Goal: Information Seeking & Learning: Learn about a topic

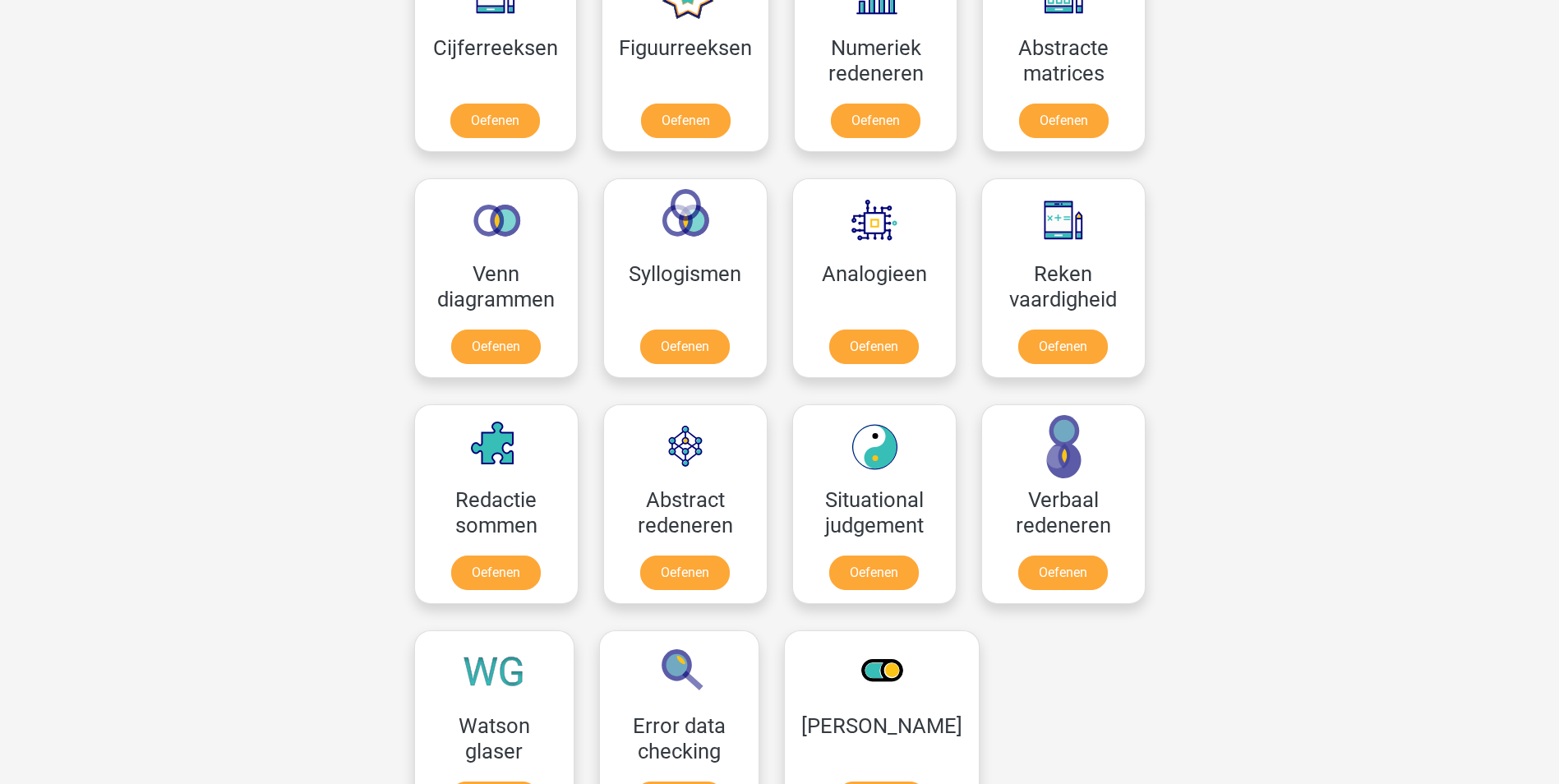
scroll to position [904, 0]
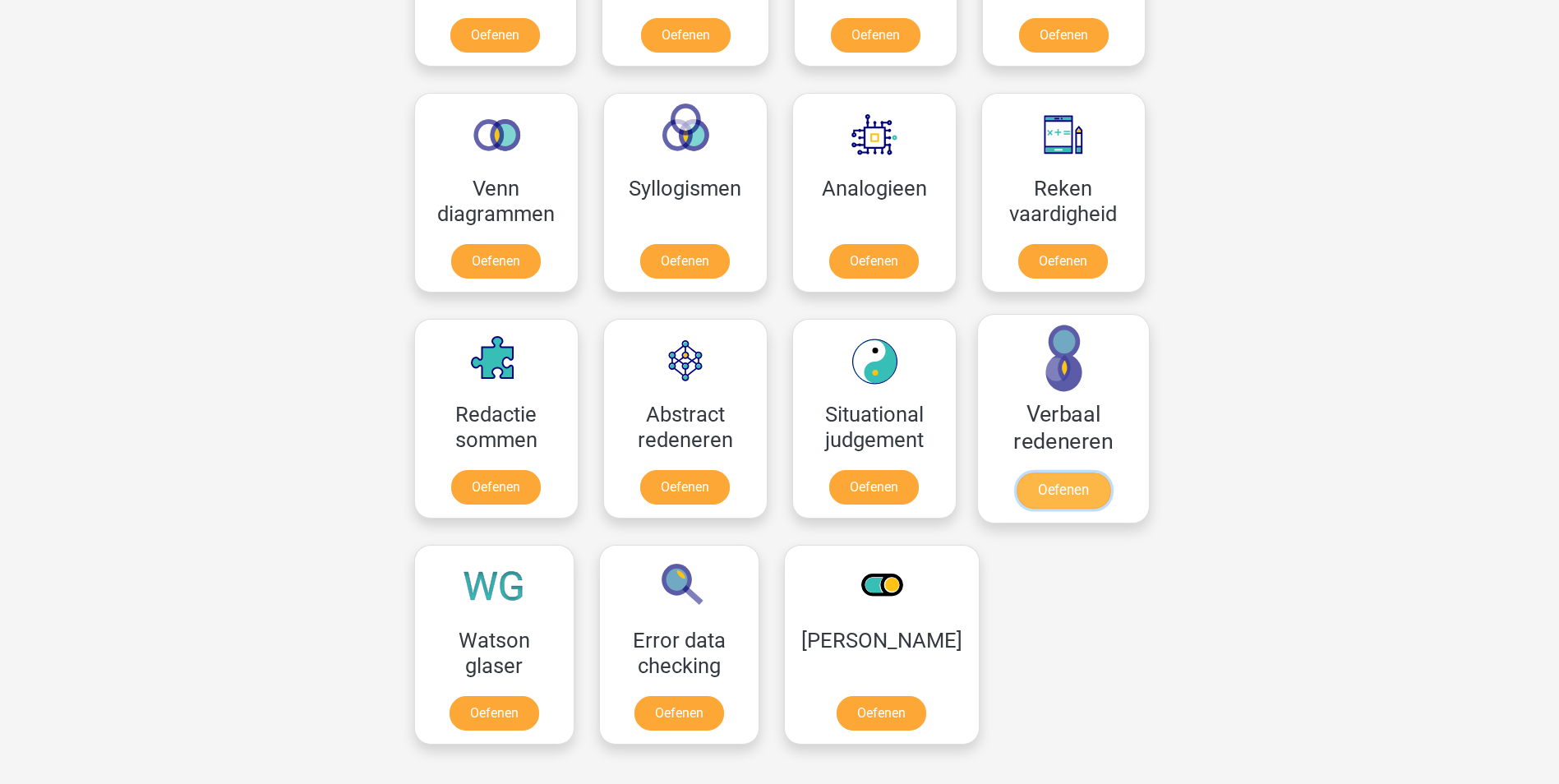
click at [1078, 473] on link "Oefenen" at bounding box center [1062, 490] width 94 height 36
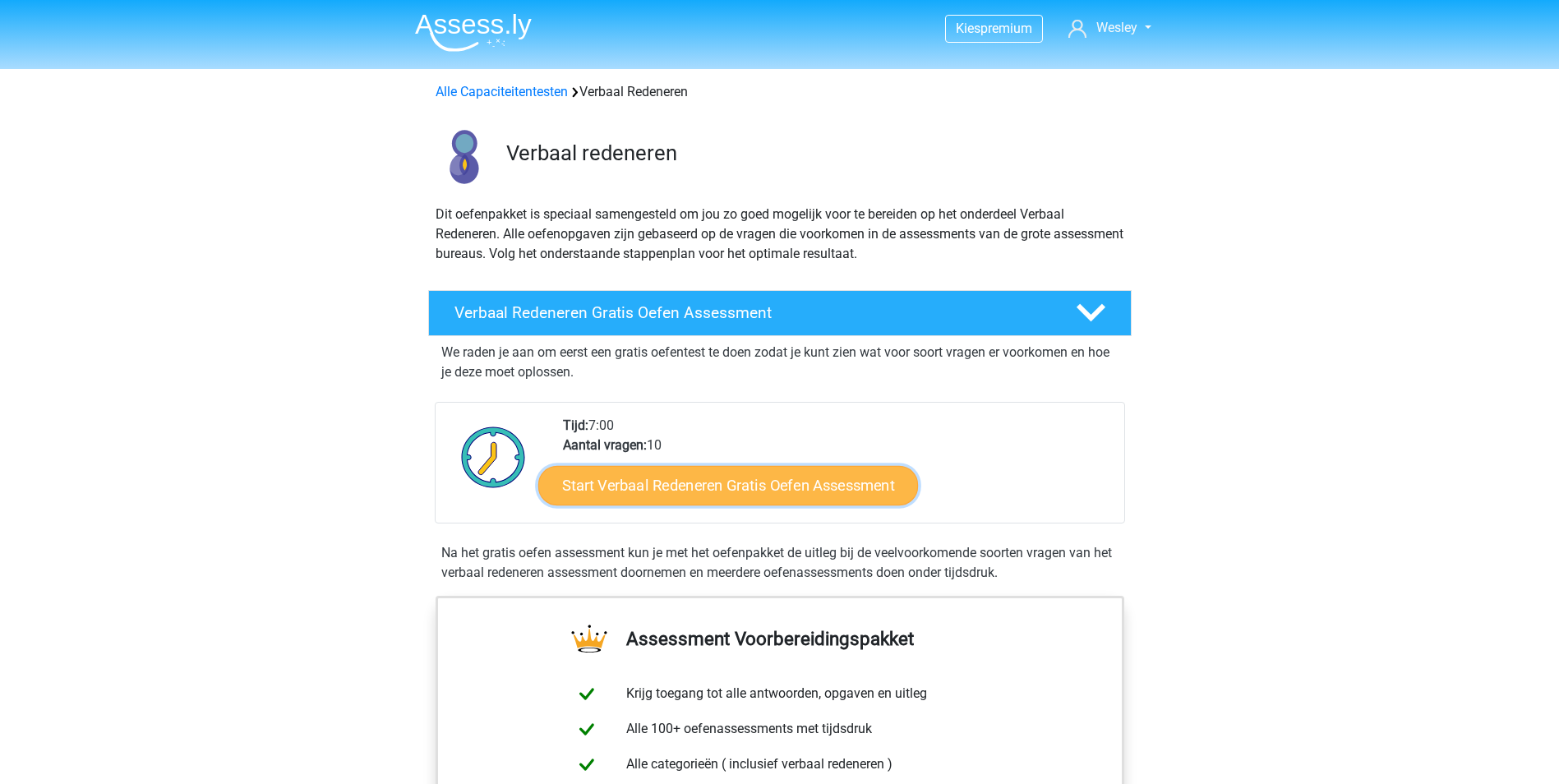
click at [732, 487] on link "Start Verbaal Redeneren Gratis Oefen Assessment" at bounding box center [728, 485] width 380 height 39
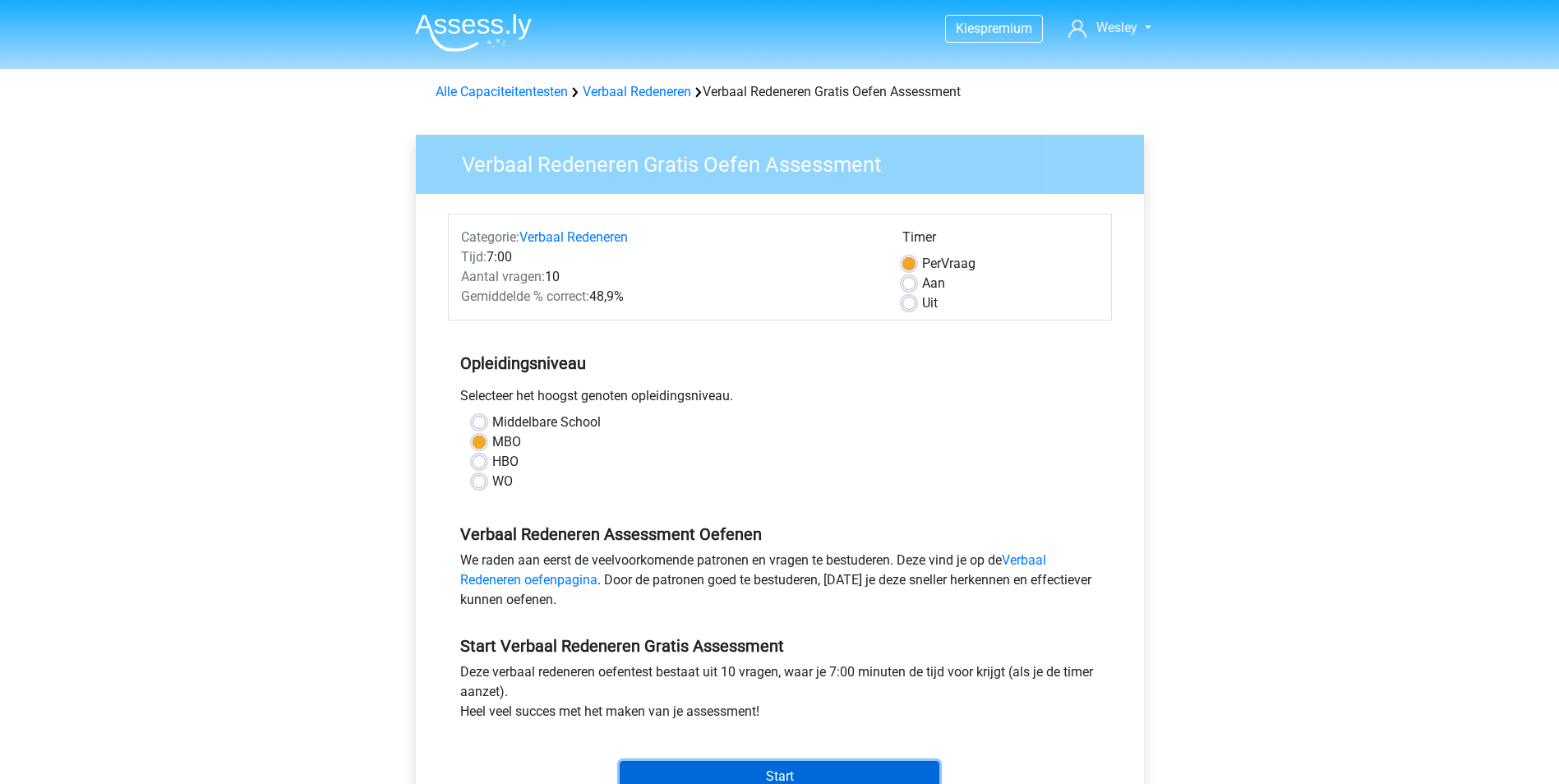
click at [777, 765] on input "Start" at bounding box center [780, 777] width 320 height 32
click at [646, 92] on link "Verbaal Redeneren" at bounding box center [637, 92] width 108 height 16
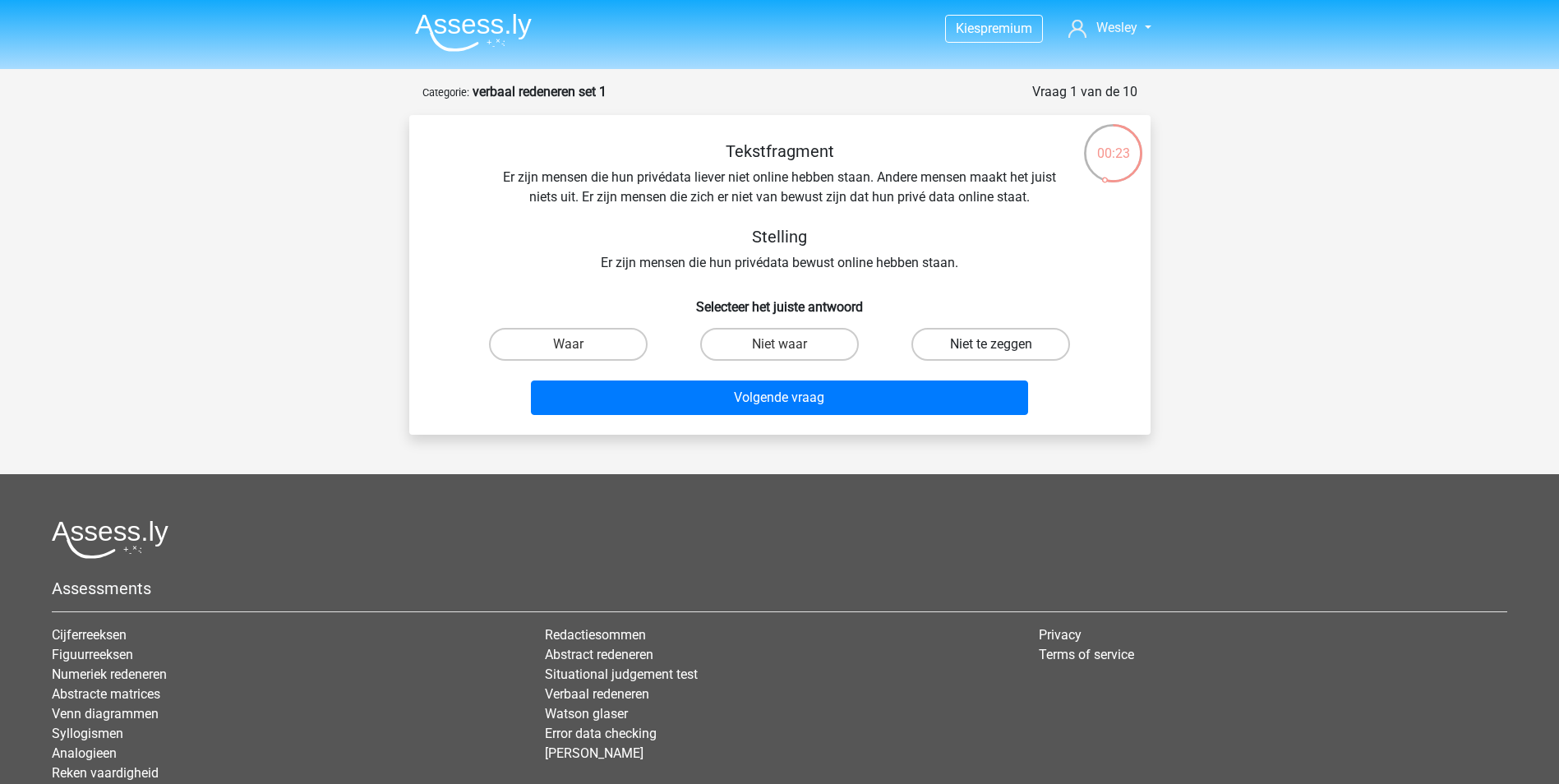
click at [978, 344] on label "Niet te zeggen" at bounding box center [991, 344] width 159 height 32
click at [991, 345] on input "Niet te zeggen" at bounding box center [996, 350] width 11 height 11
radio input "true"
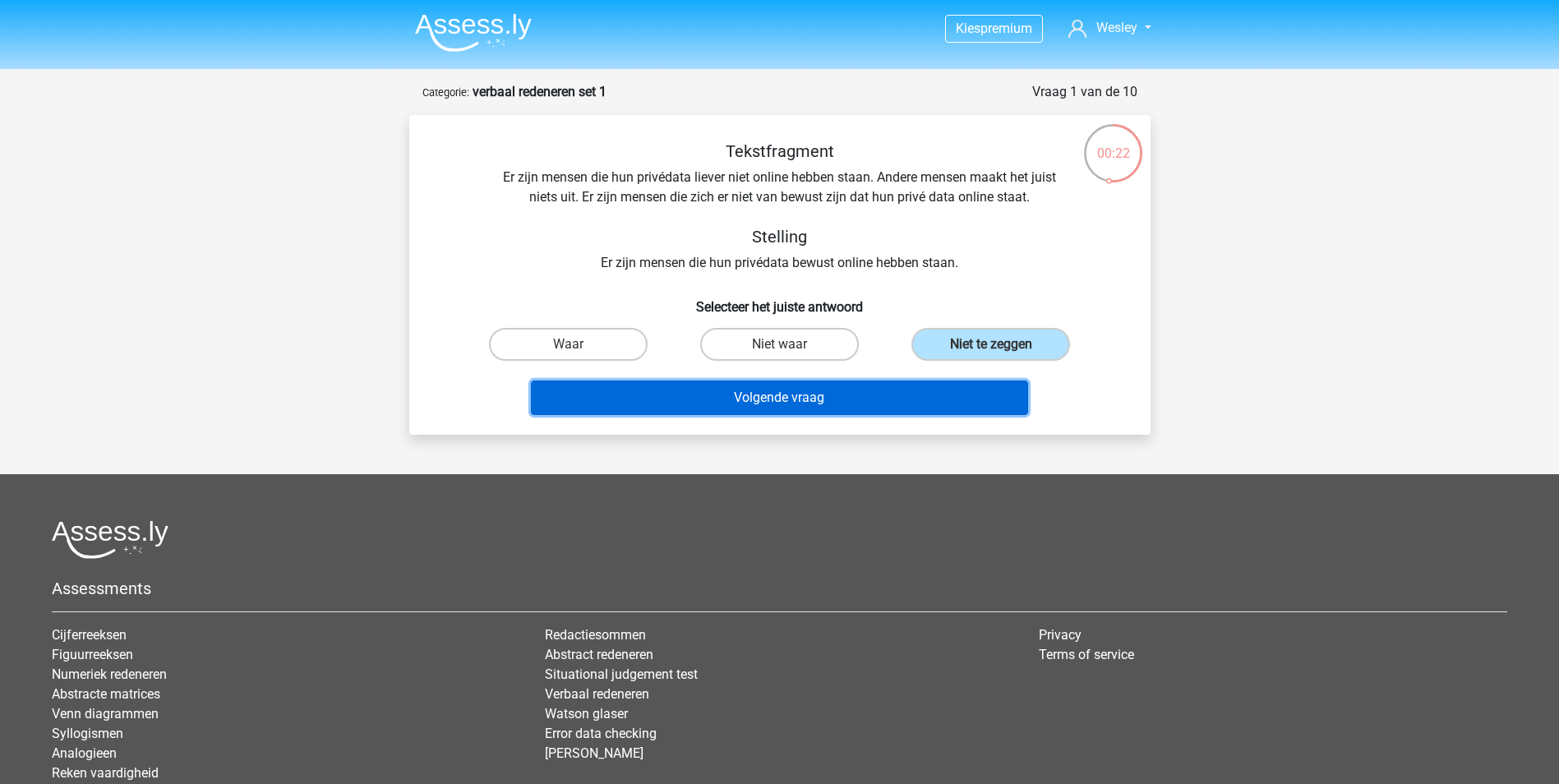
click at [817, 403] on button "Volgende vraag" at bounding box center [779, 397] width 497 height 34
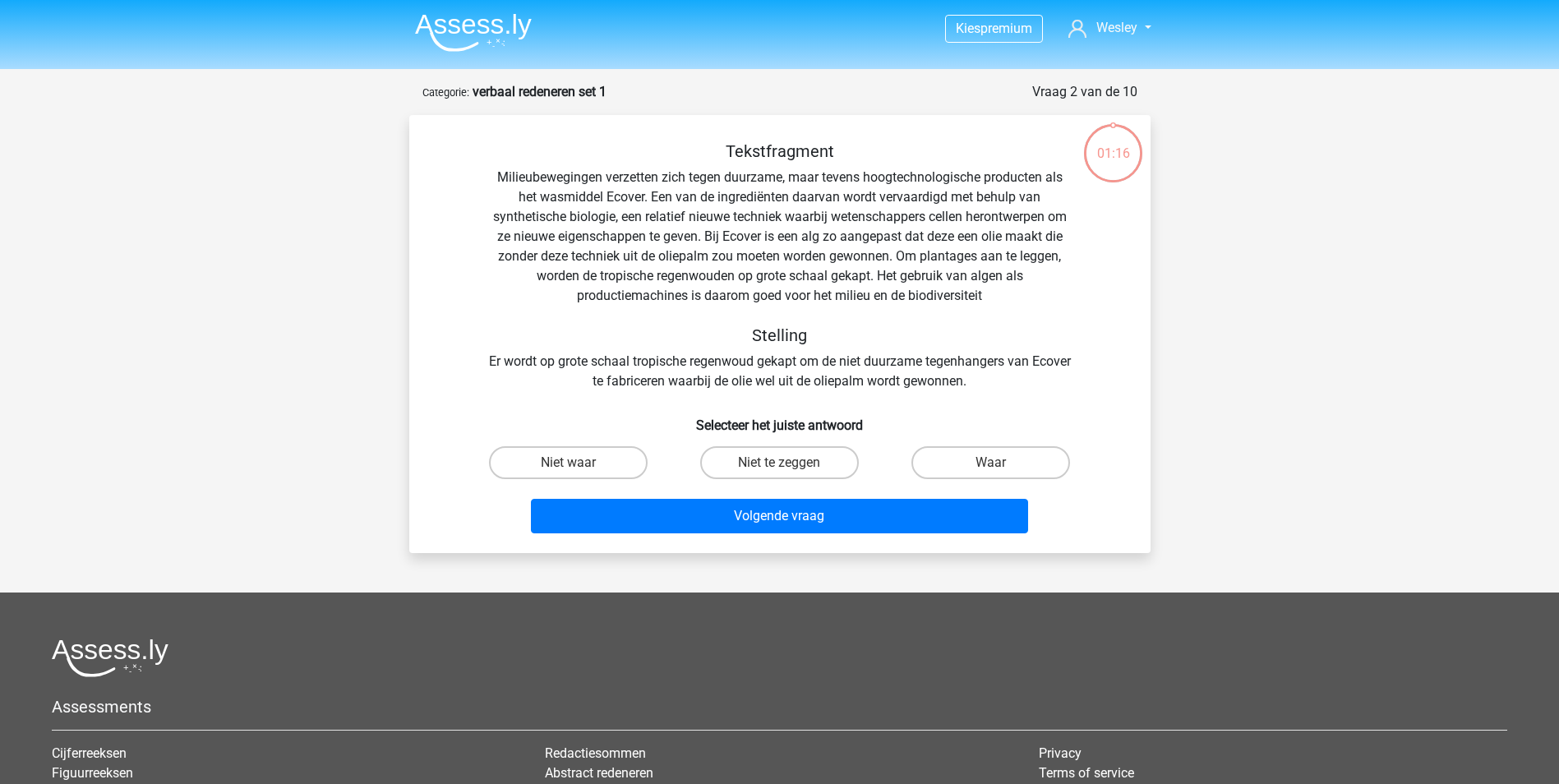
scroll to position [82, 0]
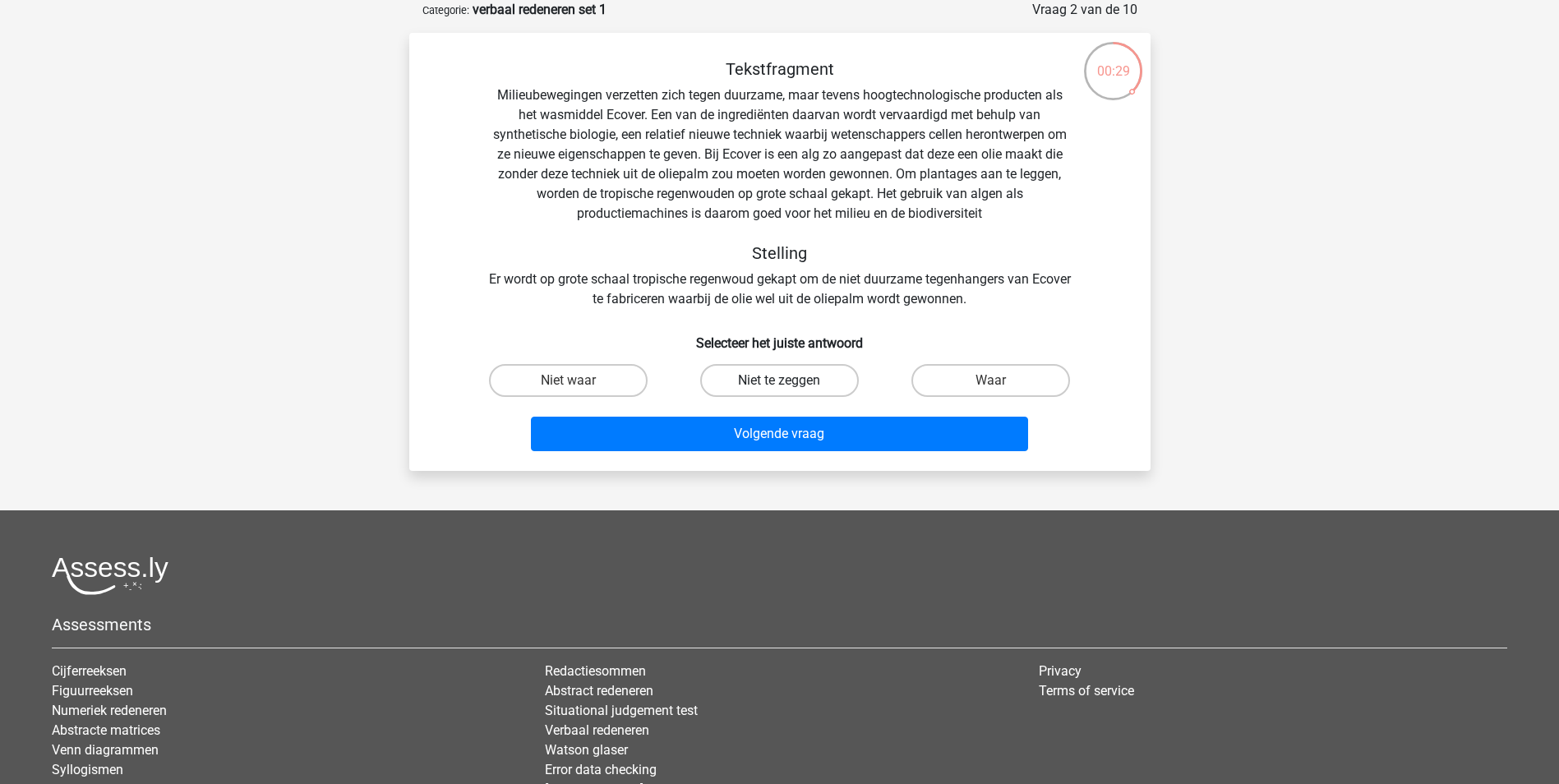
click at [787, 376] on label "Niet te zeggen" at bounding box center [779, 380] width 159 height 32
click at [787, 380] on input "Niet te zeggen" at bounding box center [784, 385] width 11 height 11
radio input "true"
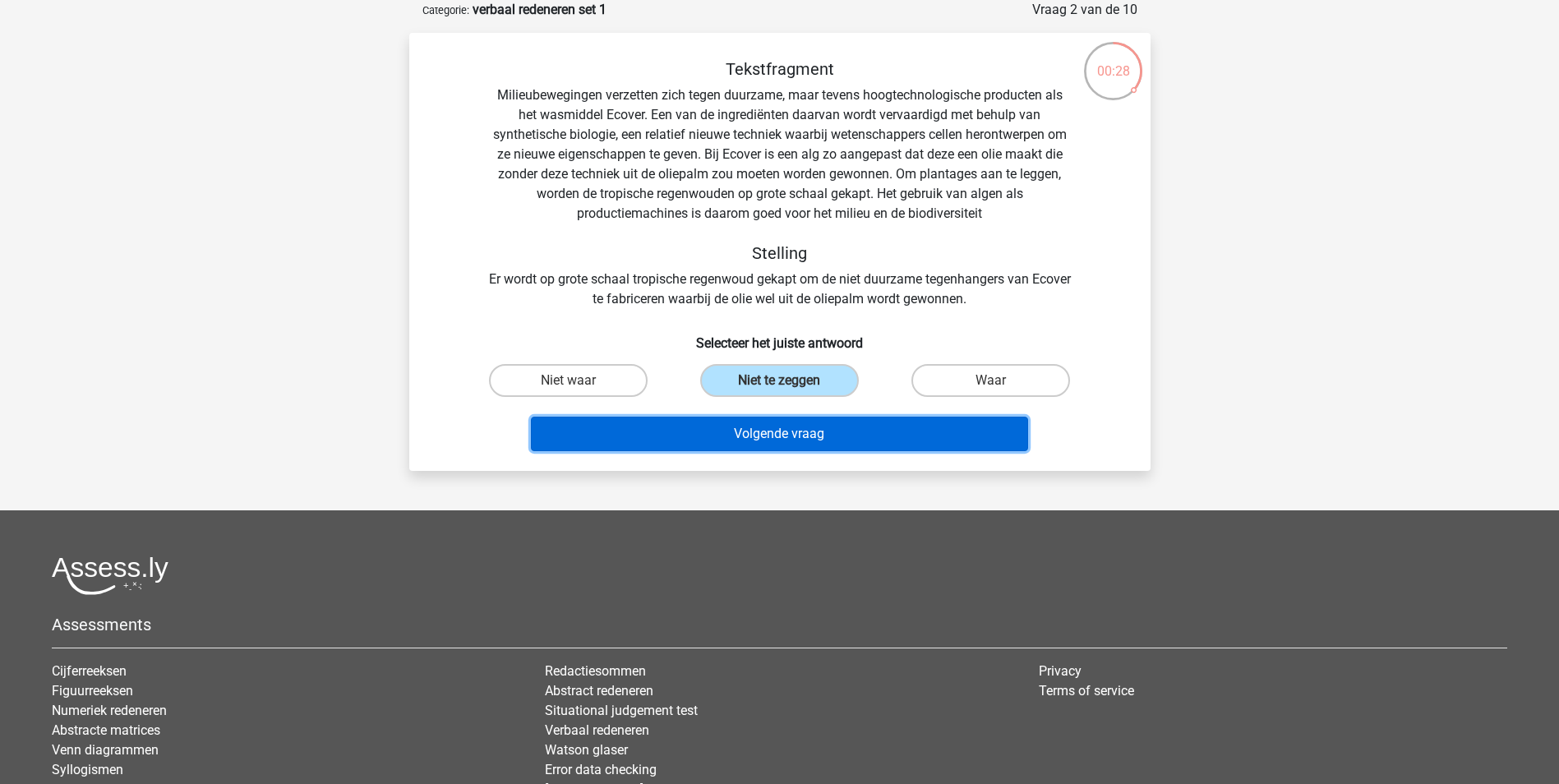
click at [772, 433] on button "Volgende vraag" at bounding box center [779, 434] width 497 height 34
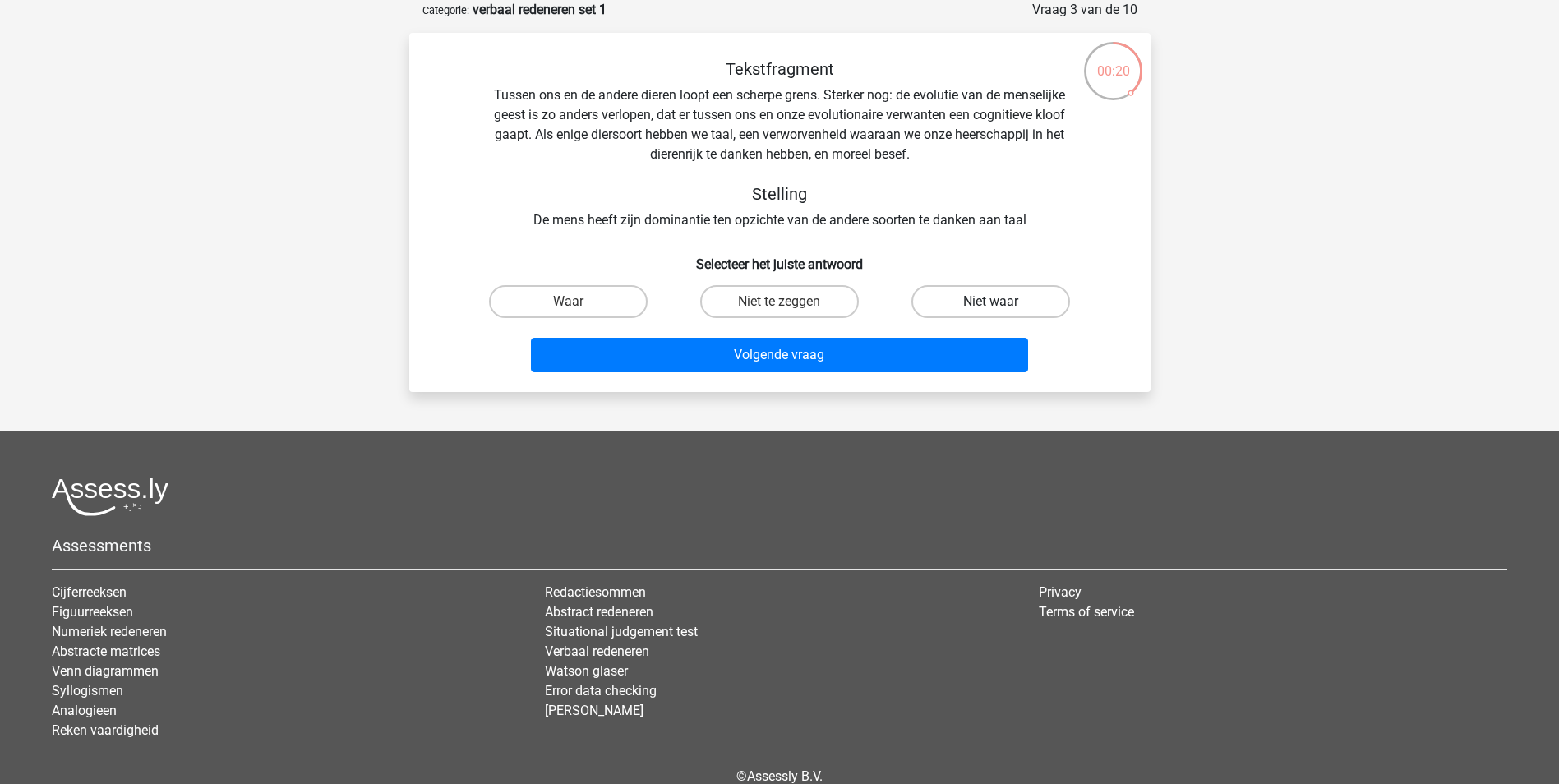
click at [991, 296] on label "Niet waar" at bounding box center [991, 301] width 159 height 32
click at [991, 301] on input "Niet waar" at bounding box center [996, 306] width 11 height 11
radio input "true"
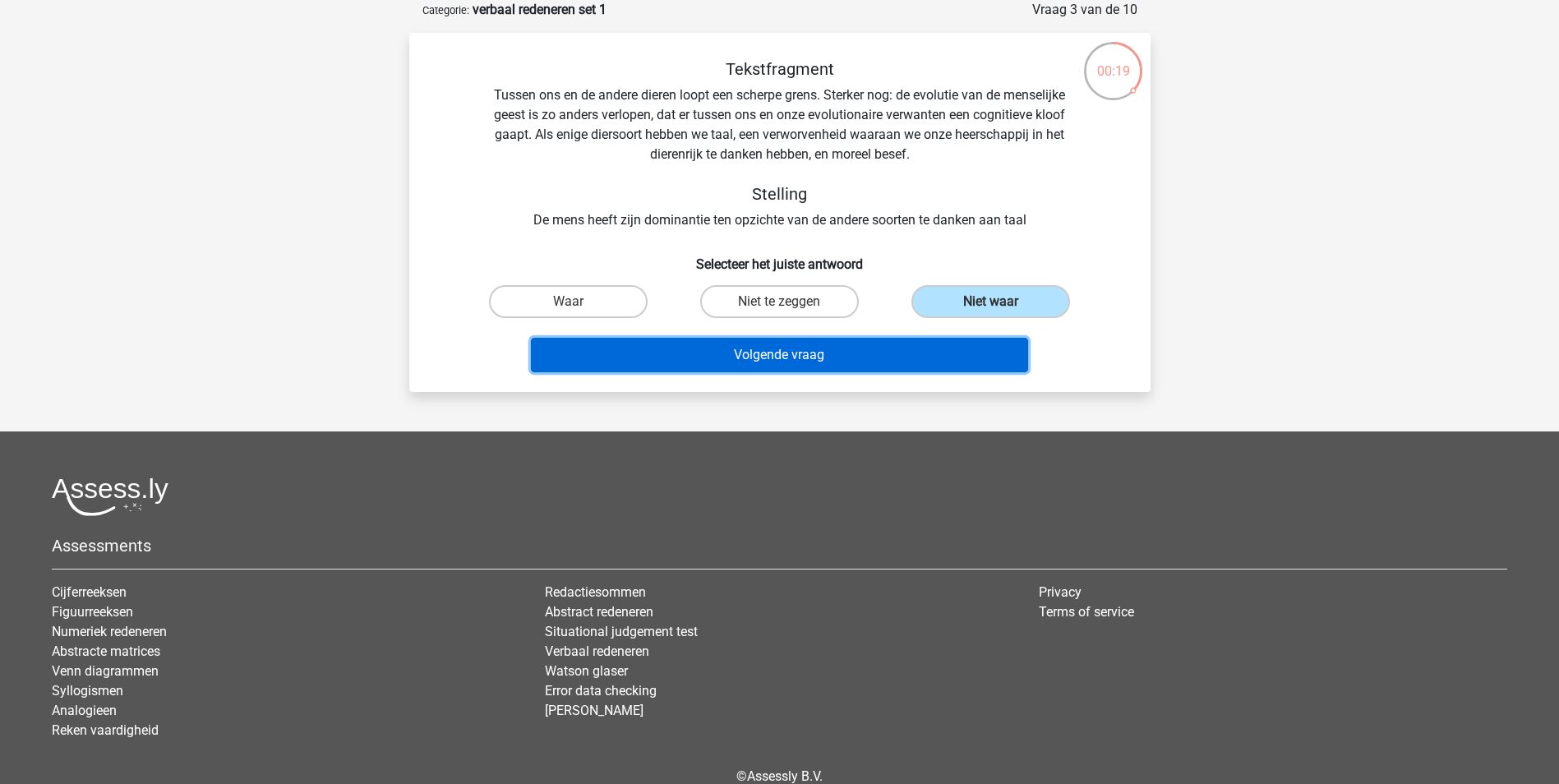
click at [871, 352] on button "Volgende vraag" at bounding box center [779, 355] width 497 height 34
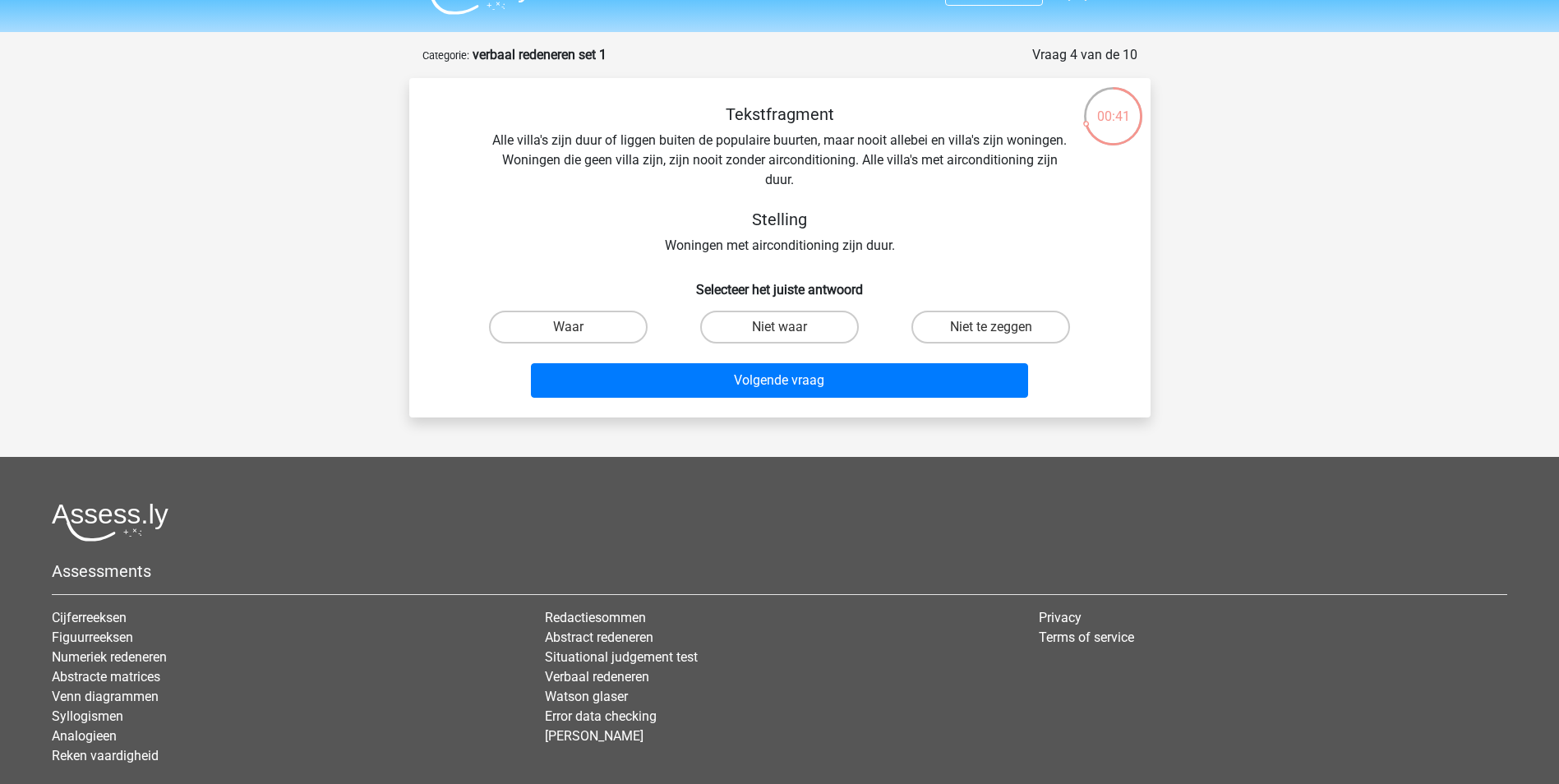
scroll to position [0, 0]
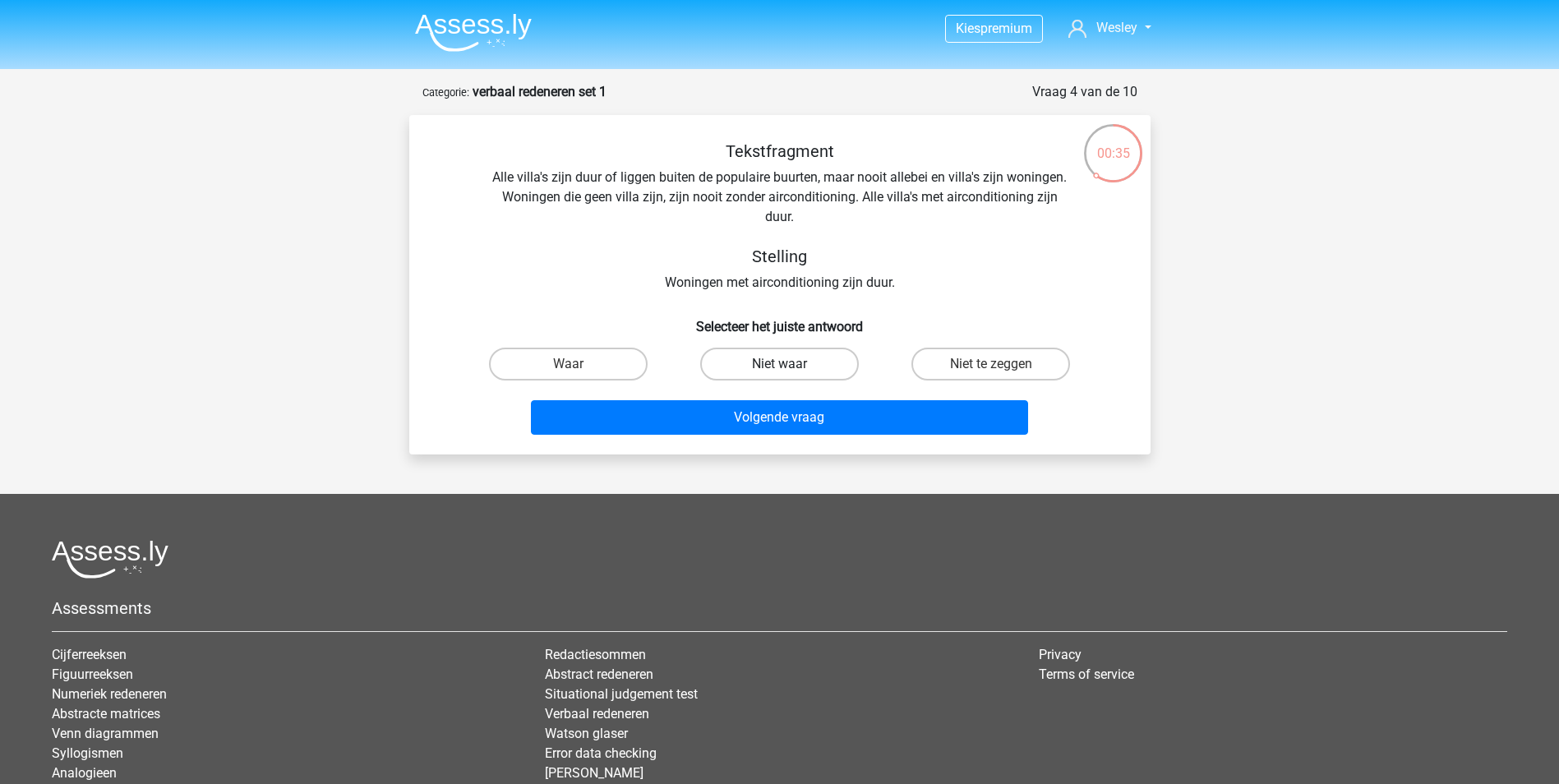
click at [790, 360] on label "Niet waar" at bounding box center [779, 364] width 159 height 32
click at [790, 364] on input "Niet waar" at bounding box center [784, 369] width 11 height 11
radio input "true"
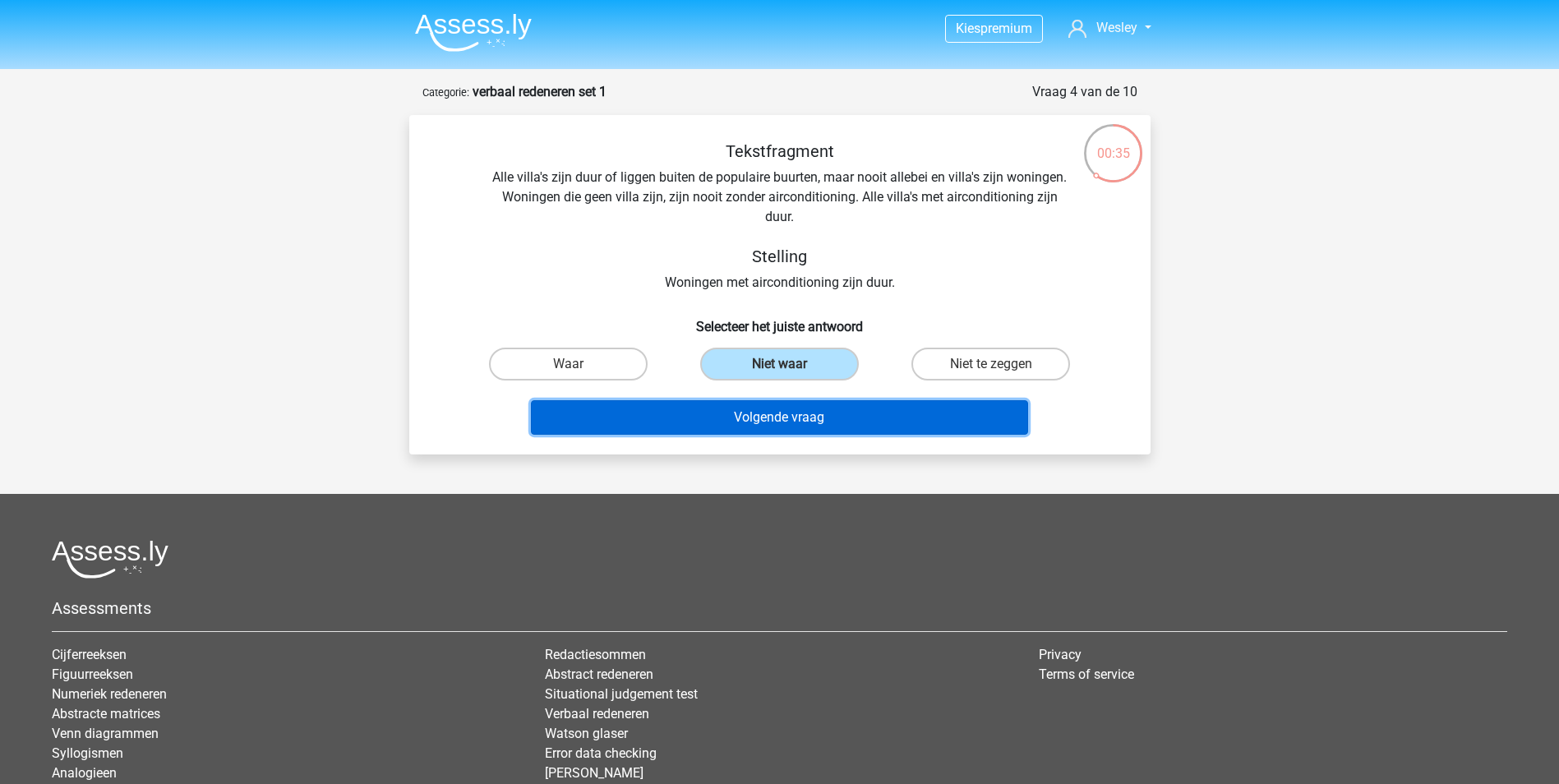
click at [777, 409] on button "Volgende vraag" at bounding box center [779, 417] width 497 height 34
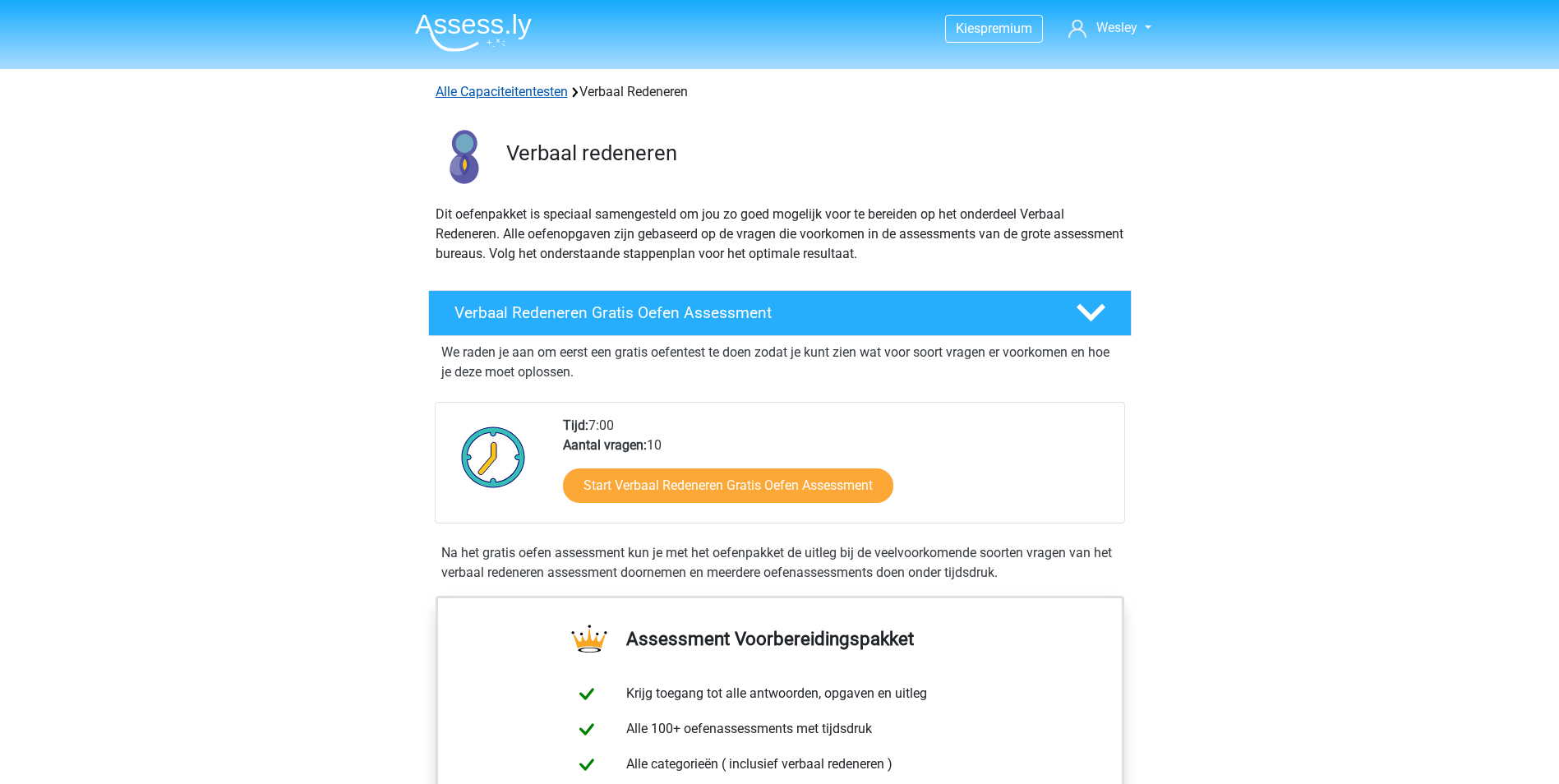
click at [533, 92] on link "Alle Capaciteitentesten" at bounding box center [501, 92] width 132 height 16
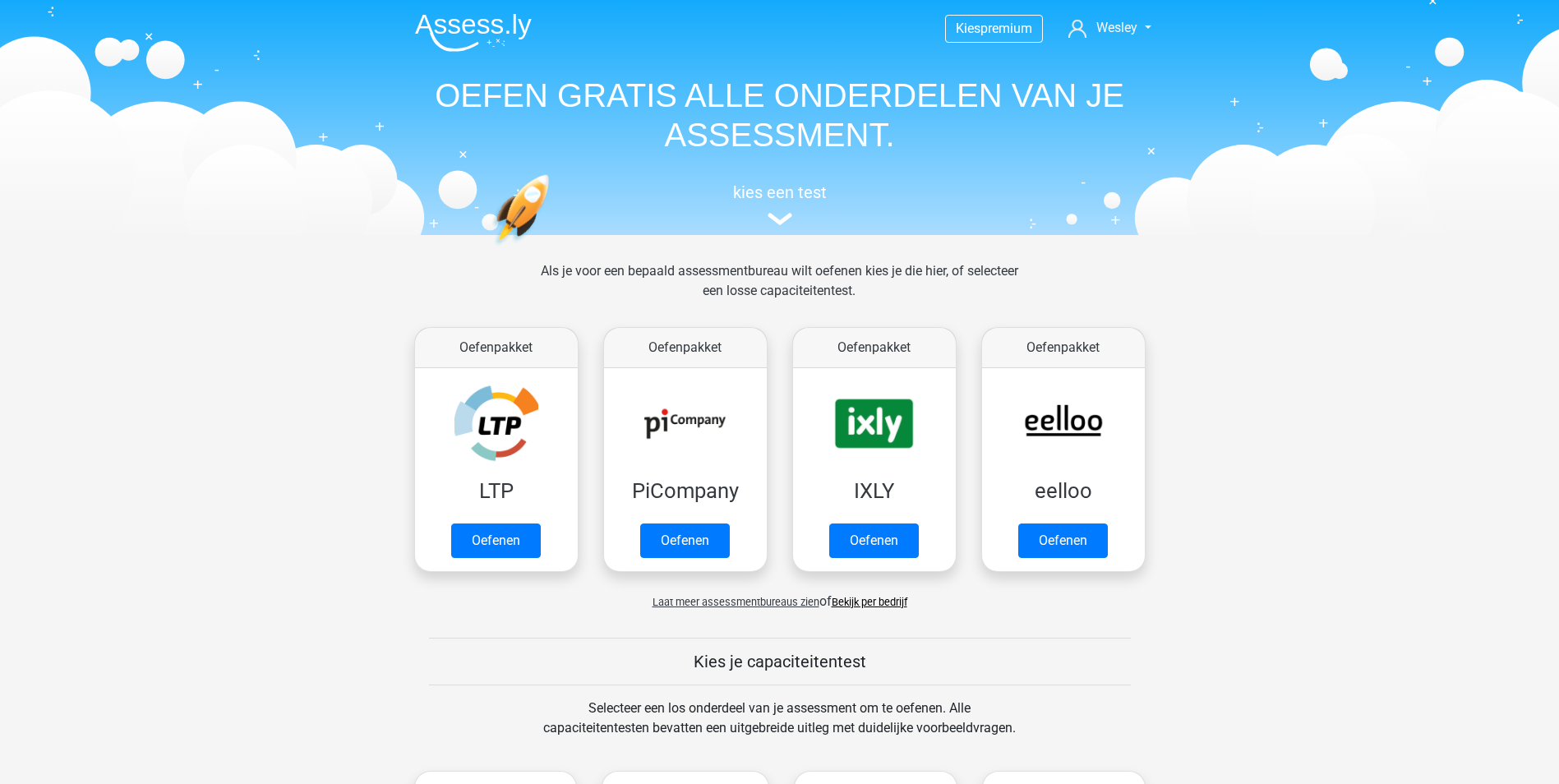
scroll to position [698, 0]
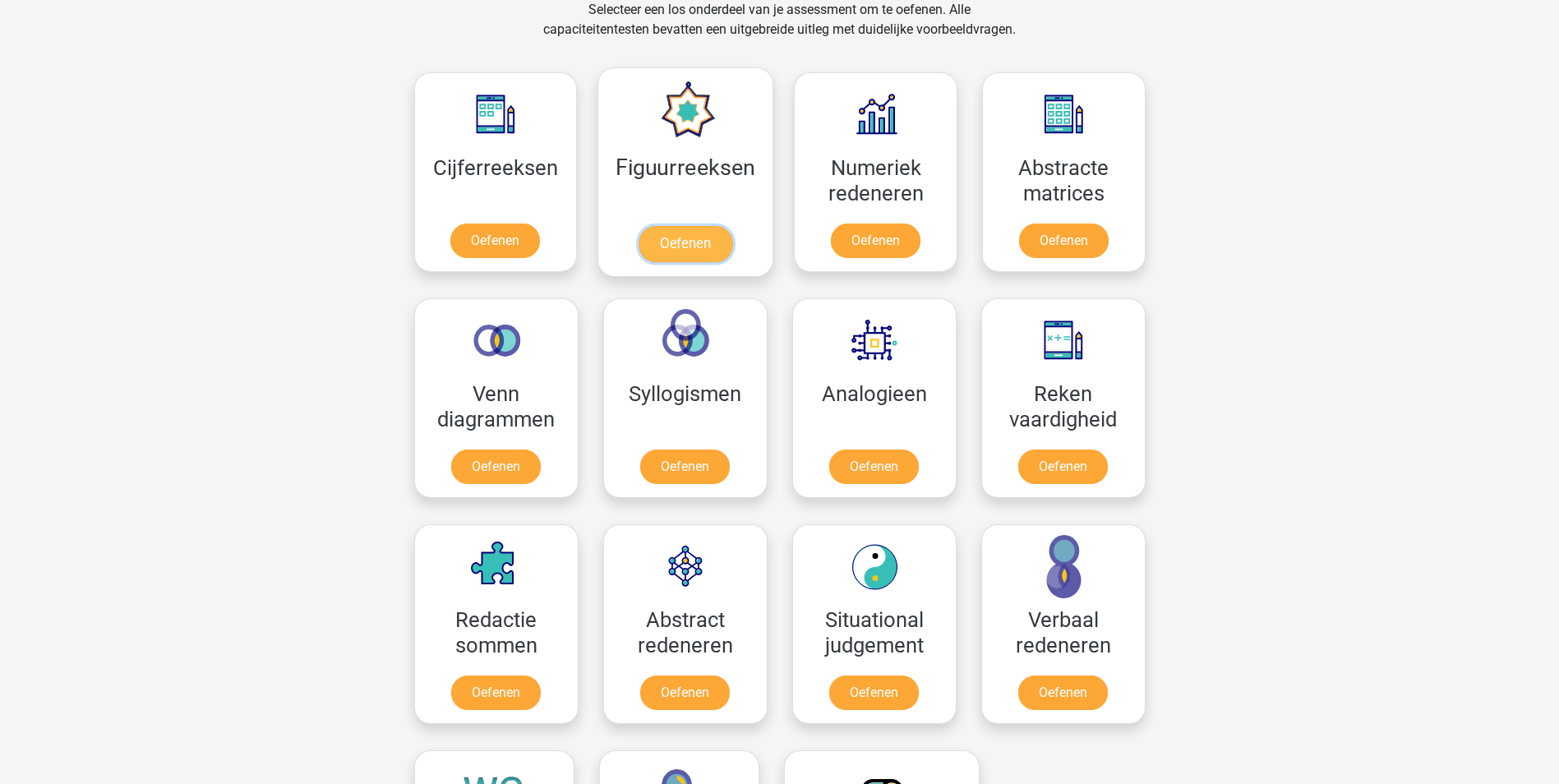
click at [708, 226] on link "Oefenen" at bounding box center [685, 244] width 94 height 36
click at [693, 226] on link "Oefenen" at bounding box center [685, 244] width 94 height 36
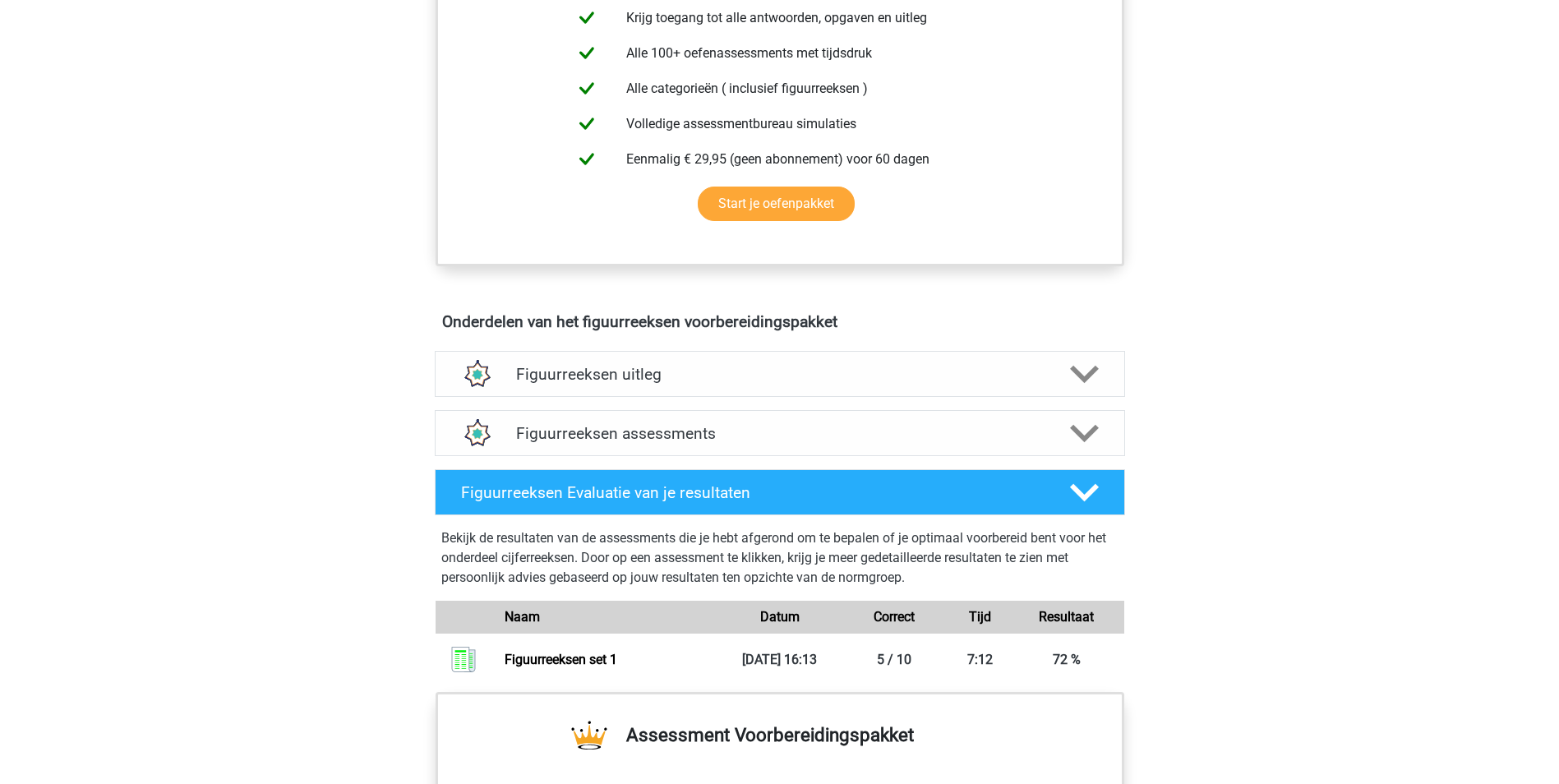
scroll to position [740, 0]
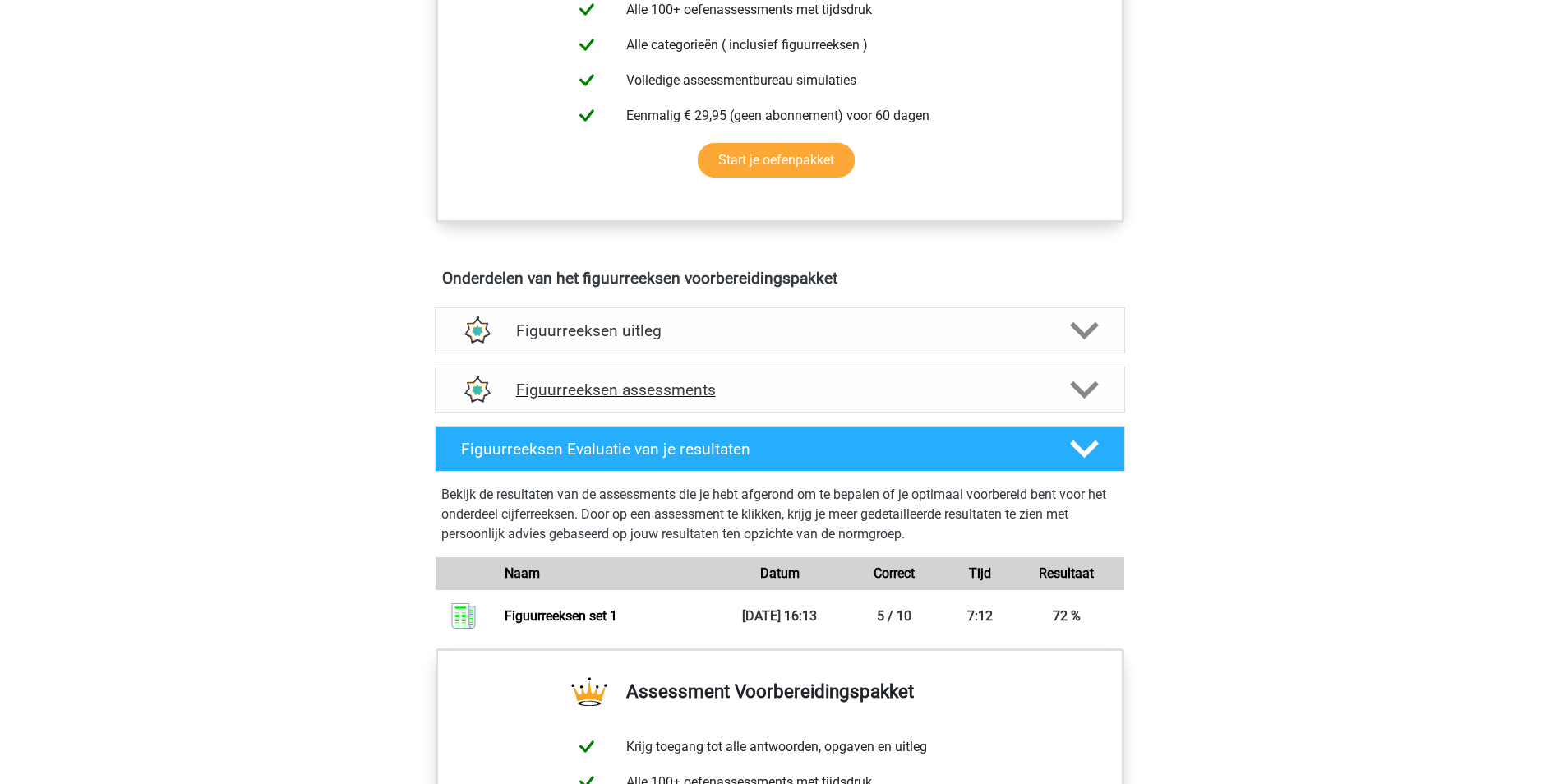
click at [1092, 388] on polygon at bounding box center [1085, 390] width 29 height 18
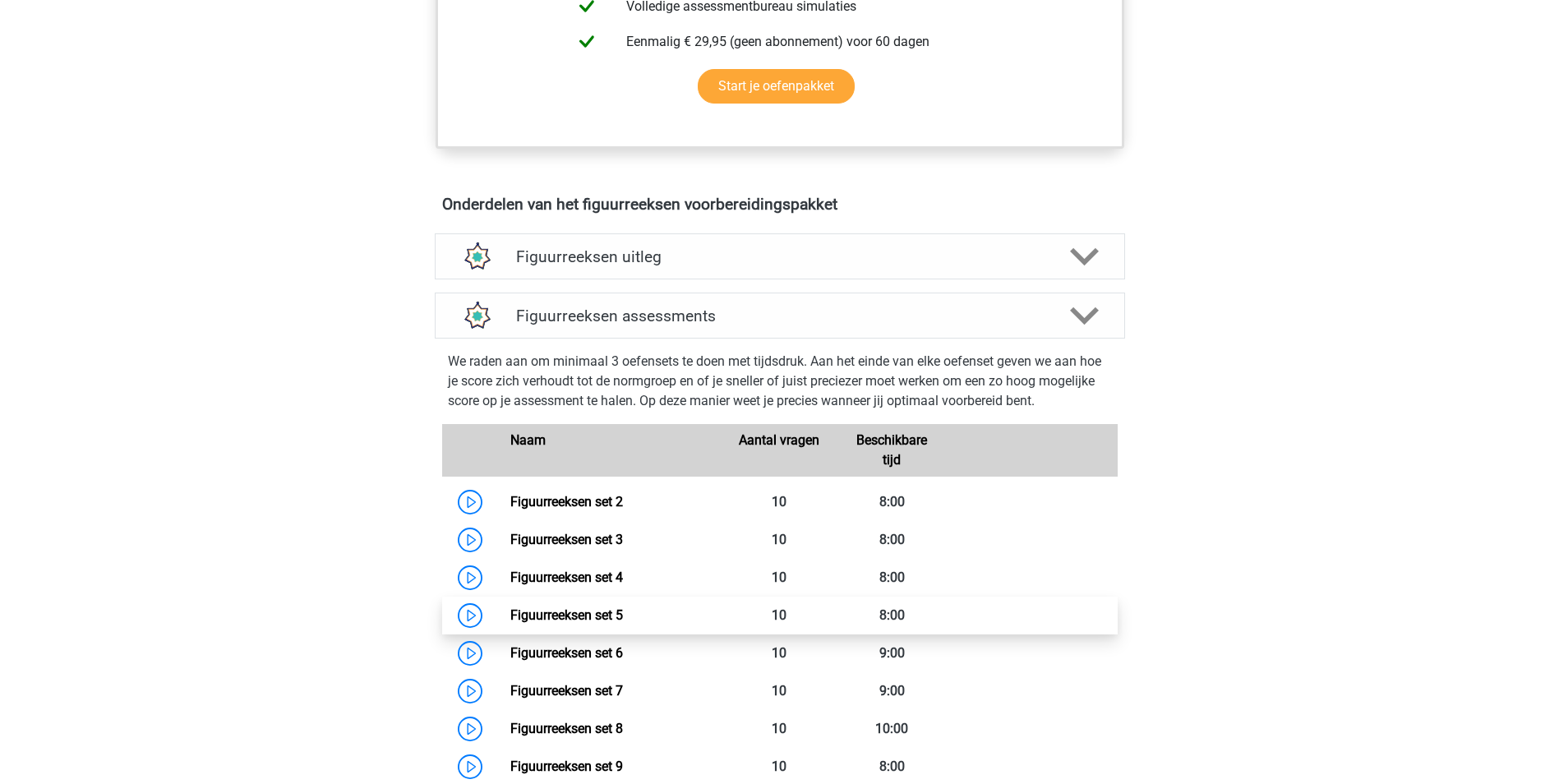
scroll to position [986, 0]
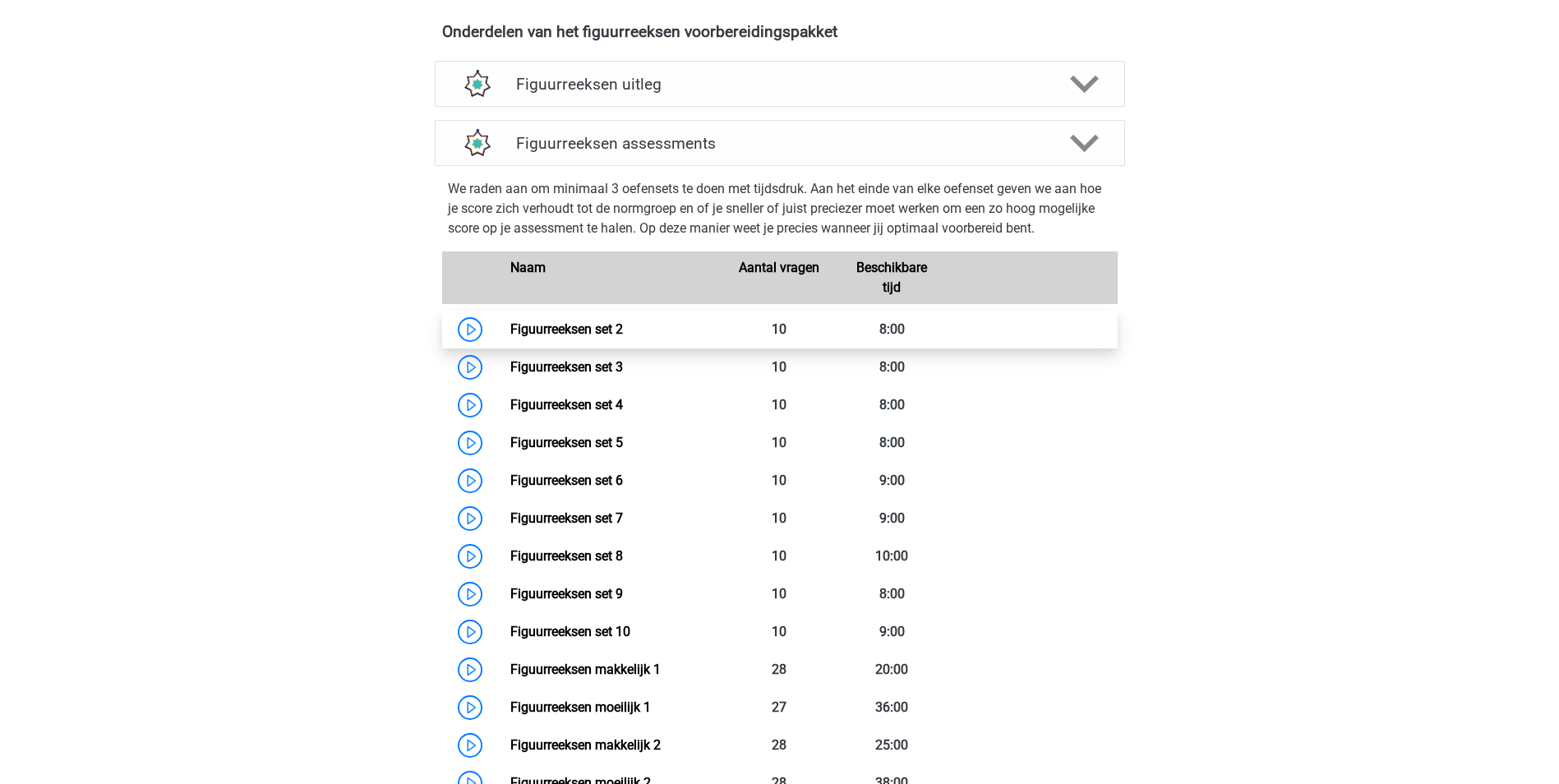
click at [562, 335] on link "Figuurreeksen set 2" at bounding box center [566, 329] width 112 height 16
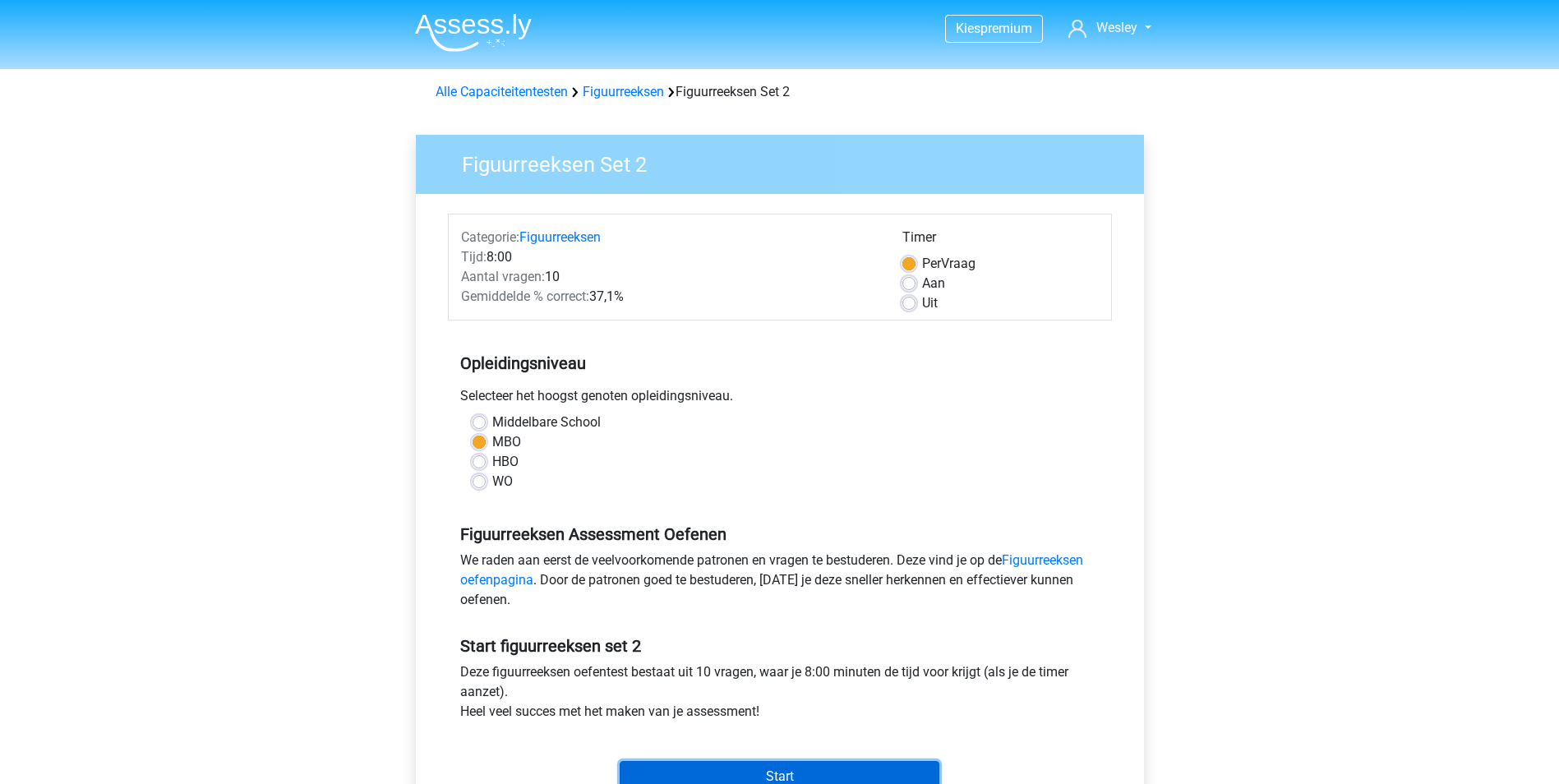
click at [795, 767] on input "Start" at bounding box center [780, 777] width 320 height 32
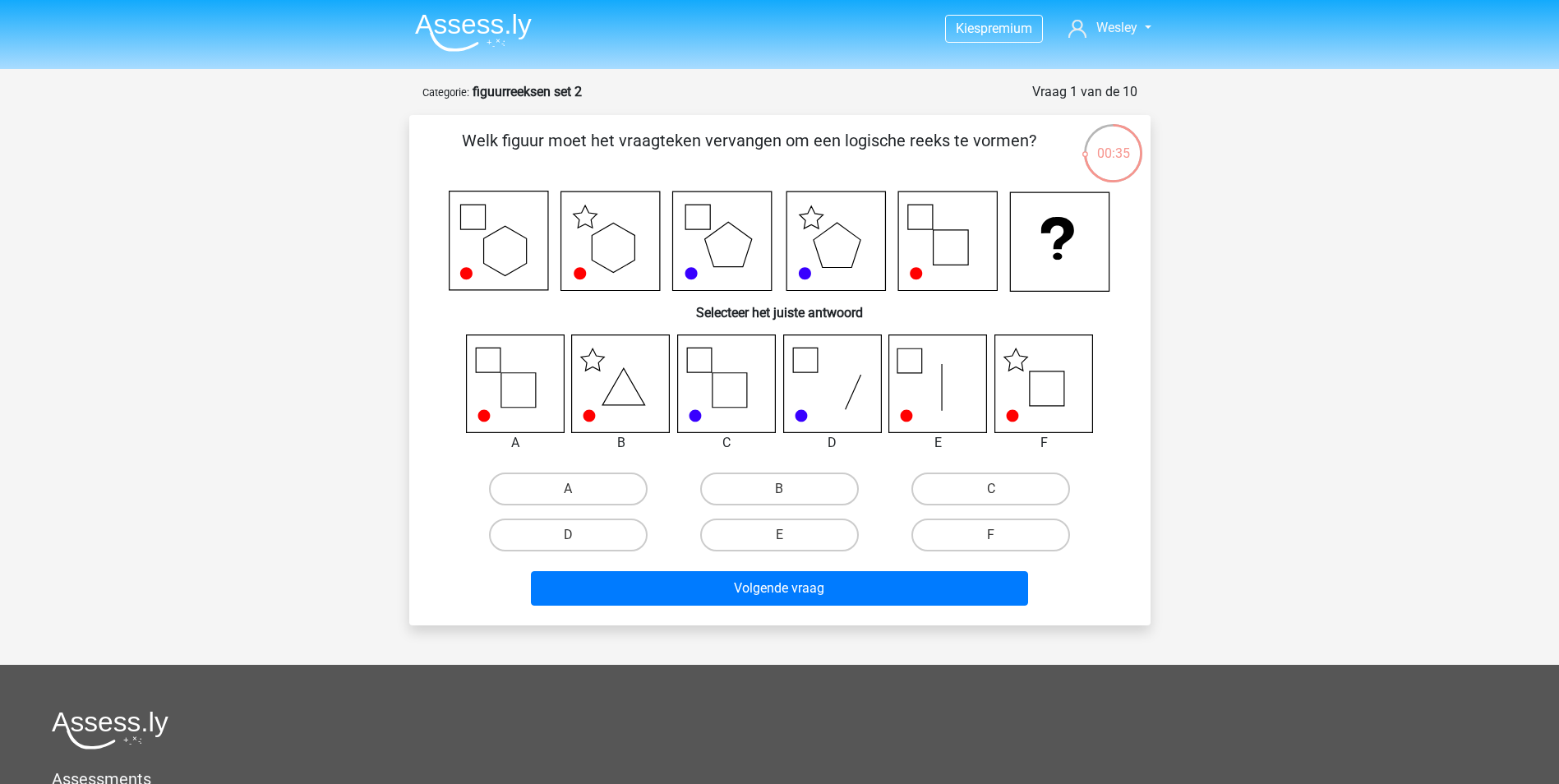
click at [1033, 385] on icon at bounding box center [1044, 384] width 98 height 98
click at [983, 523] on label "F" at bounding box center [991, 534] width 159 height 32
click at [991, 535] on input "F" at bounding box center [996, 540] width 11 height 11
radio input "true"
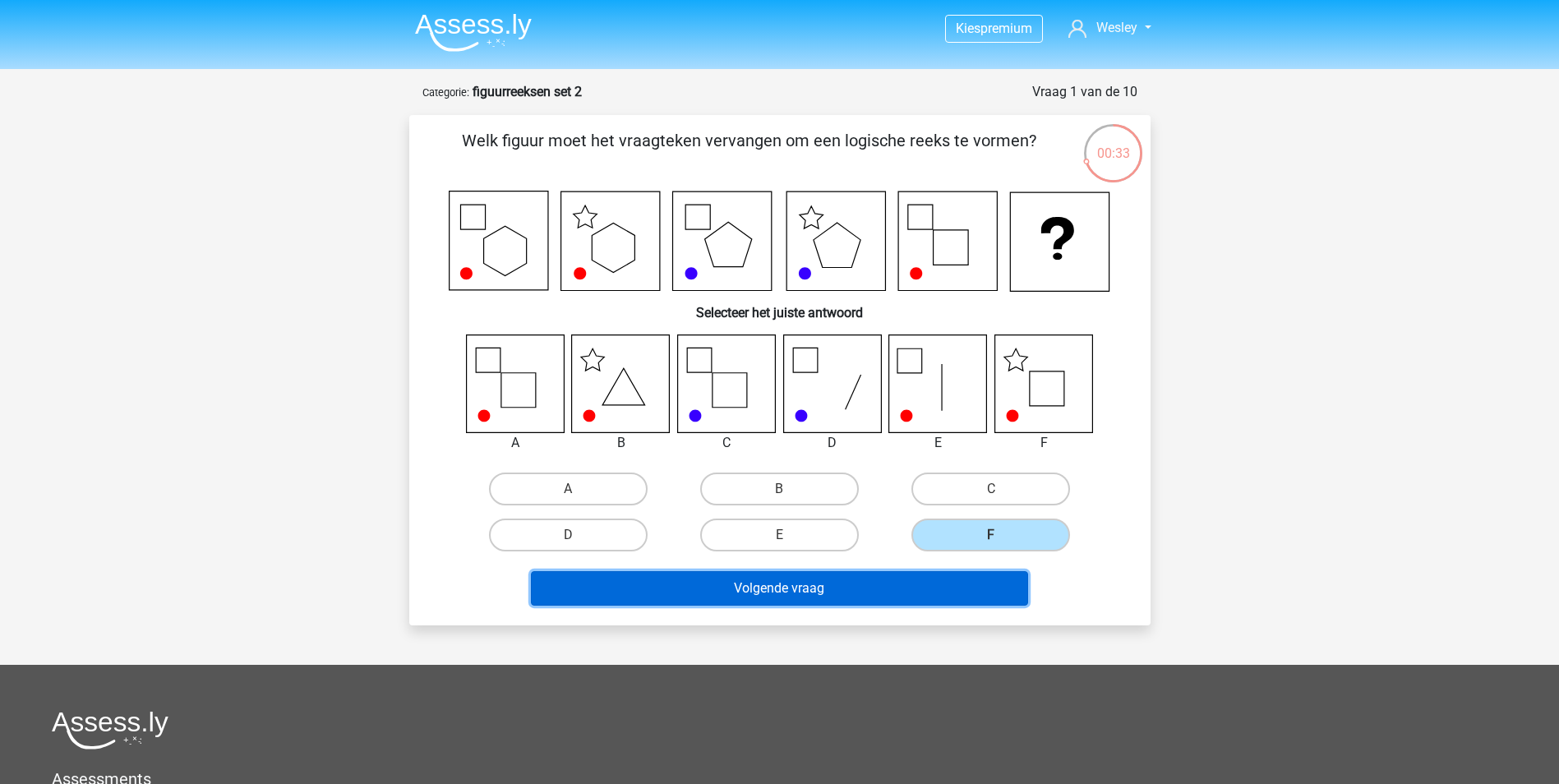
click at [916, 588] on button "Volgende vraag" at bounding box center [779, 588] width 497 height 34
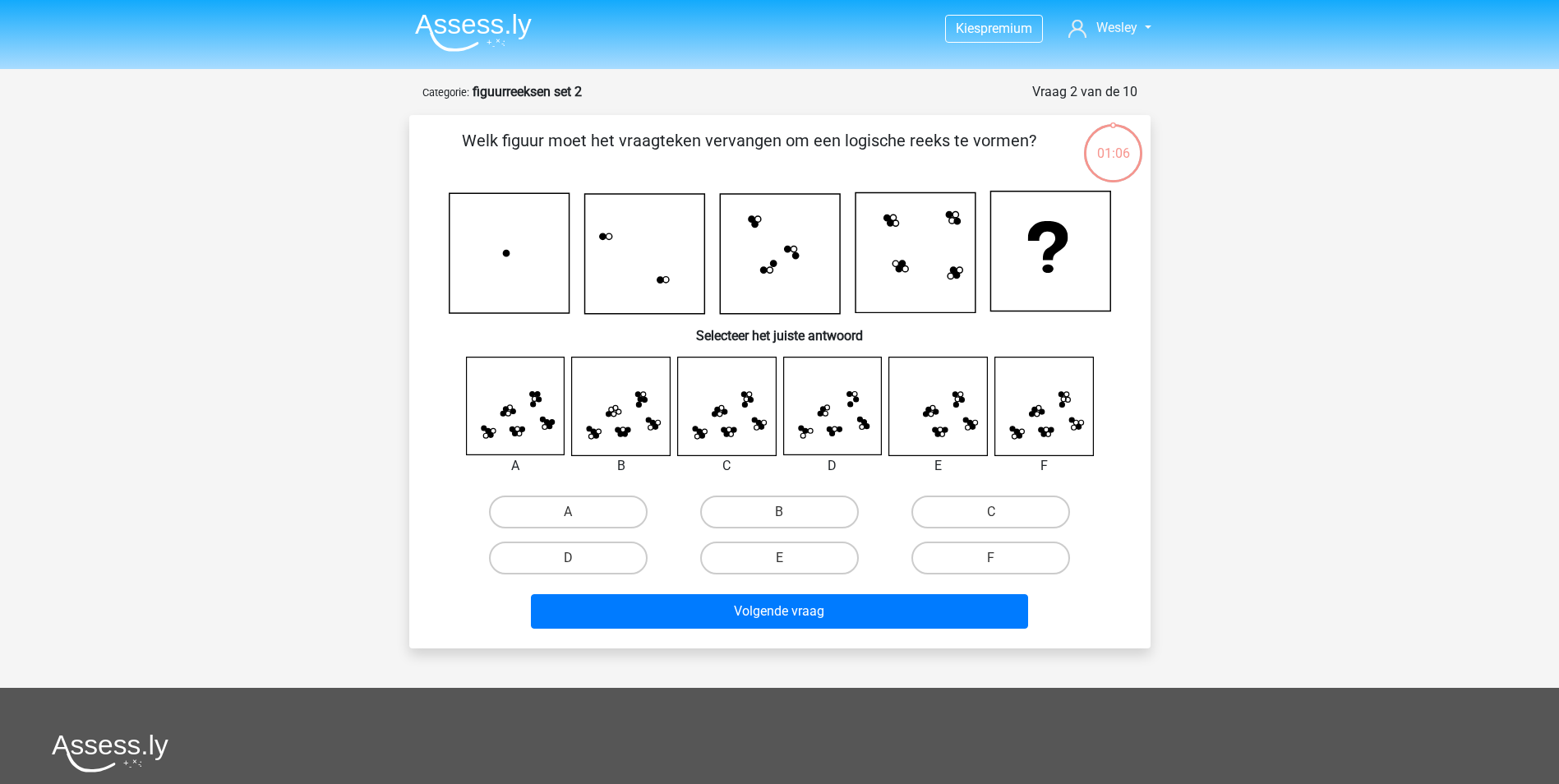
scroll to position [82, 0]
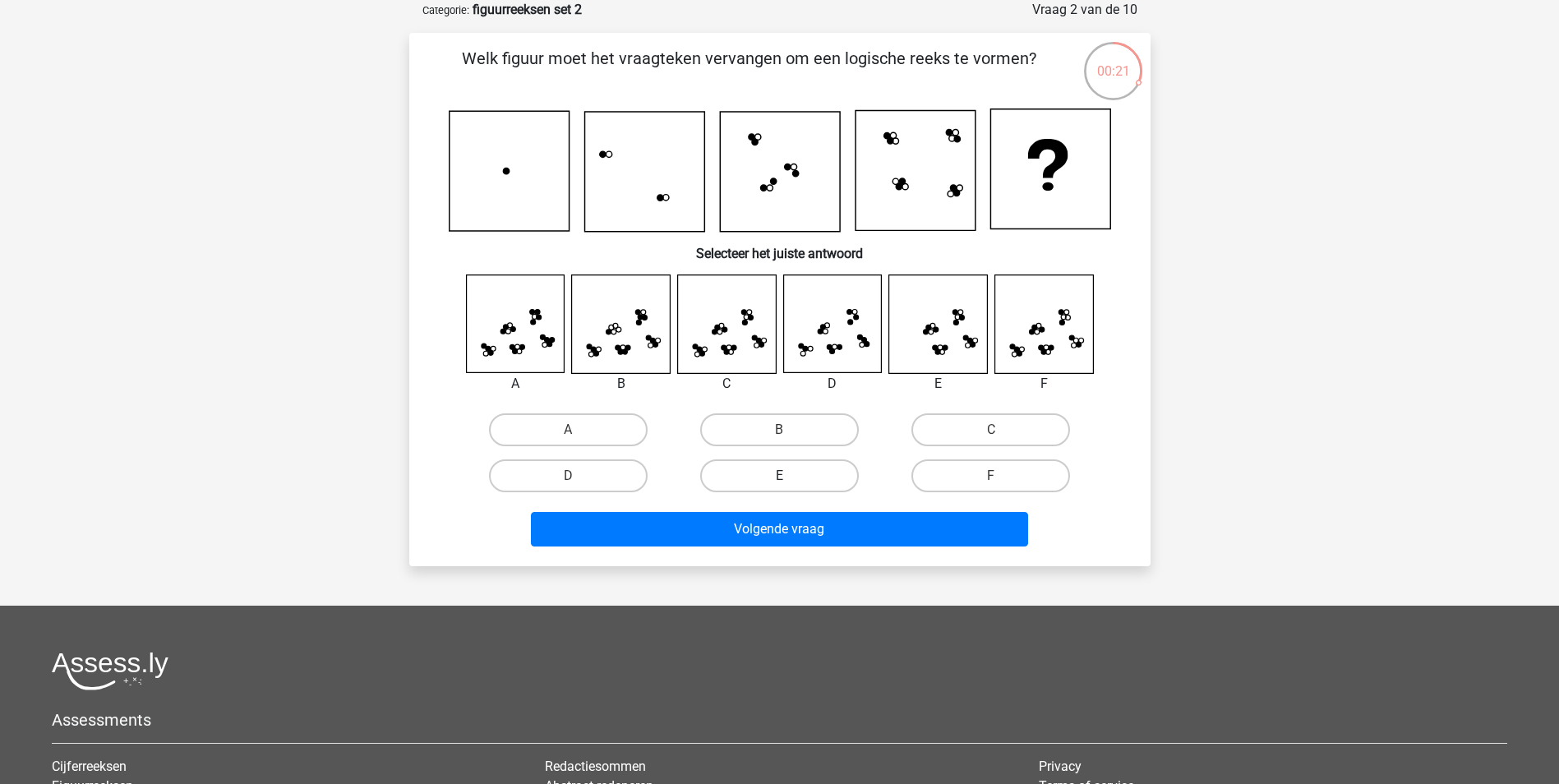
click at [800, 477] on label "E" at bounding box center [779, 475] width 159 height 32
click at [790, 477] on input "E" at bounding box center [784, 481] width 11 height 11
radio input "true"
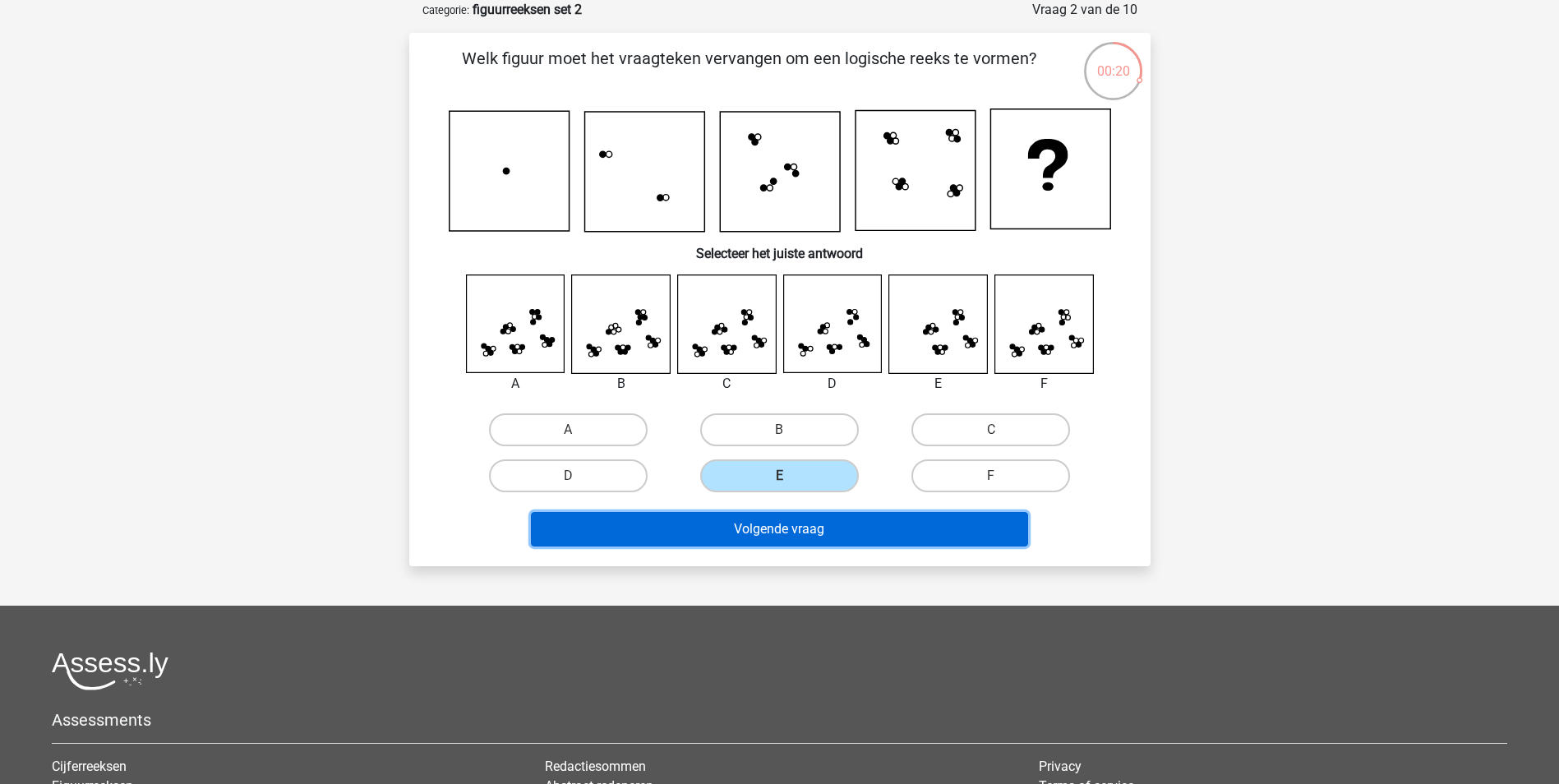
click at [787, 531] on button "Volgende vraag" at bounding box center [779, 528] width 497 height 34
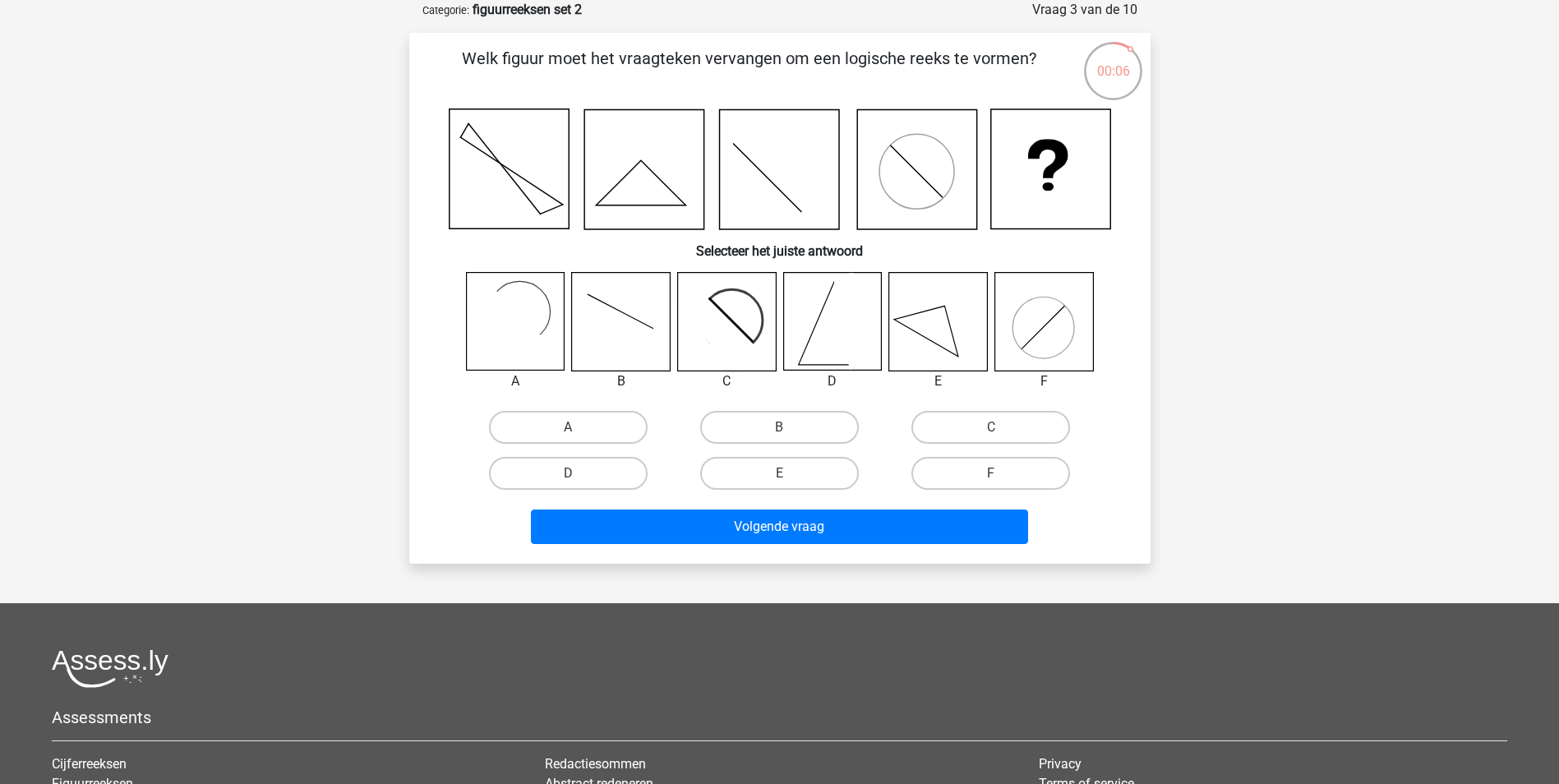
click at [825, 325] on icon at bounding box center [832, 322] width 98 height 98
click at [593, 471] on label "D" at bounding box center [568, 473] width 159 height 32
click at [578, 474] on input "D" at bounding box center [573, 479] width 11 height 11
radio input "true"
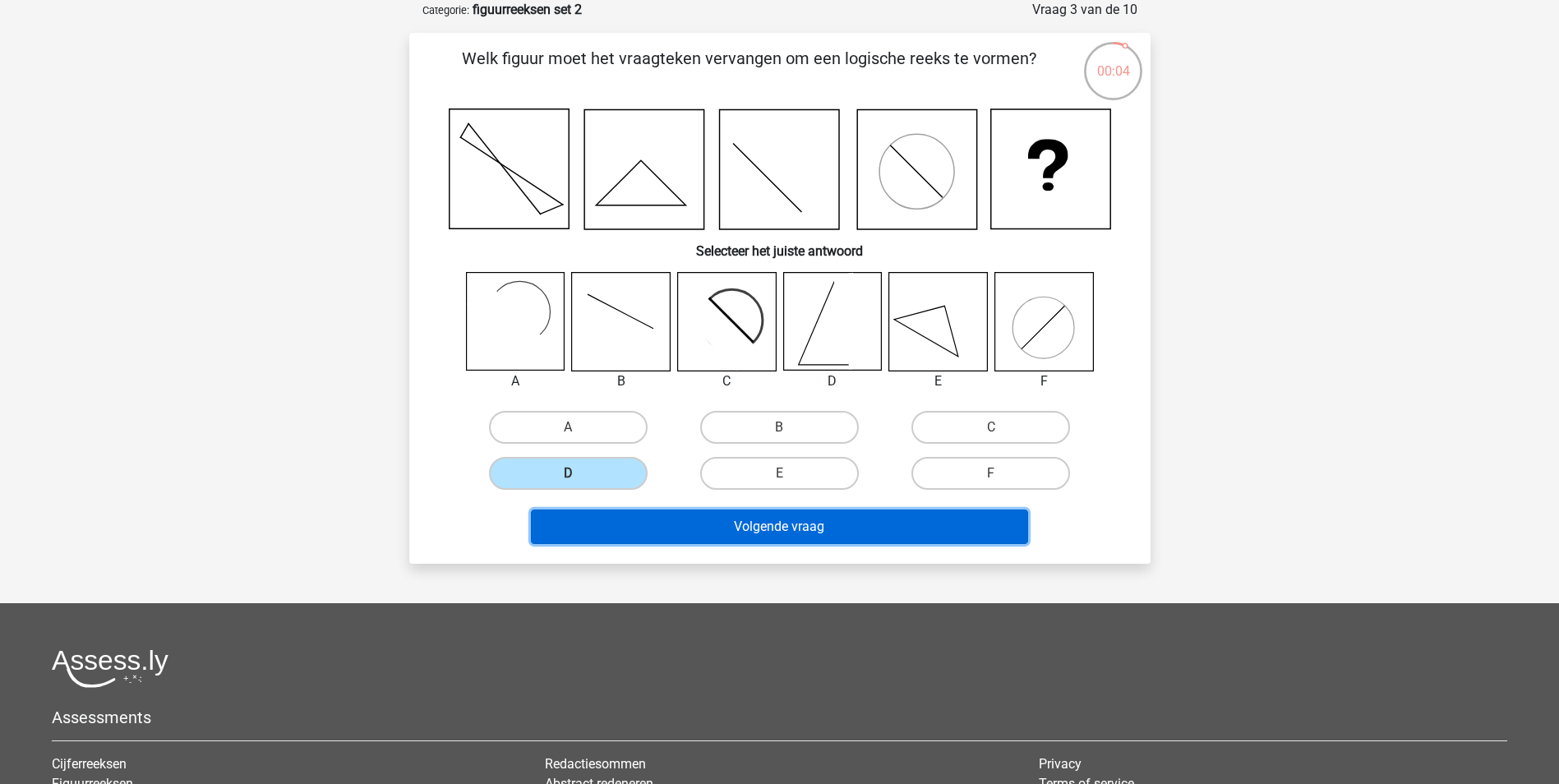
click at [734, 527] on button "Volgende vraag" at bounding box center [779, 526] width 497 height 34
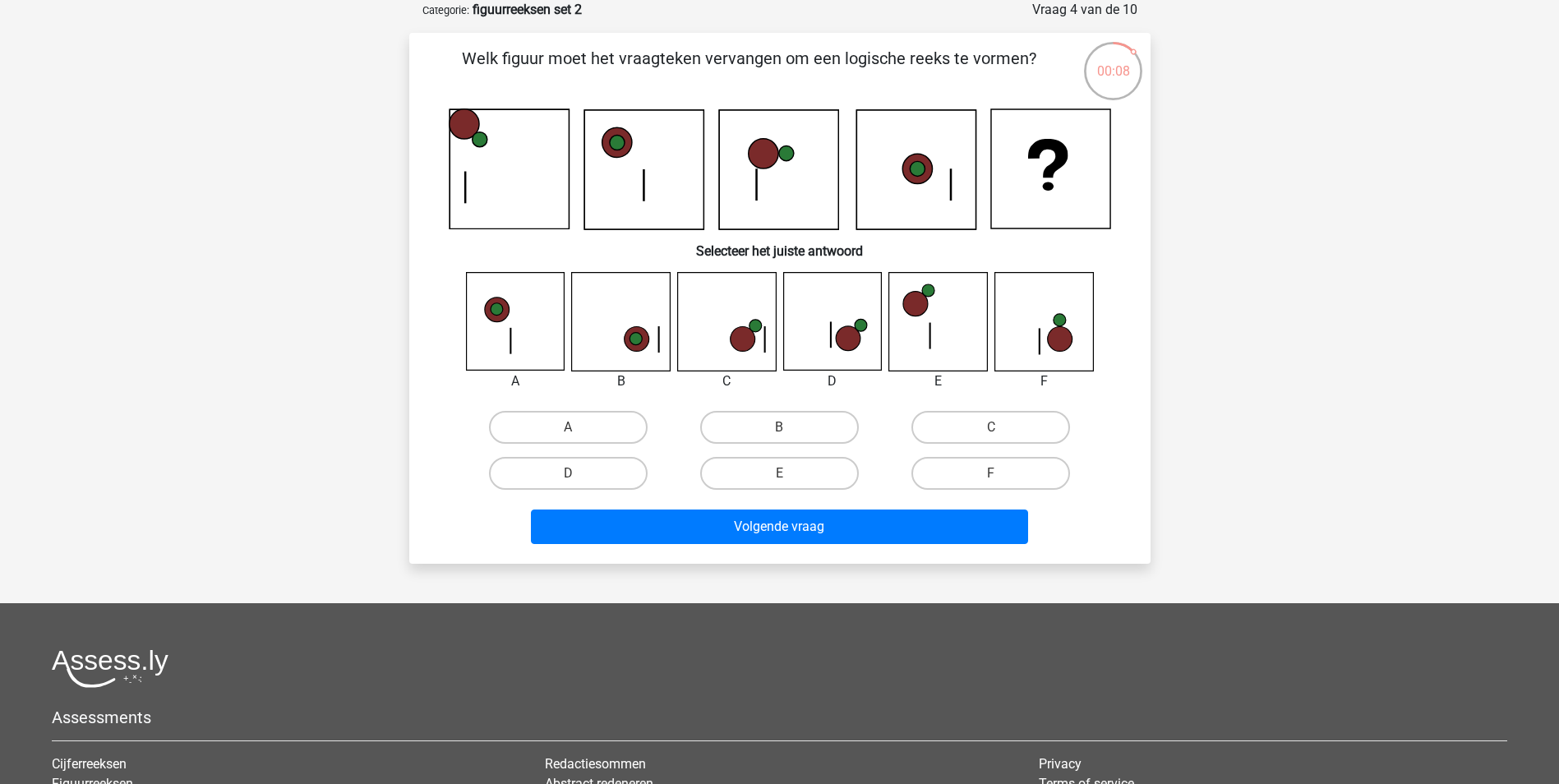
click at [856, 337] on icon at bounding box center [848, 340] width 25 height 25
click at [604, 472] on label "D" at bounding box center [568, 473] width 159 height 32
click at [578, 474] on input "D" at bounding box center [573, 479] width 11 height 11
radio input "true"
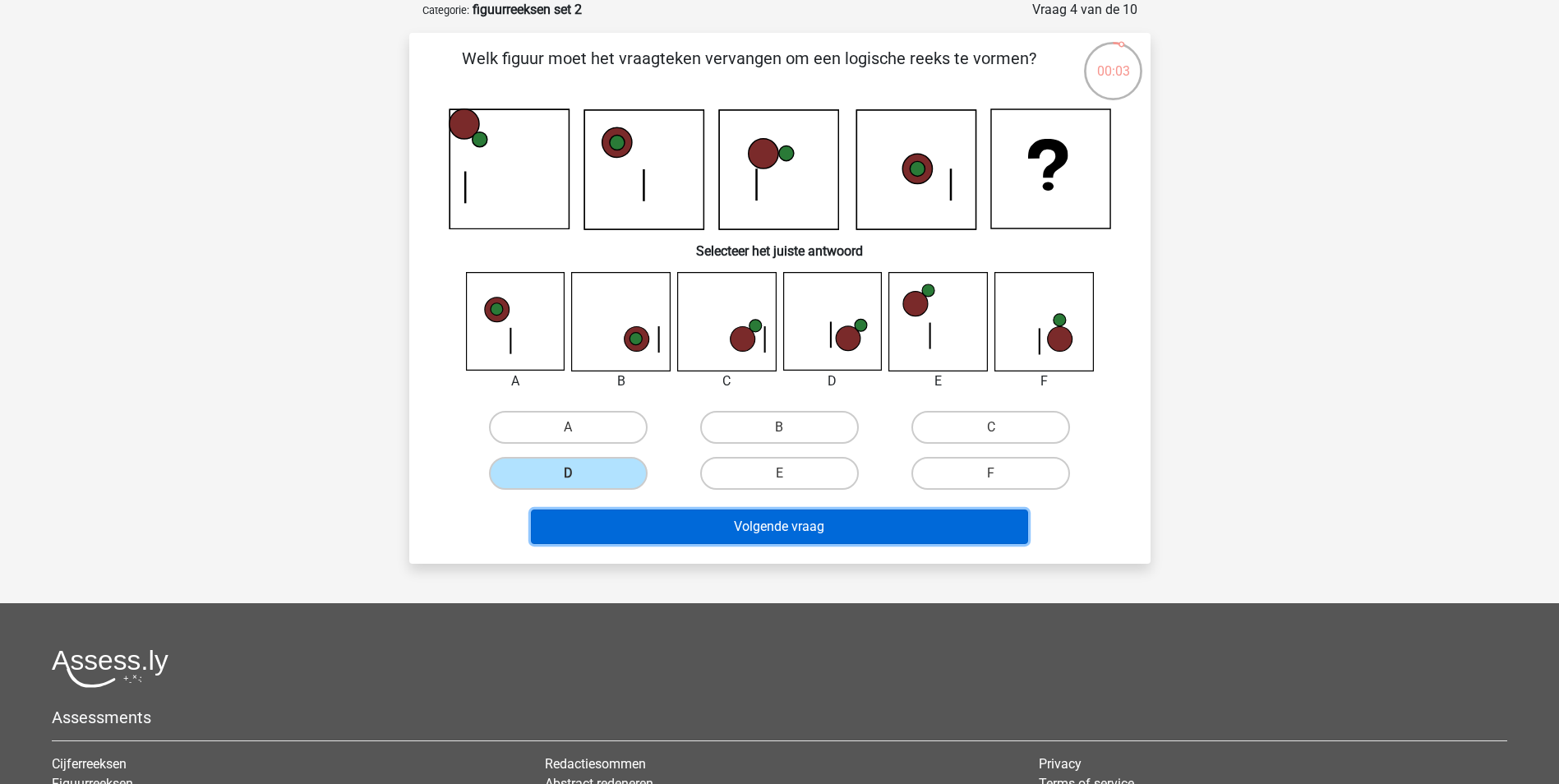
click at [755, 519] on button "Volgende vraag" at bounding box center [779, 526] width 497 height 34
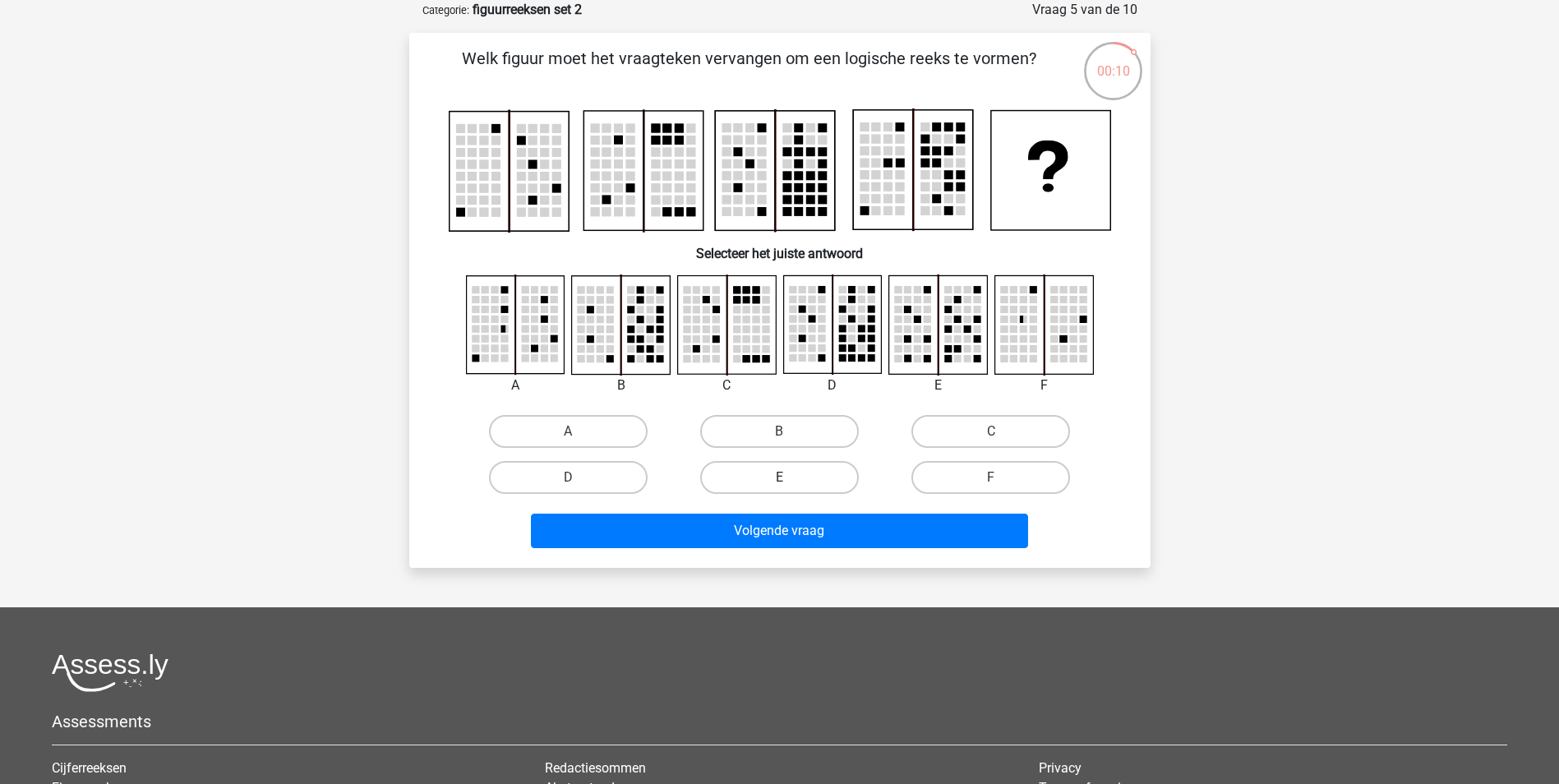
click at [818, 487] on label "E" at bounding box center [779, 477] width 159 height 32
click at [790, 487] on input "E" at bounding box center [784, 483] width 11 height 11
radio input "true"
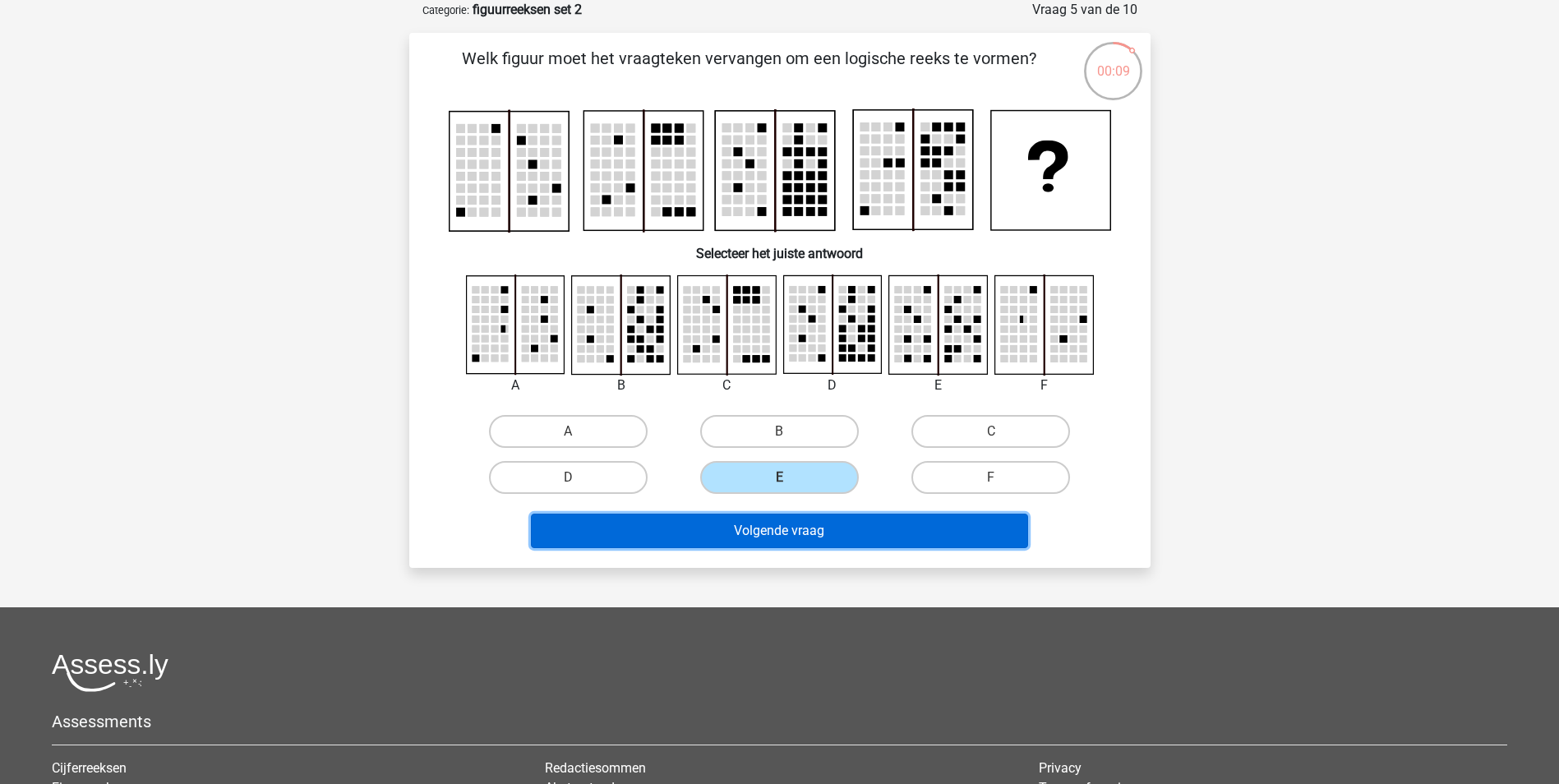
click at [817, 531] on button "Volgende vraag" at bounding box center [779, 530] width 497 height 34
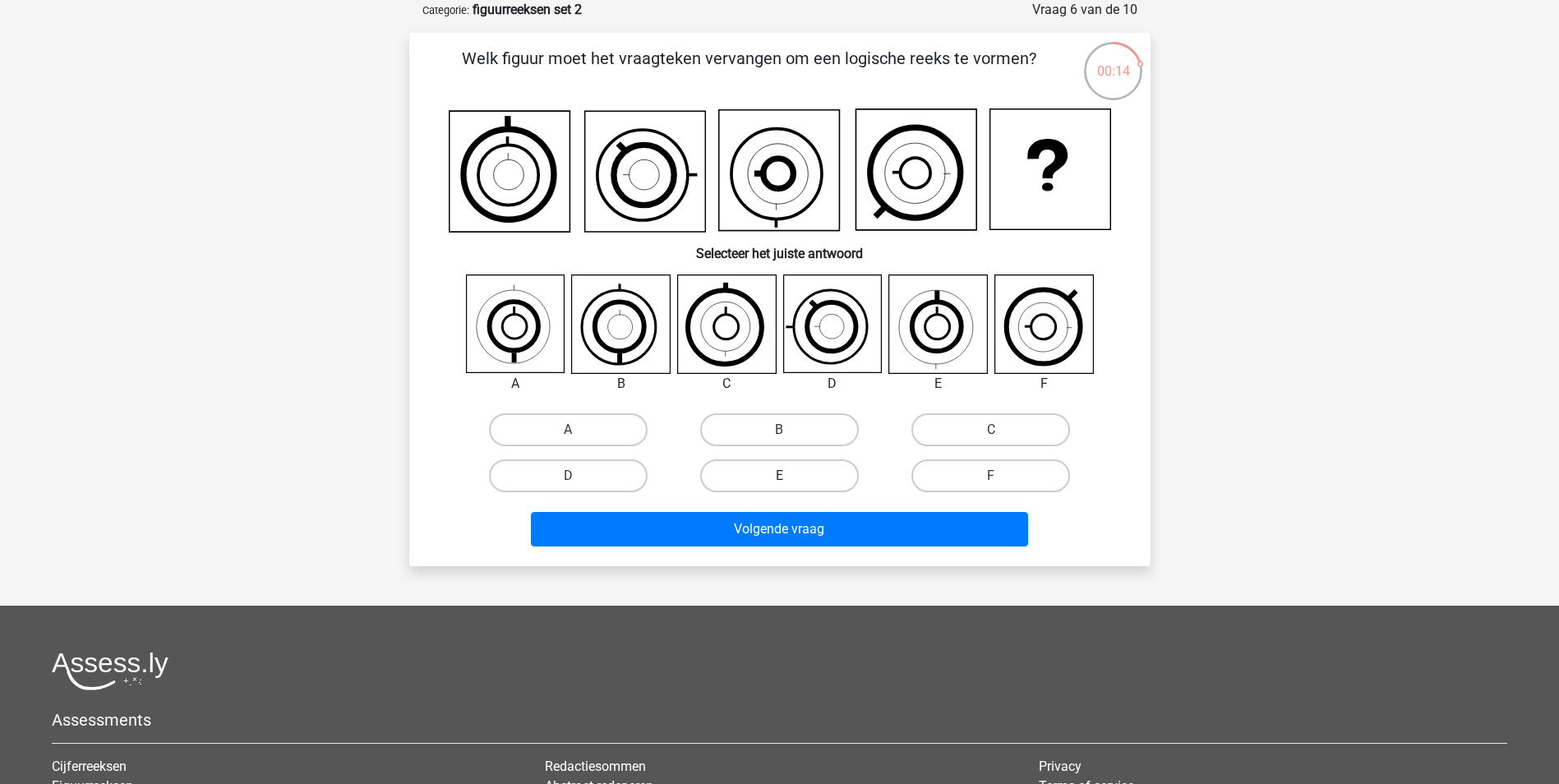
click at [800, 479] on label "E" at bounding box center [779, 475] width 159 height 32
click at [790, 479] on input "E" at bounding box center [784, 481] width 11 height 11
radio input "true"
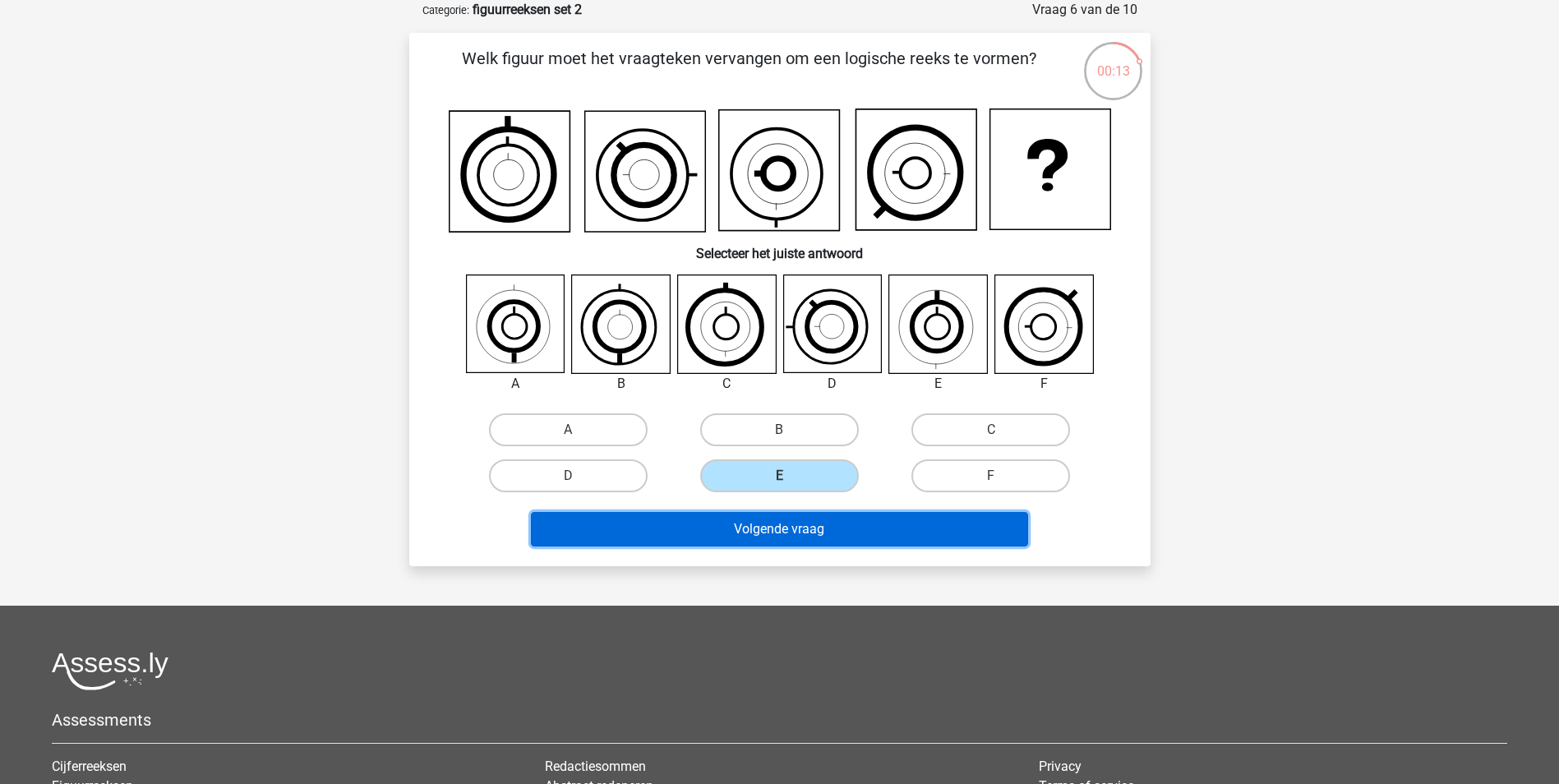
click at [823, 537] on button "Volgende vraag" at bounding box center [779, 528] width 497 height 34
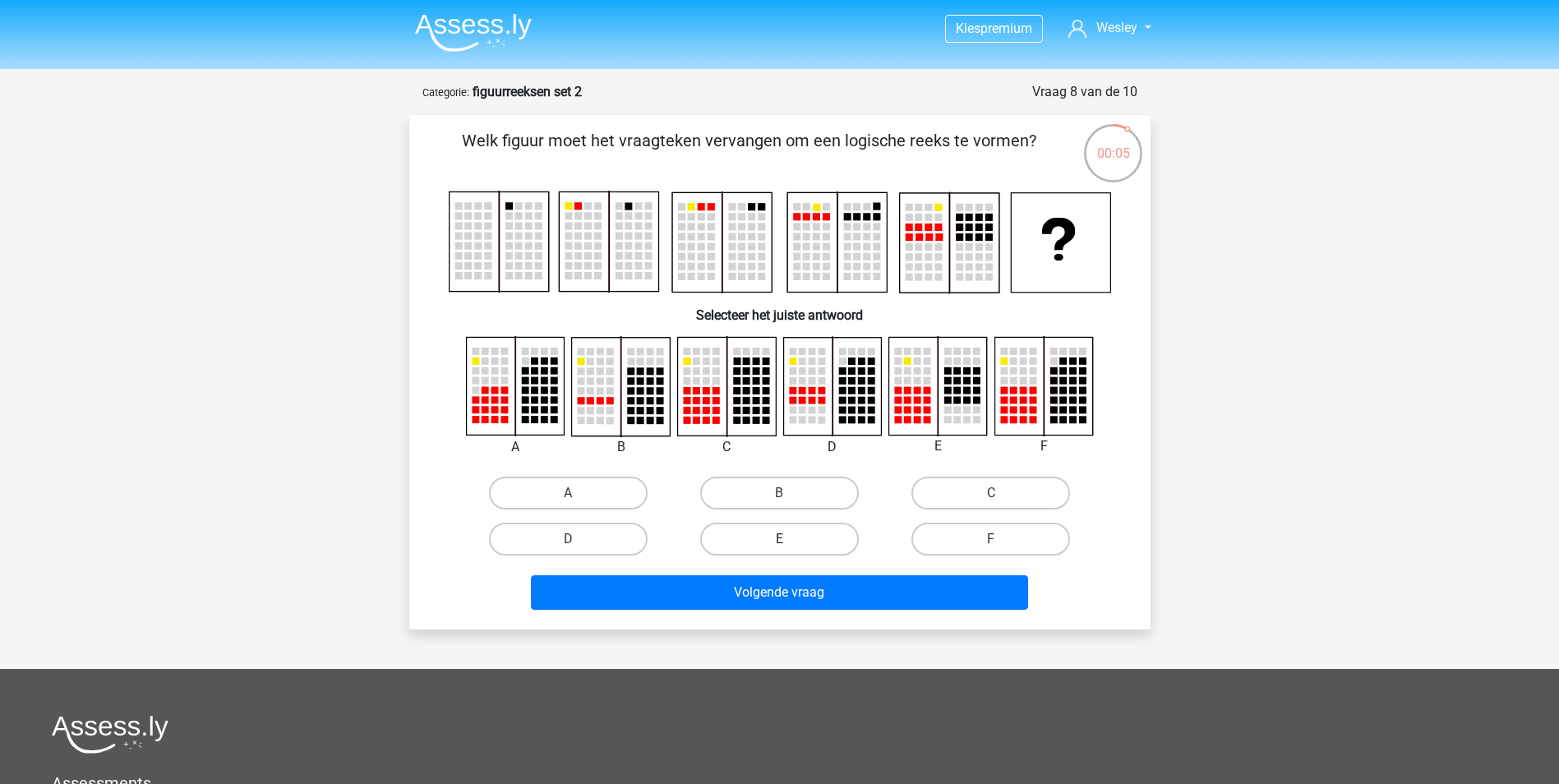
click at [793, 534] on label "E" at bounding box center [779, 538] width 159 height 32
click at [790, 539] on input "E" at bounding box center [784, 544] width 11 height 11
radio input "true"
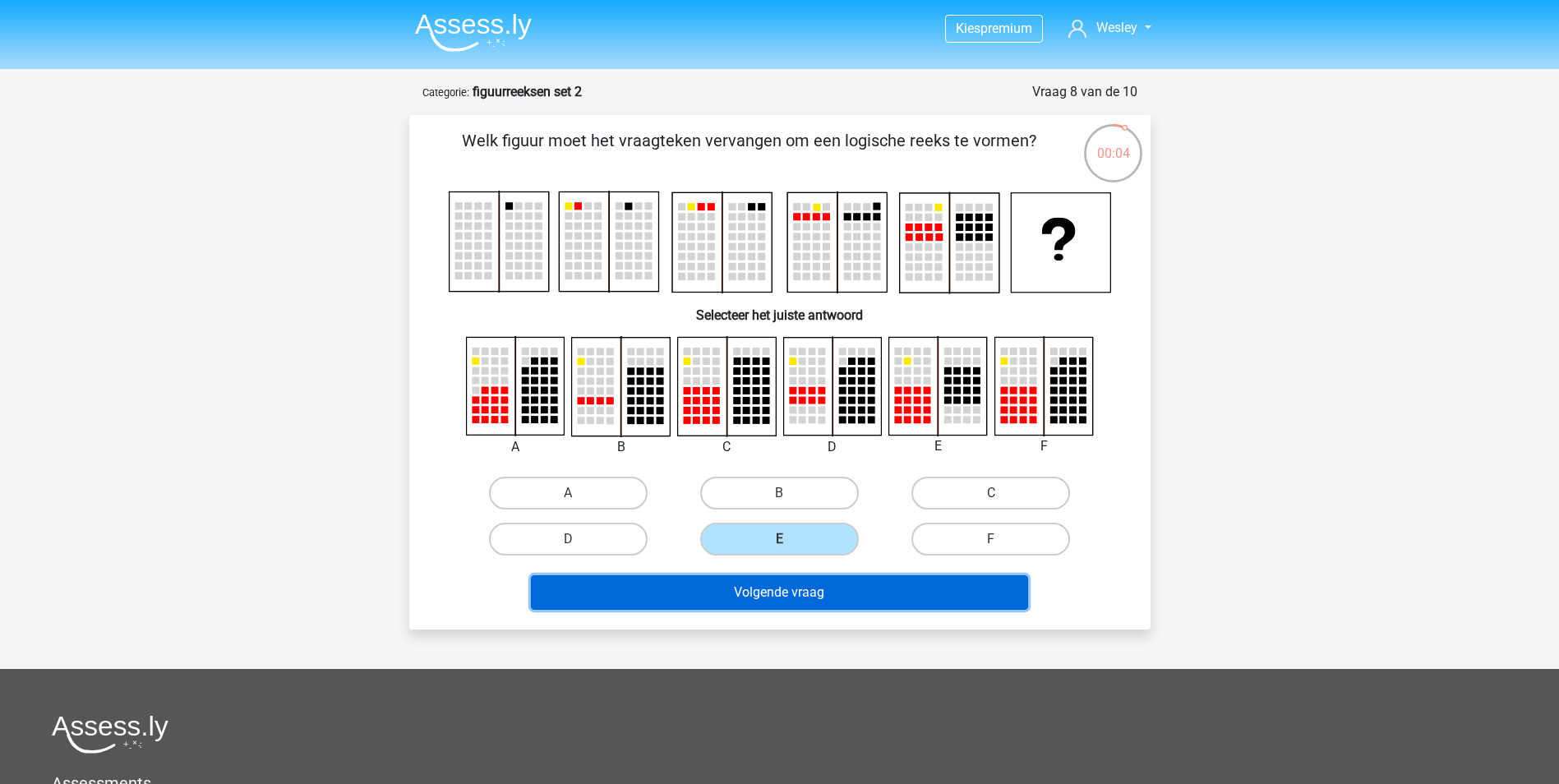
click at [777, 590] on button "Volgende vraag" at bounding box center [779, 592] width 497 height 34
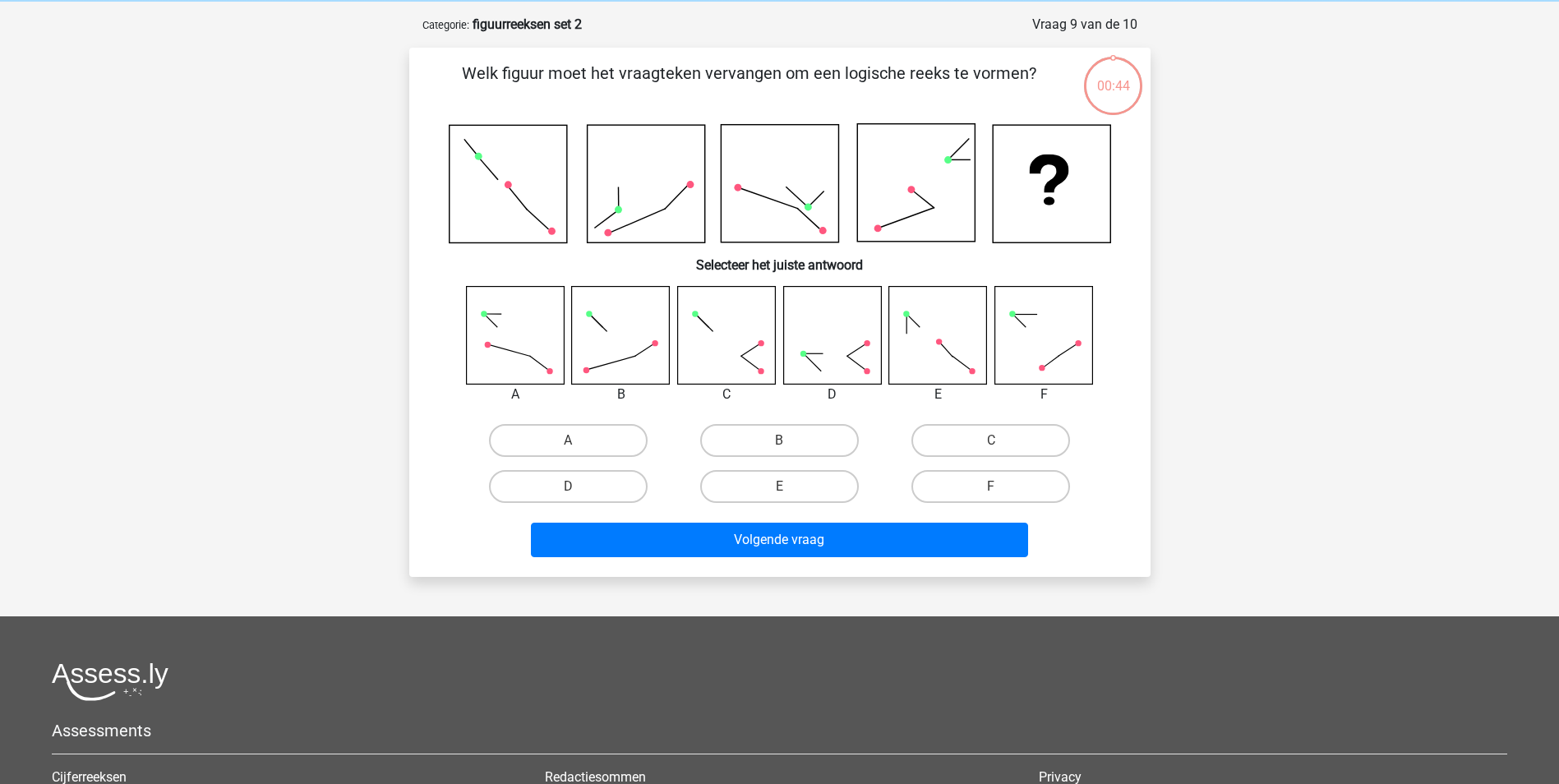
scroll to position [82, 0]
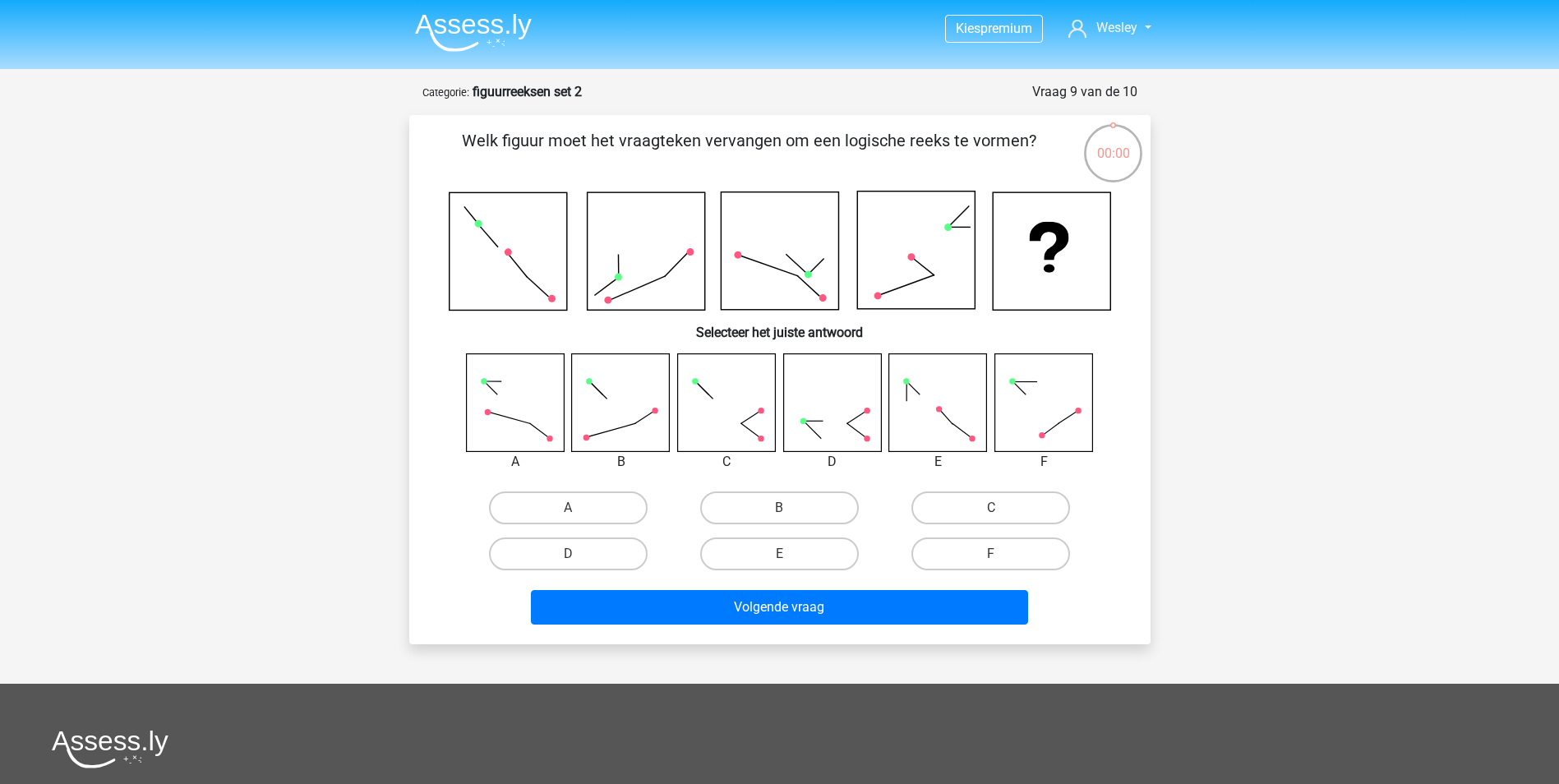
scroll to position [82, 0]
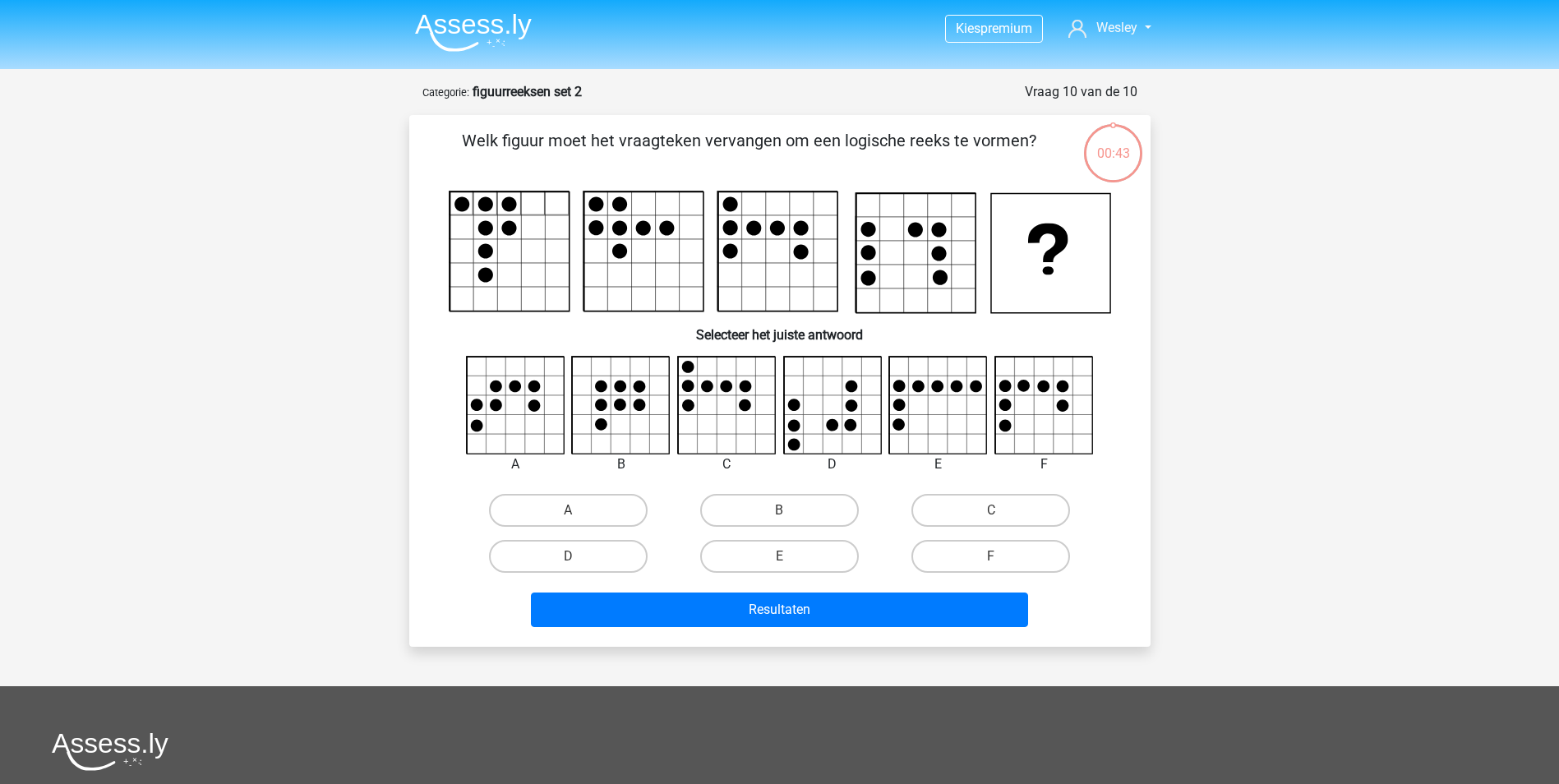
scroll to position [82, 0]
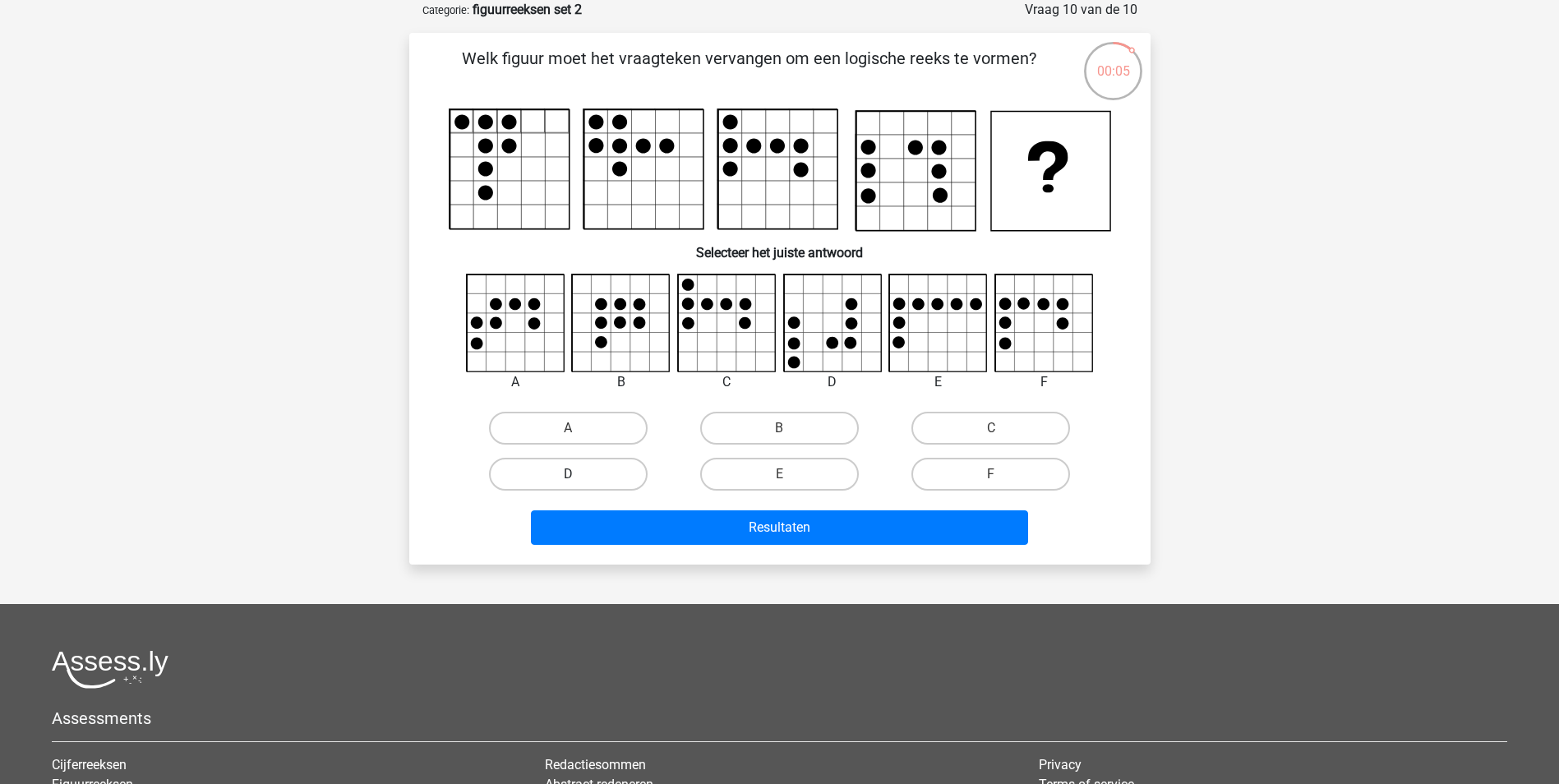
click at [593, 470] on label "D" at bounding box center [568, 474] width 159 height 32
click at [578, 474] on input "D" at bounding box center [573, 479] width 11 height 11
radio input "true"
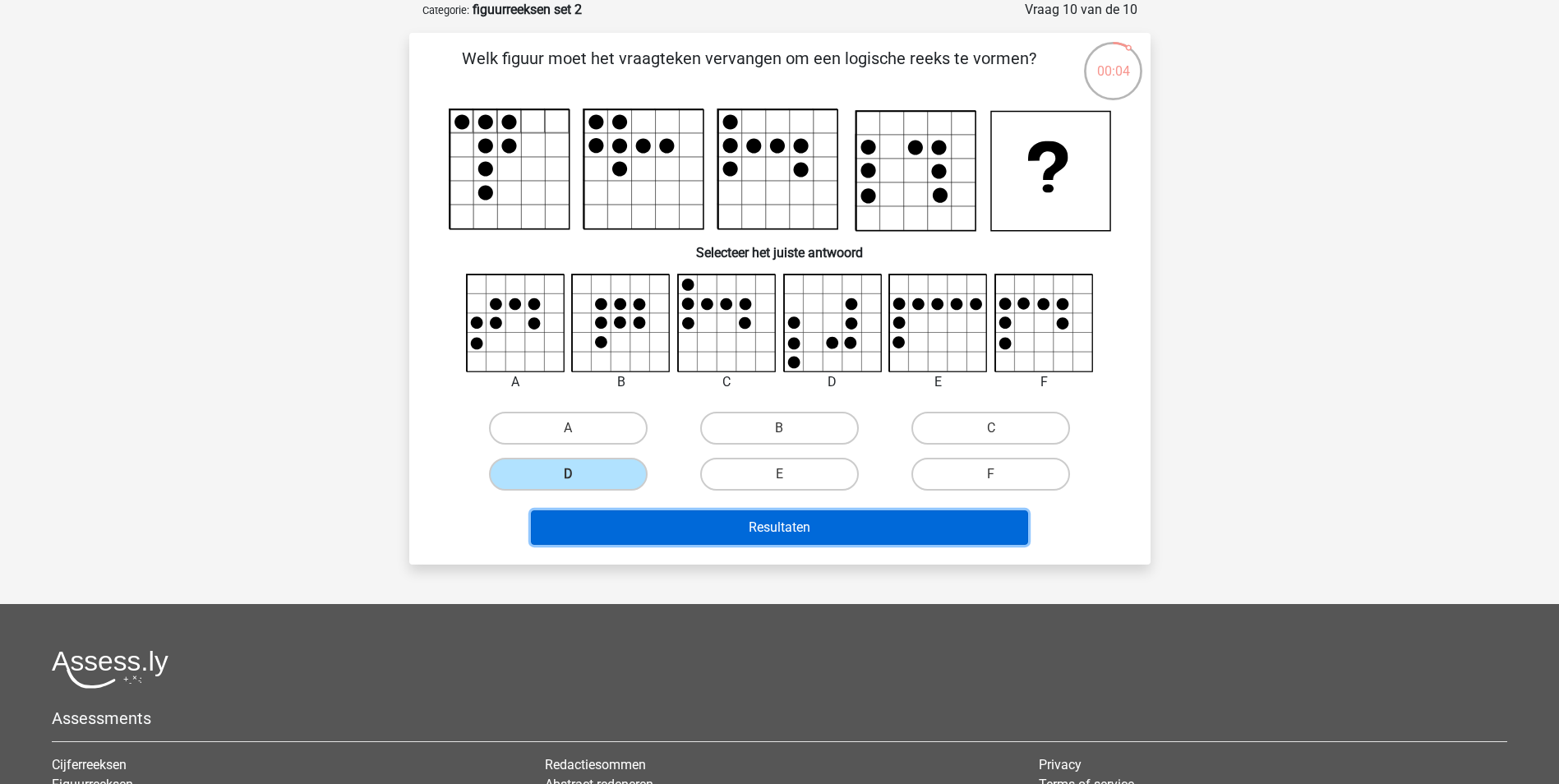
click at [660, 542] on button "Resultaten" at bounding box center [779, 527] width 497 height 34
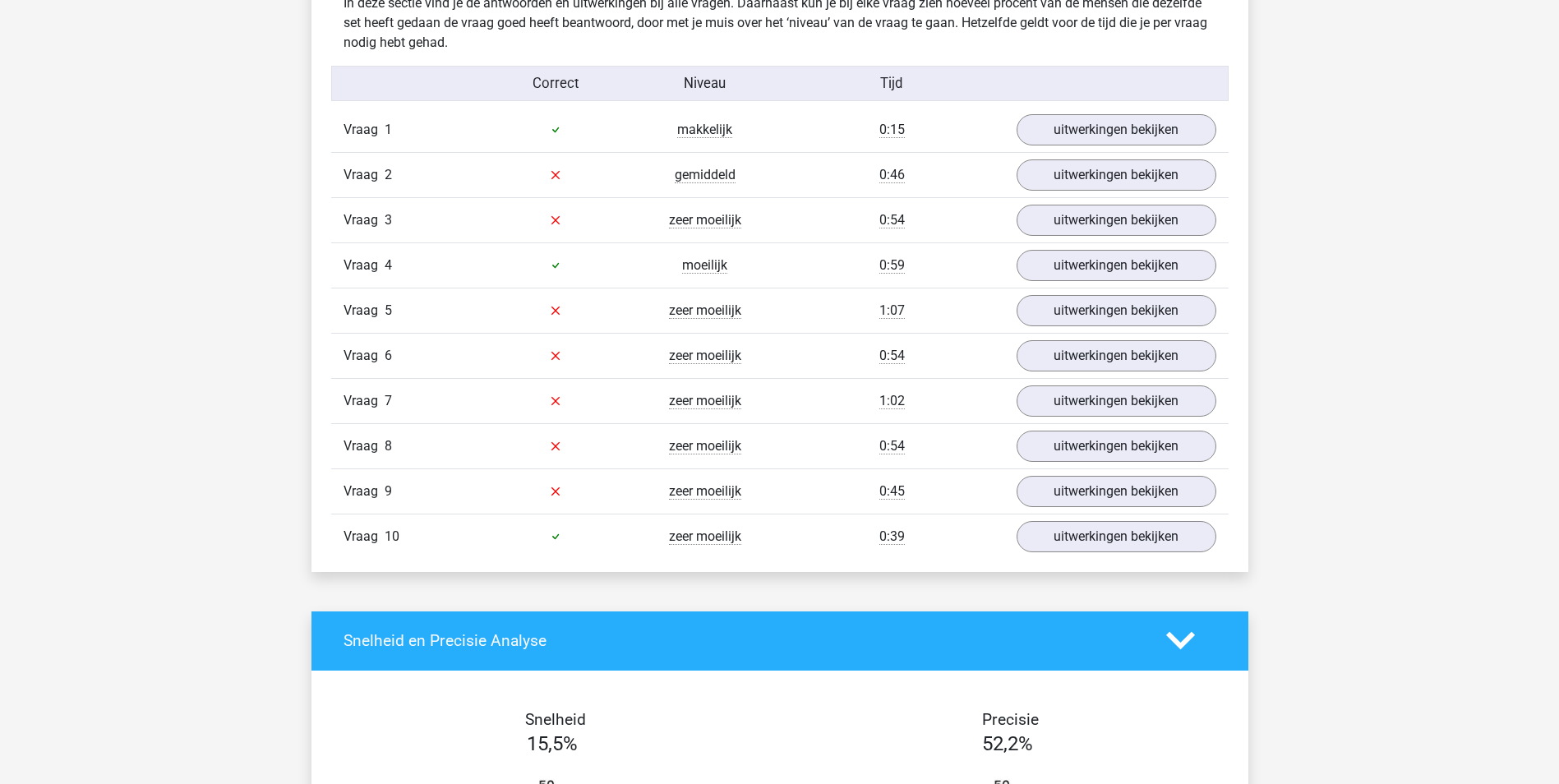
scroll to position [1315, 0]
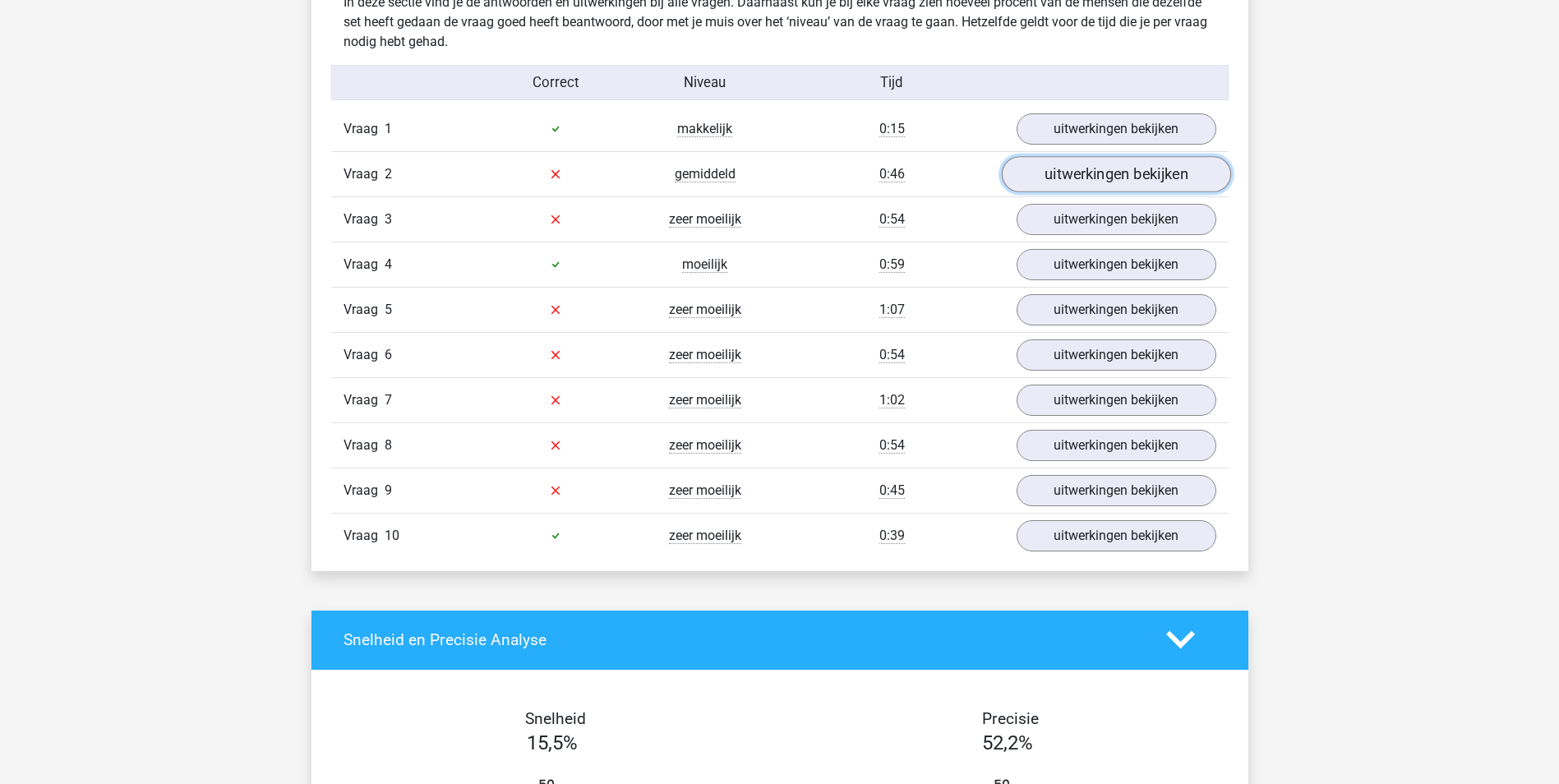
click at [1095, 169] on link "uitwerkingen bekijken" at bounding box center [1115, 174] width 229 height 36
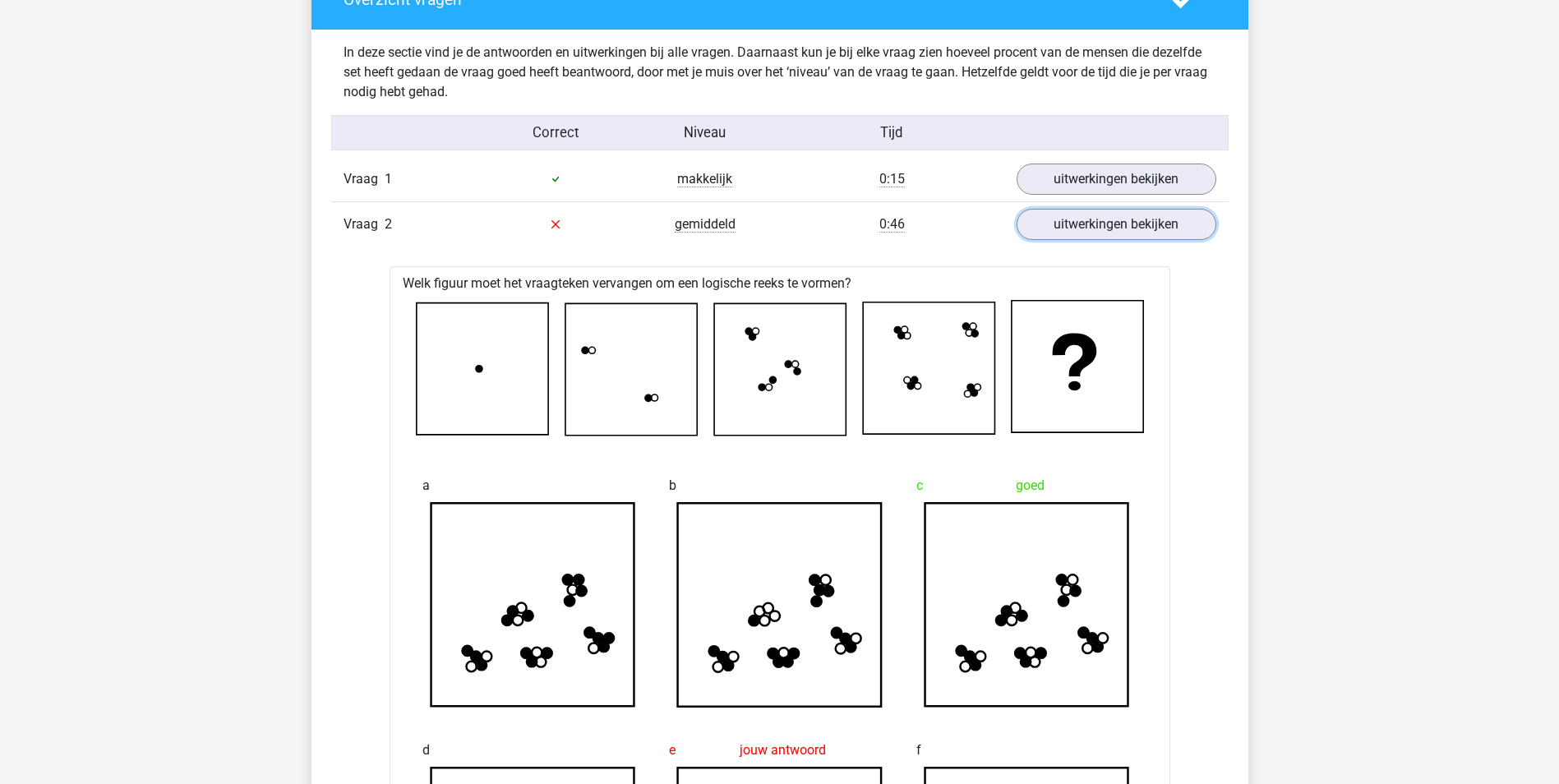
scroll to position [1233, 0]
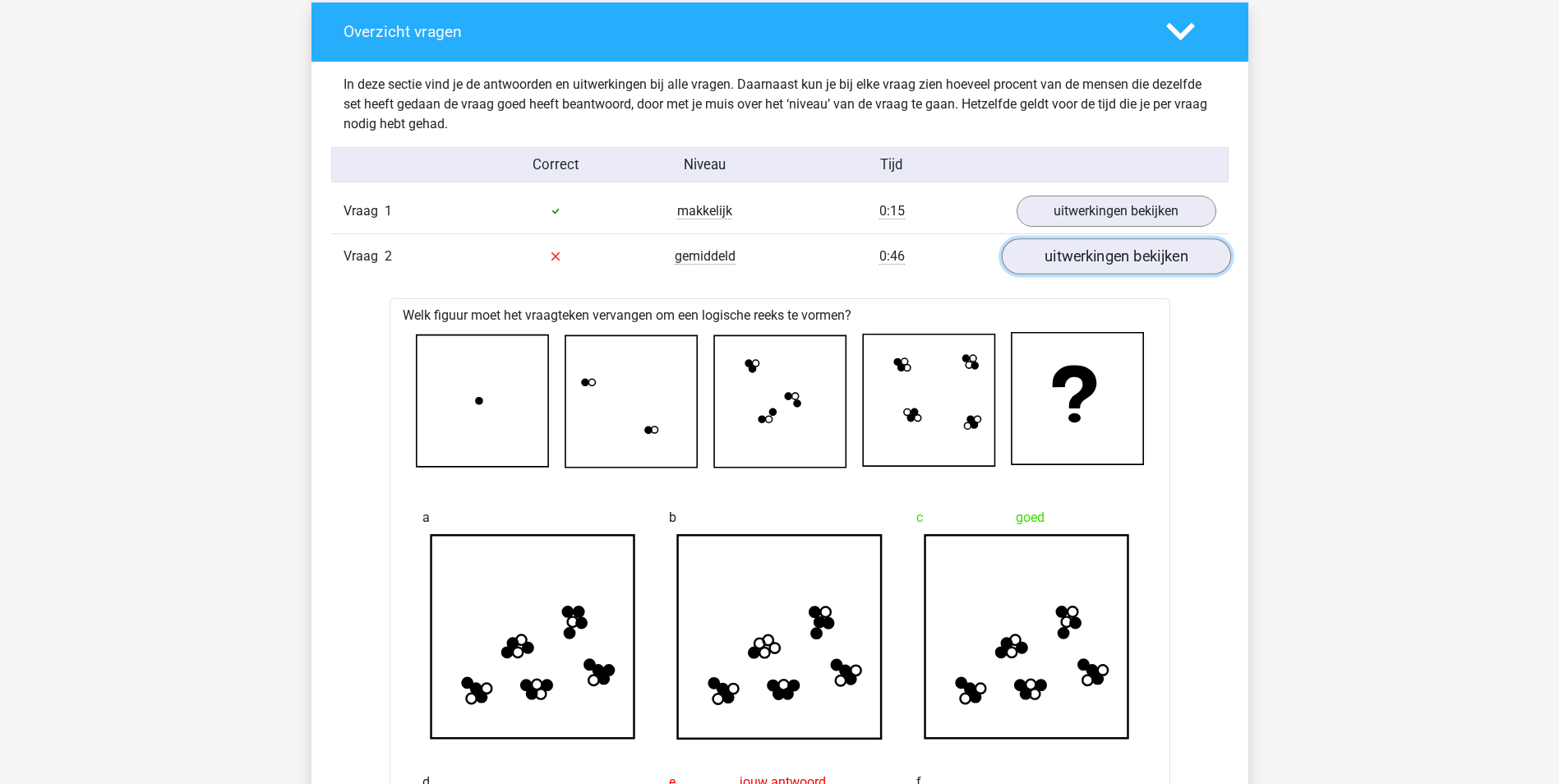
click at [1082, 261] on link "uitwerkingen bekijken" at bounding box center [1115, 256] width 229 height 36
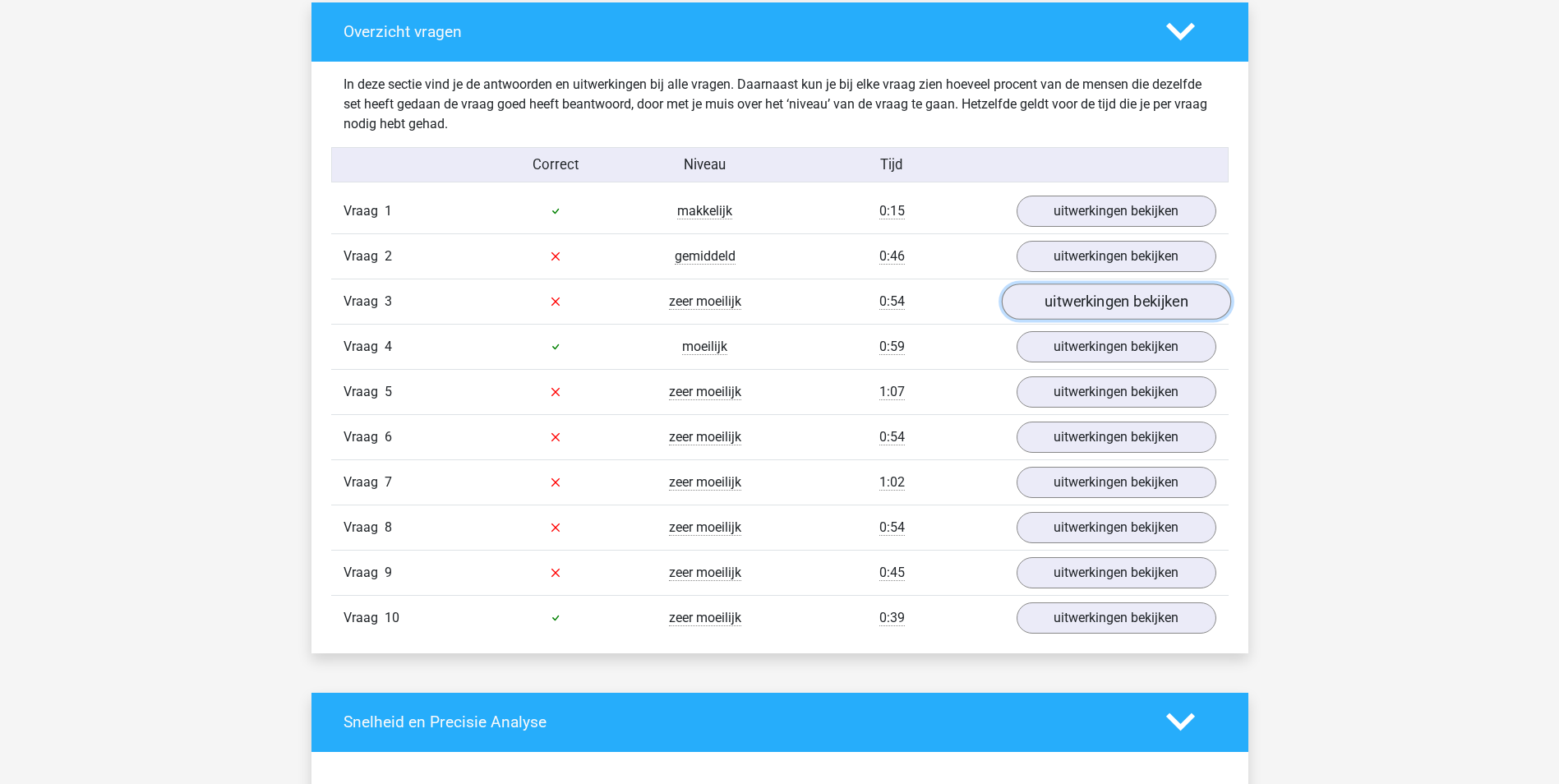
click at [1108, 301] on link "uitwerkingen bekijken" at bounding box center [1115, 301] width 229 height 36
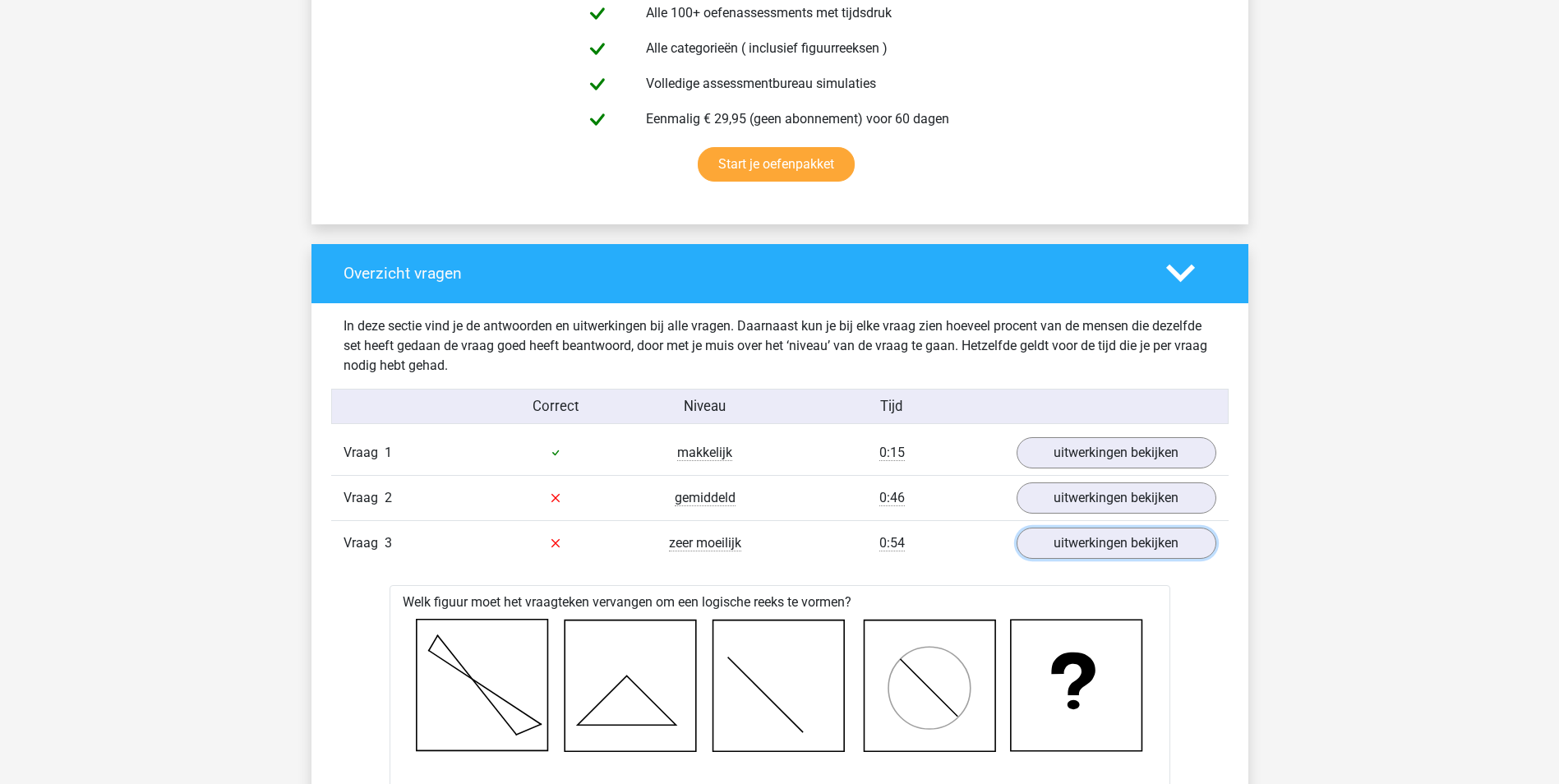
scroll to position [986, 0]
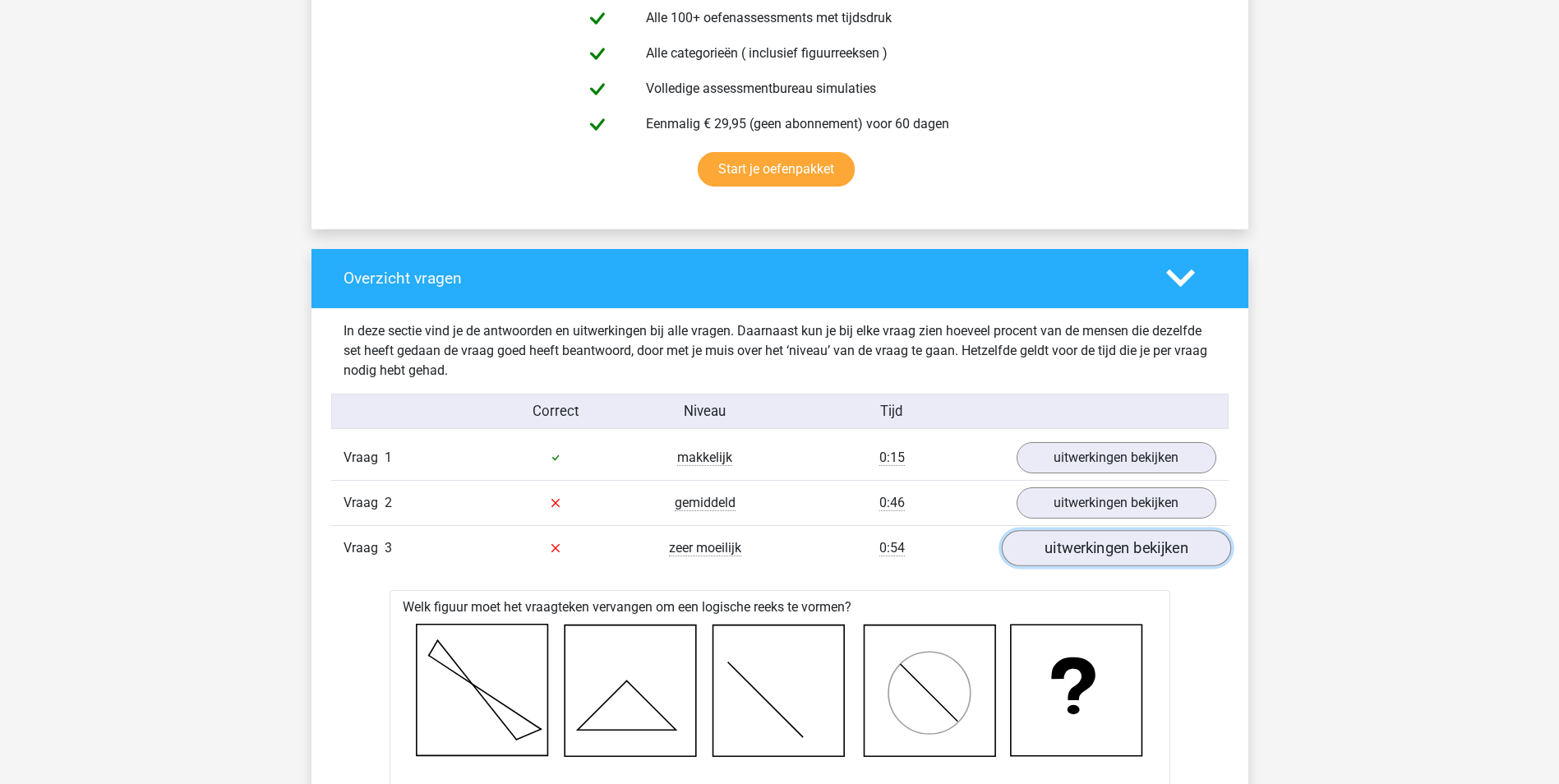
click at [1108, 548] on link "uitwerkingen bekijken" at bounding box center [1115, 548] width 229 height 36
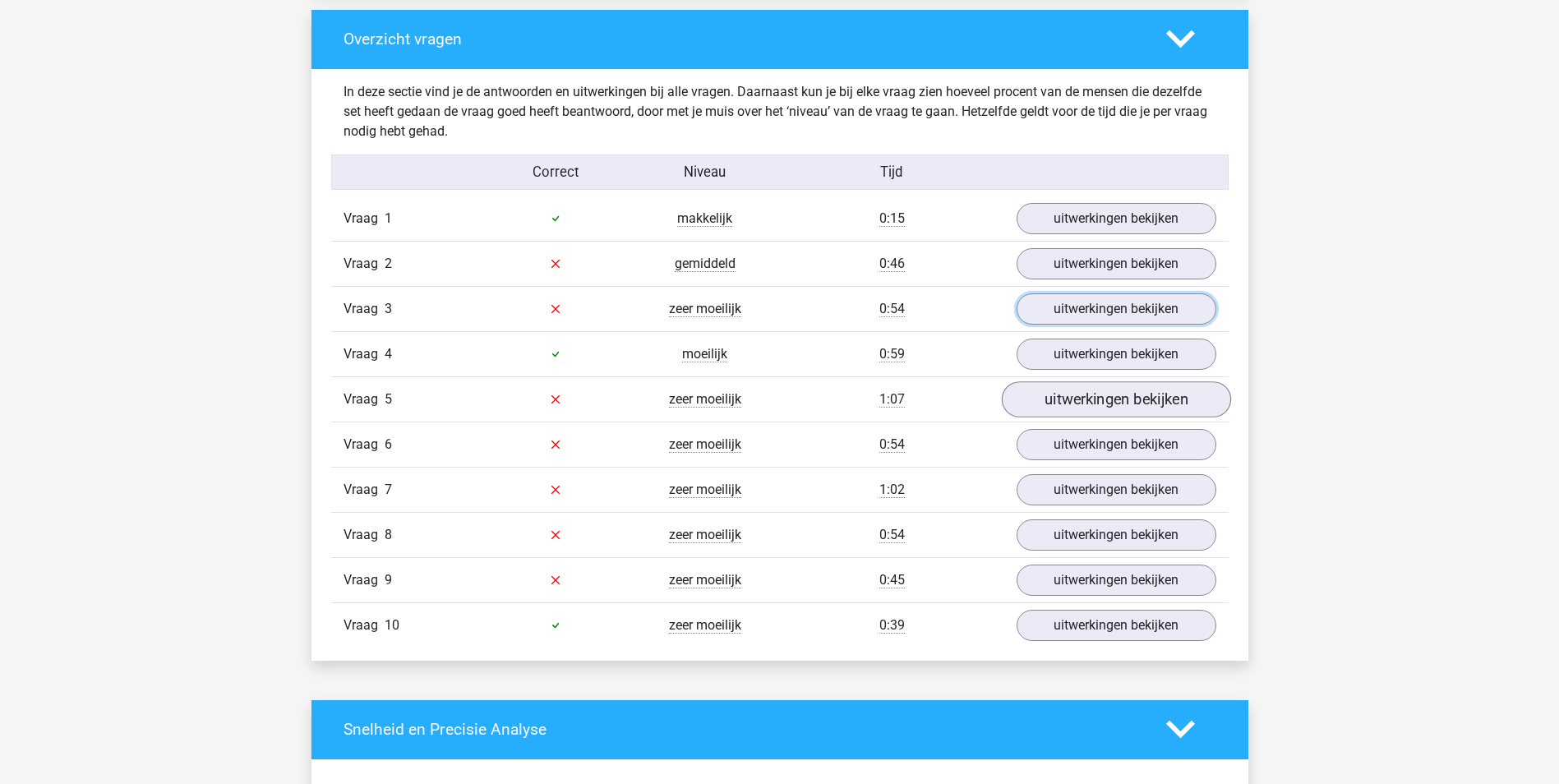
scroll to position [1233, 0]
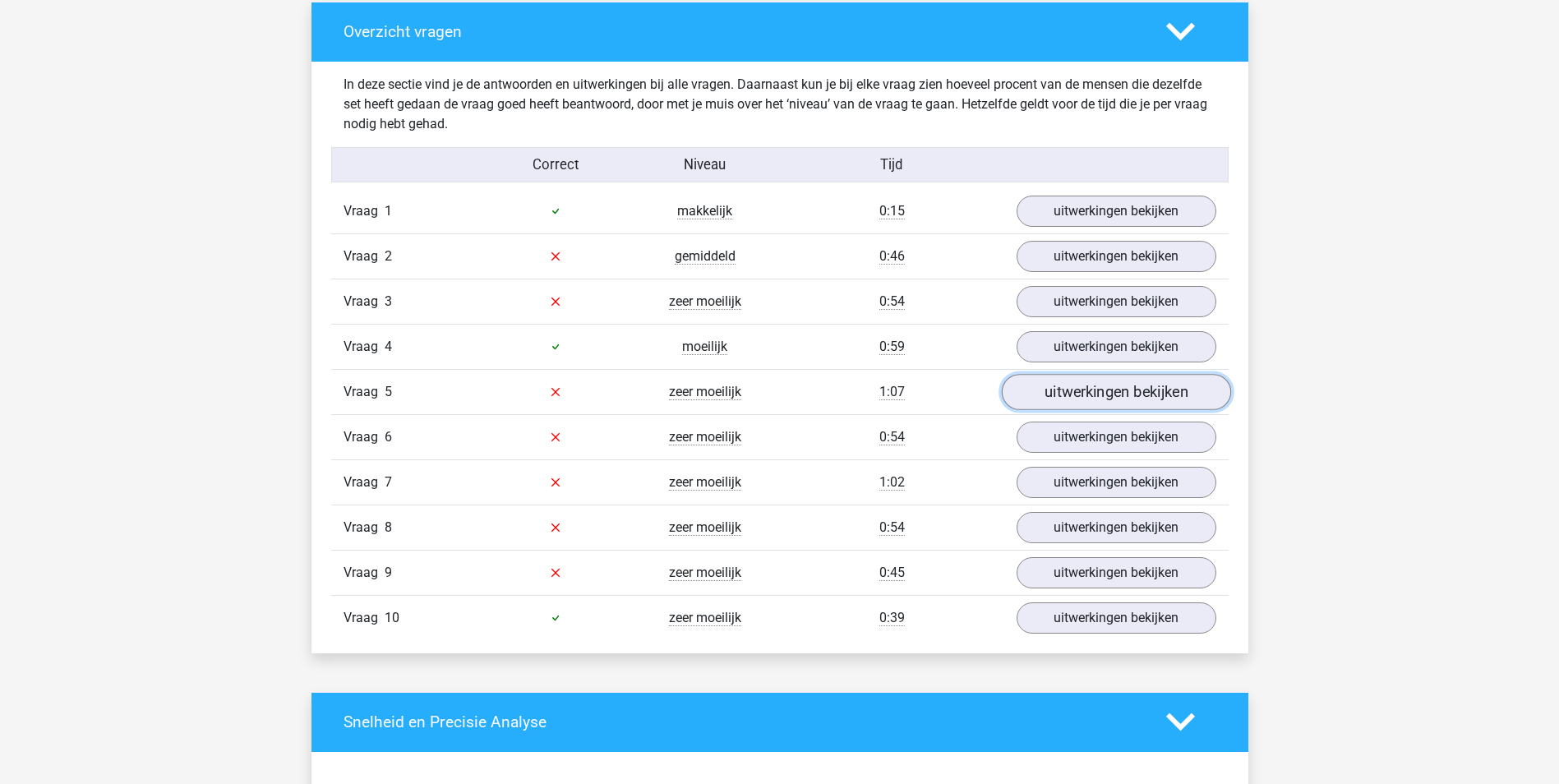
click at [1120, 399] on link "uitwerkingen bekijken" at bounding box center [1115, 391] width 229 height 36
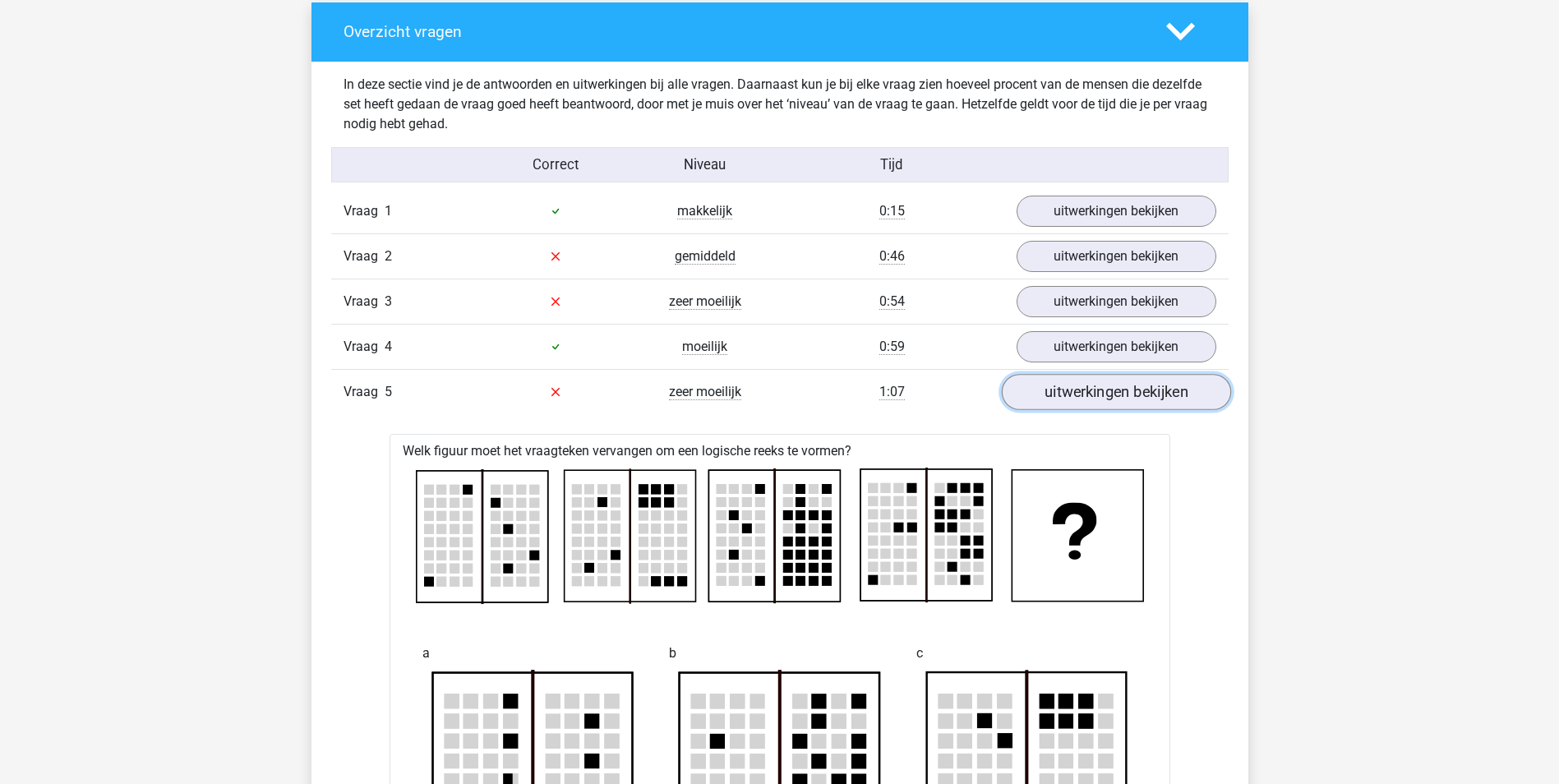
click at [1118, 397] on link "uitwerkingen bekijken" at bounding box center [1115, 391] width 229 height 36
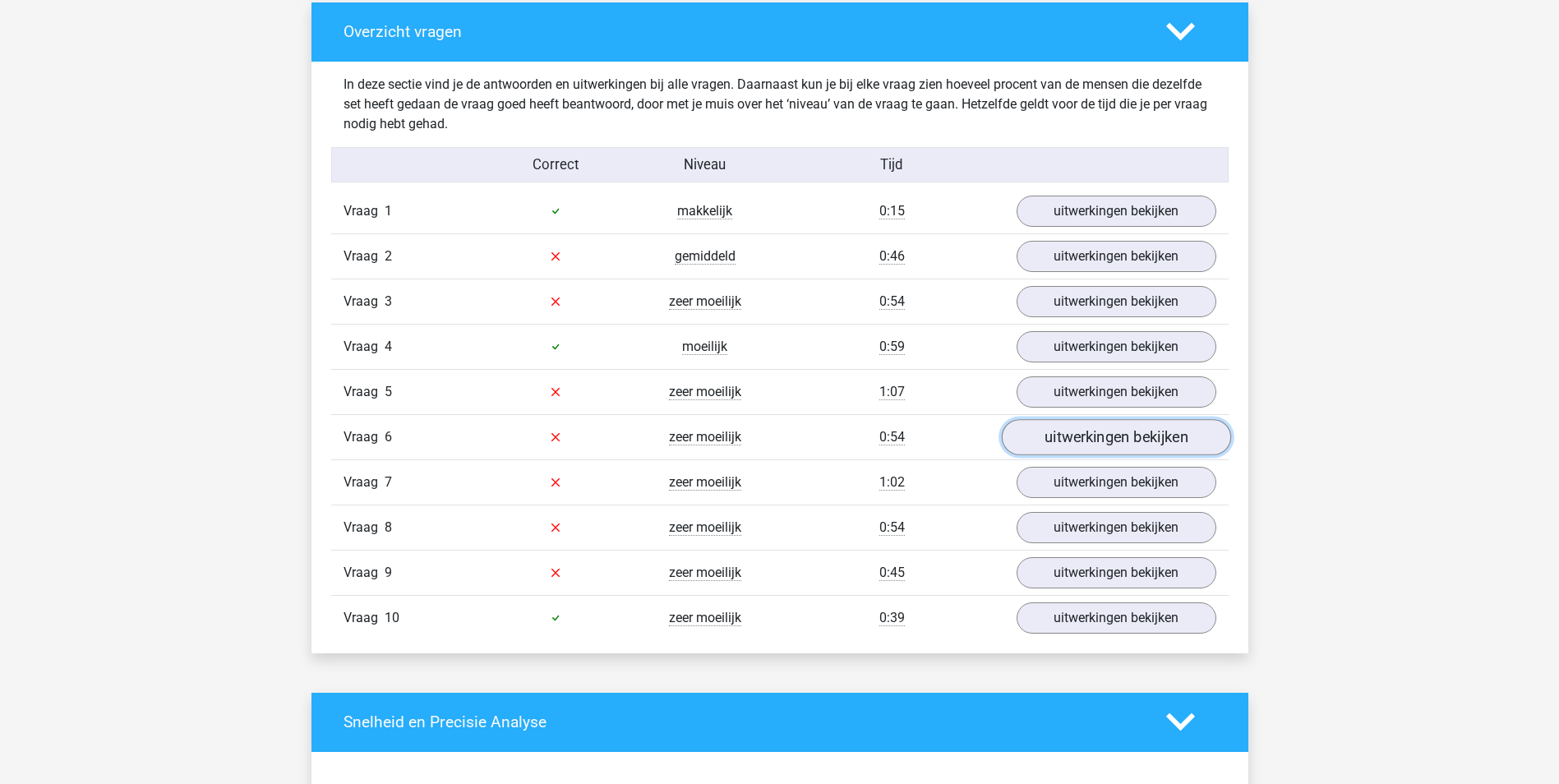
click at [1122, 439] on link "uitwerkingen bekijken" at bounding box center [1115, 437] width 229 height 36
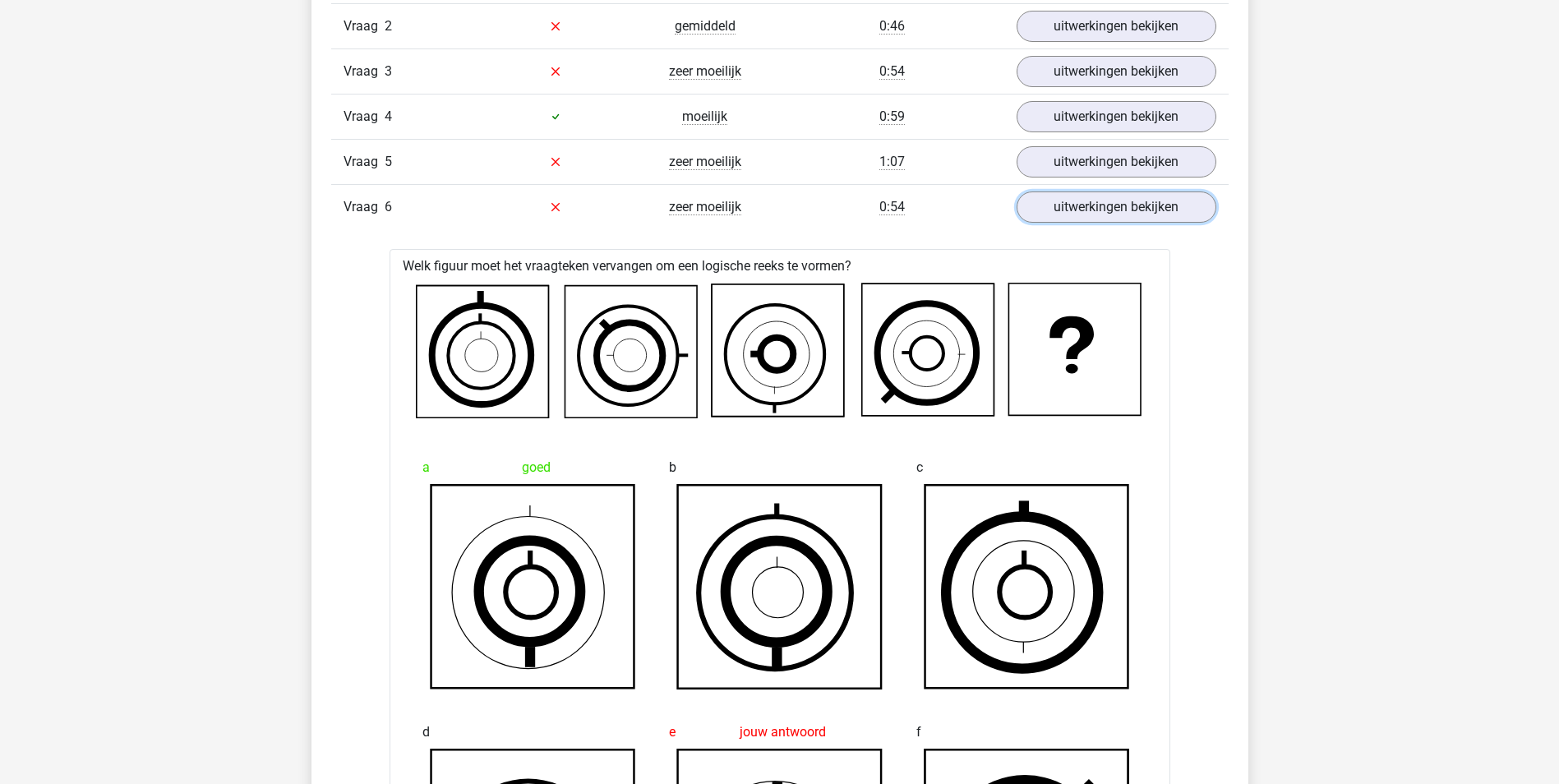
scroll to position [1397, 0]
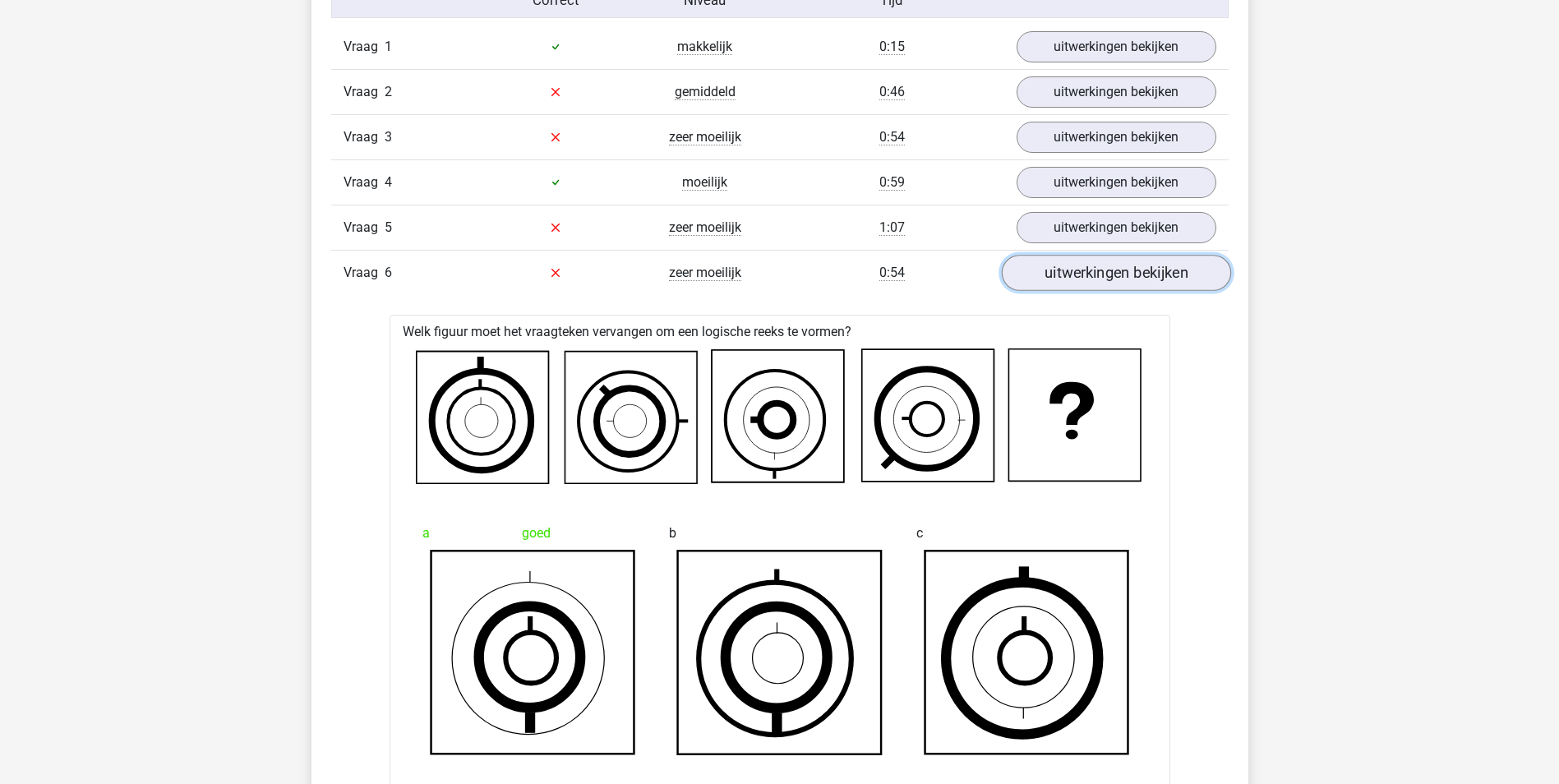
click at [1123, 276] on link "uitwerkingen bekijken" at bounding box center [1115, 272] width 229 height 36
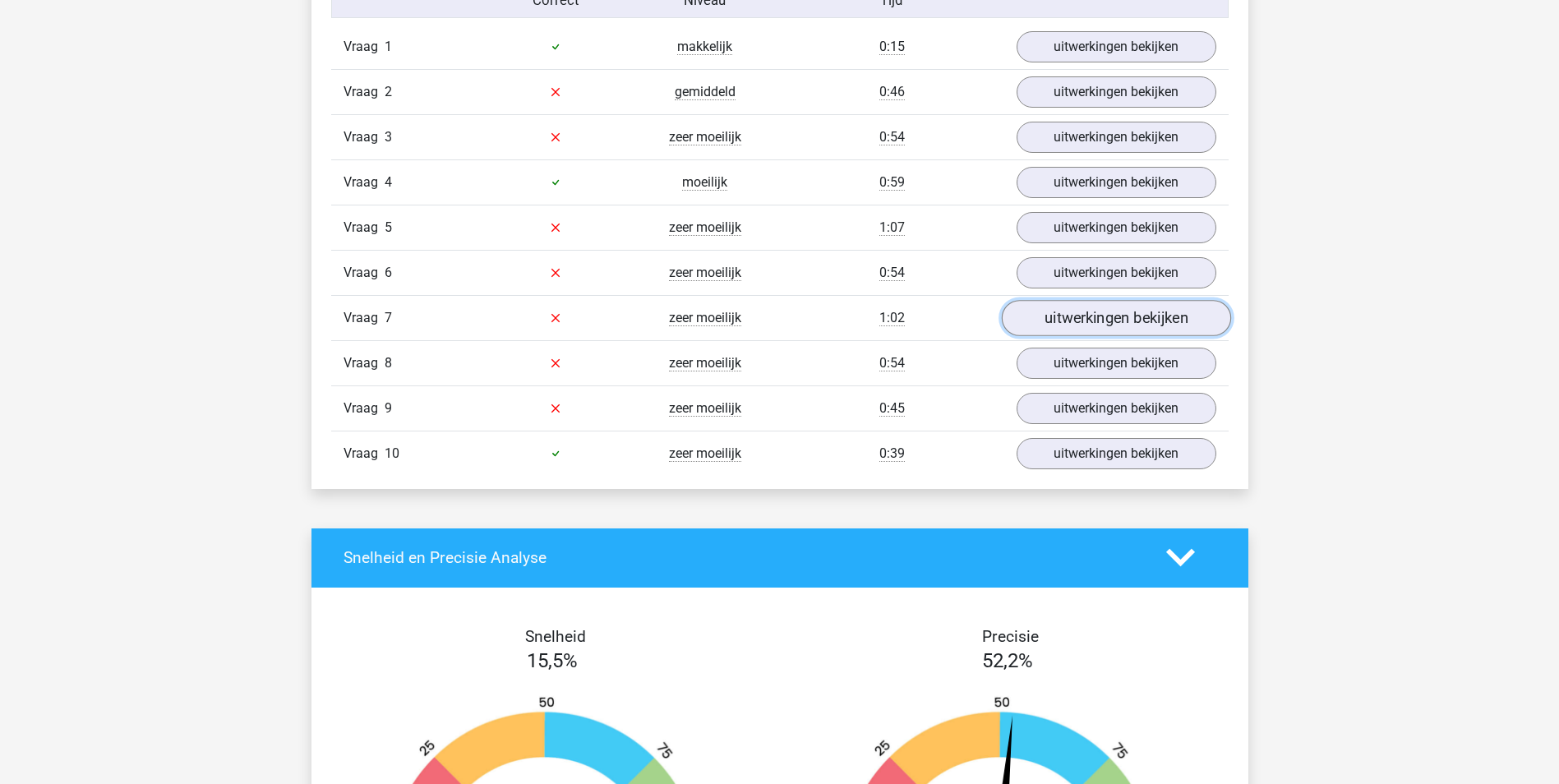
click at [1115, 320] on link "uitwerkingen bekijken" at bounding box center [1115, 317] width 229 height 36
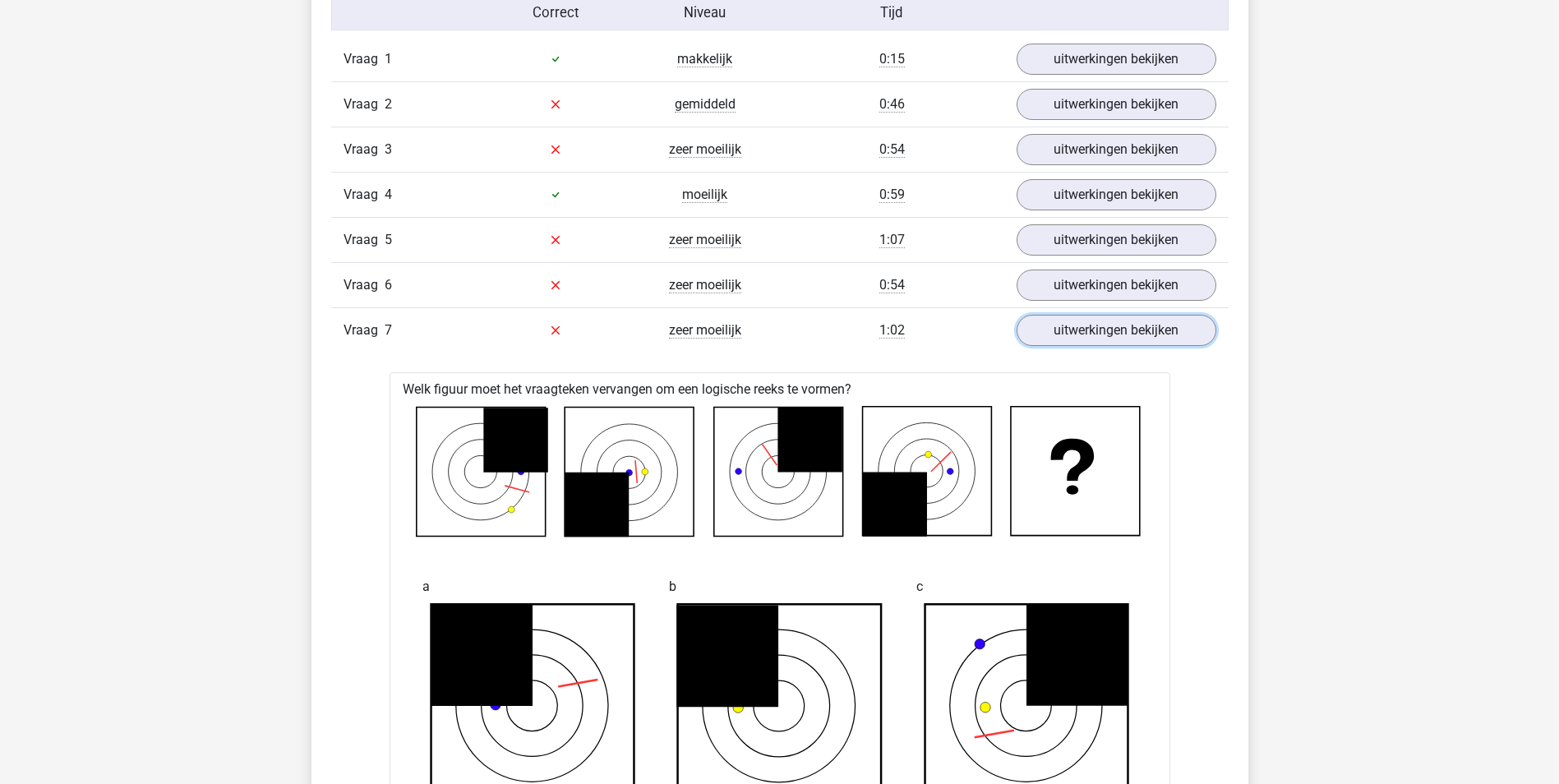
scroll to position [1150, 0]
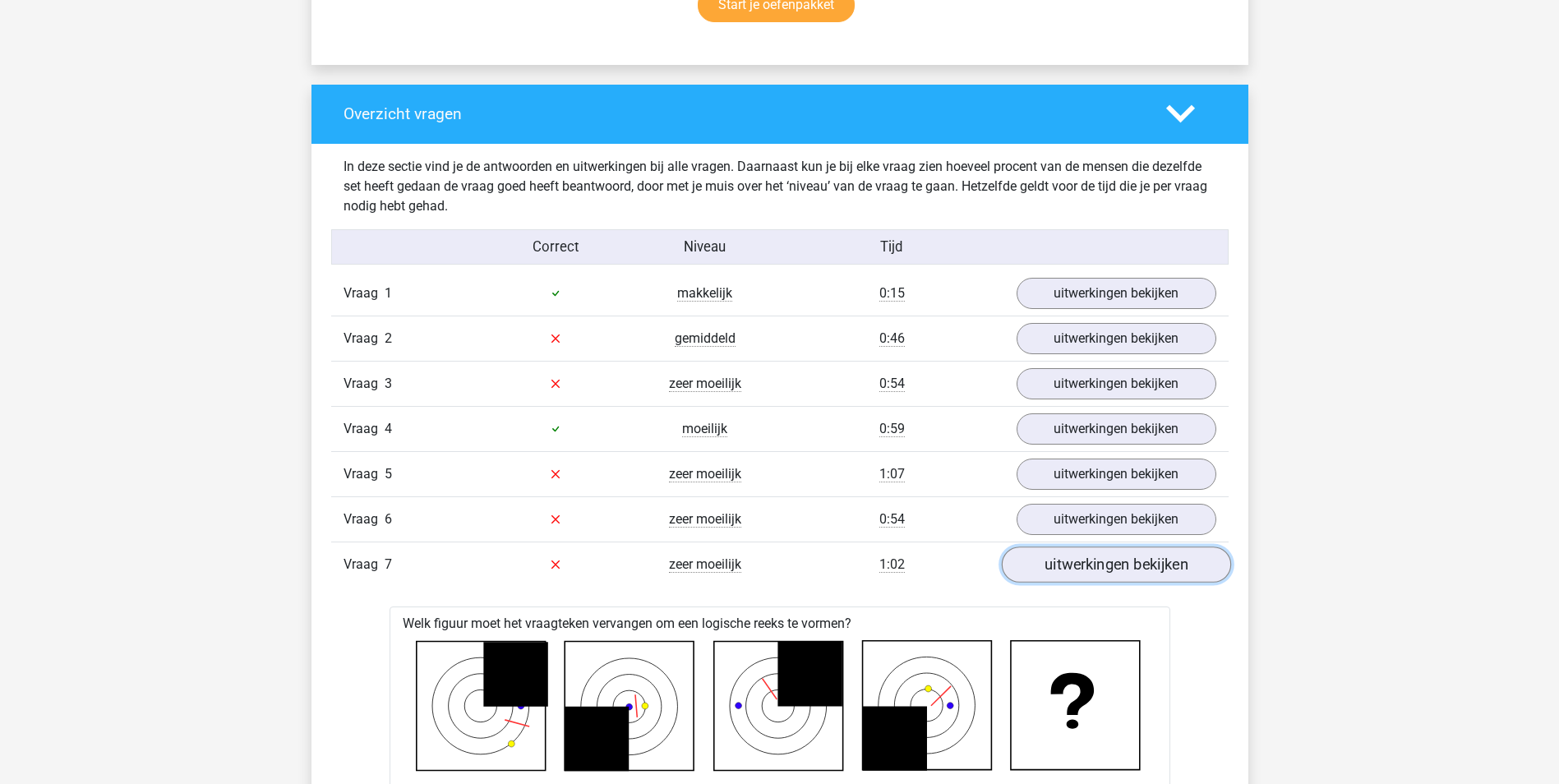
click at [1114, 558] on link "uitwerkingen bekijken" at bounding box center [1115, 564] width 229 height 36
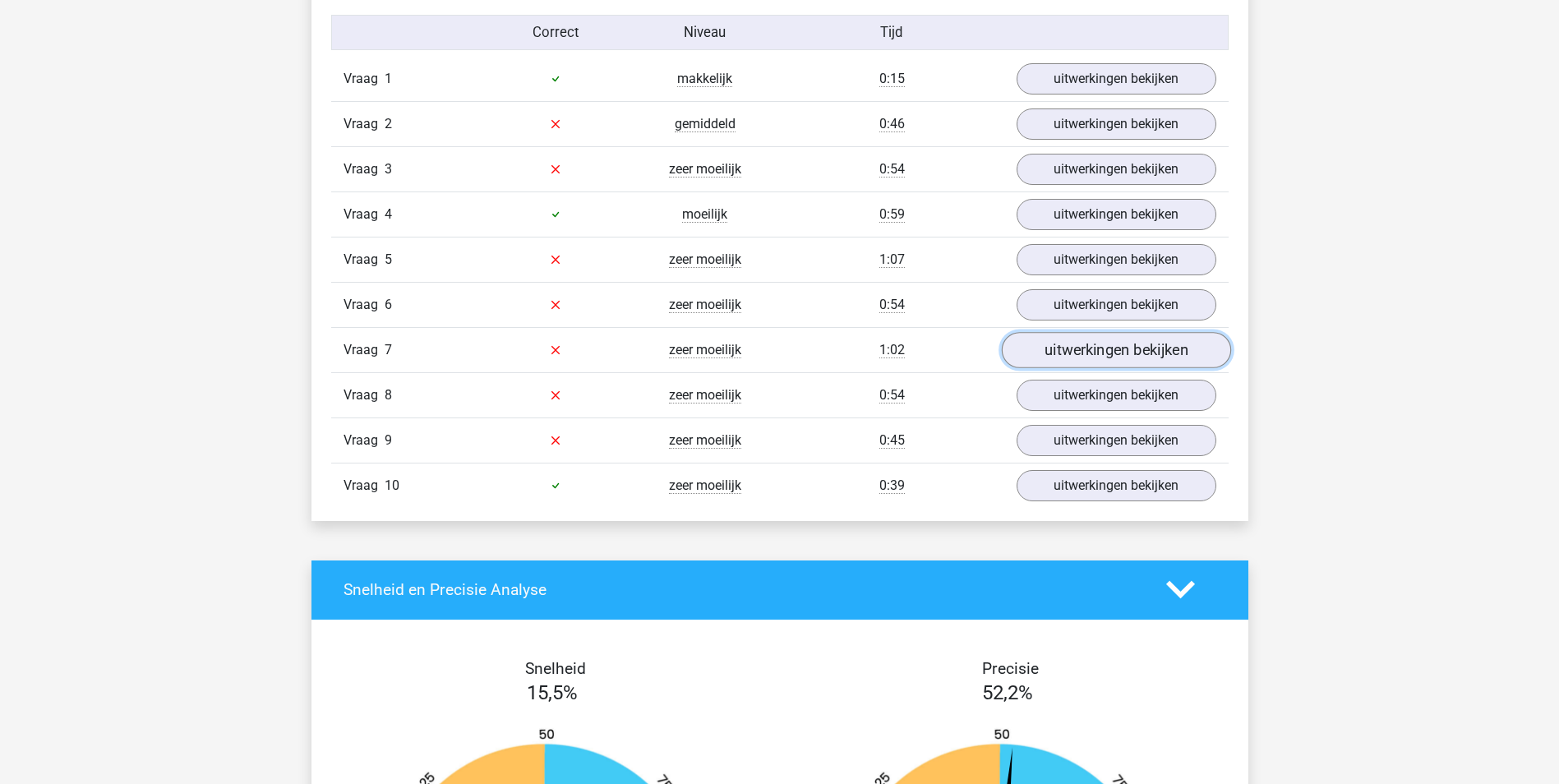
scroll to position [1397, 0]
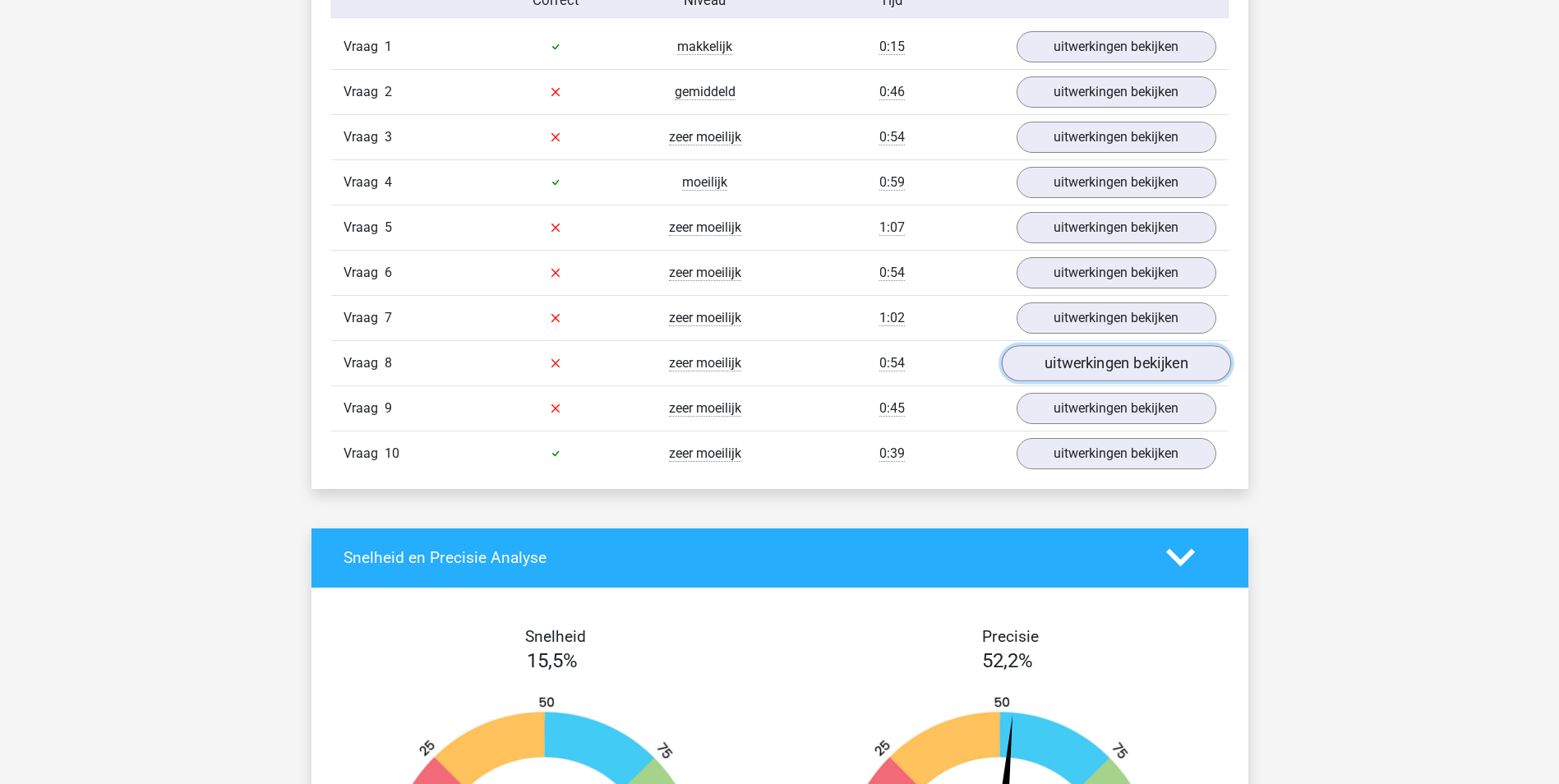
click at [1104, 368] on link "uitwerkingen bekijken" at bounding box center [1115, 363] width 229 height 36
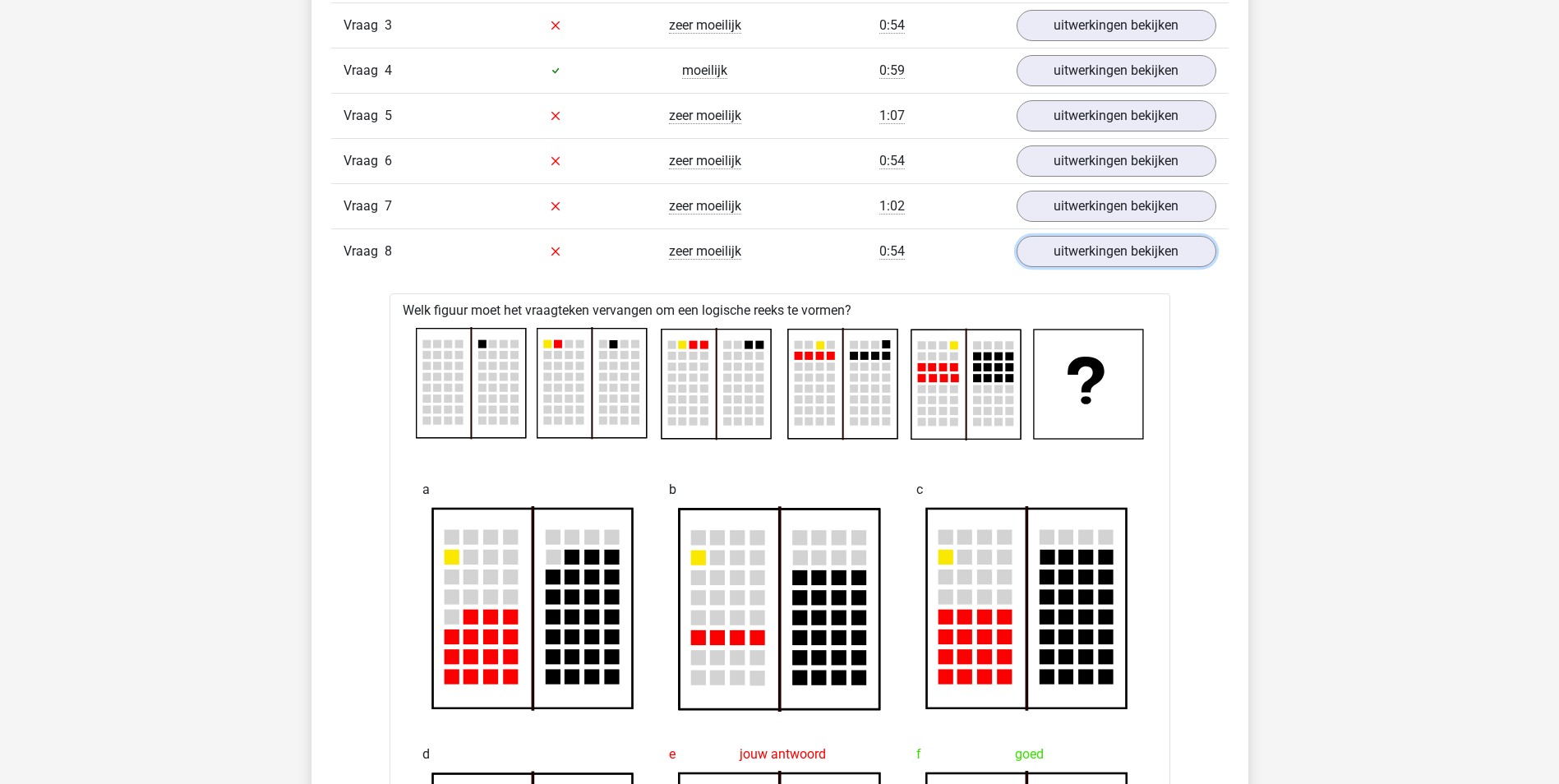
scroll to position [1479, 0]
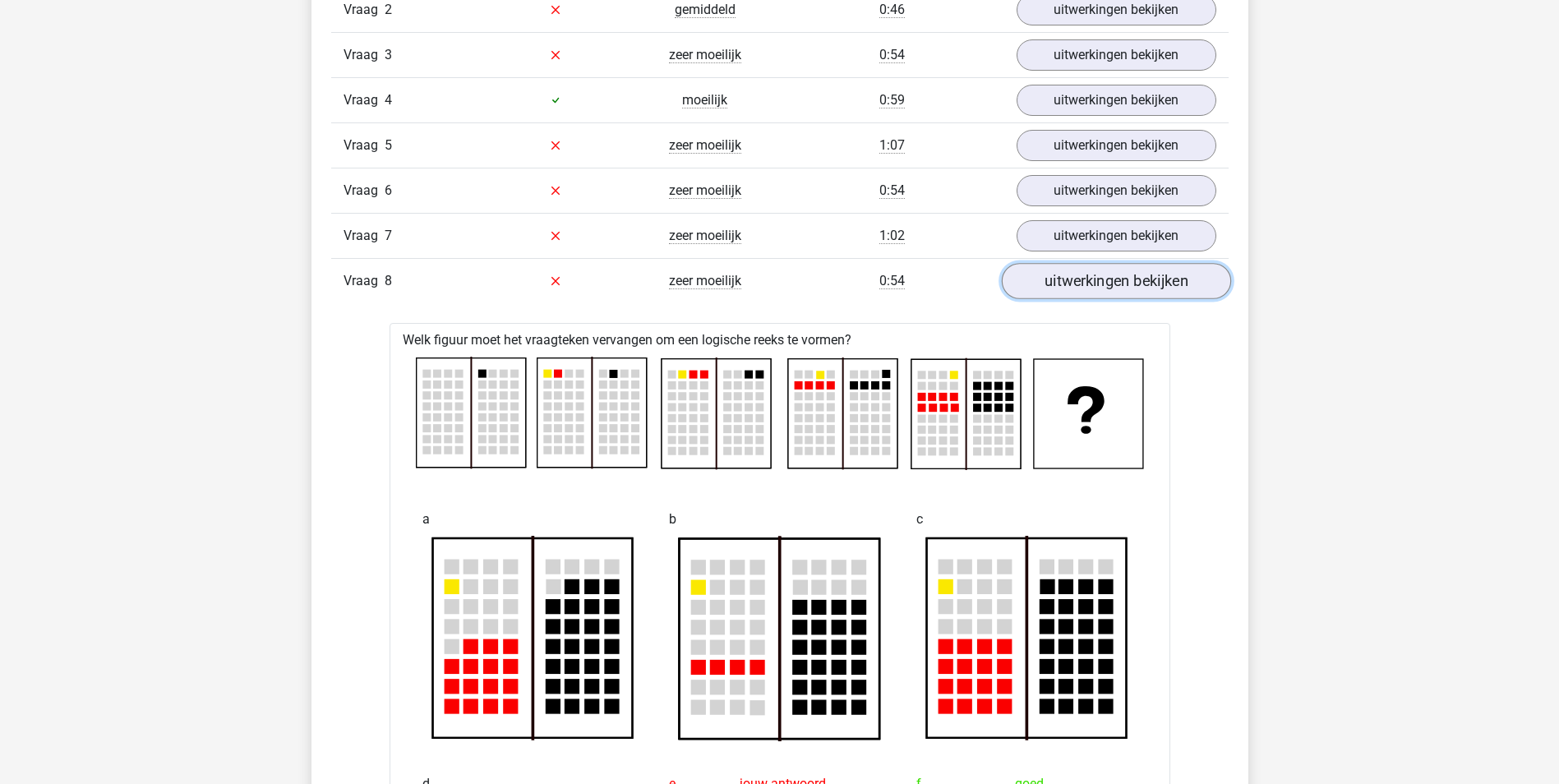
click at [1108, 276] on link "uitwerkingen bekijken" at bounding box center [1115, 280] width 229 height 36
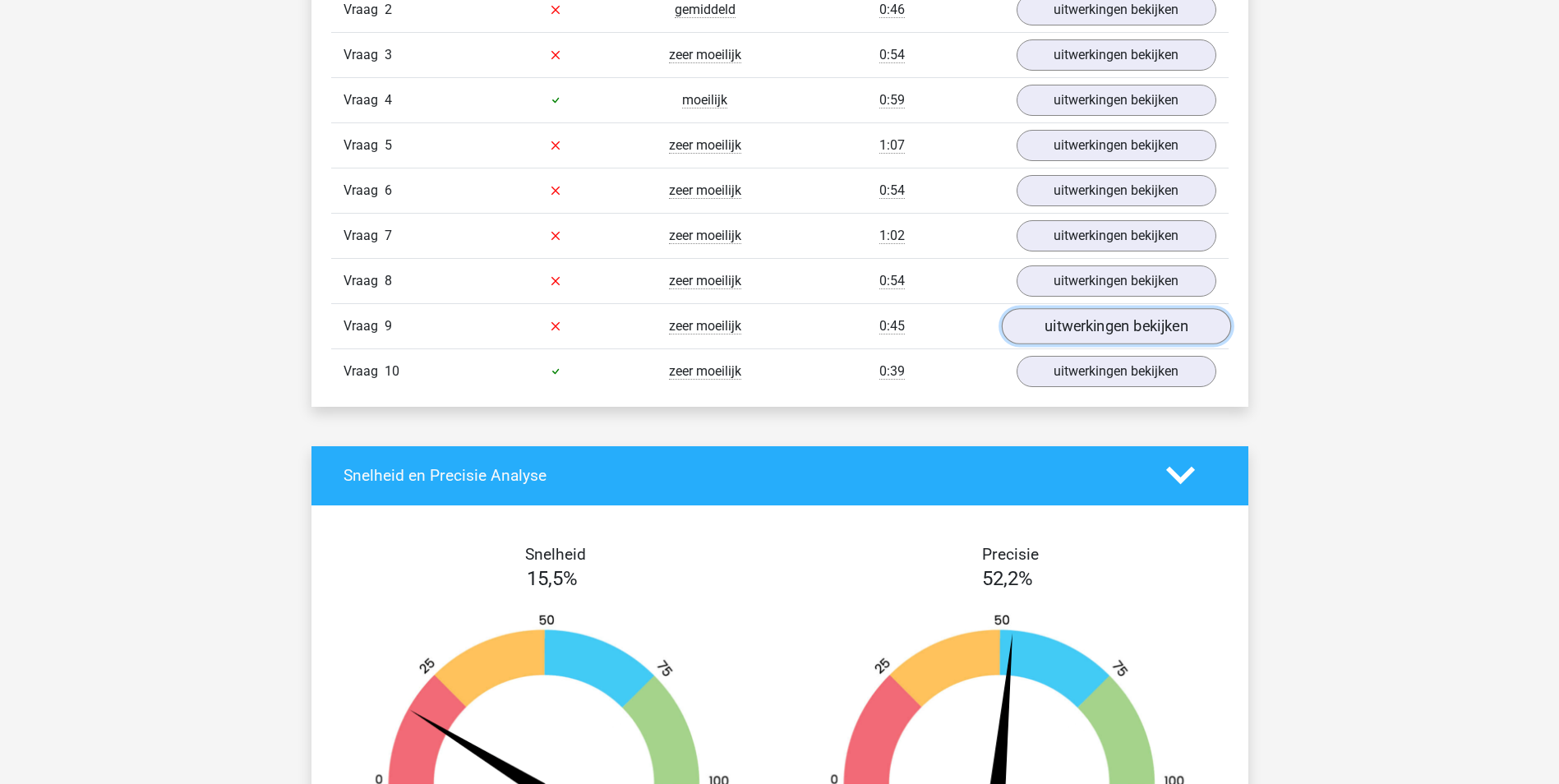
click at [1099, 327] on link "uitwerkingen bekijken" at bounding box center [1115, 325] width 229 height 36
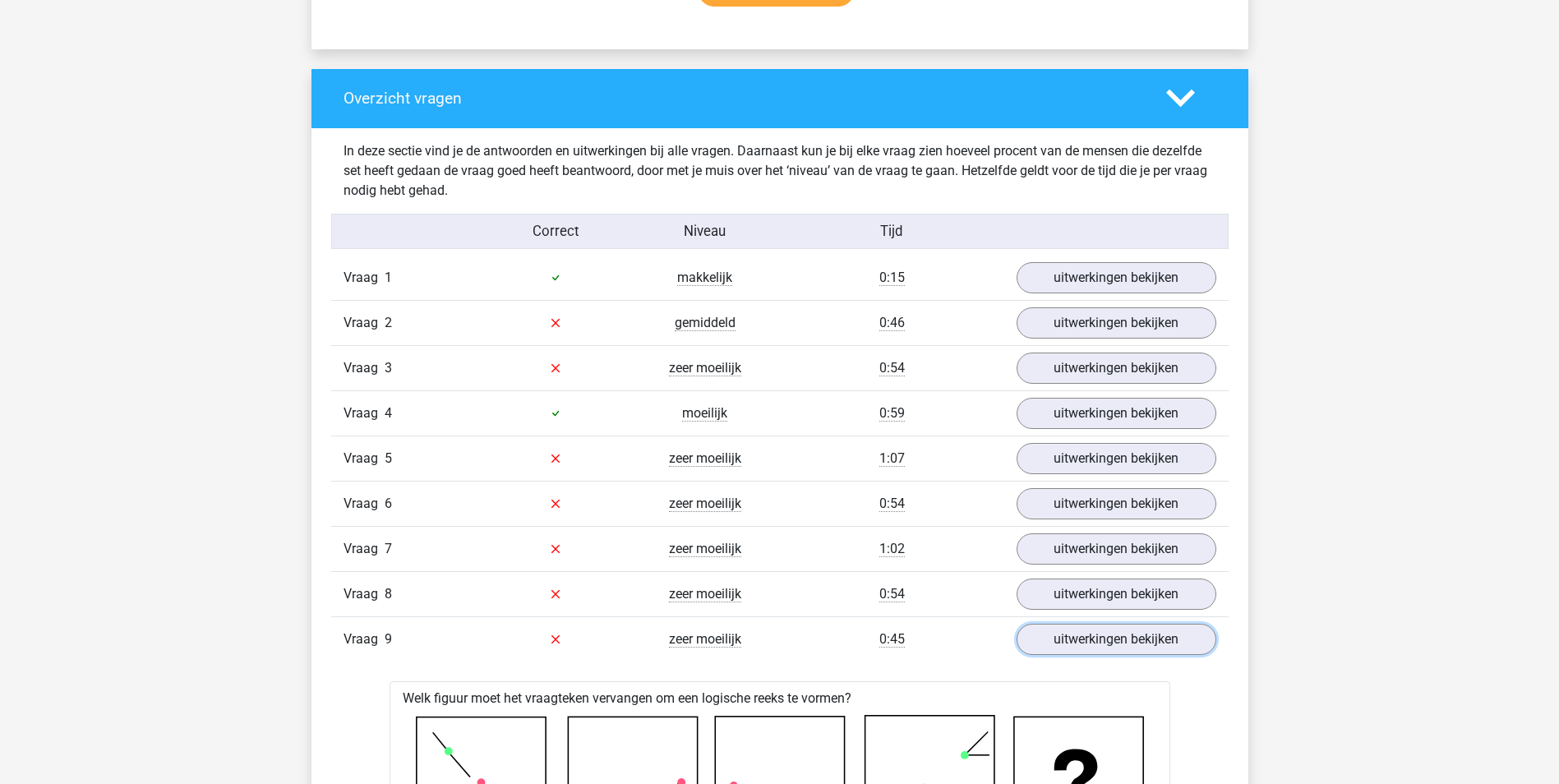
scroll to position [1150, 0]
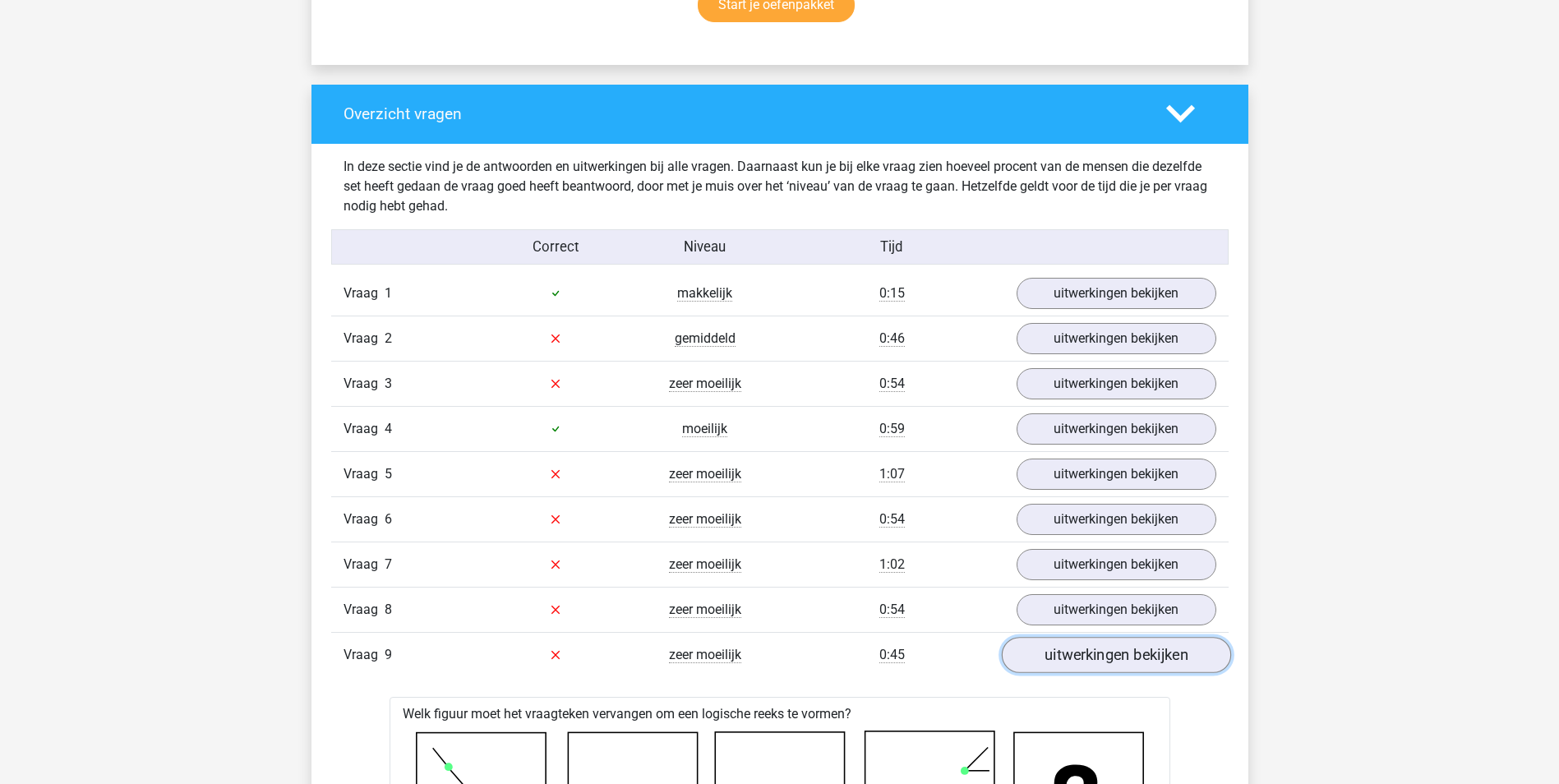
click at [1119, 661] on link "uitwerkingen bekijken" at bounding box center [1115, 654] width 229 height 36
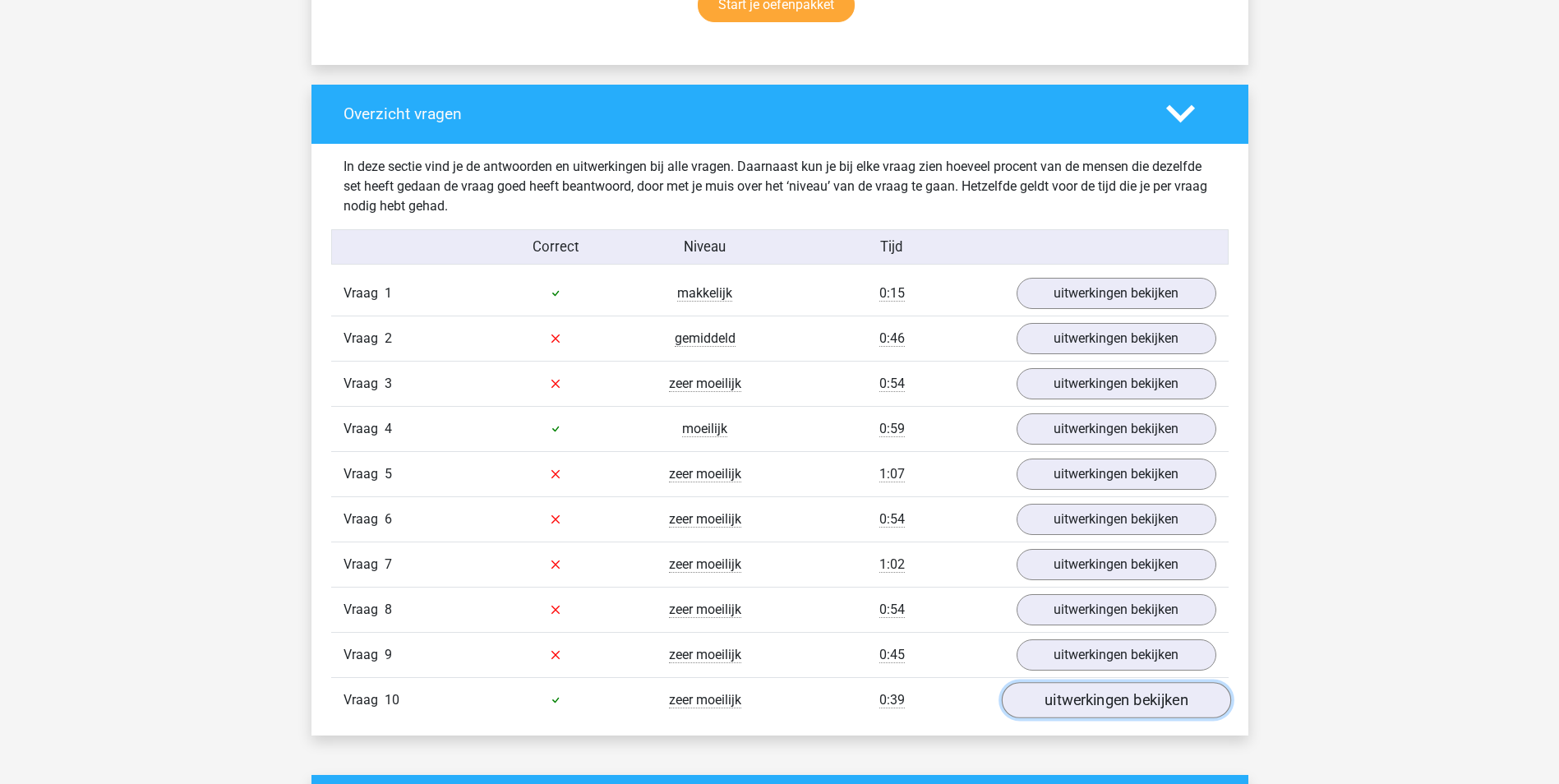
click at [1085, 692] on link "uitwerkingen bekijken" at bounding box center [1115, 700] width 229 height 36
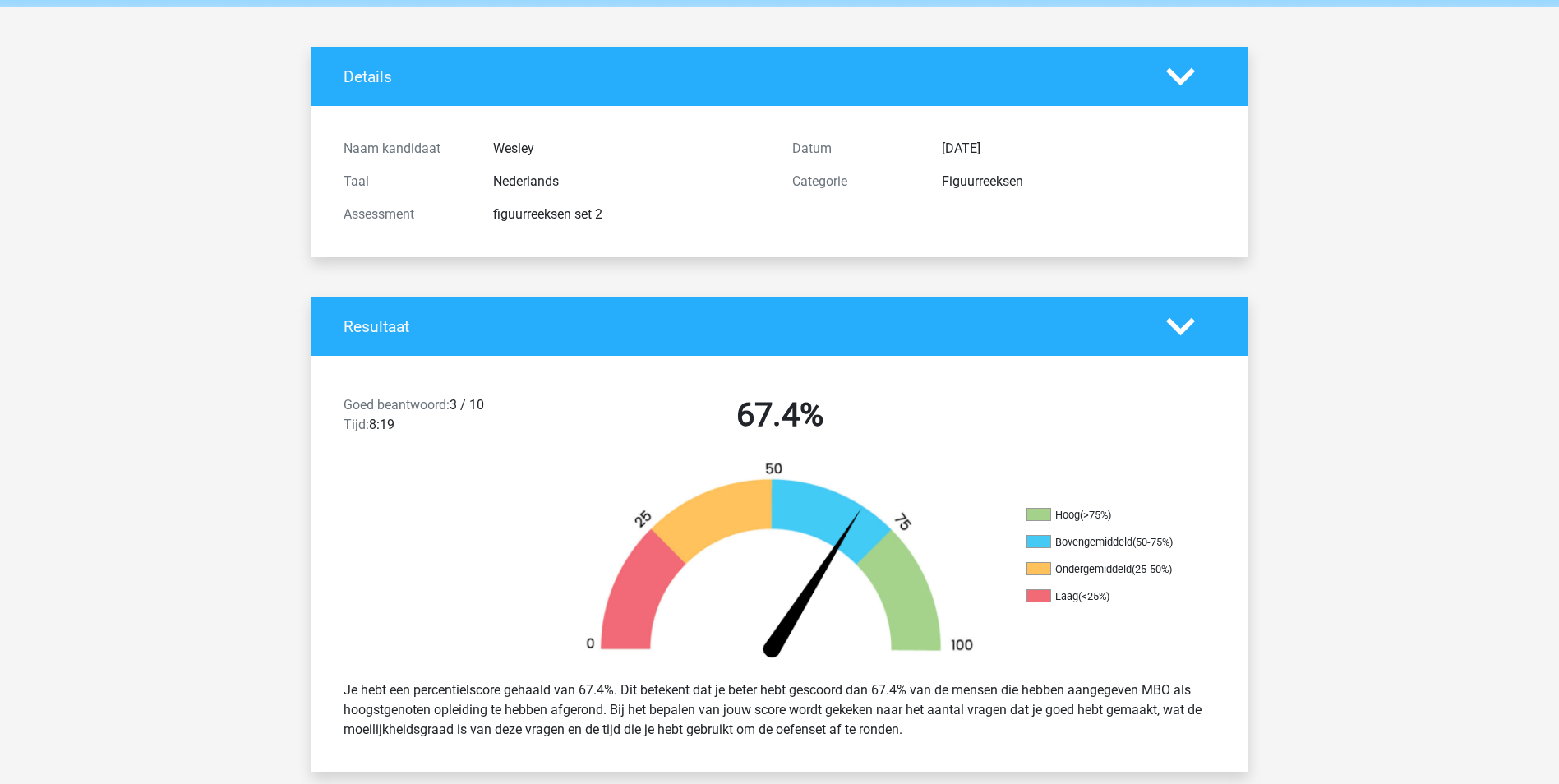
scroll to position [0, 0]
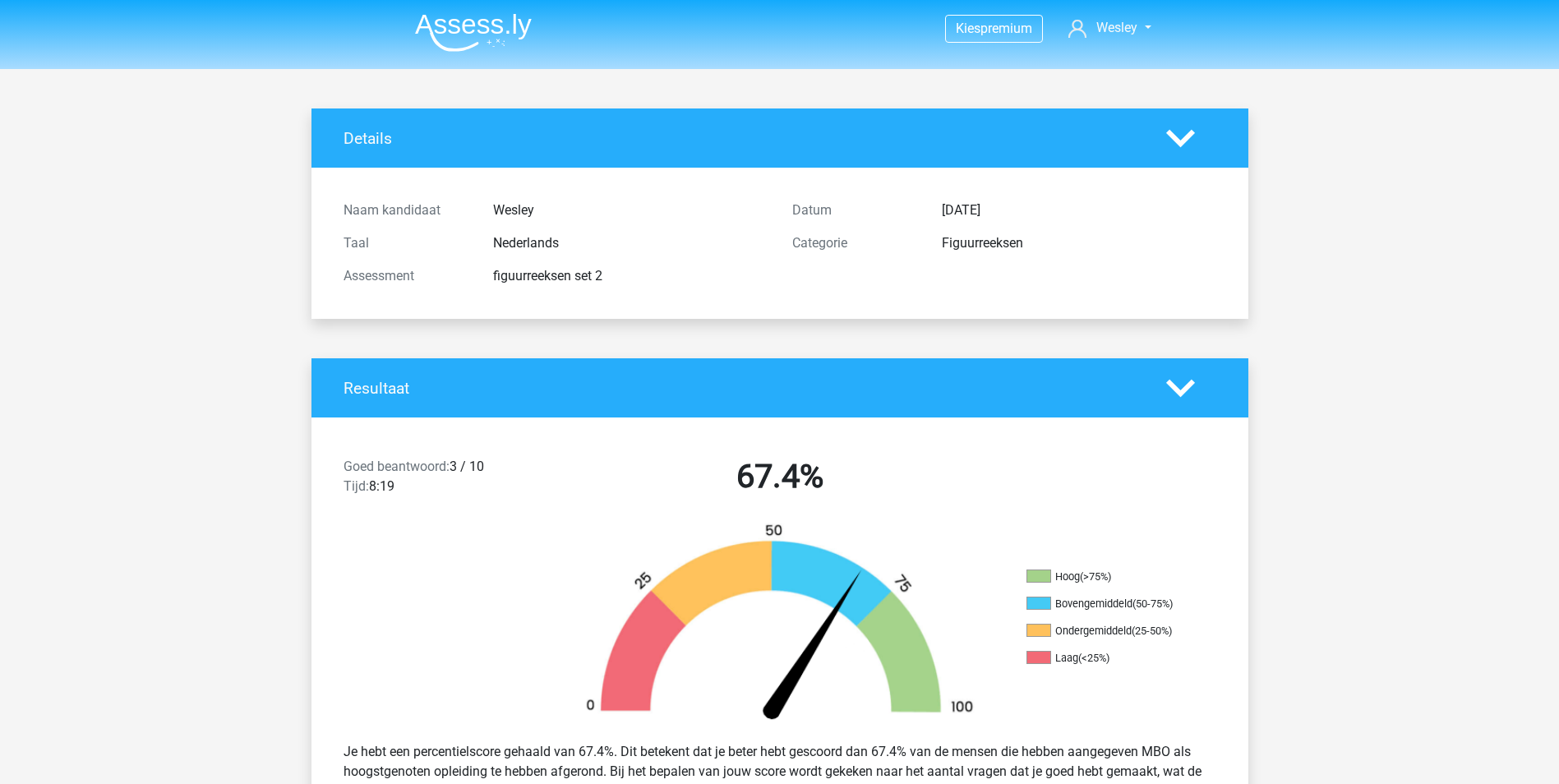
click at [450, 28] on img at bounding box center [474, 32] width 117 height 38
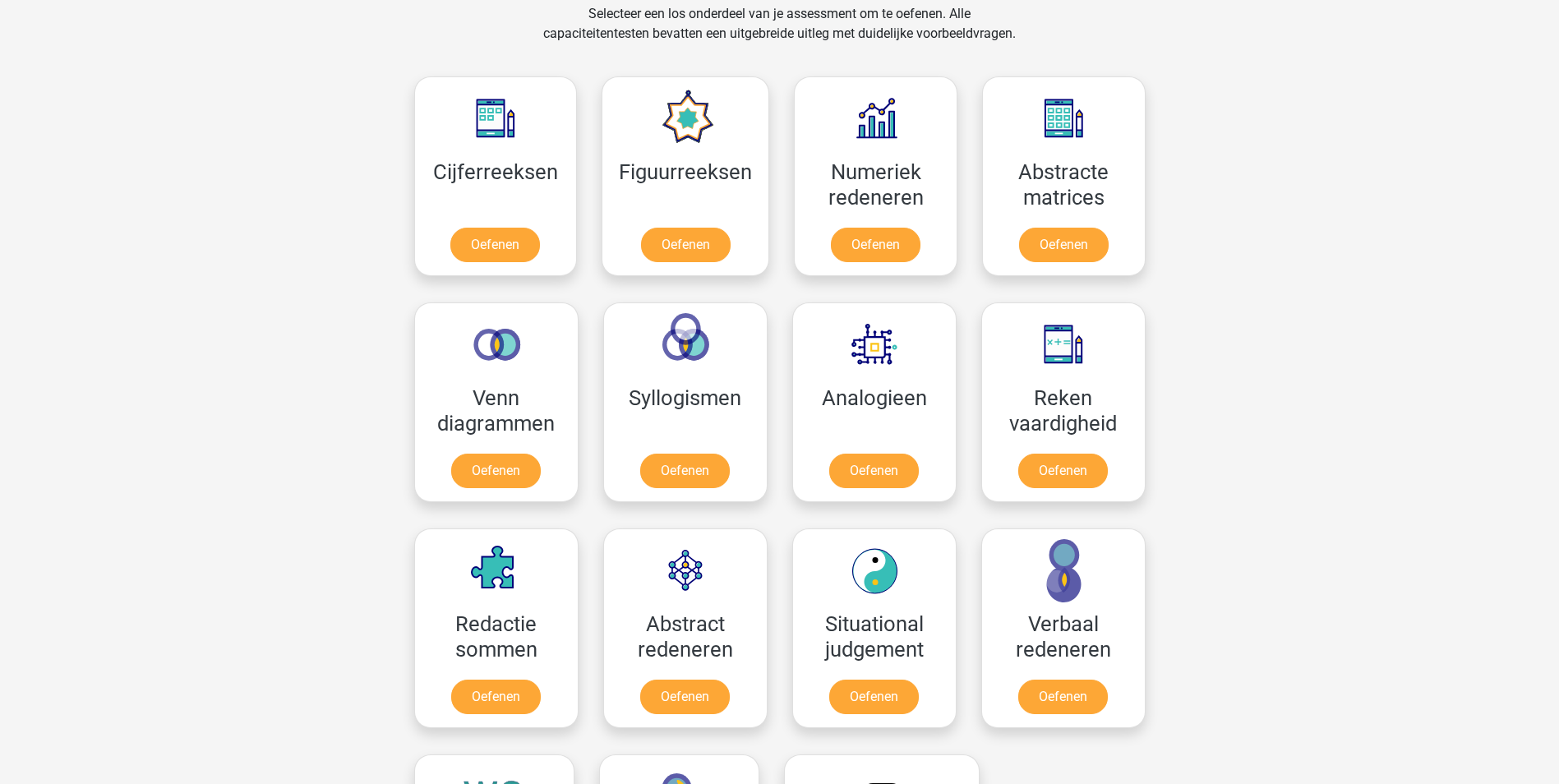
scroll to position [657, 0]
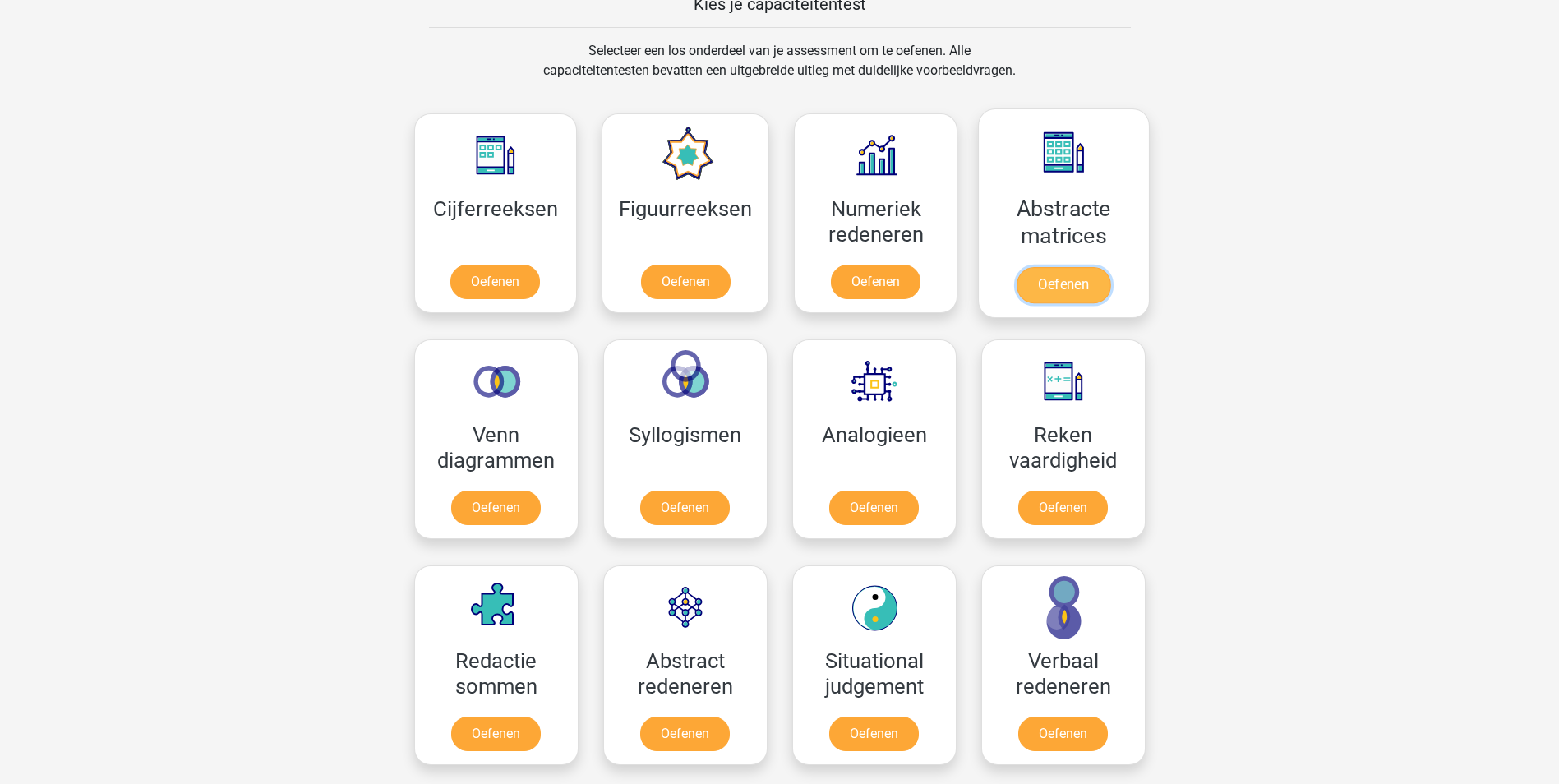
click at [1080, 267] on link "Oefenen" at bounding box center [1063, 285] width 94 height 36
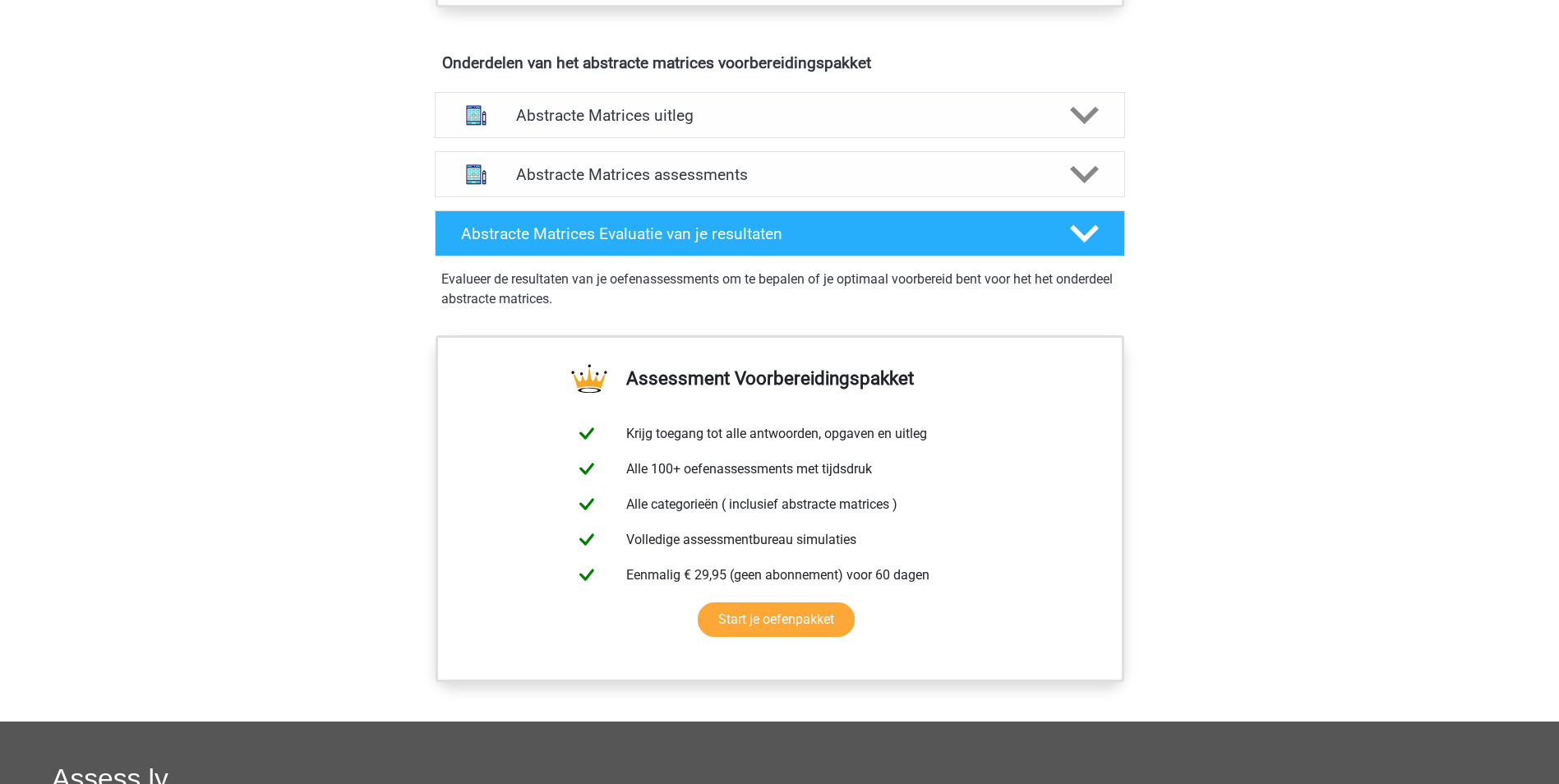
scroll to position [986, 0]
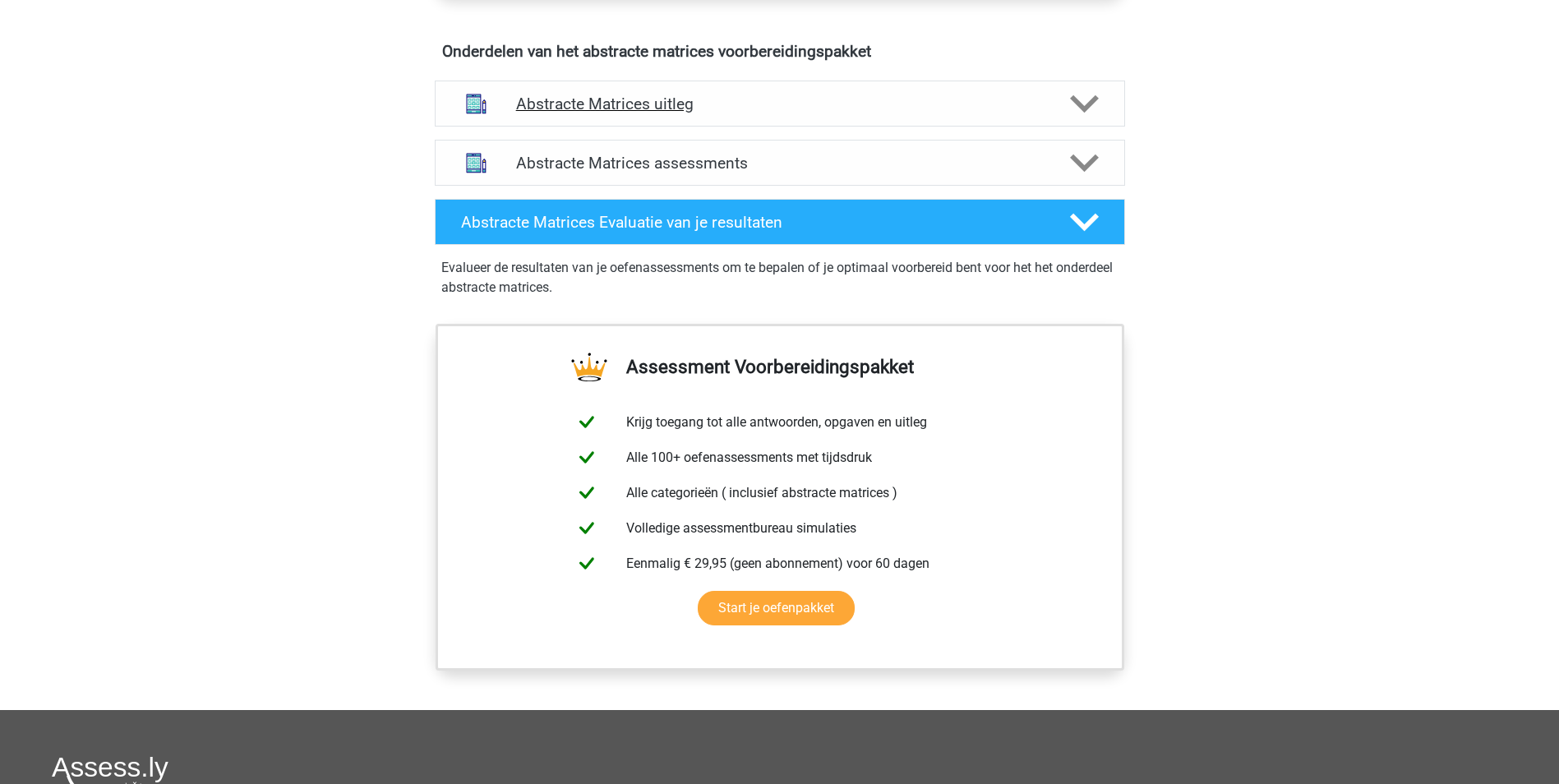
click at [1074, 103] on icon at bounding box center [1085, 104] width 29 height 29
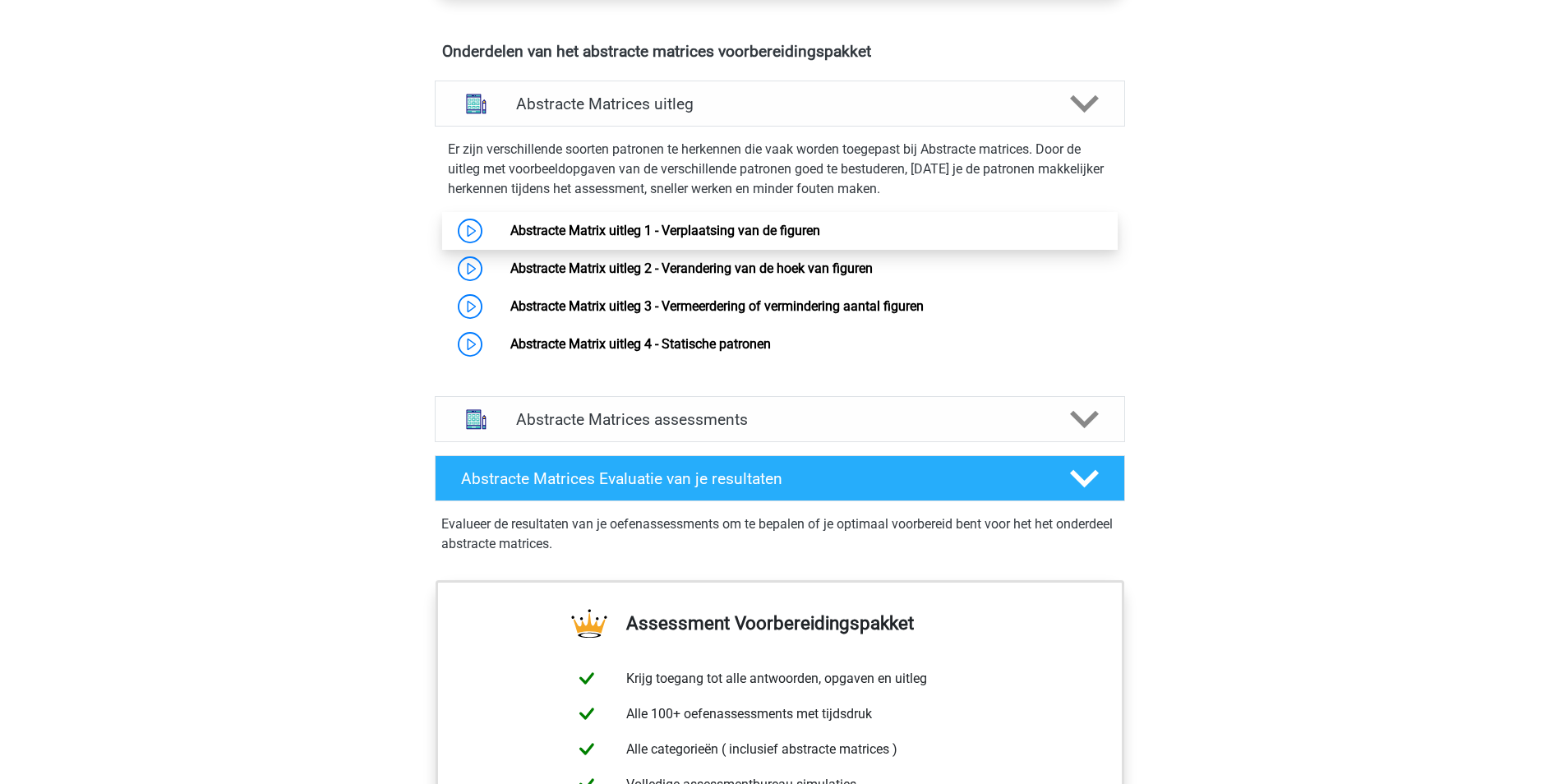
click at [780, 236] on link "Abstracte Matrix uitleg 1 - Verplaatsing van de figuren" at bounding box center [665, 231] width 310 height 16
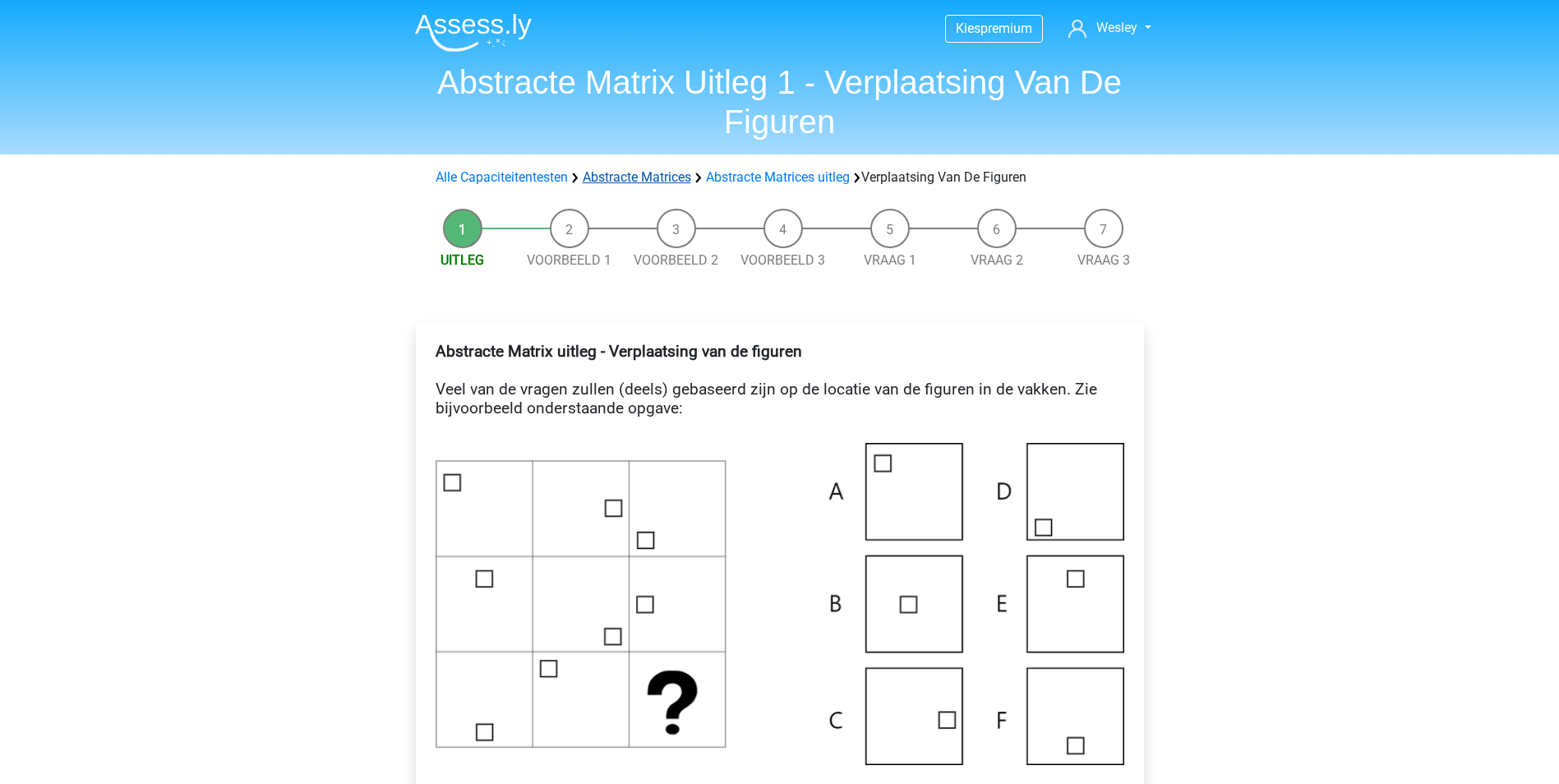
click at [651, 175] on link "Abstracte Matrices" at bounding box center [637, 176] width 108 height 16
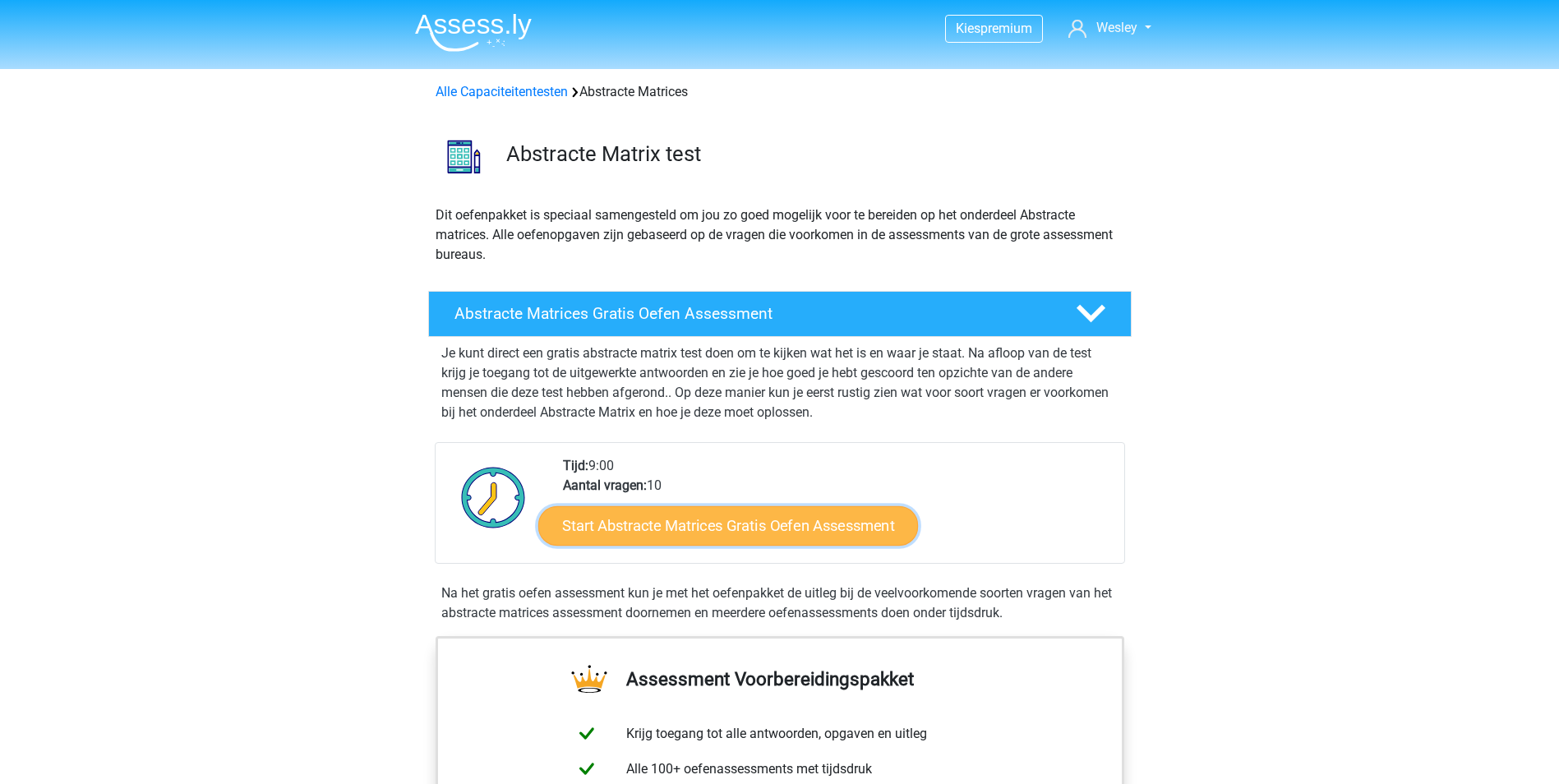
click at [718, 523] on link "Start Abstracte Matrices Gratis Oefen Assessment" at bounding box center [728, 524] width 380 height 39
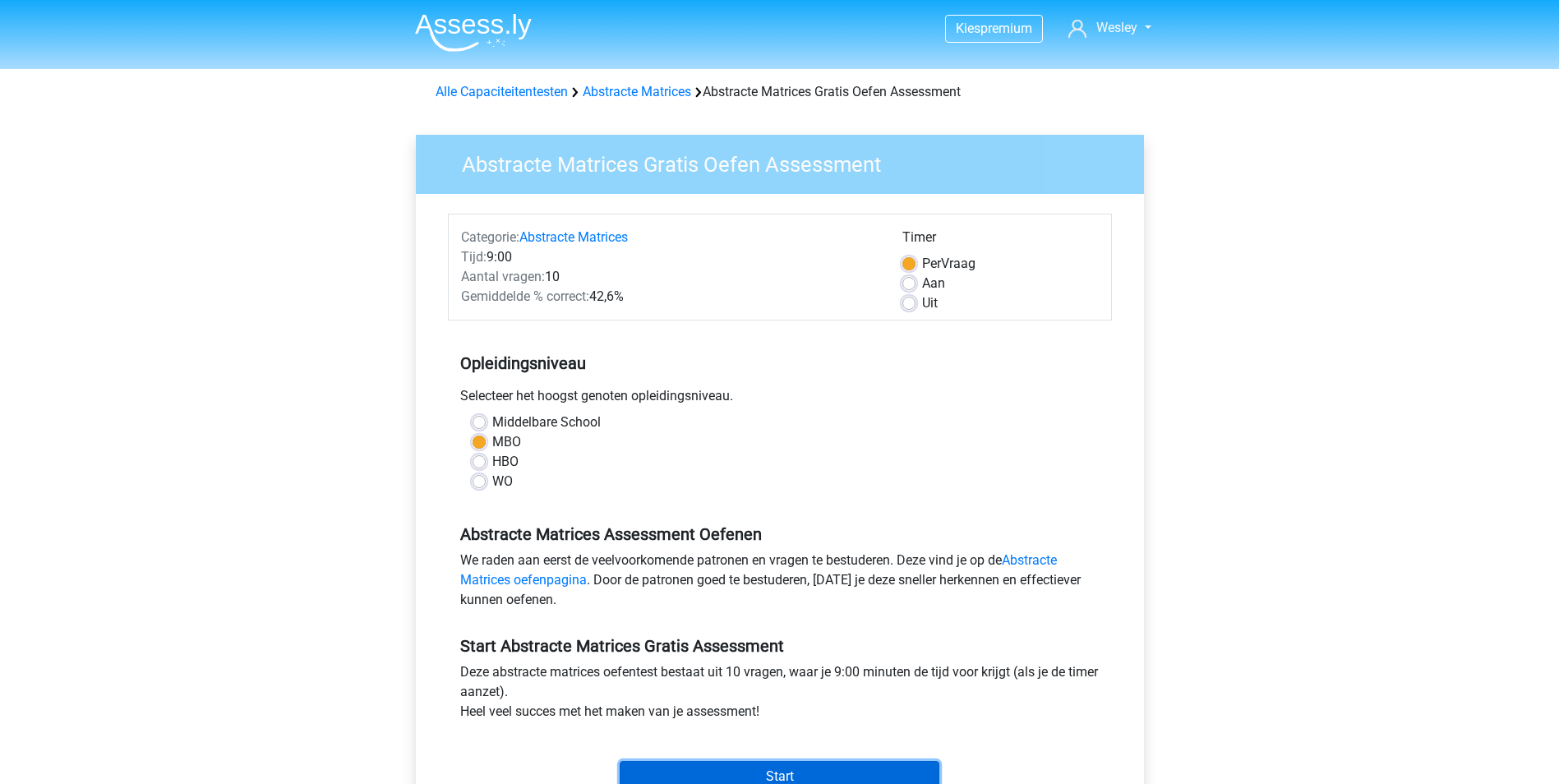
click at [800, 770] on input "Start" at bounding box center [780, 777] width 320 height 32
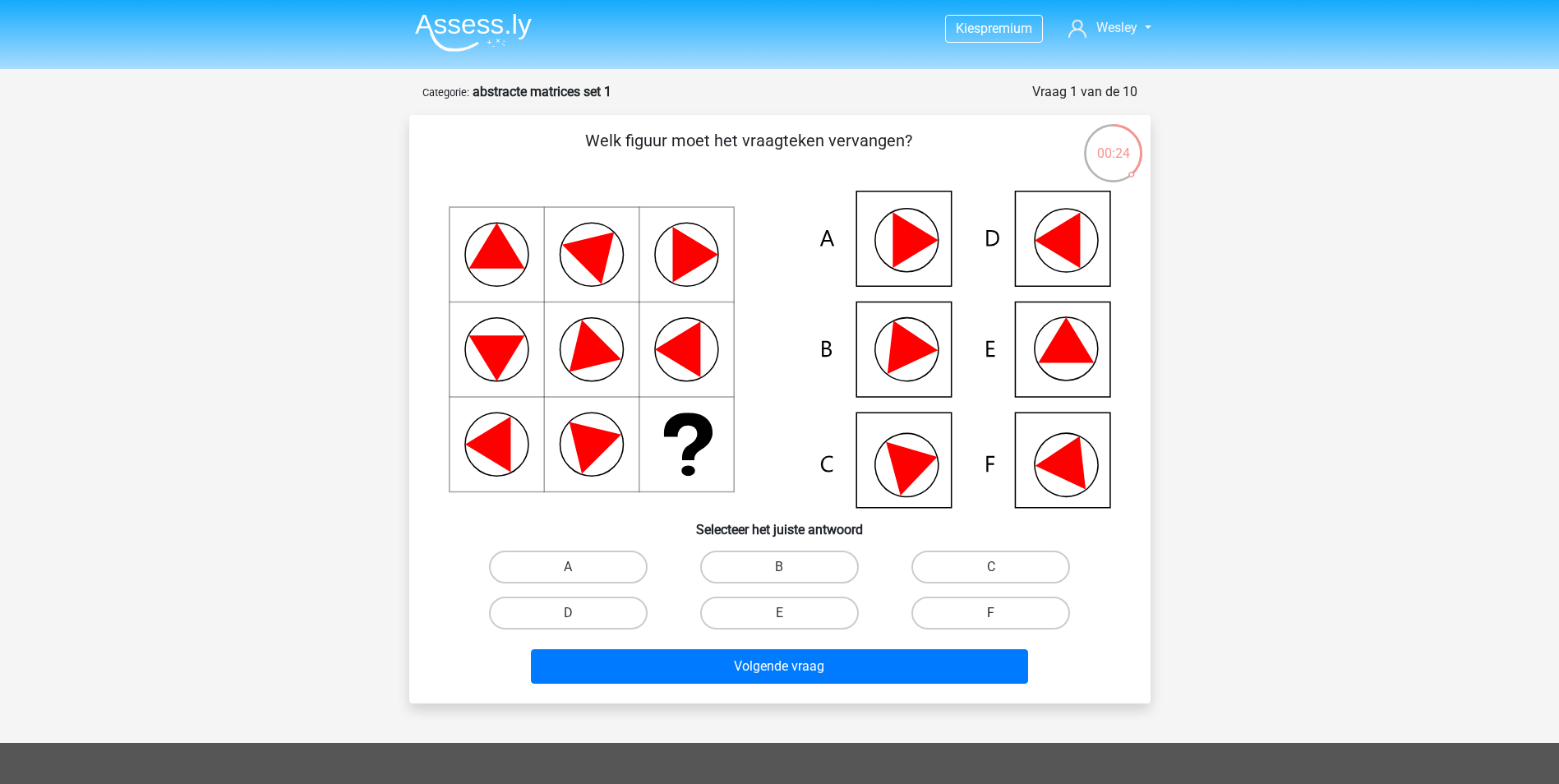
click at [967, 617] on label "F" at bounding box center [991, 613] width 159 height 32
click at [991, 617] on input "F" at bounding box center [996, 618] width 11 height 11
radio input "true"
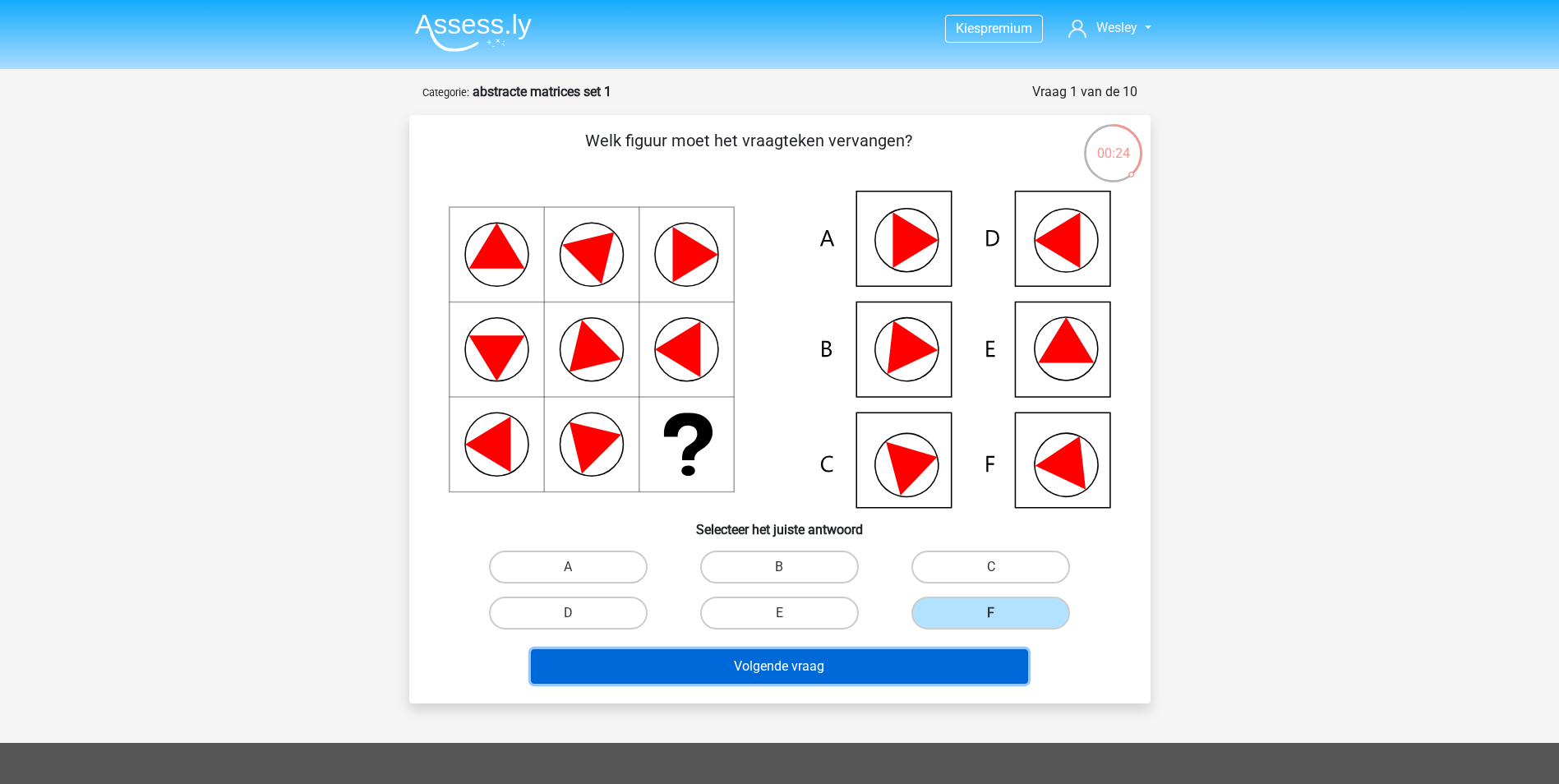
click at [902, 656] on button "Volgende vraag" at bounding box center [779, 666] width 497 height 34
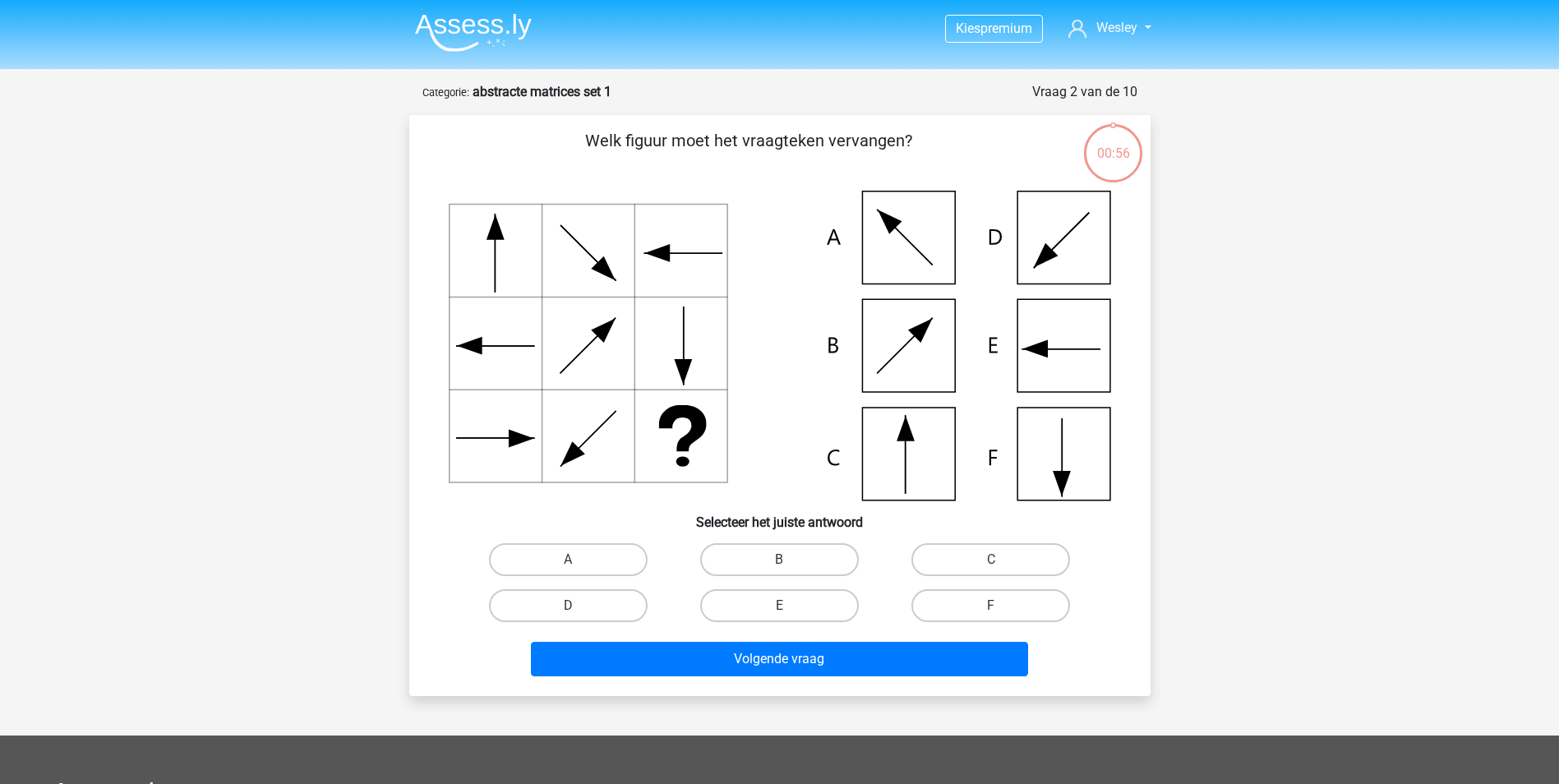
scroll to position [82, 0]
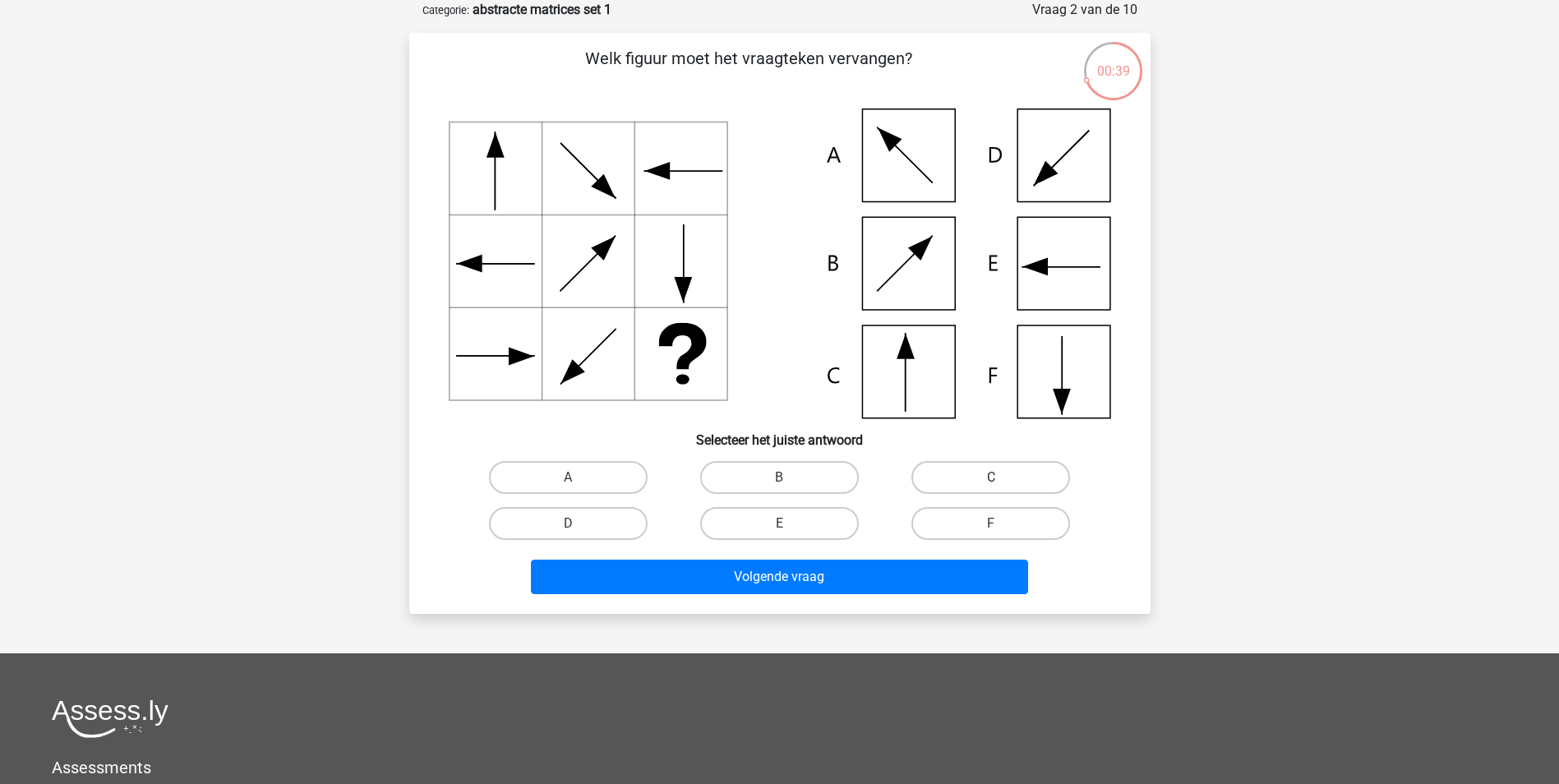
click at [978, 481] on label "C" at bounding box center [991, 477] width 159 height 32
click at [991, 481] on input "C" at bounding box center [996, 483] width 11 height 11
radio input "true"
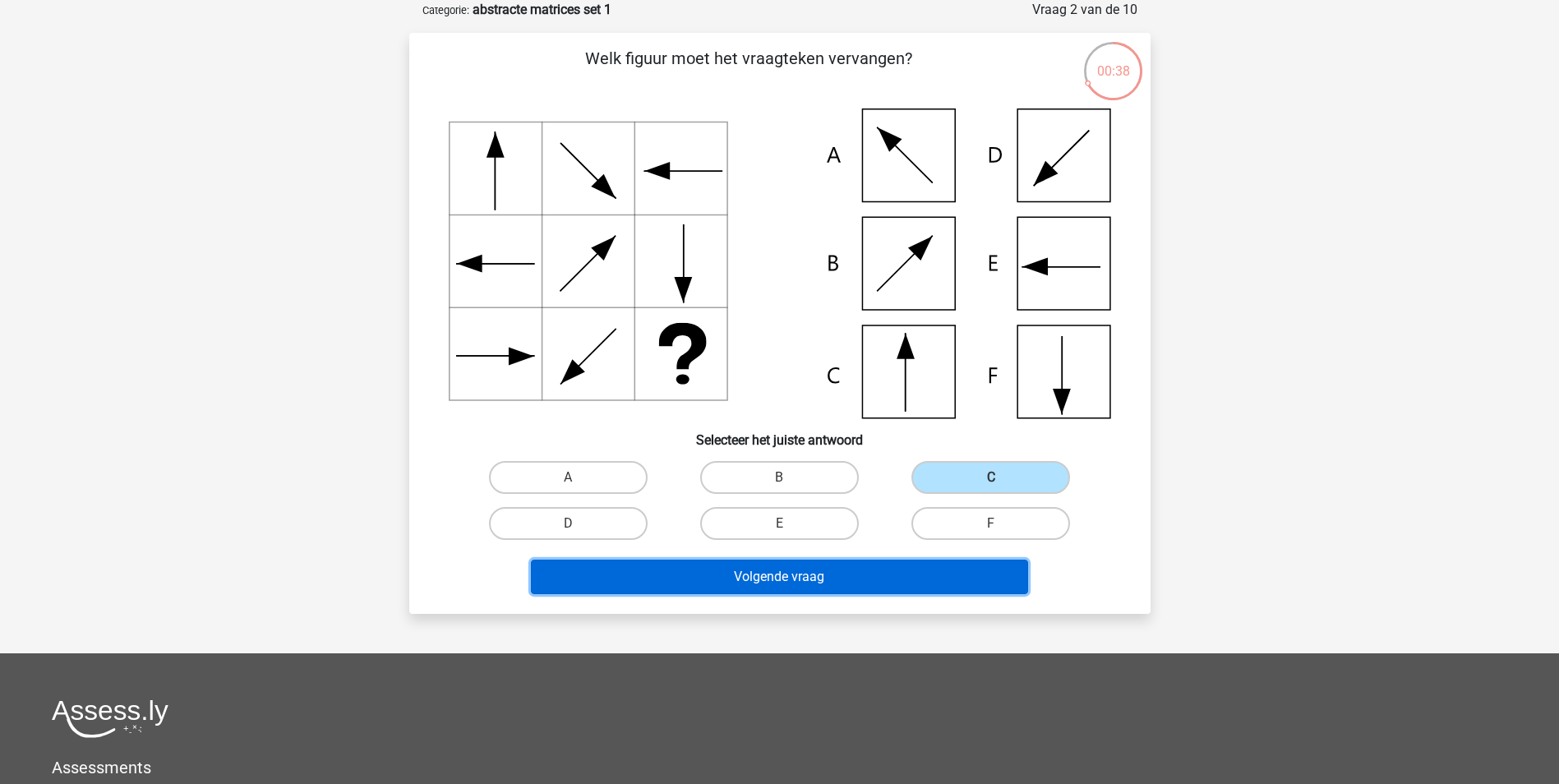
click at [819, 579] on button "Volgende vraag" at bounding box center [779, 576] width 497 height 34
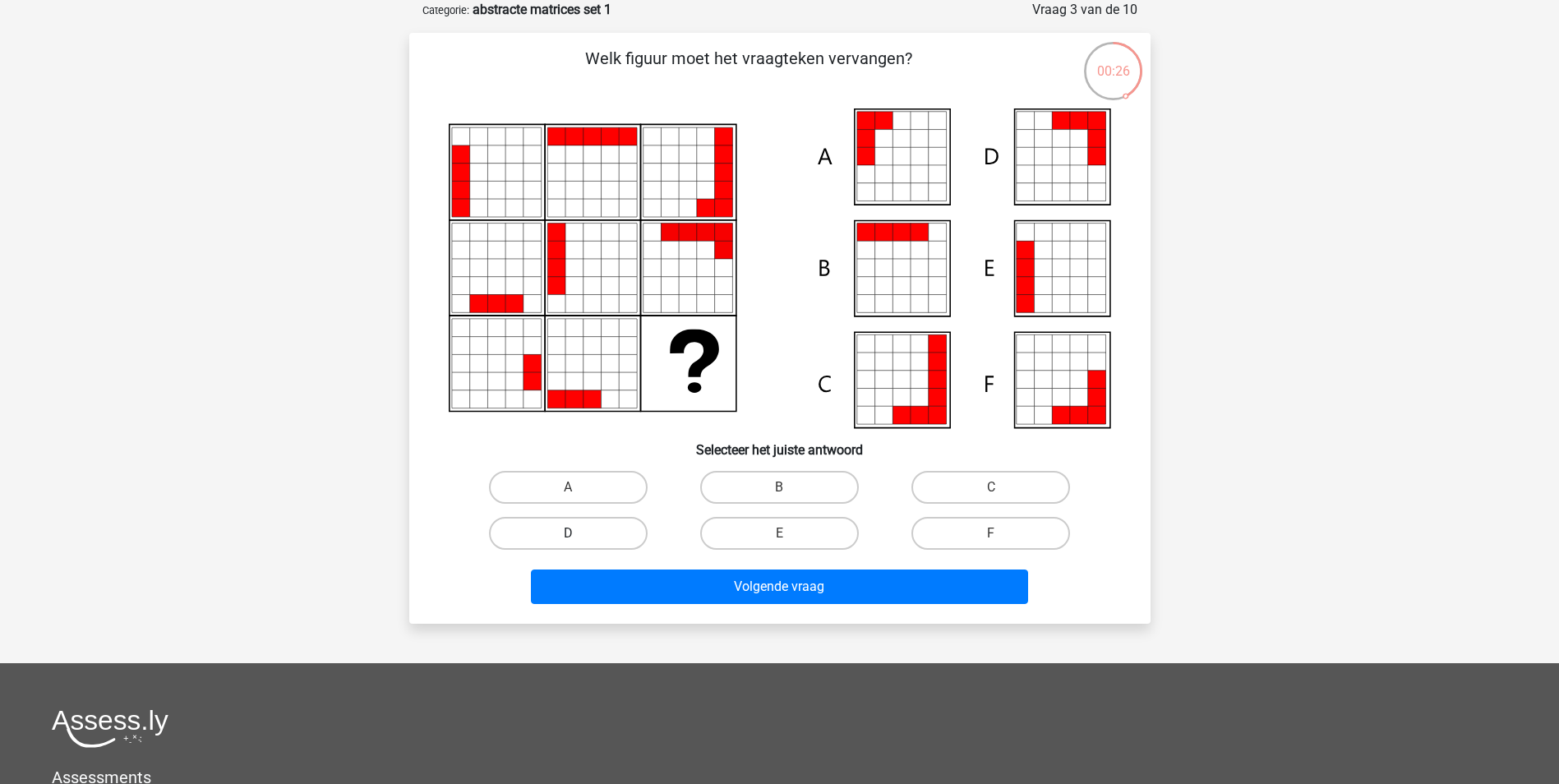
click at [595, 521] on label "D" at bounding box center [568, 533] width 159 height 32
click at [578, 533] on input "D" at bounding box center [573, 538] width 11 height 11
radio input "true"
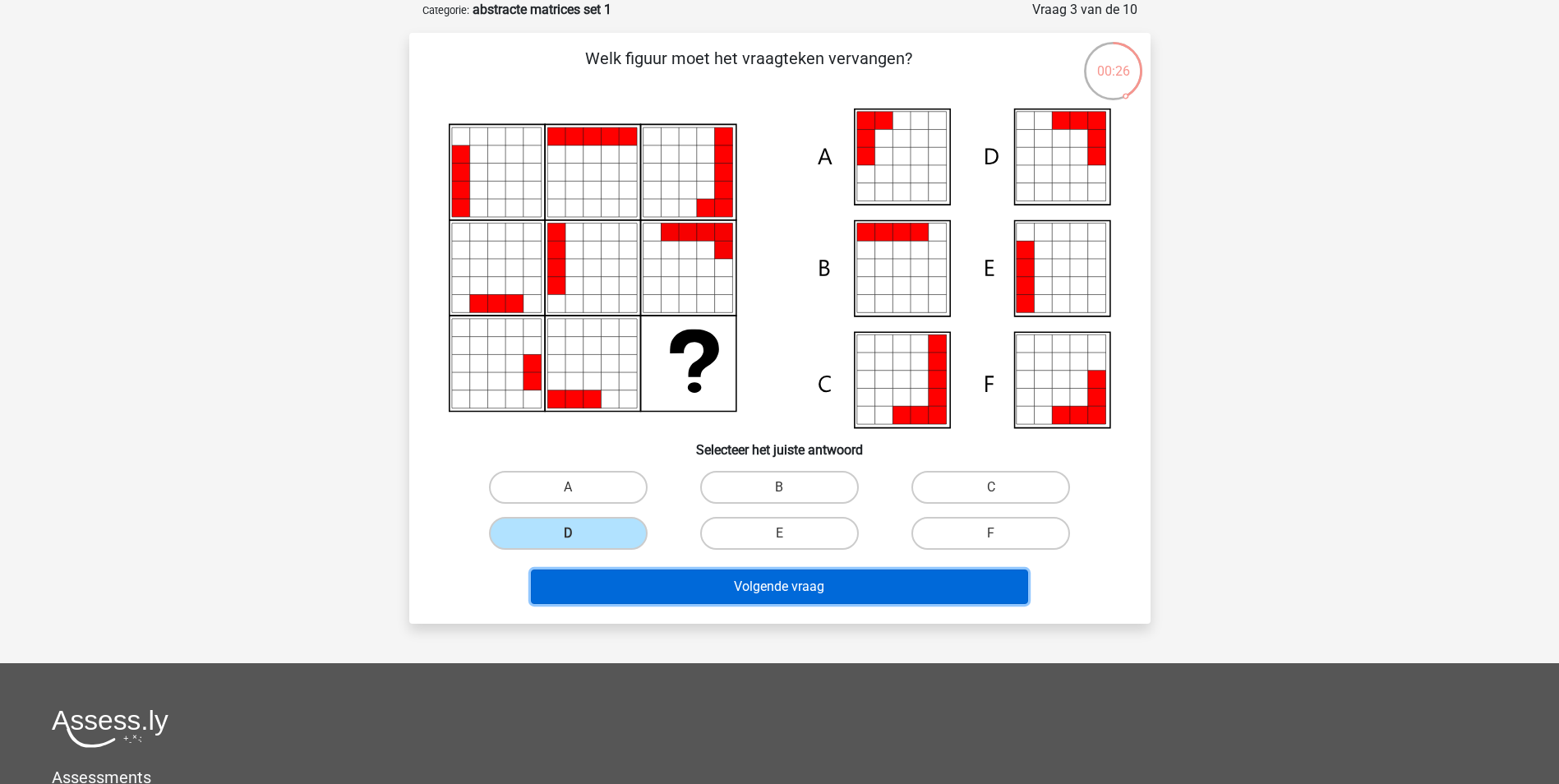
click at [737, 588] on button "Volgende vraag" at bounding box center [779, 586] width 497 height 34
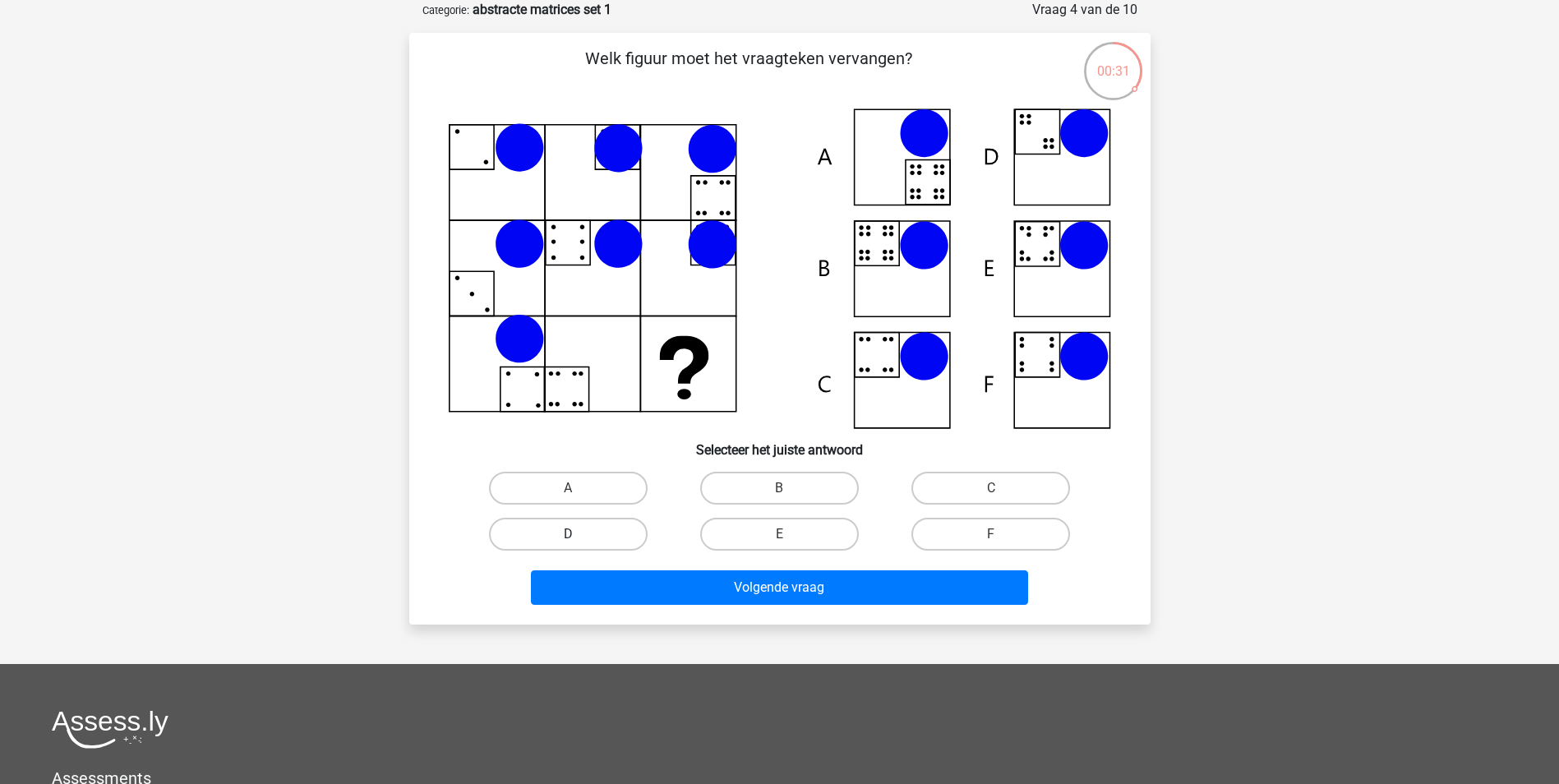
click at [598, 533] on label "D" at bounding box center [568, 533] width 159 height 32
click at [578, 534] on input "D" at bounding box center [573, 539] width 11 height 11
radio input "true"
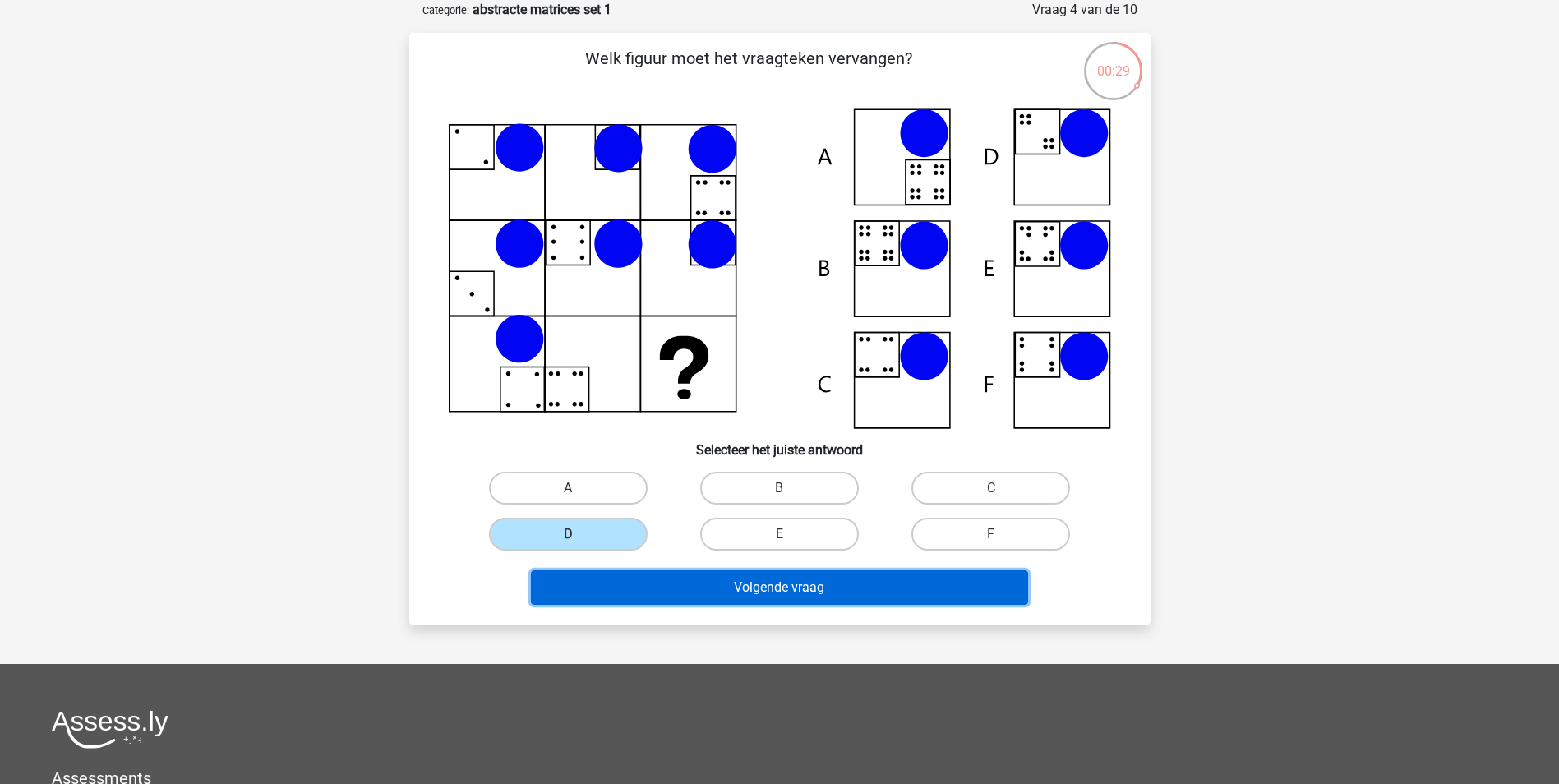
click at [791, 591] on button "Volgende vraag" at bounding box center [779, 587] width 497 height 34
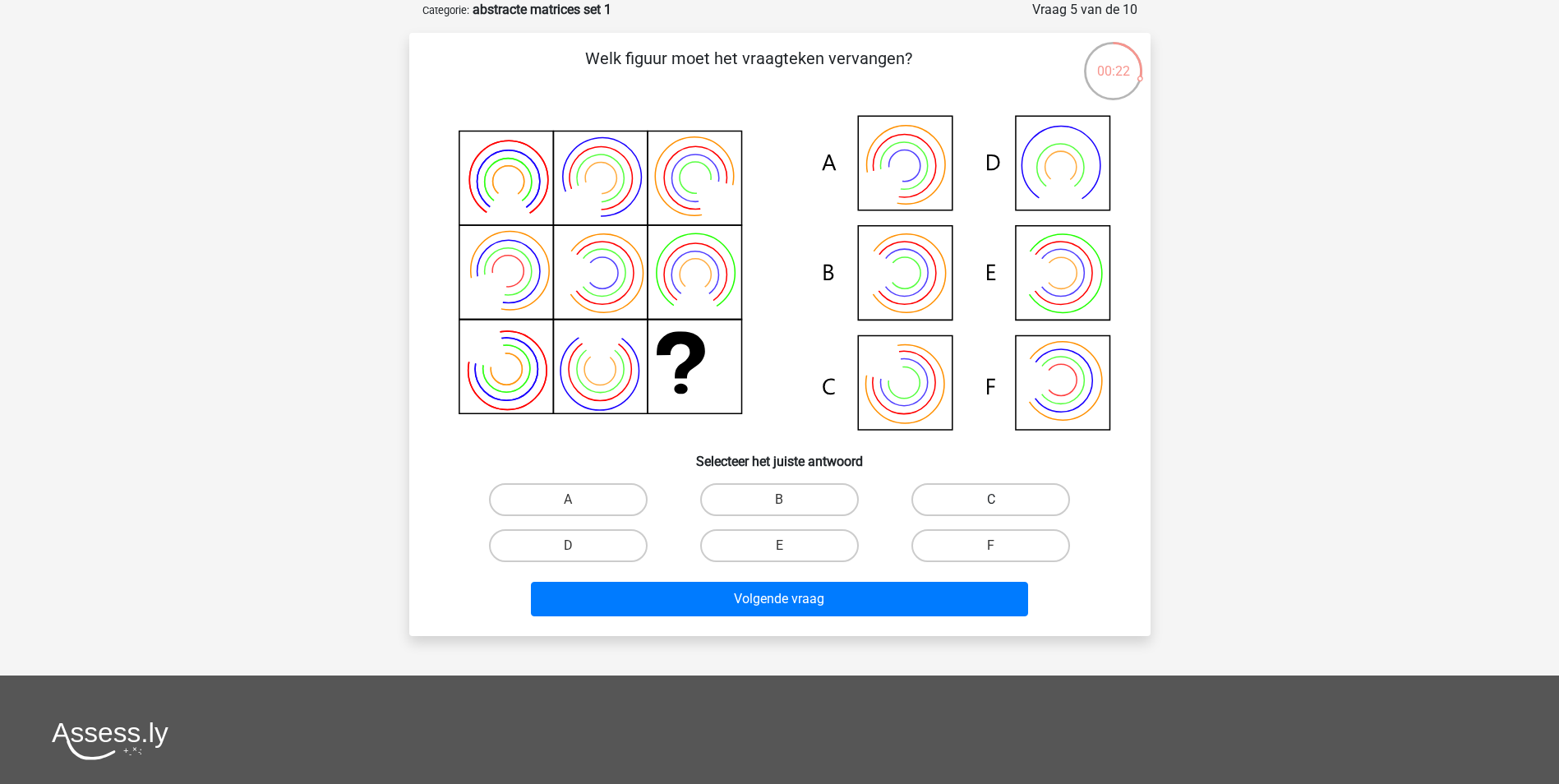
click at [972, 489] on label "C" at bounding box center [991, 499] width 159 height 32
click at [991, 499] on input "C" at bounding box center [996, 504] width 11 height 11
radio input "true"
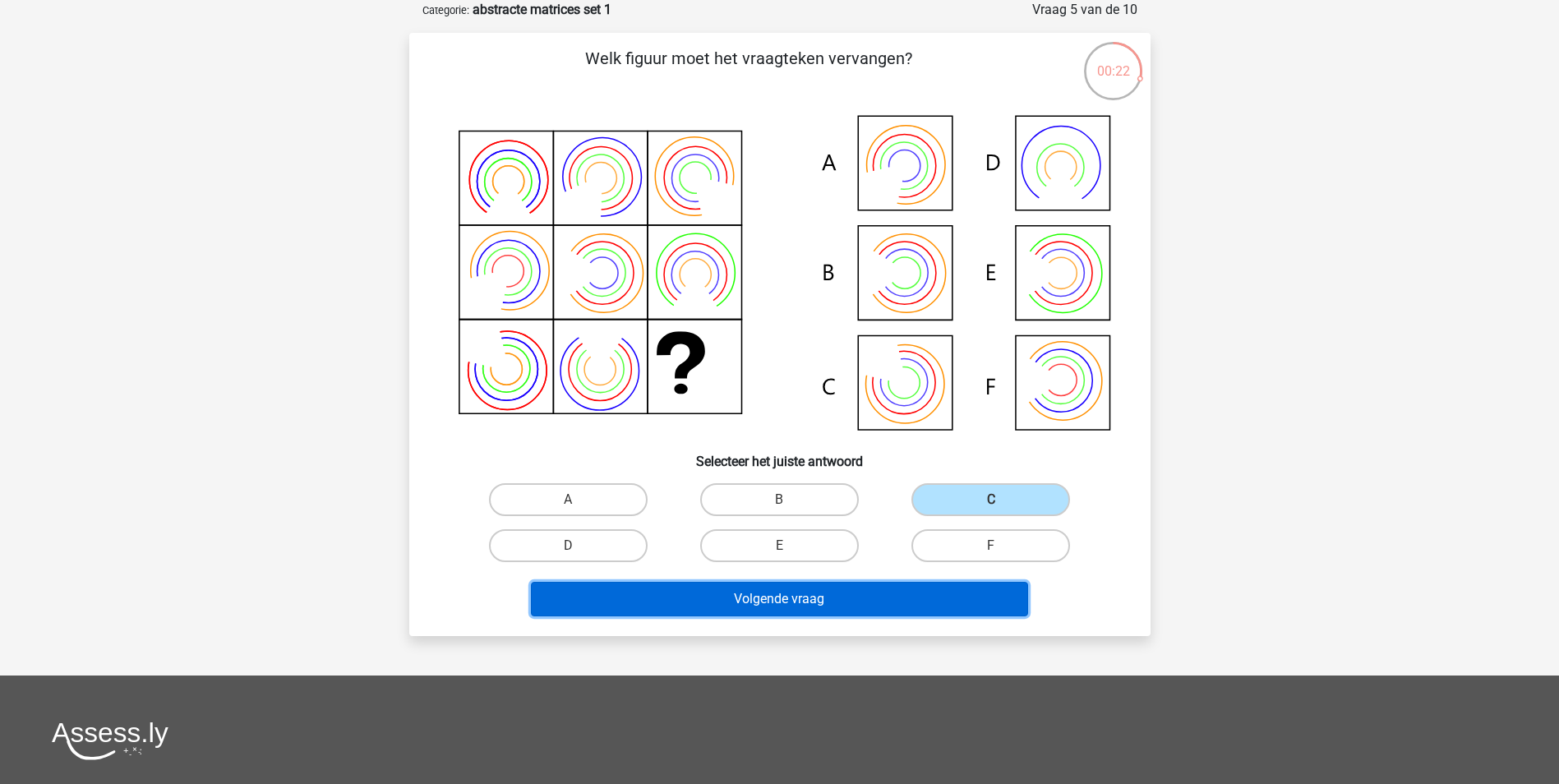
click at [848, 603] on button "Volgende vraag" at bounding box center [779, 598] width 497 height 34
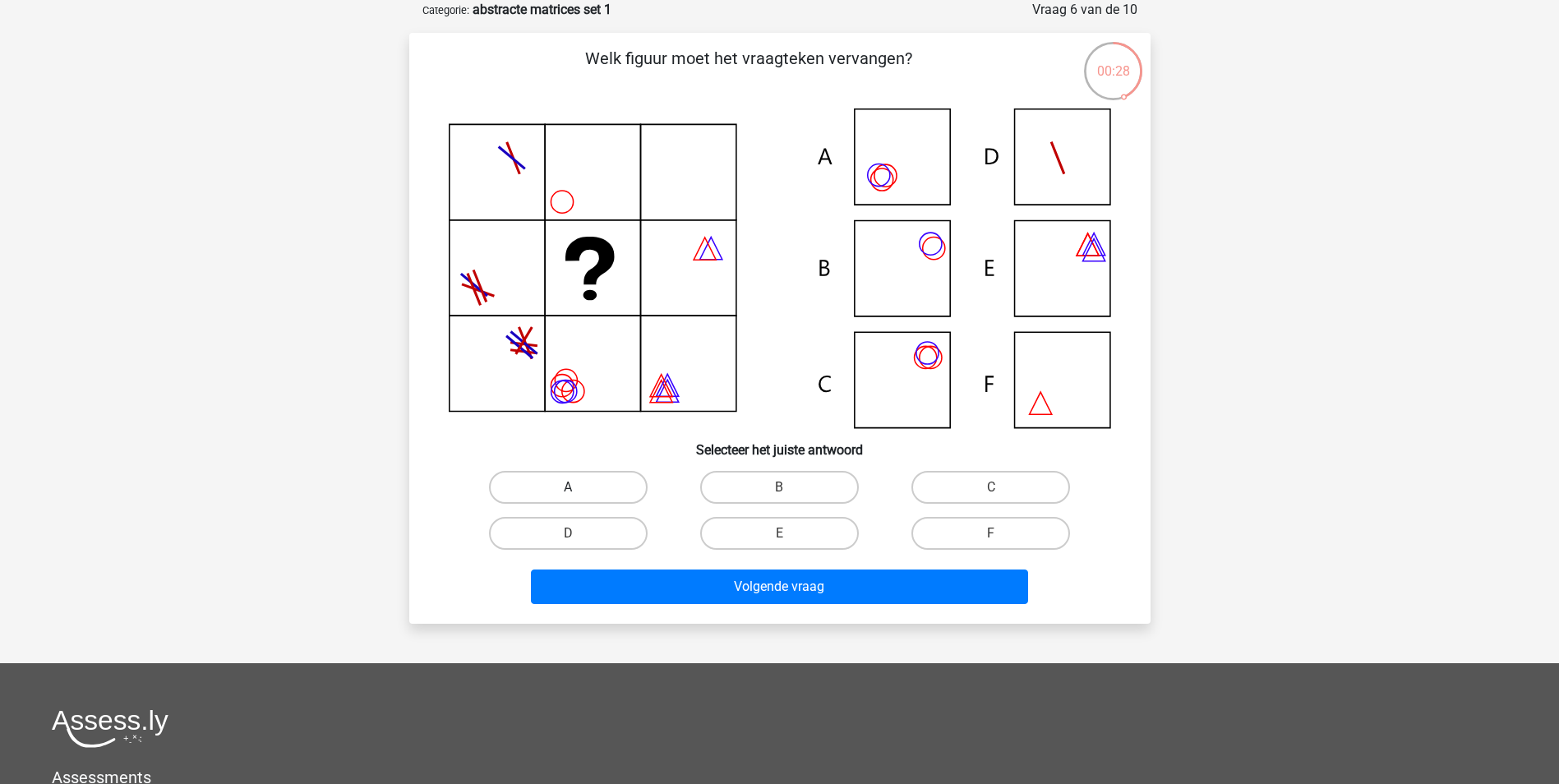
drag, startPoint x: 567, startPoint y: 491, endPoint x: 602, endPoint y: 538, distance: 58.6
click at [567, 490] on label "A" at bounding box center [568, 487] width 159 height 32
click at [568, 490] on input "A" at bounding box center [573, 493] width 11 height 11
radio input "true"
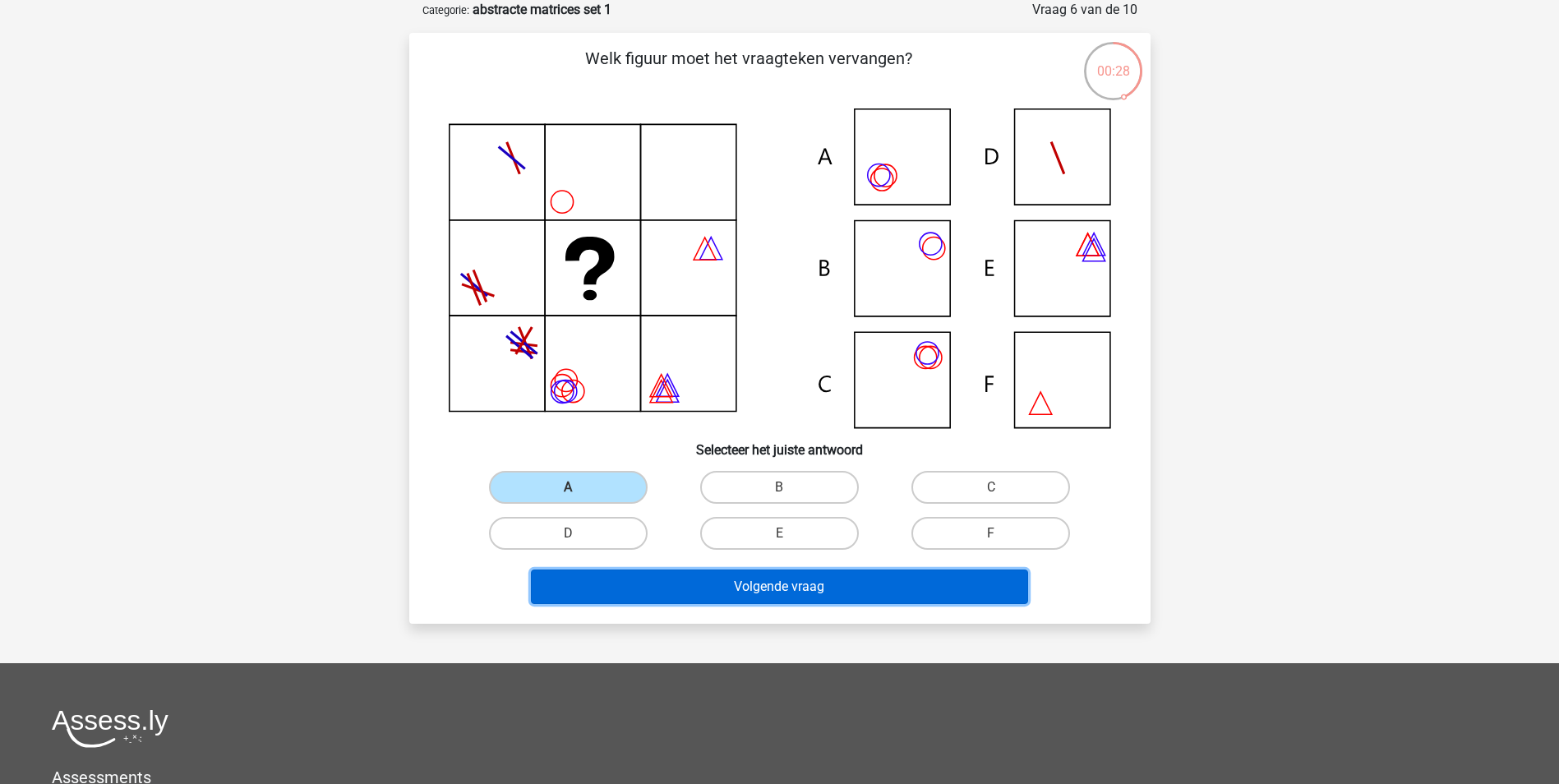
click at [747, 583] on button "Volgende vraag" at bounding box center [779, 586] width 497 height 34
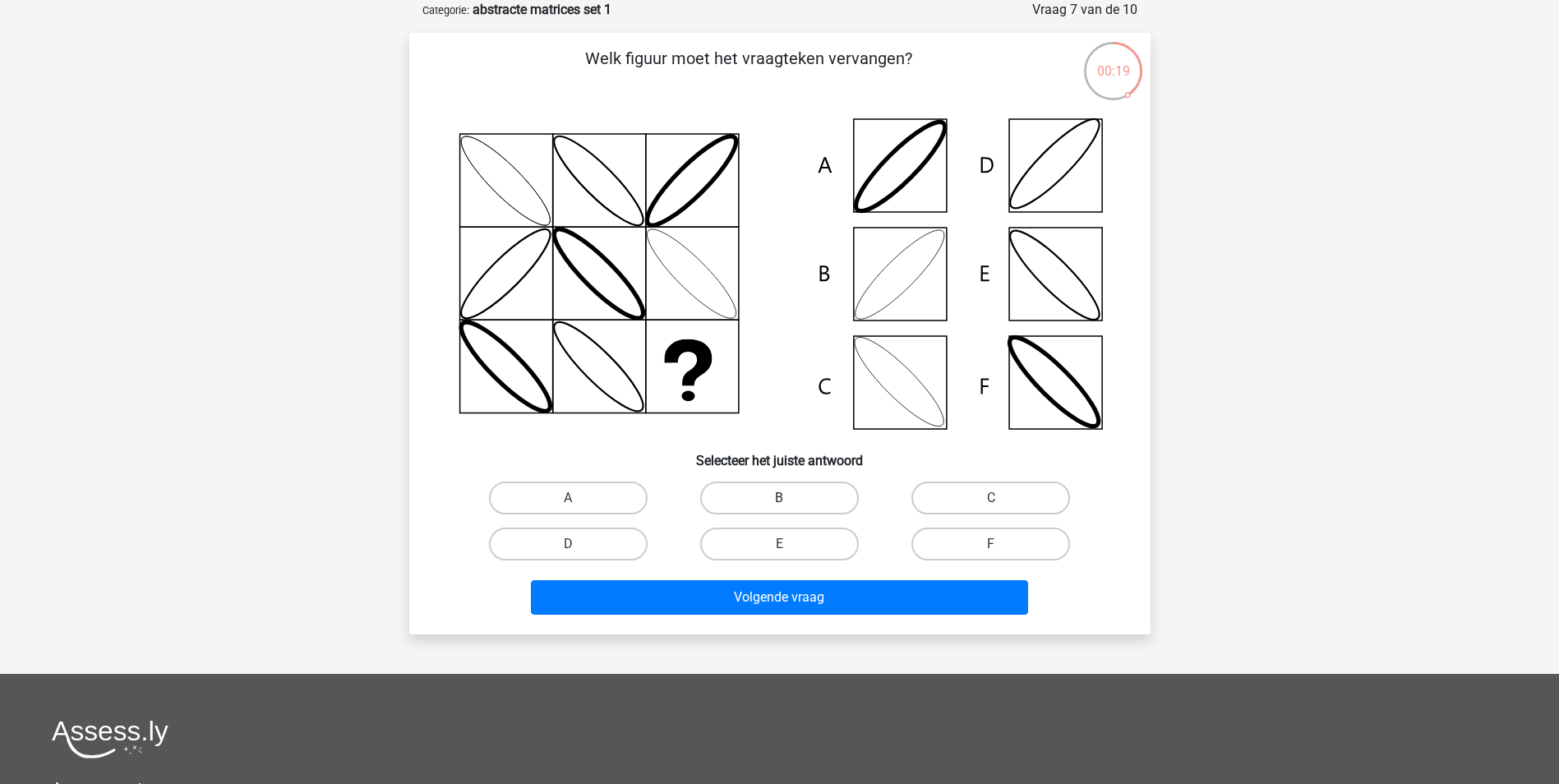
click at [767, 498] on label "B" at bounding box center [779, 498] width 159 height 32
click at [779, 498] on input "B" at bounding box center [784, 503] width 11 height 11
radio input "true"
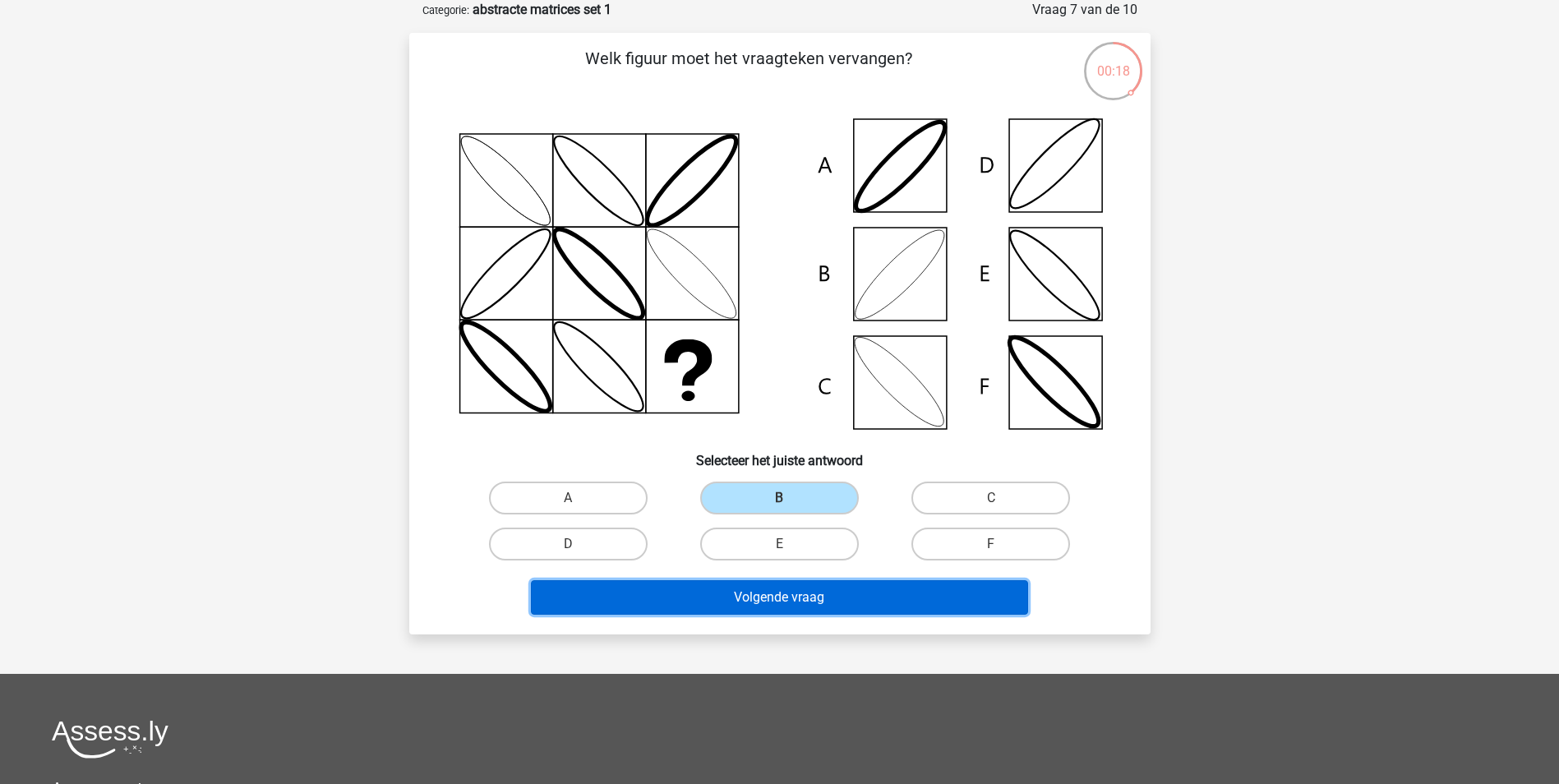
click at [762, 597] on button "Volgende vraag" at bounding box center [779, 597] width 497 height 34
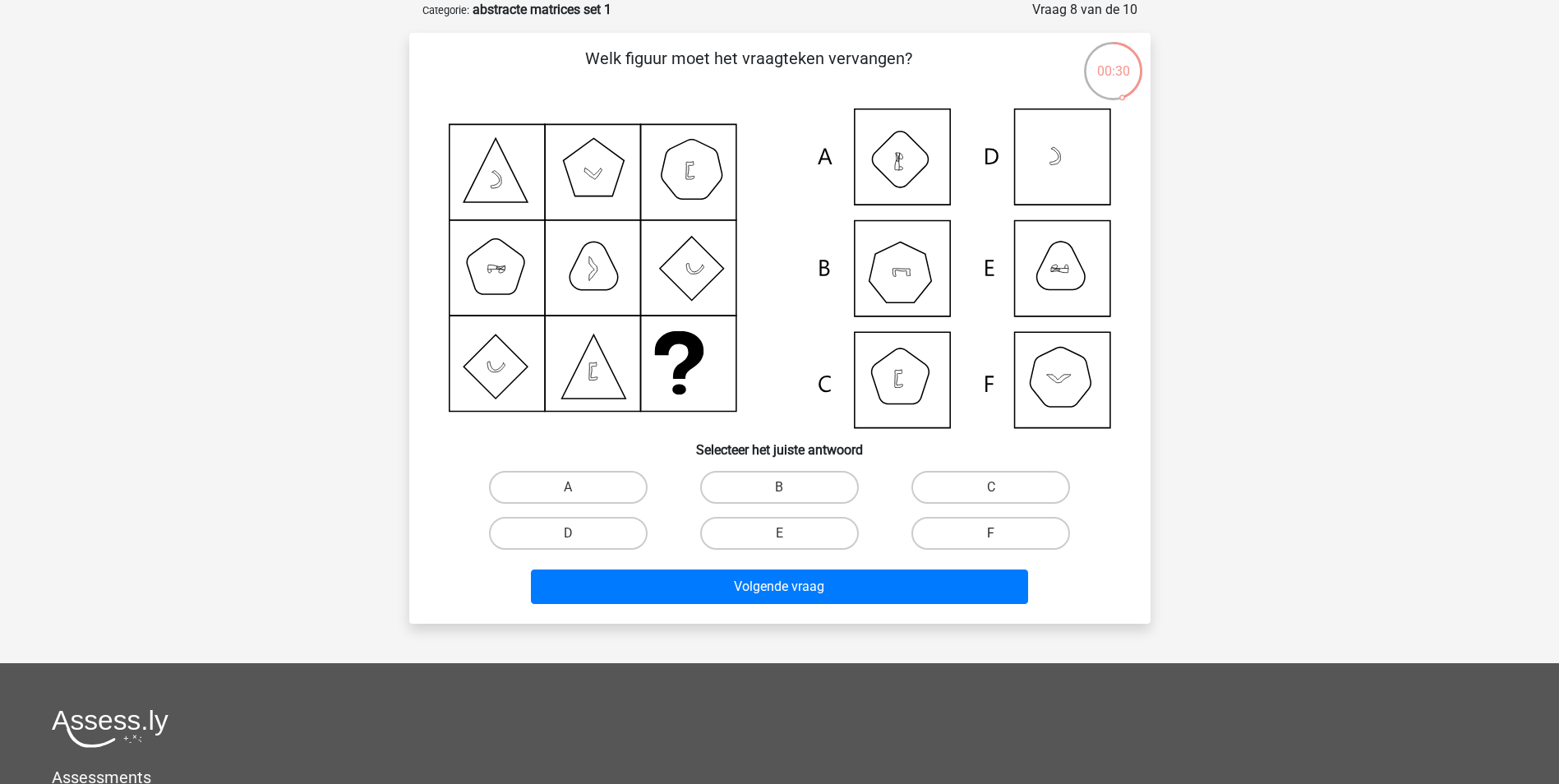
click at [988, 535] on label "F" at bounding box center [991, 533] width 159 height 32
click at [991, 535] on input "F" at bounding box center [996, 538] width 11 height 11
radio input "true"
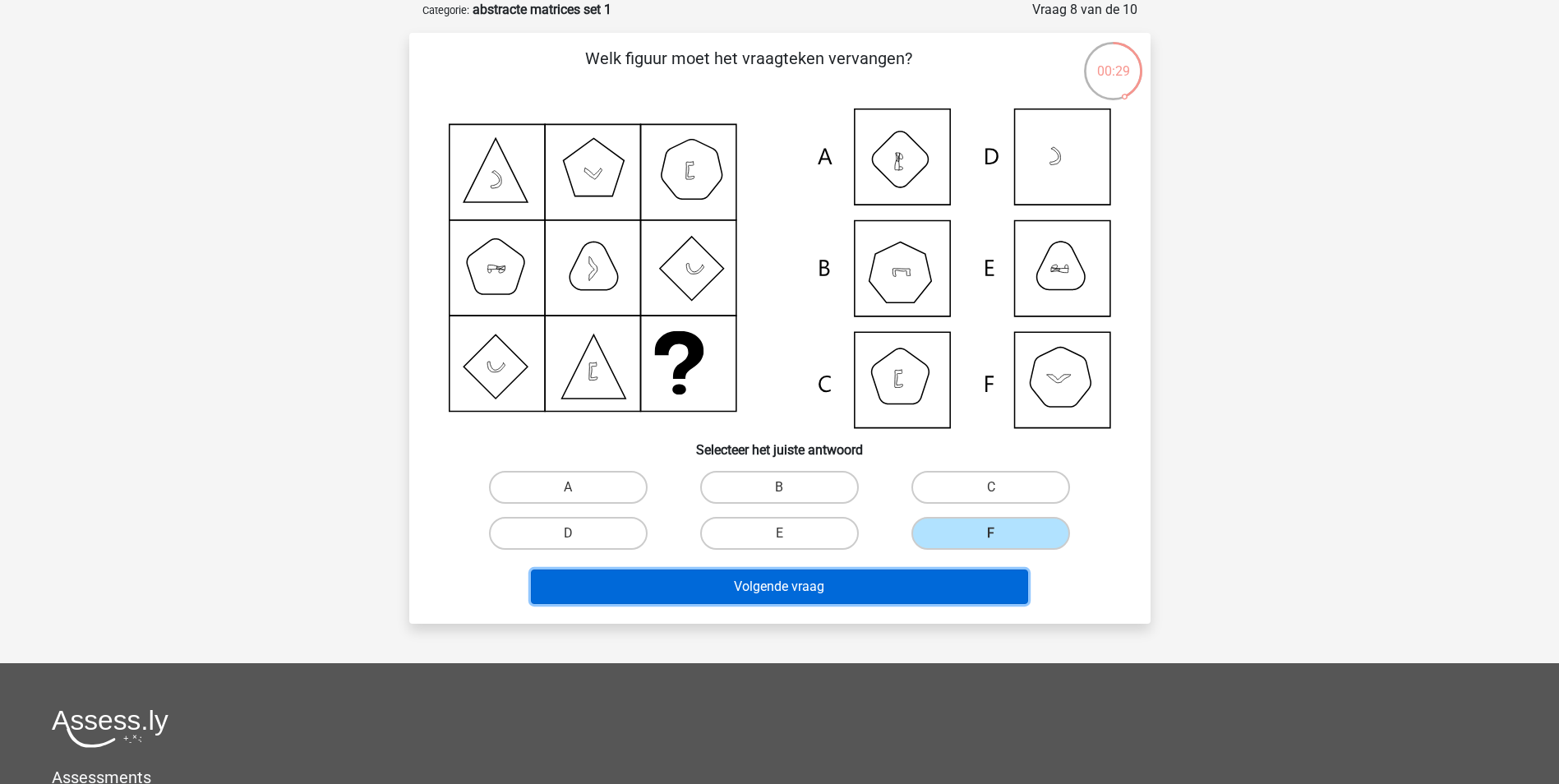
click at [855, 588] on button "Volgende vraag" at bounding box center [779, 586] width 497 height 34
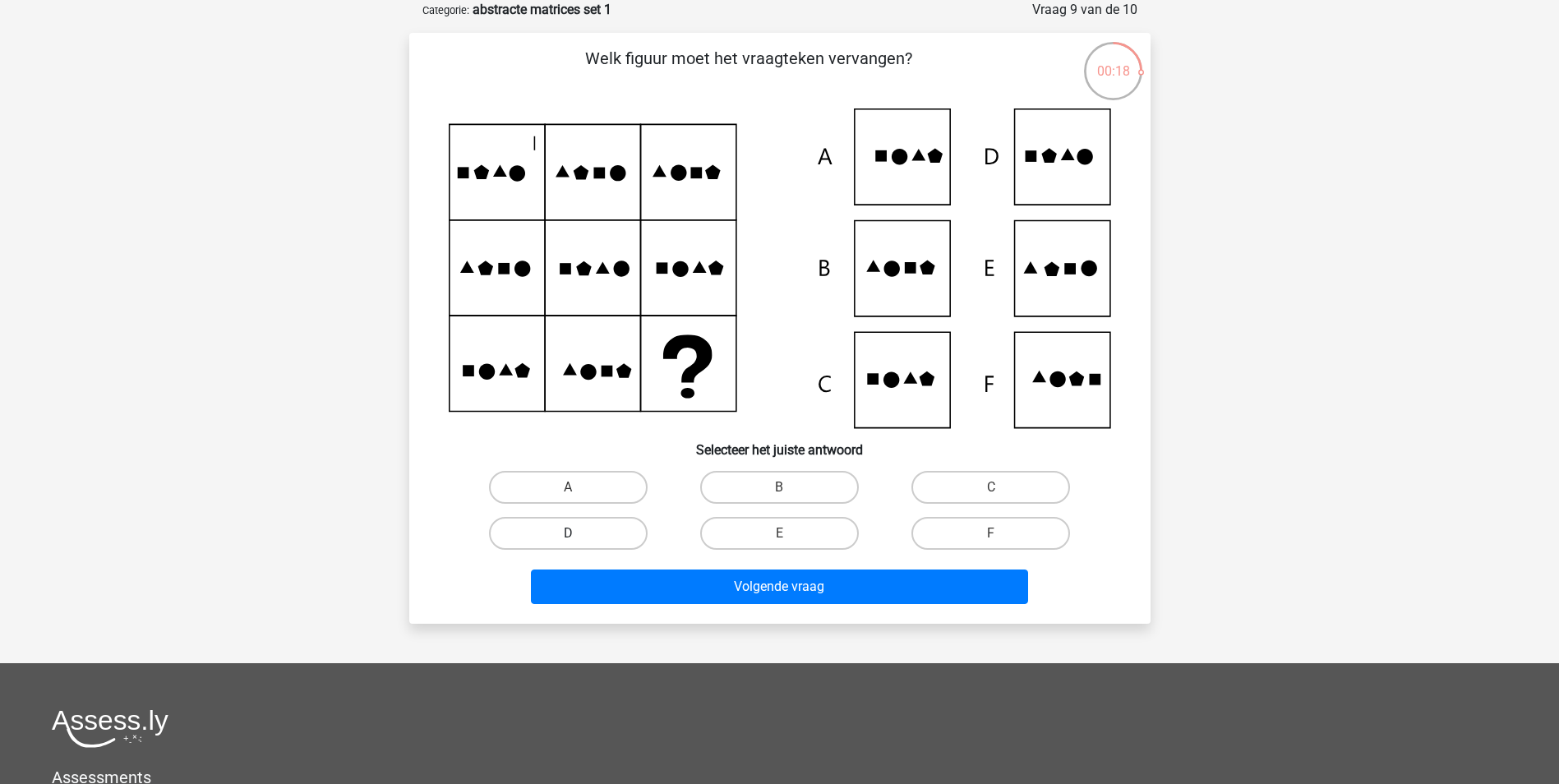
click at [600, 533] on label "D" at bounding box center [568, 533] width 159 height 32
click at [578, 533] on input "D" at bounding box center [573, 538] width 11 height 11
radio input "true"
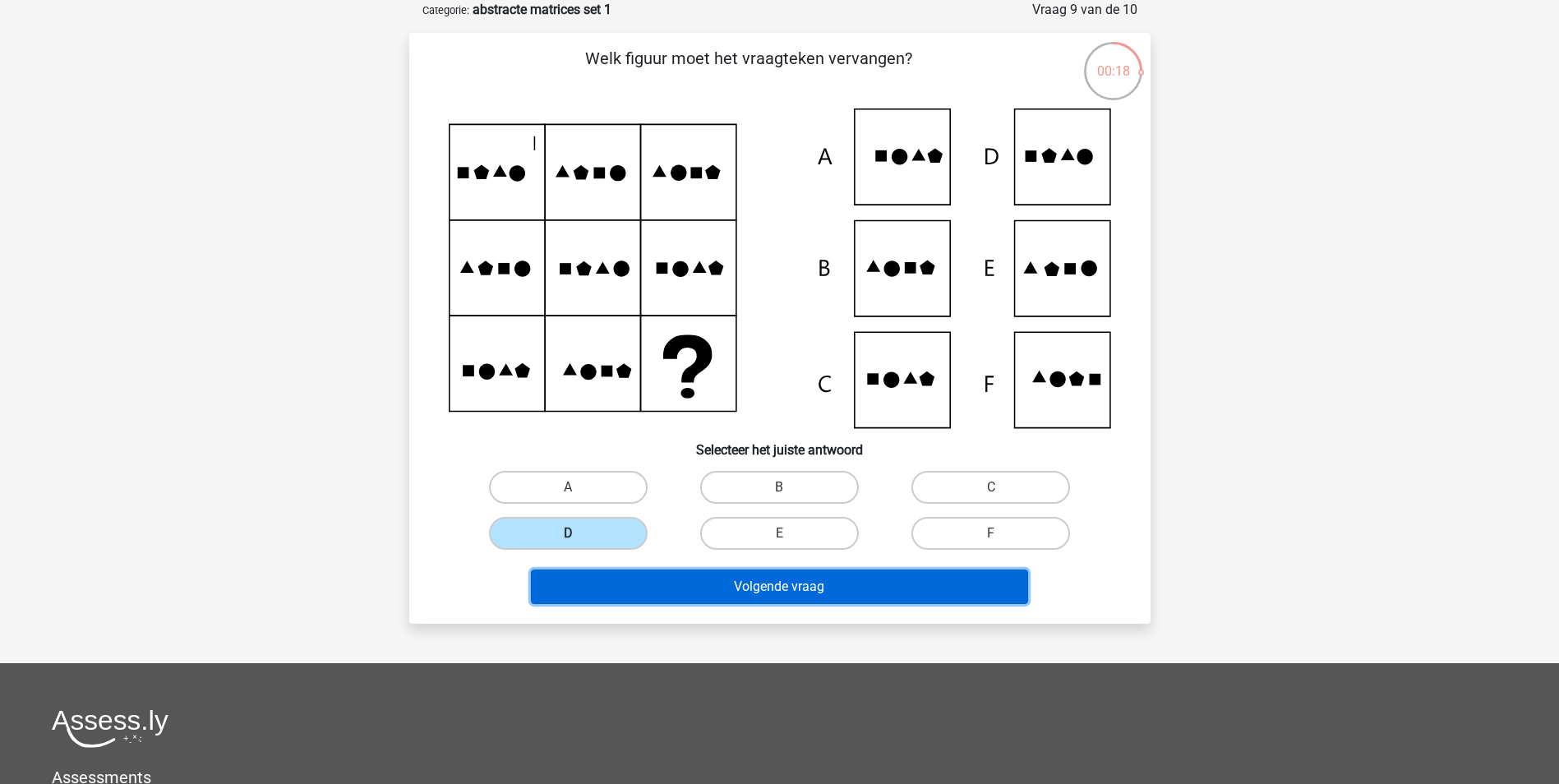
click at [673, 582] on button "Volgende vraag" at bounding box center [779, 586] width 497 height 34
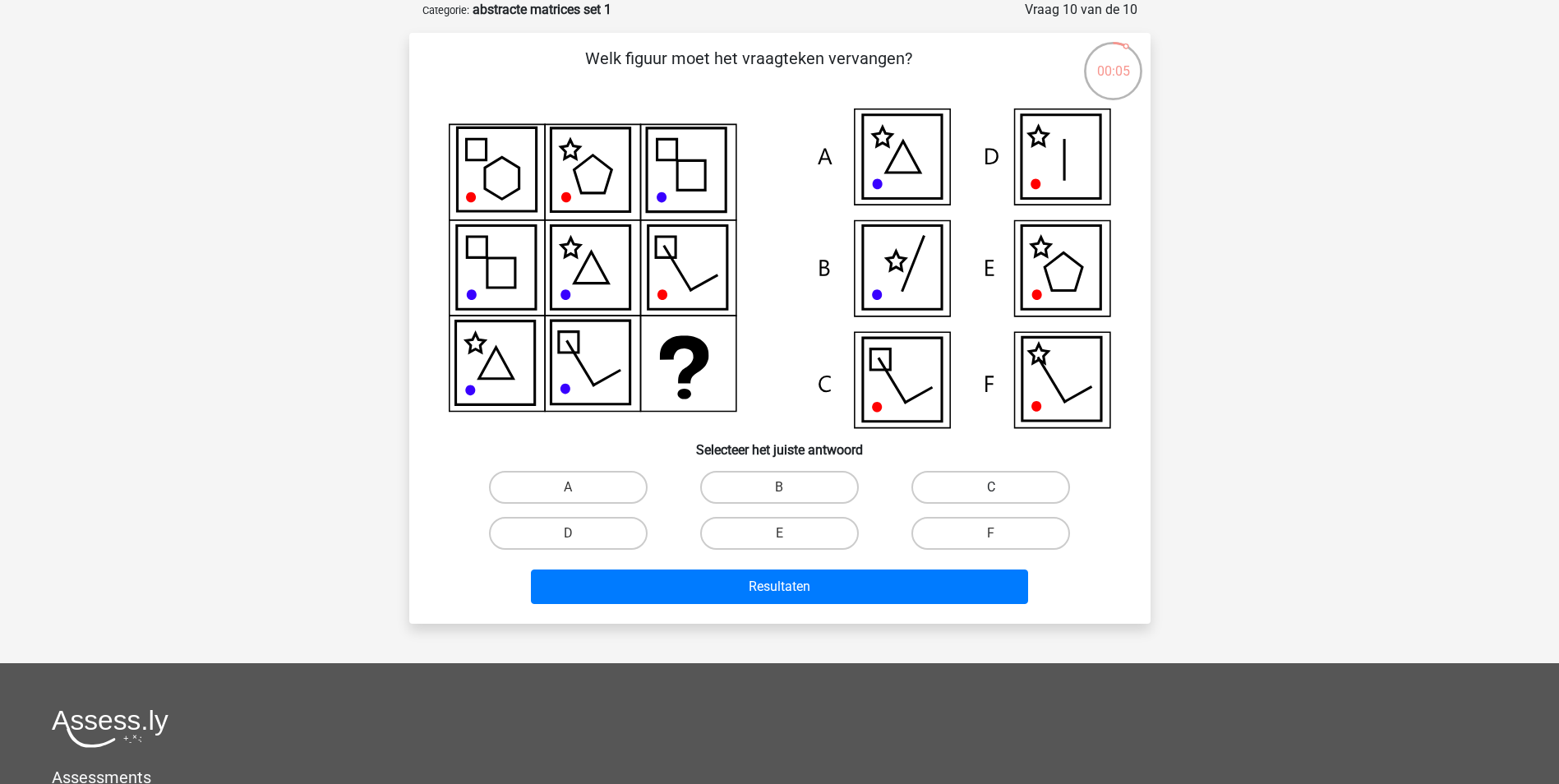
click at [956, 498] on label "C" at bounding box center [991, 487] width 159 height 32
click at [991, 498] on input "C" at bounding box center [996, 493] width 11 height 11
radio input "true"
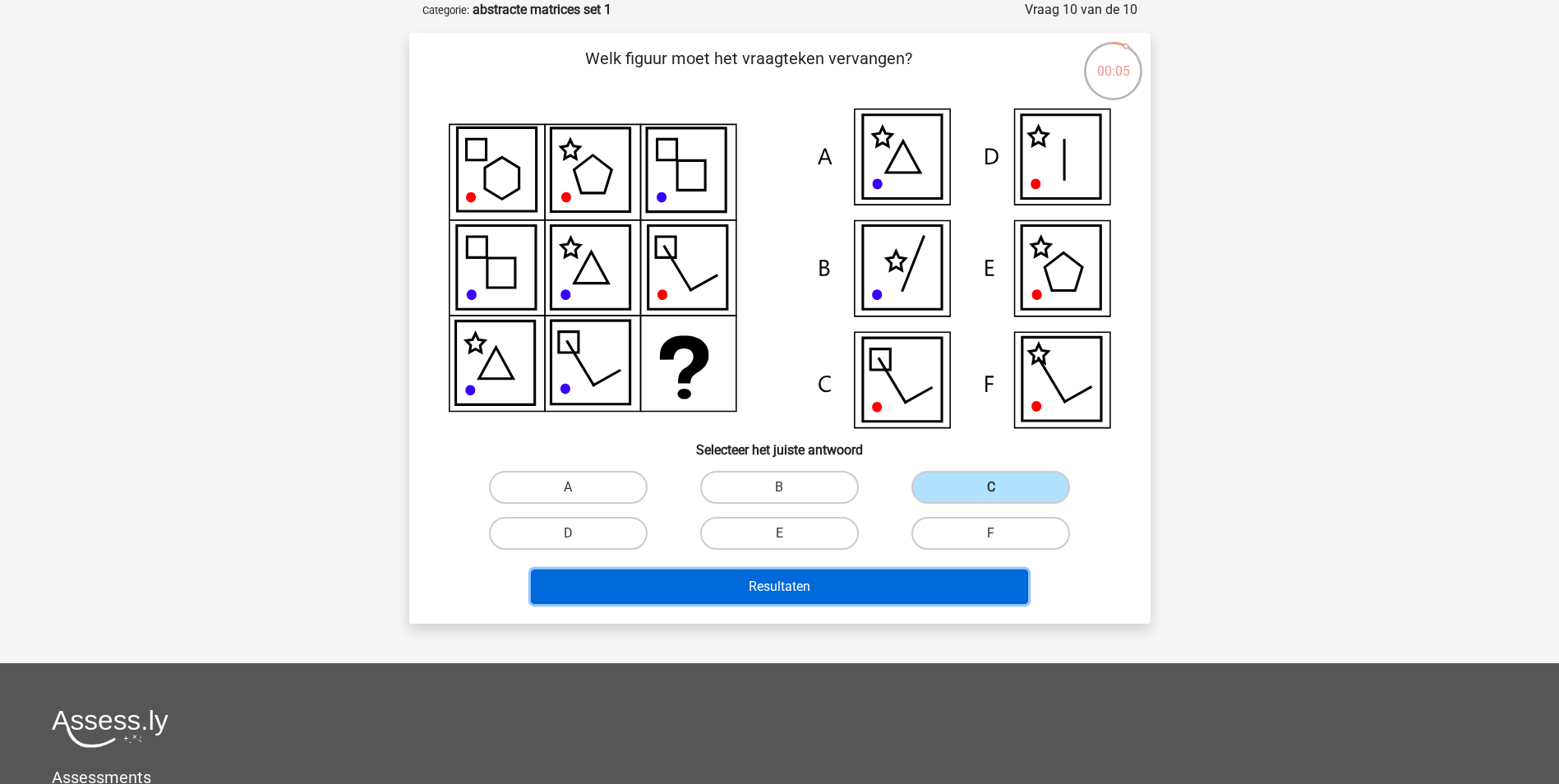
click at [822, 587] on button "Resultaten" at bounding box center [779, 586] width 497 height 34
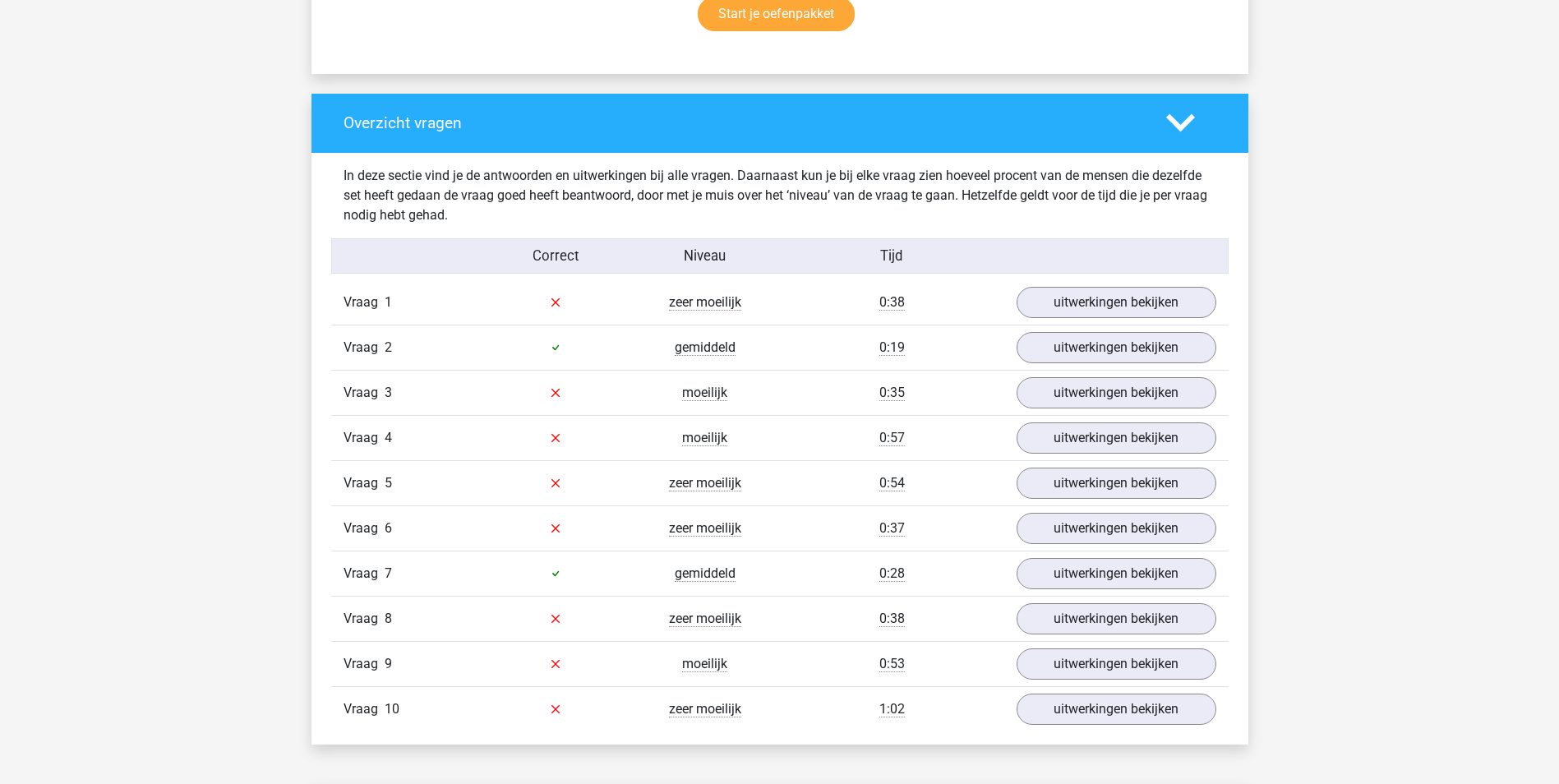
scroll to position [1150, 0]
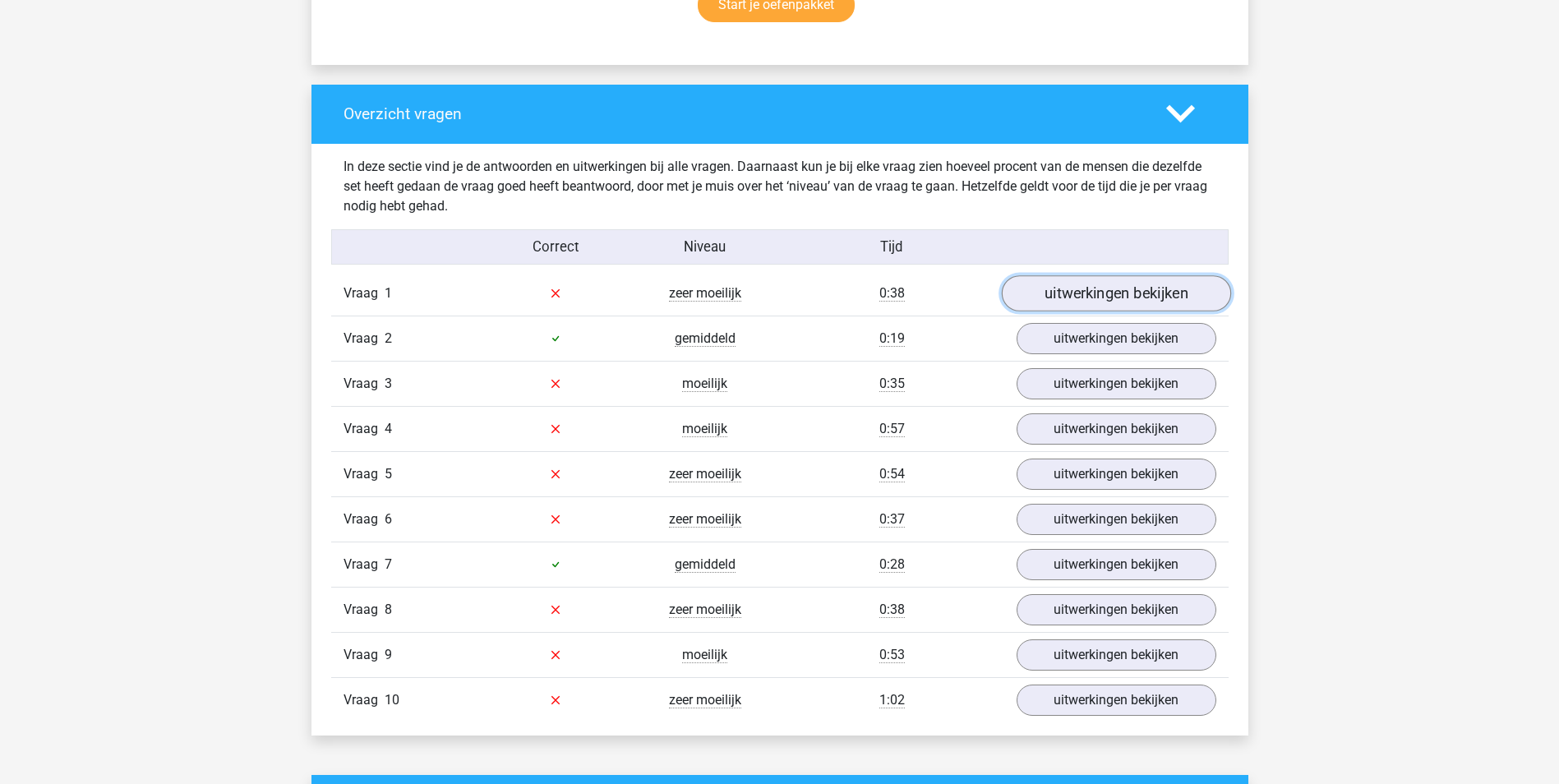
click at [1139, 305] on link "uitwerkingen bekijken" at bounding box center [1115, 293] width 229 height 36
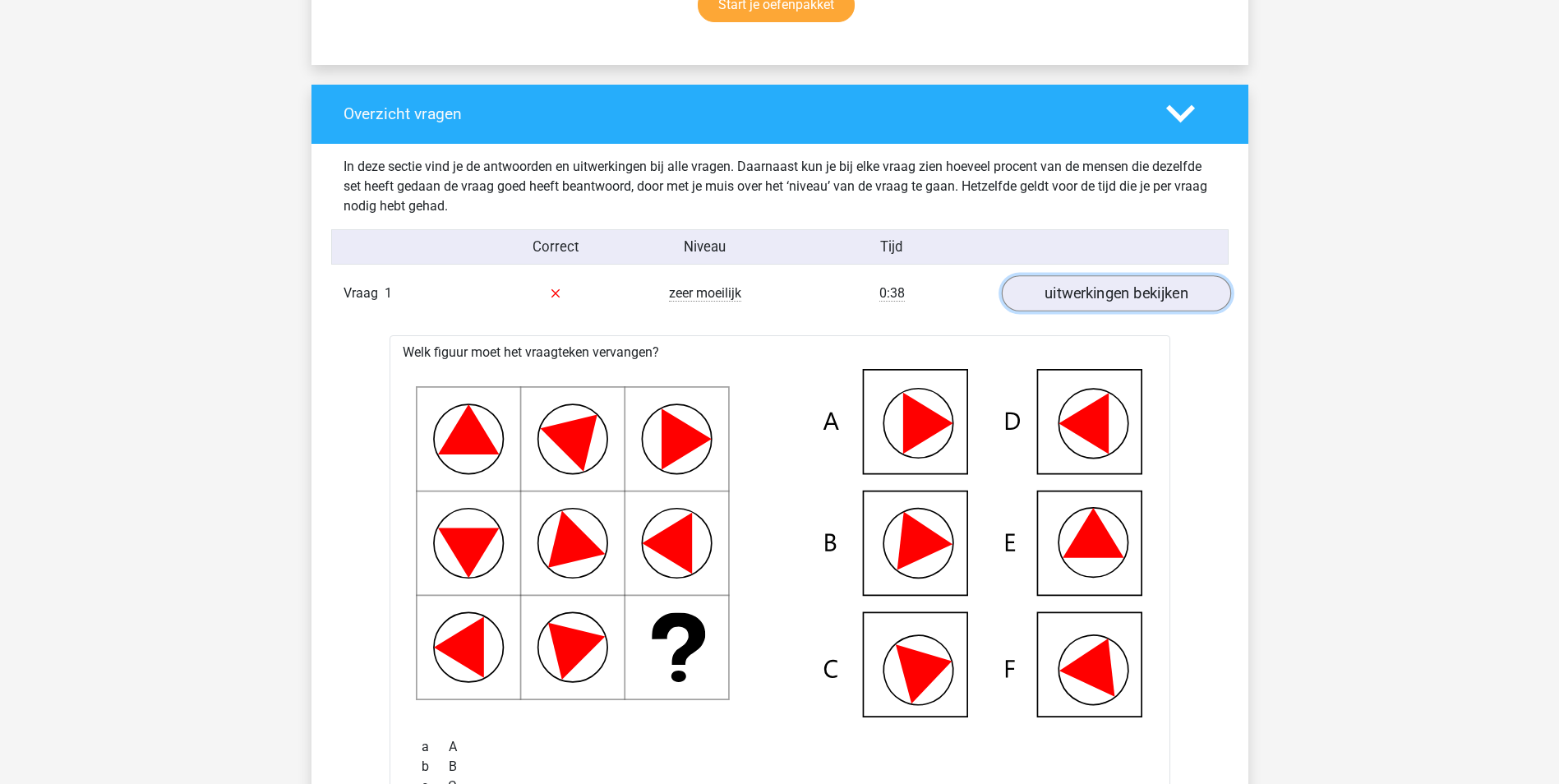
click at [1141, 300] on link "uitwerkingen bekijken" at bounding box center [1115, 293] width 229 height 36
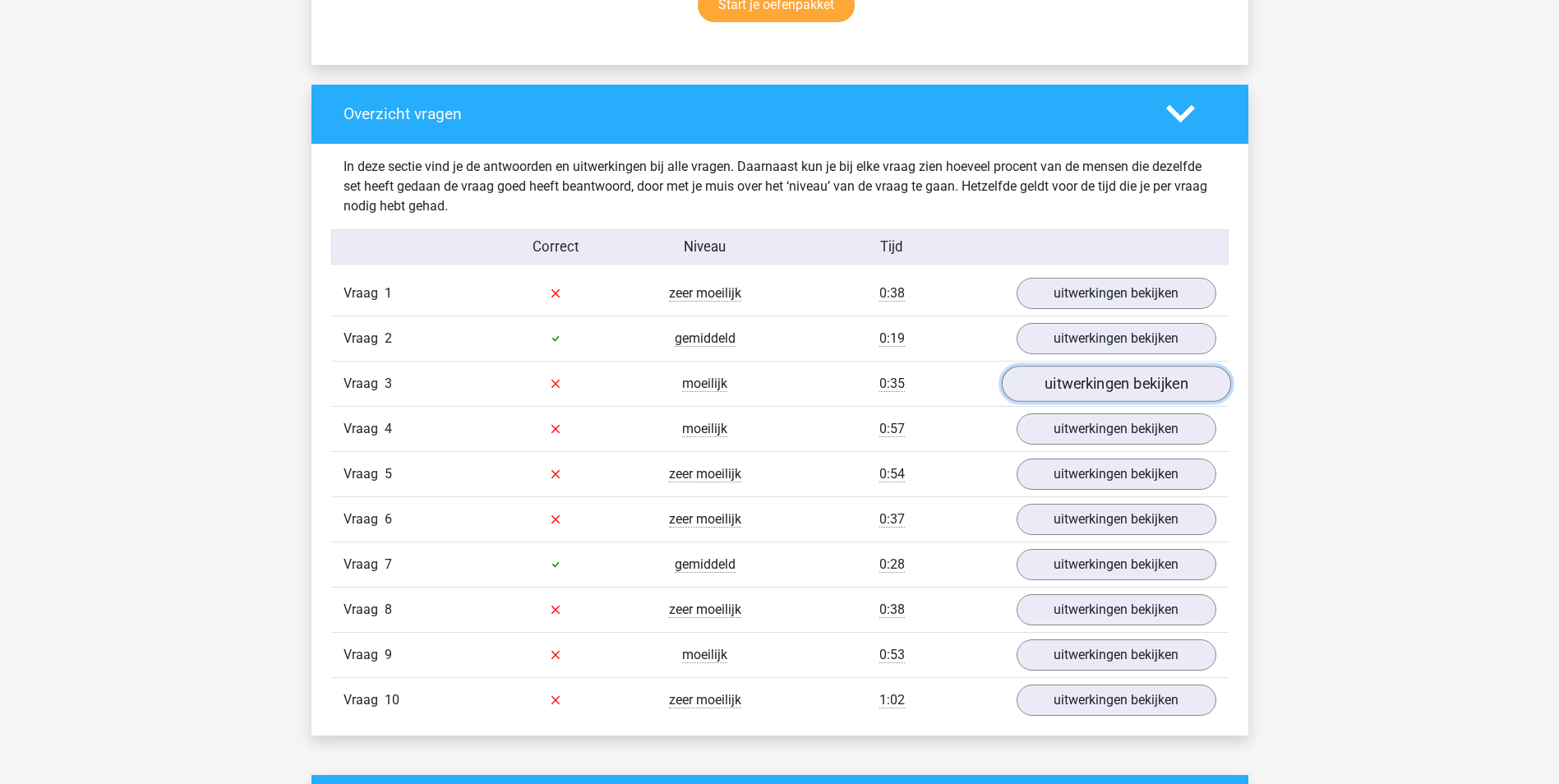
click at [1119, 380] on link "uitwerkingen bekijken" at bounding box center [1115, 383] width 229 height 36
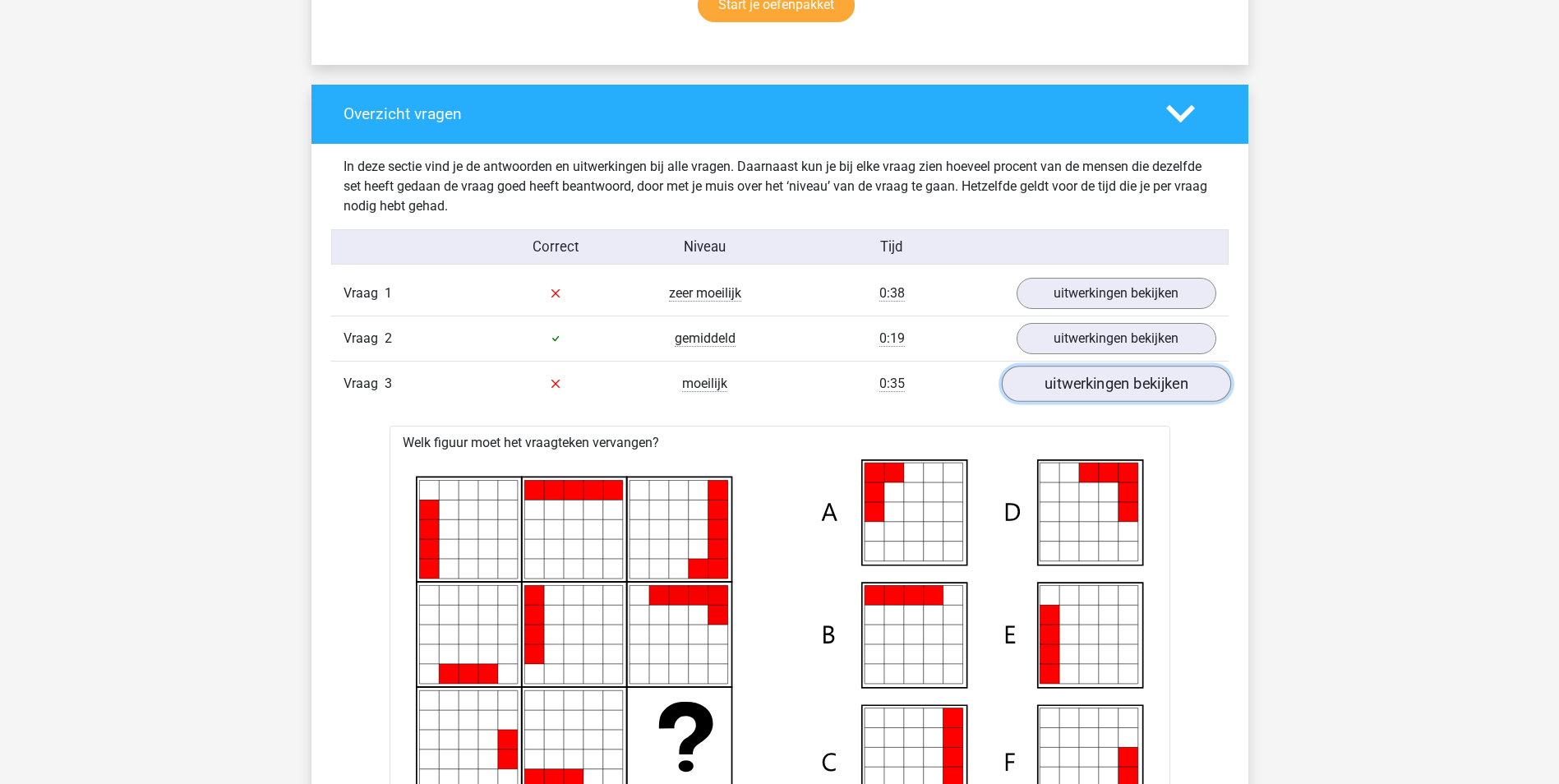
click at [1124, 380] on link "uitwerkingen bekijken" at bounding box center [1115, 383] width 229 height 36
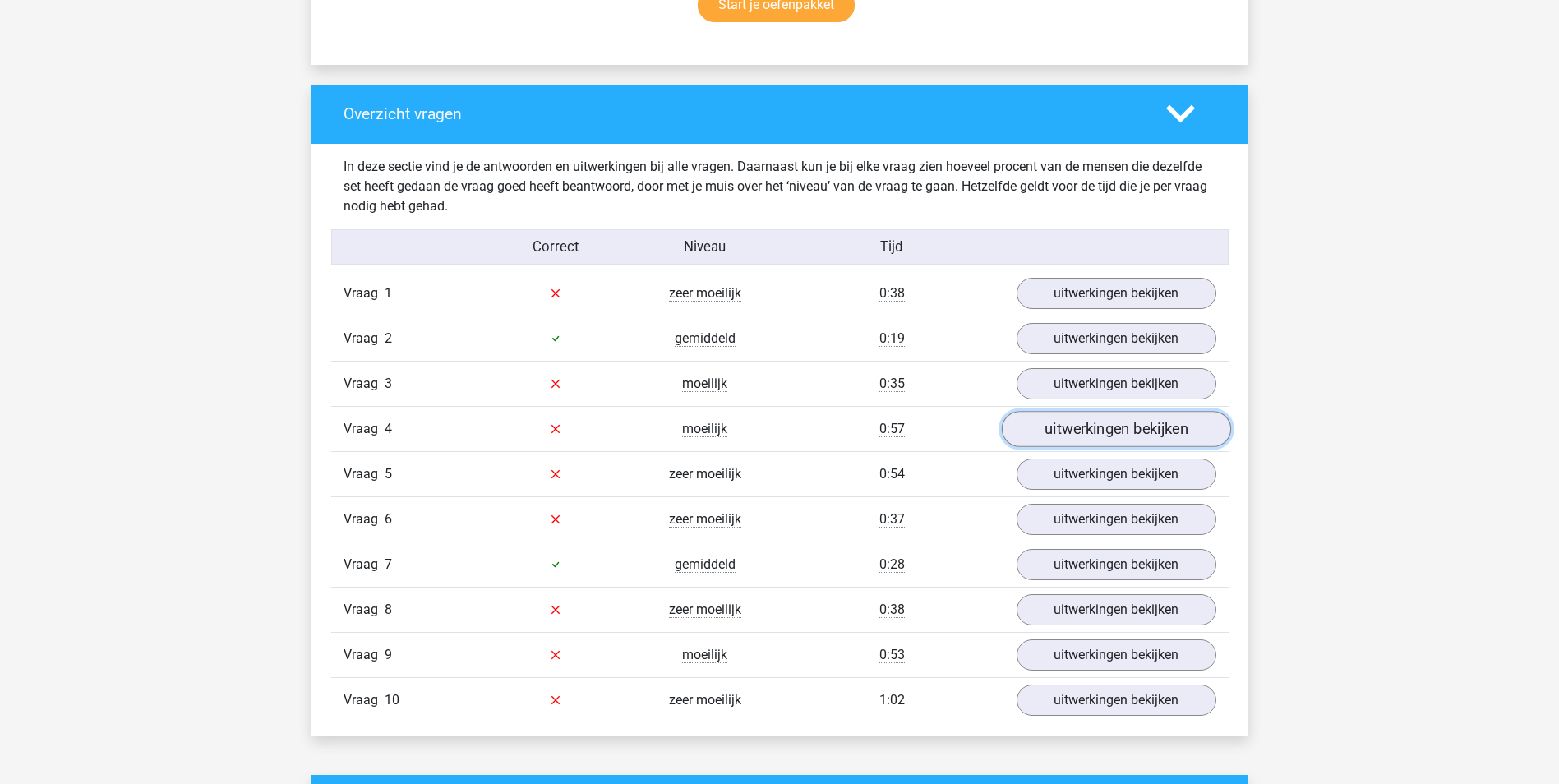
click at [1116, 430] on link "uitwerkingen bekijken" at bounding box center [1115, 429] width 229 height 36
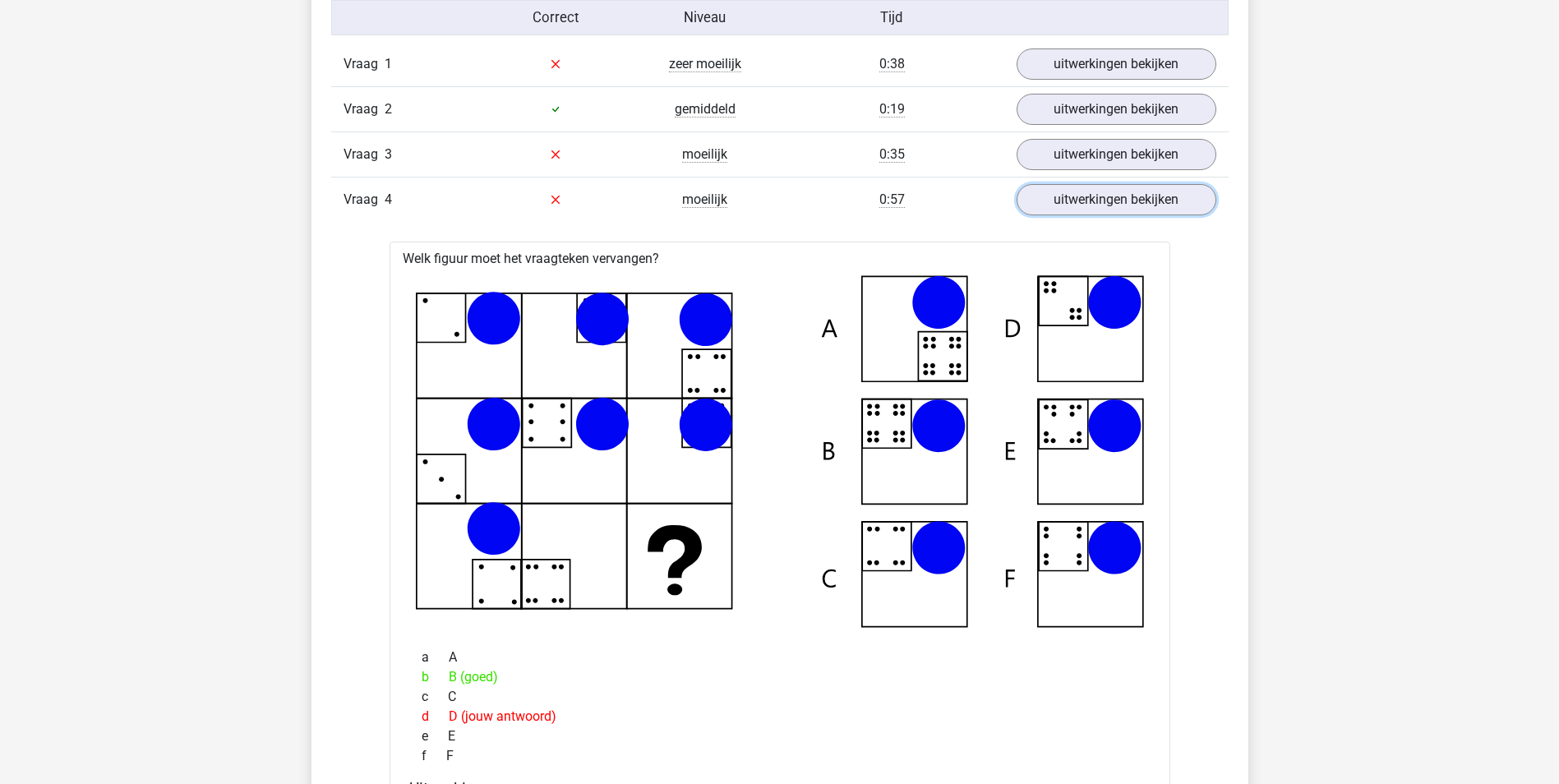
scroll to position [1069, 0]
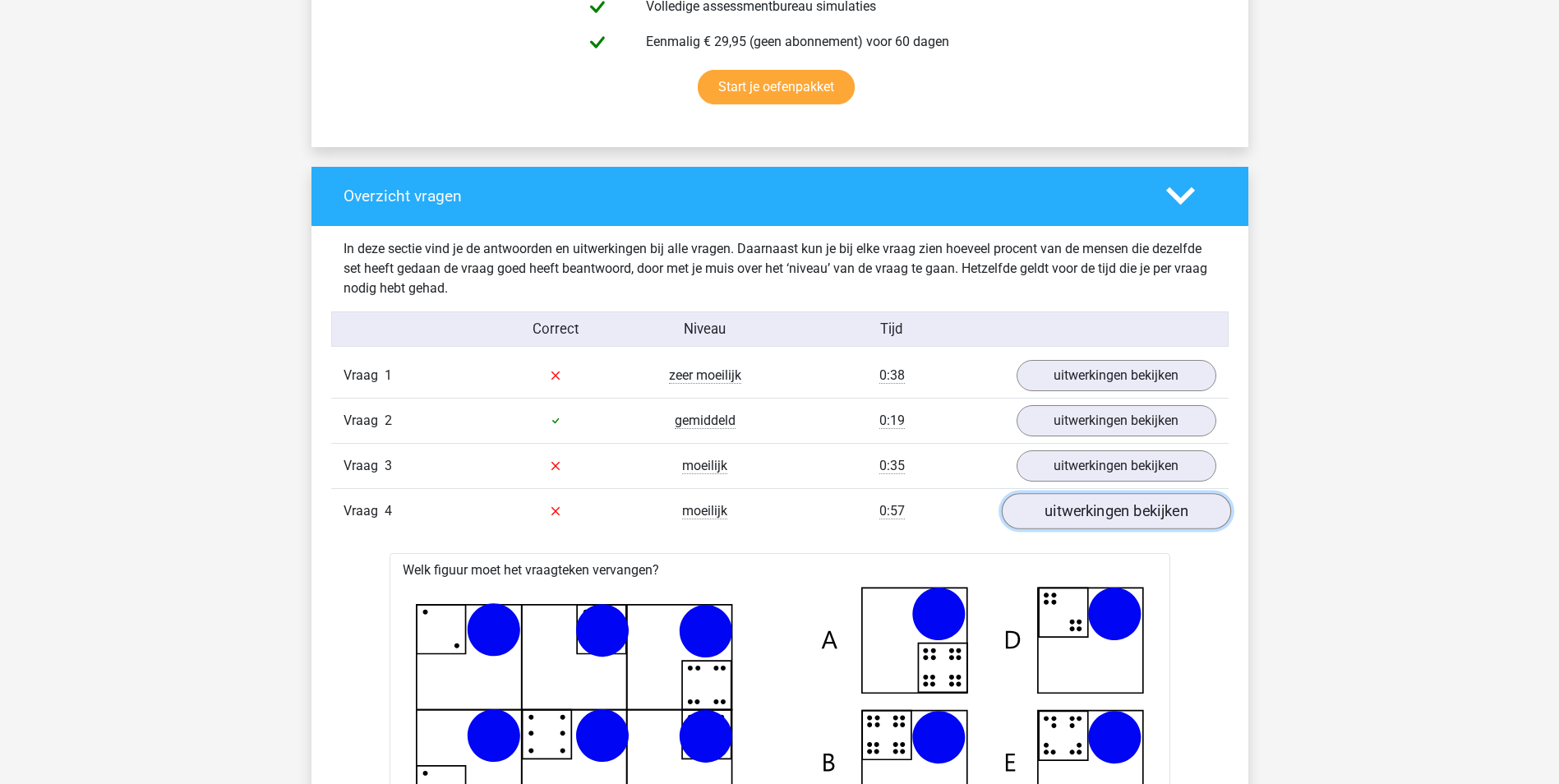
click at [1109, 513] on link "uitwerkingen bekijken" at bounding box center [1115, 510] width 229 height 36
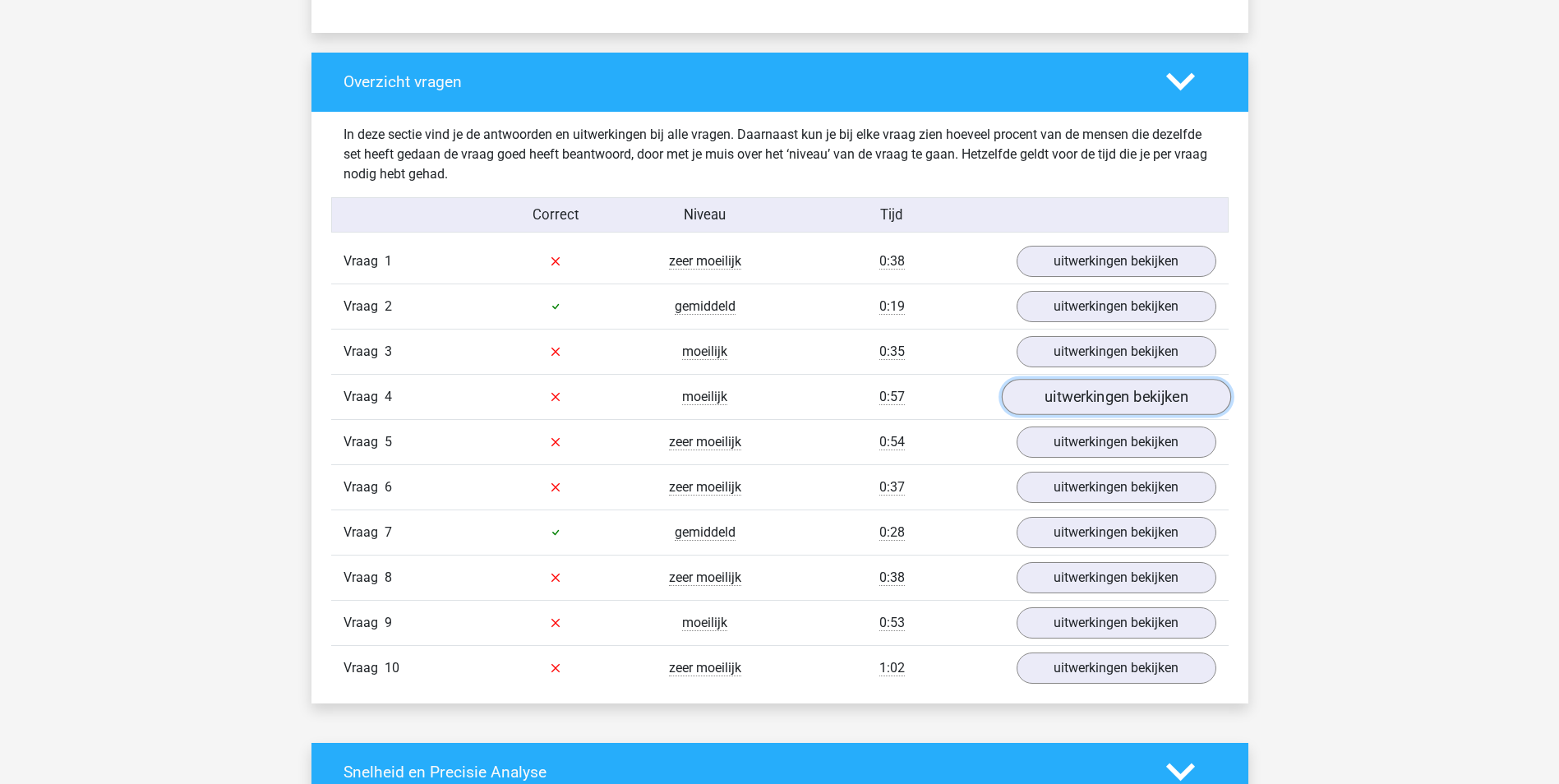
scroll to position [1233, 0]
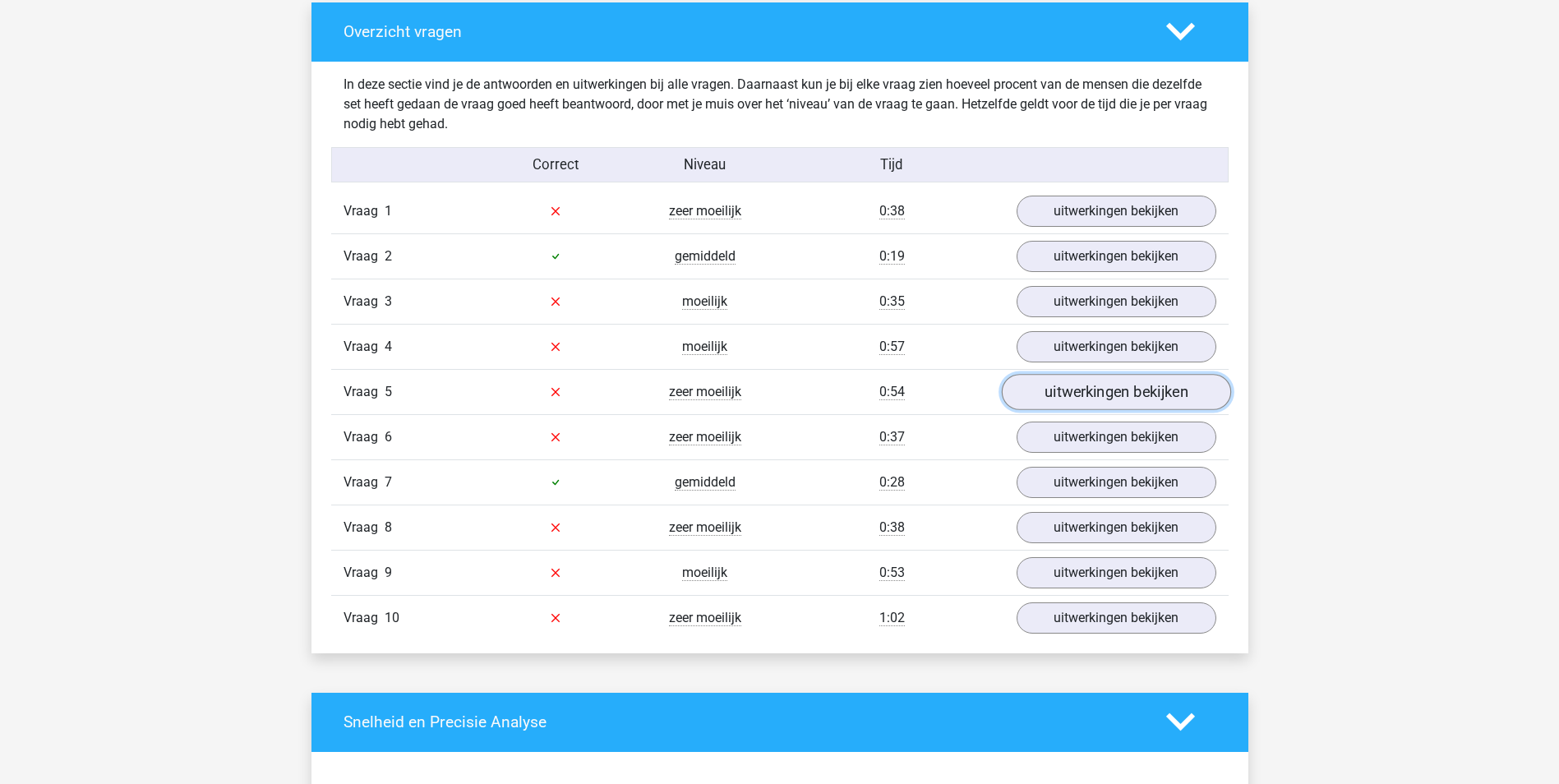
click at [1136, 402] on link "uitwerkingen bekijken" at bounding box center [1115, 391] width 229 height 36
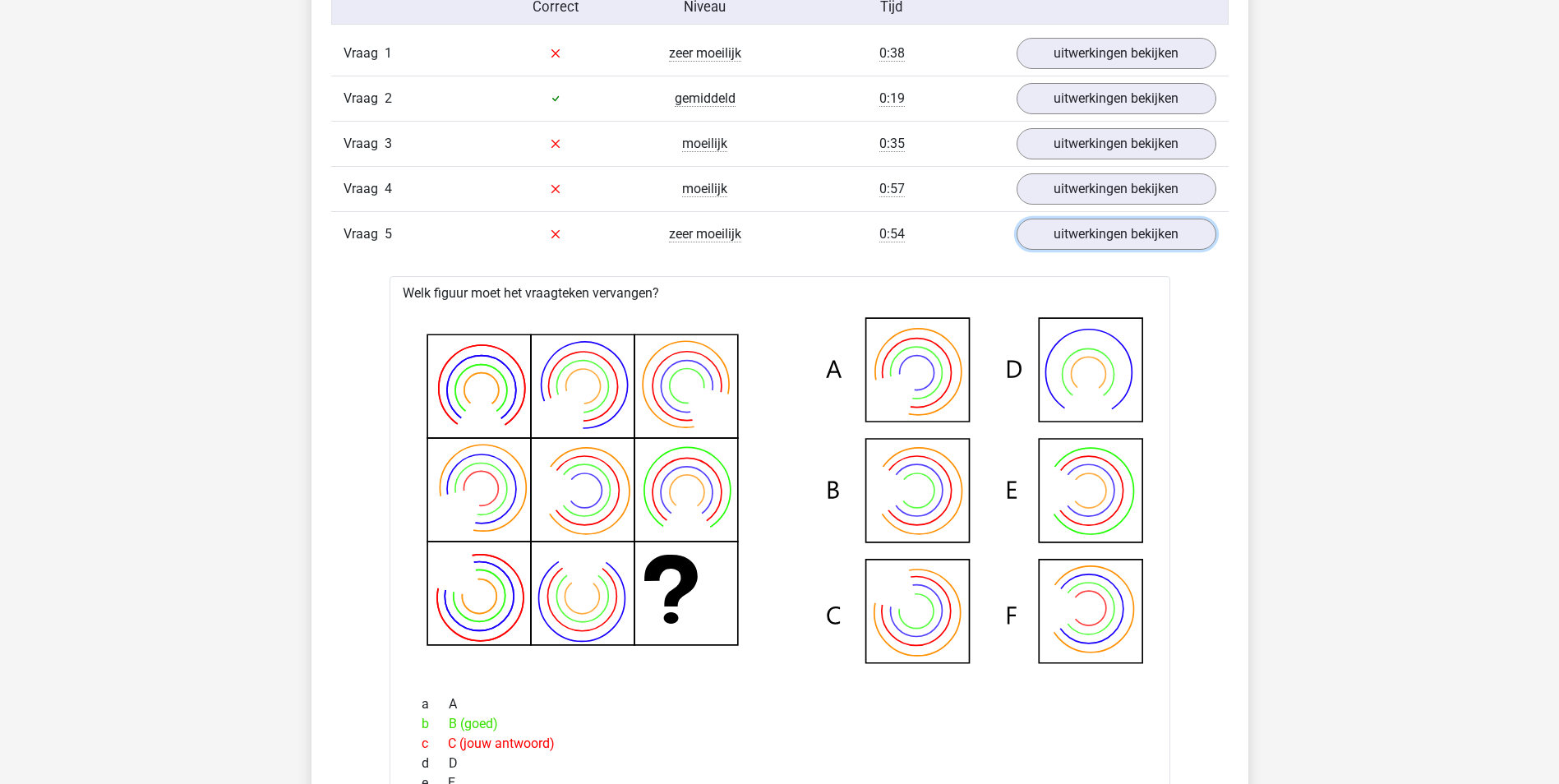
scroll to position [1315, 0]
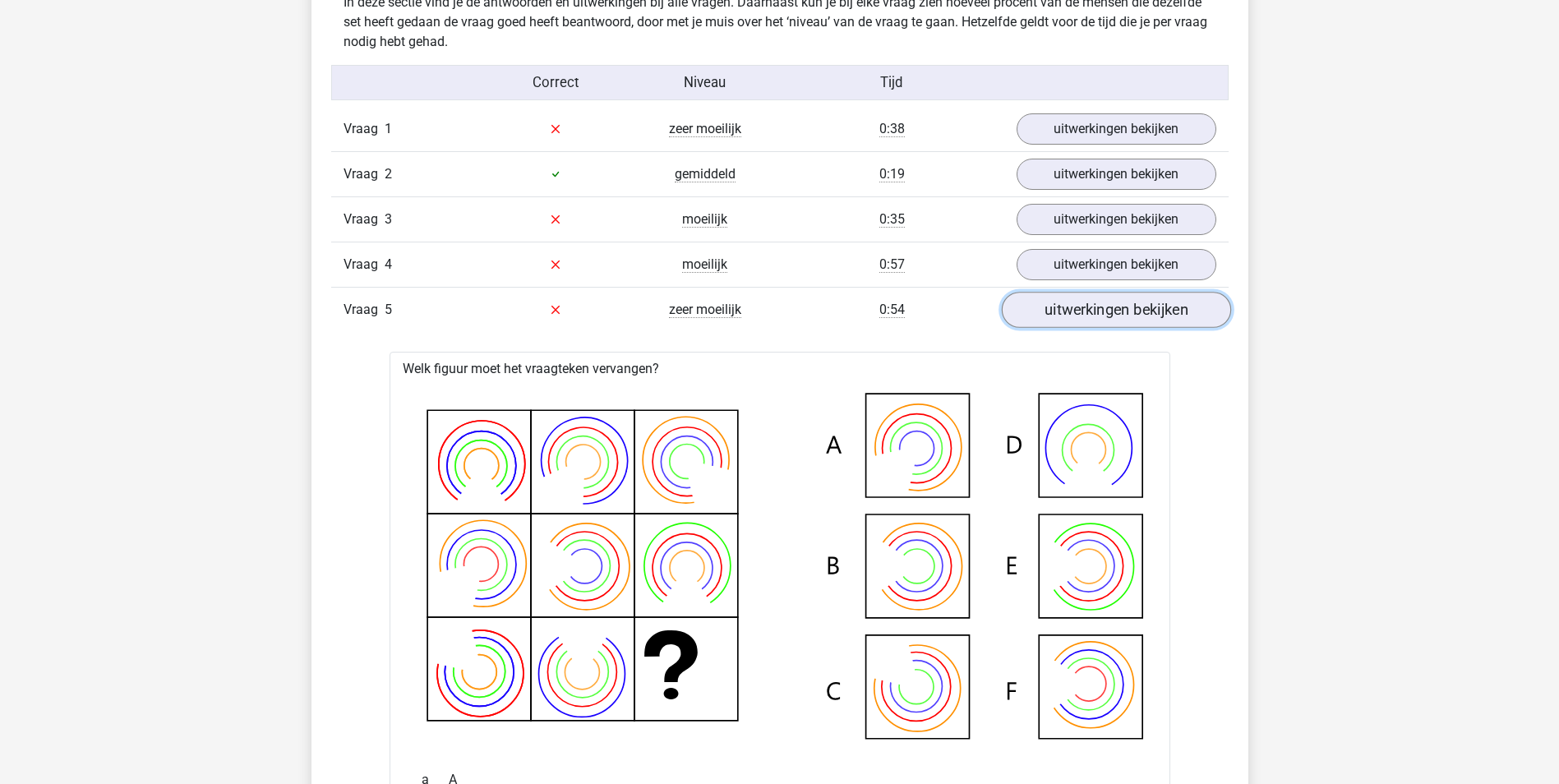
click at [1137, 310] on link "uitwerkingen bekijken" at bounding box center [1115, 310] width 229 height 36
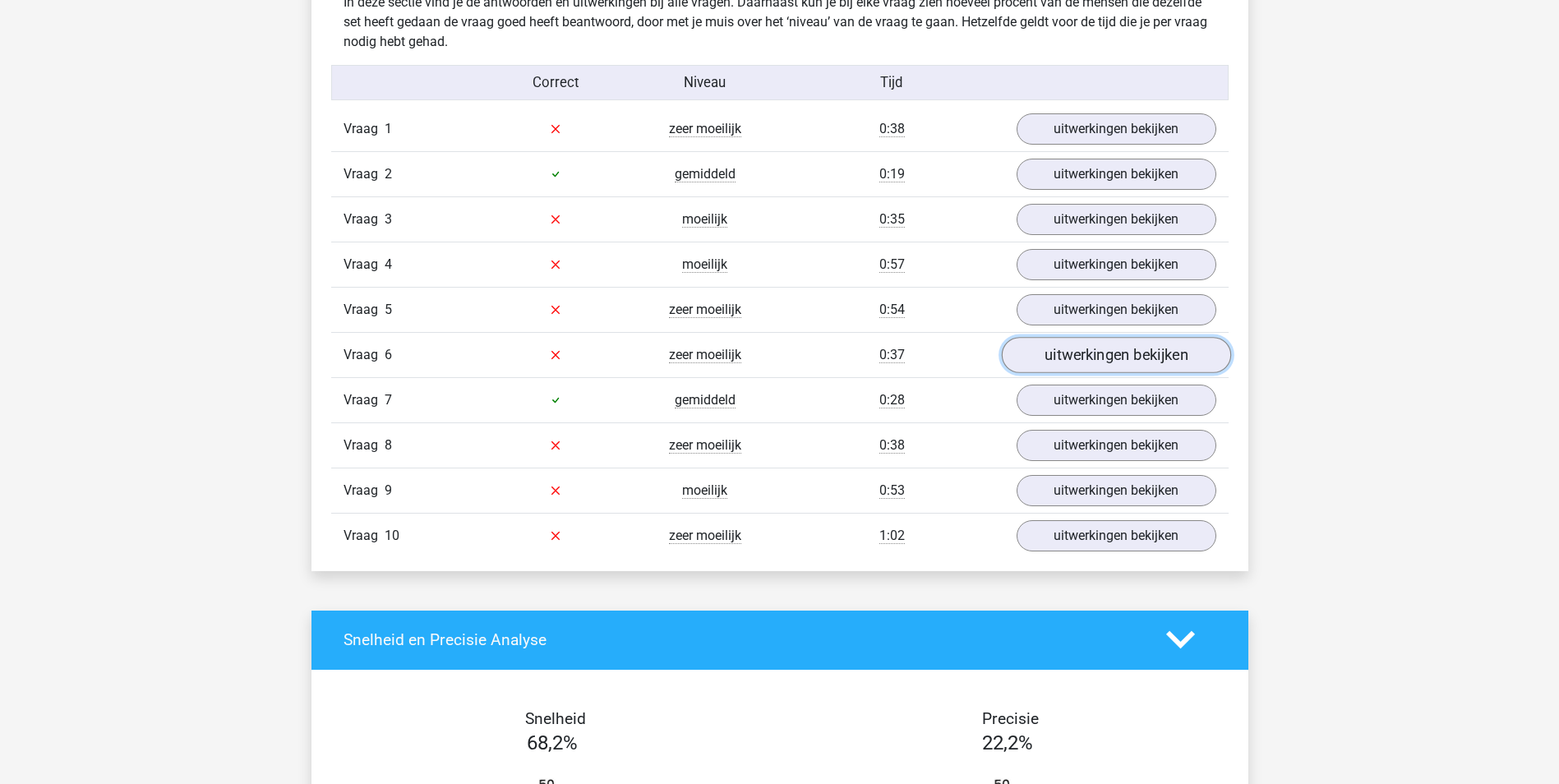
click at [1109, 359] on link "uitwerkingen bekijken" at bounding box center [1115, 355] width 229 height 36
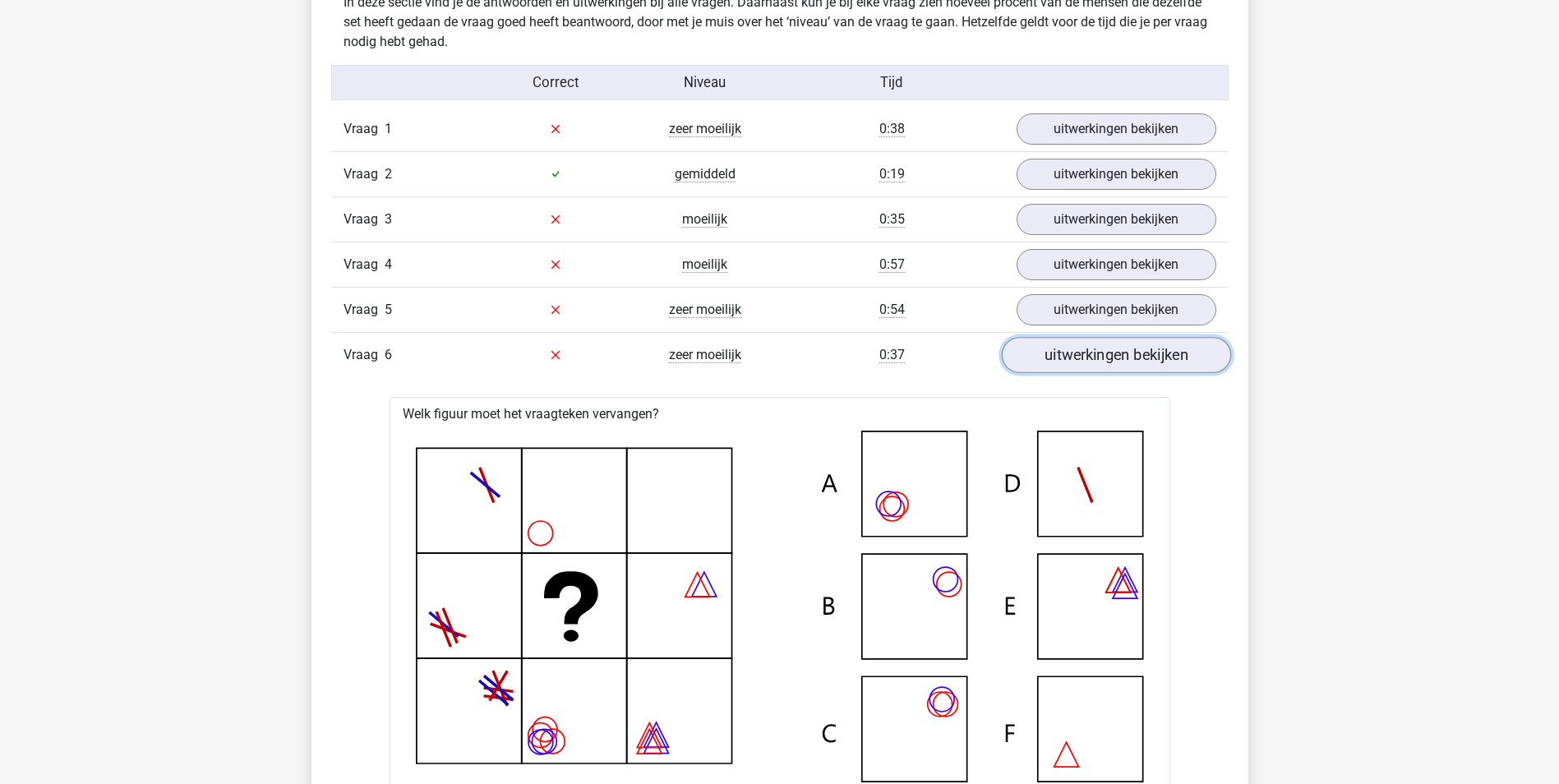
click at [1142, 351] on link "uitwerkingen bekijken" at bounding box center [1115, 355] width 229 height 36
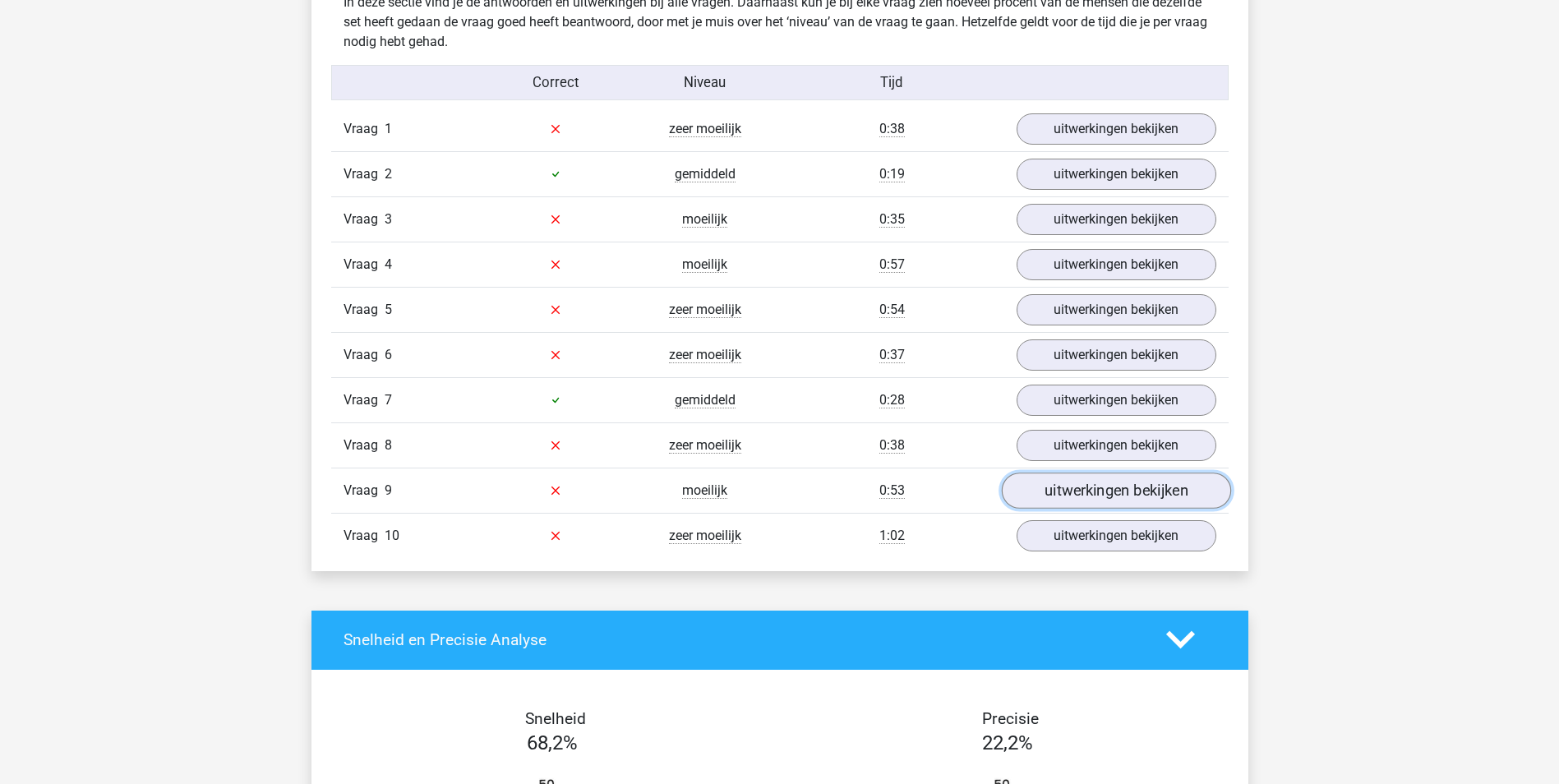
click at [1072, 482] on link "uitwerkingen bekijken" at bounding box center [1115, 490] width 229 height 36
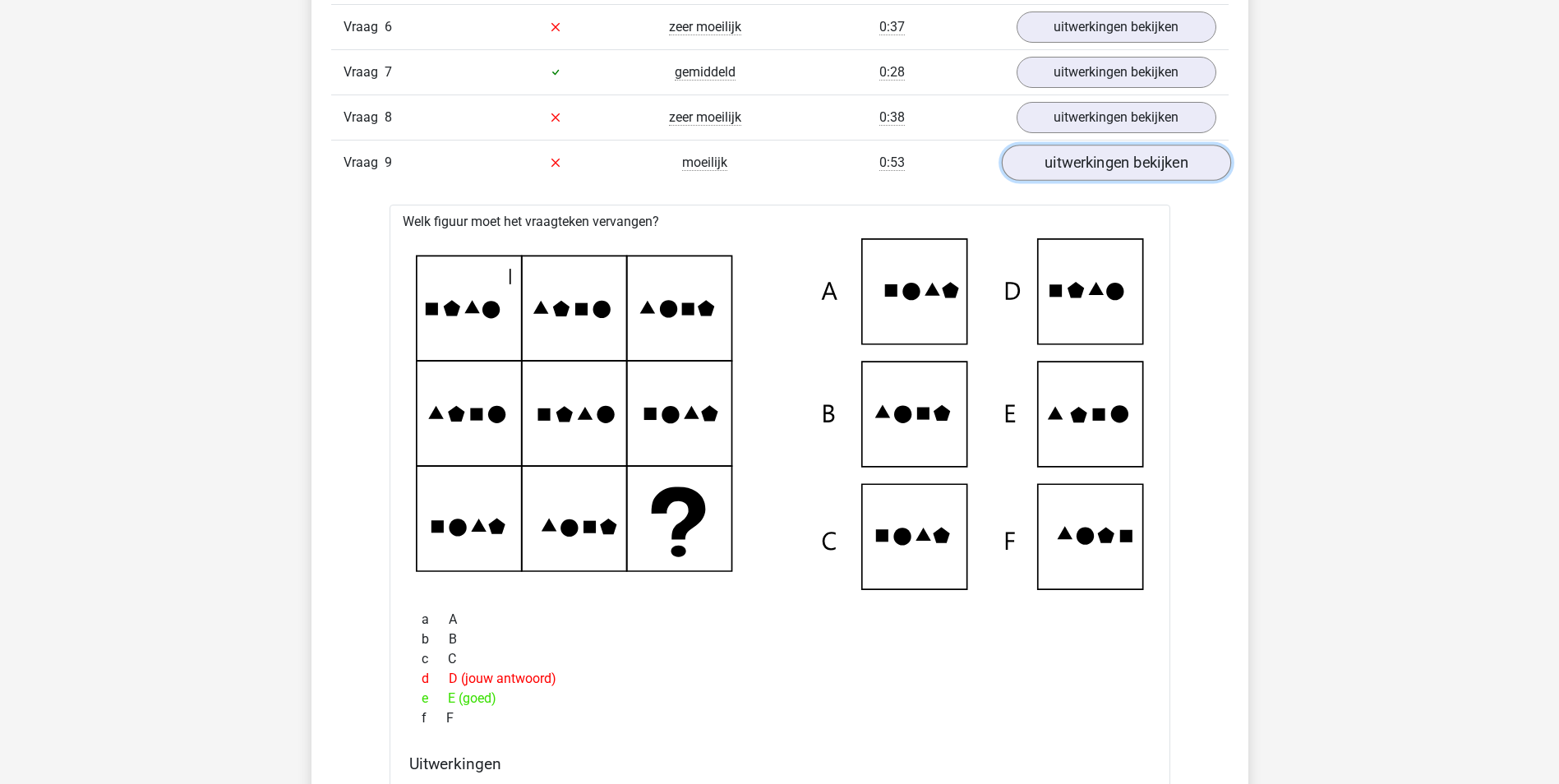
scroll to position [1644, 0]
click at [1132, 169] on link "uitwerkingen bekijken" at bounding box center [1115, 161] width 229 height 36
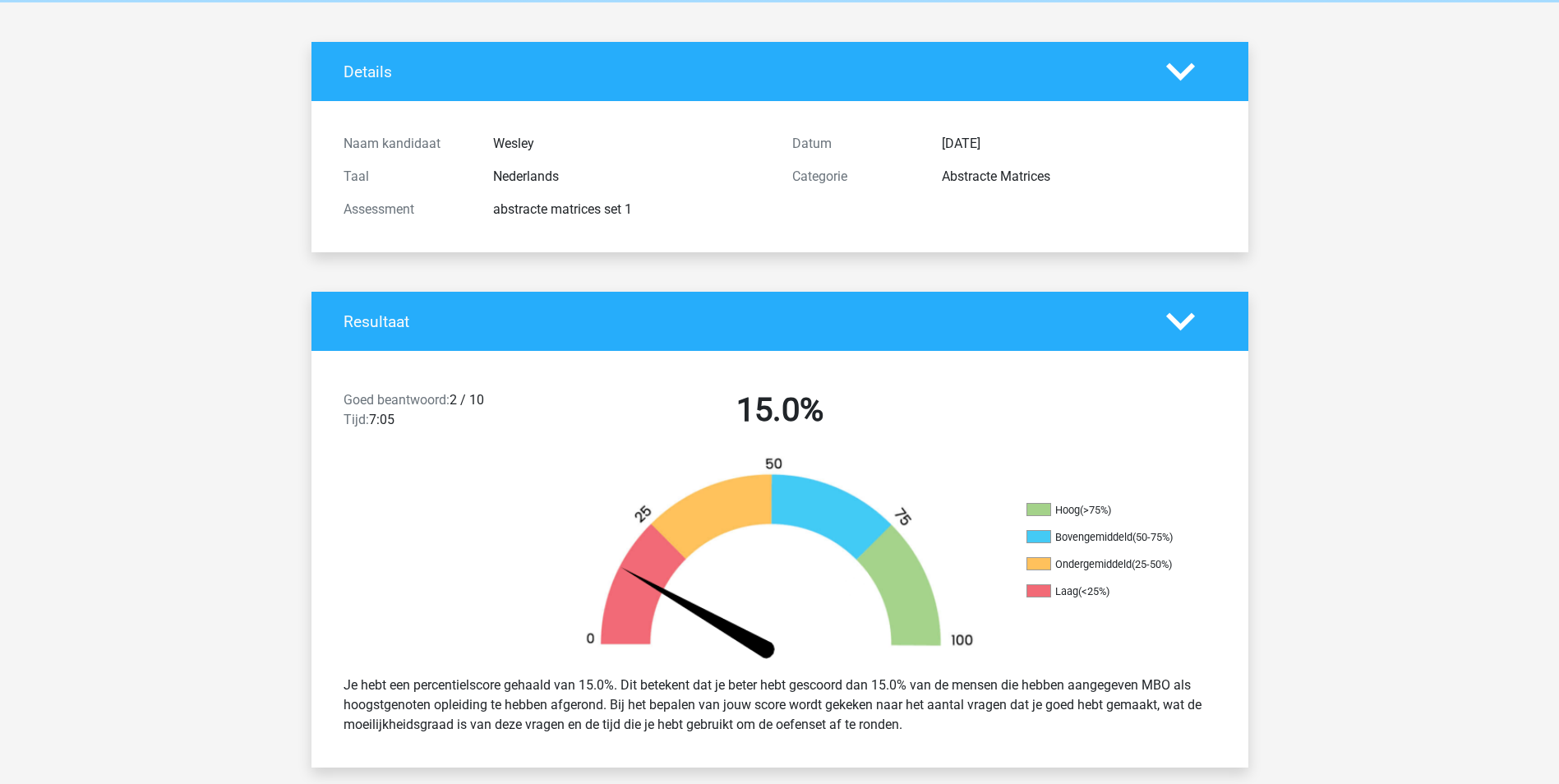
scroll to position [0, 0]
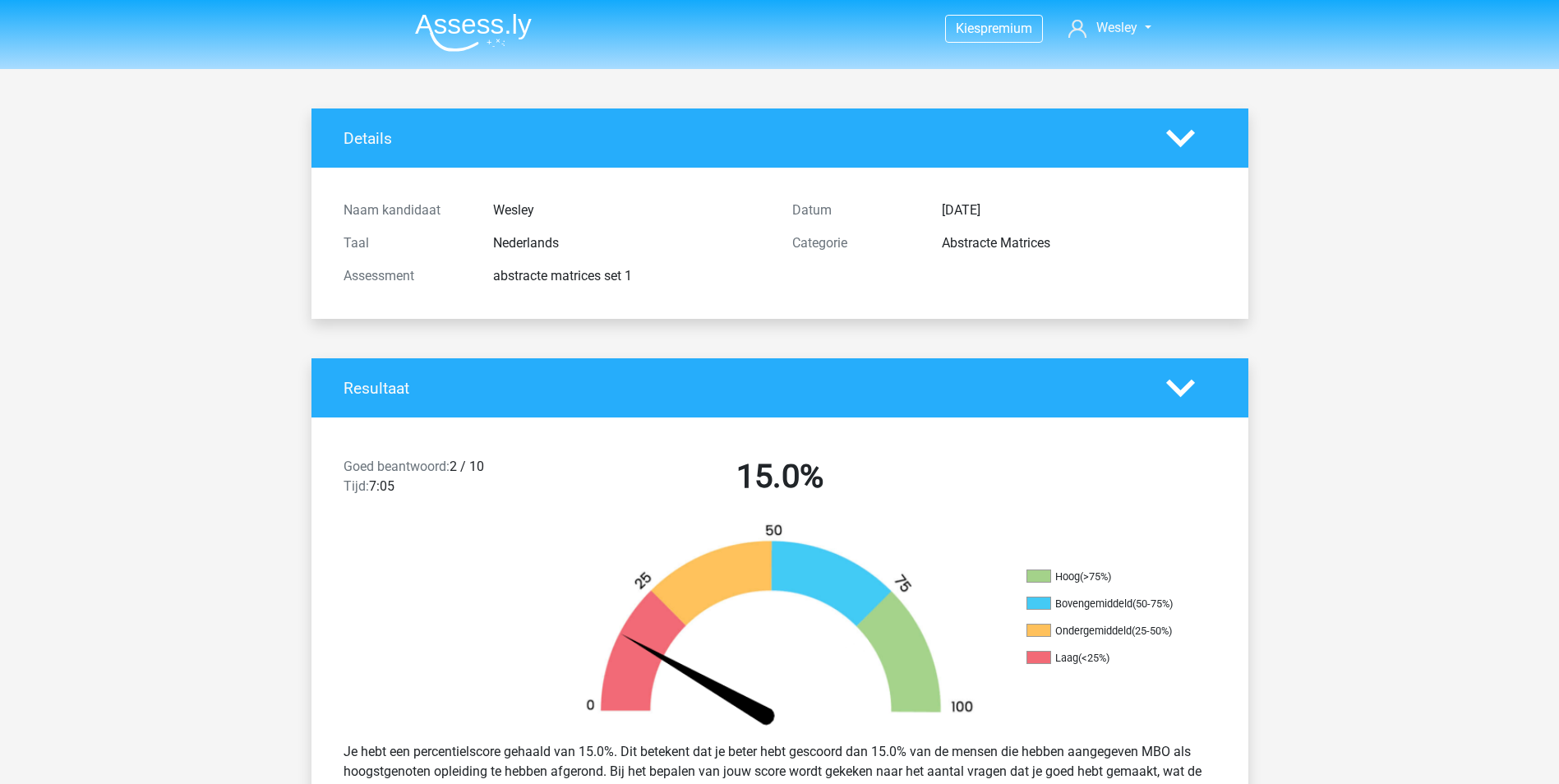
click at [475, 42] on img at bounding box center [474, 32] width 117 height 38
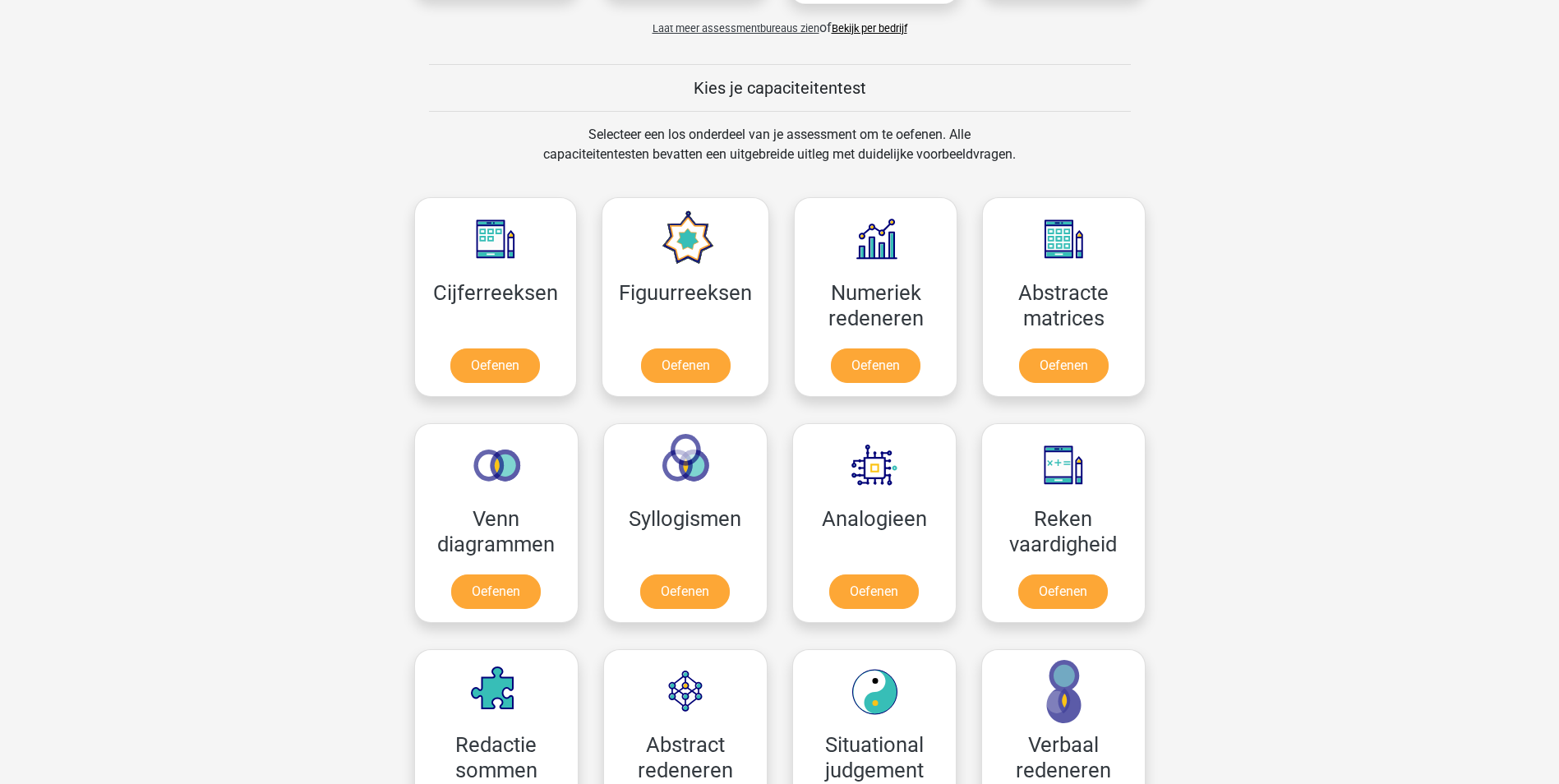
scroll to position [657, 0]
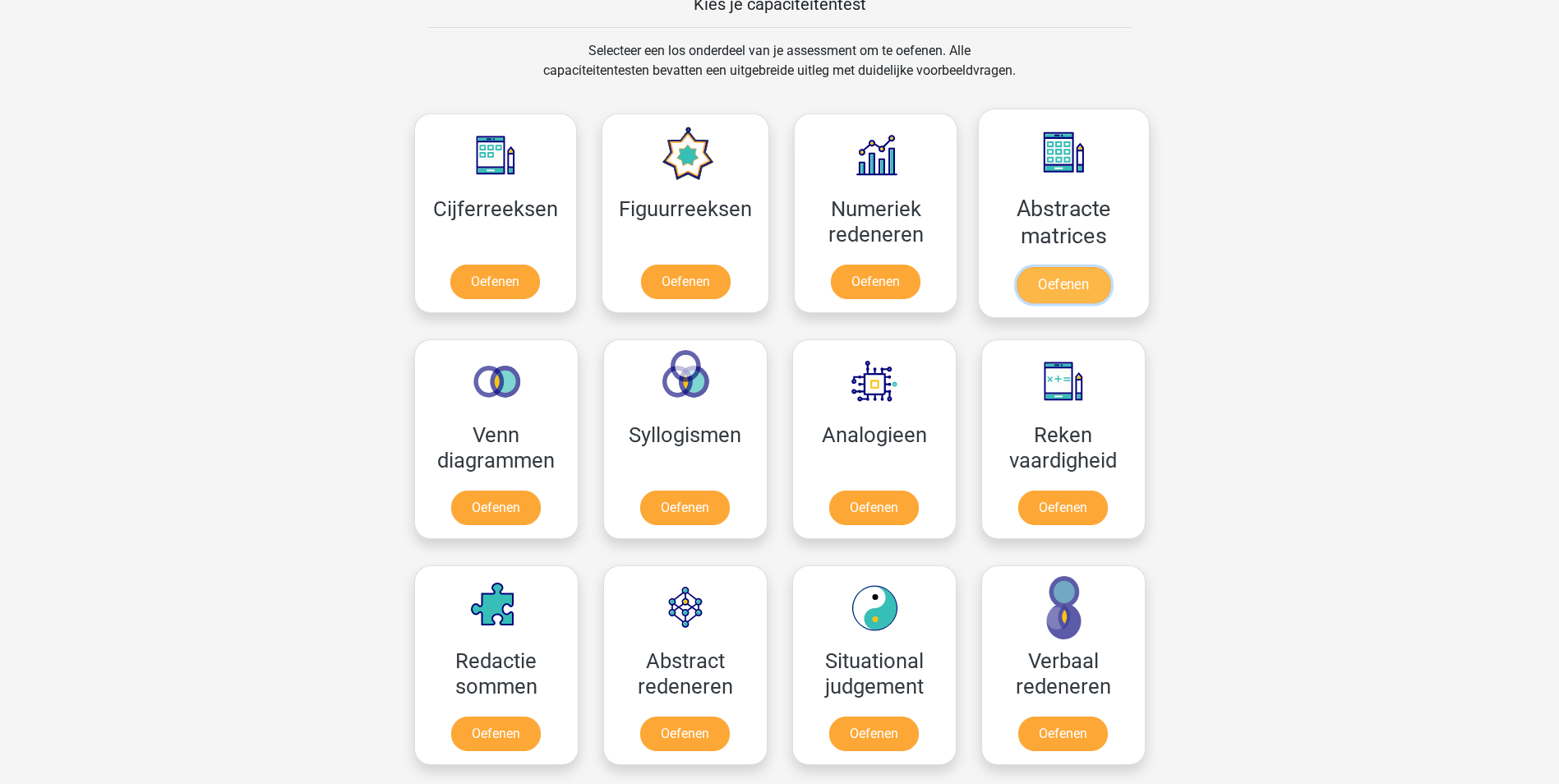
click at [1065, 267] on link "Oefenen" at bounding box center [1063, 285] width 94 height 36
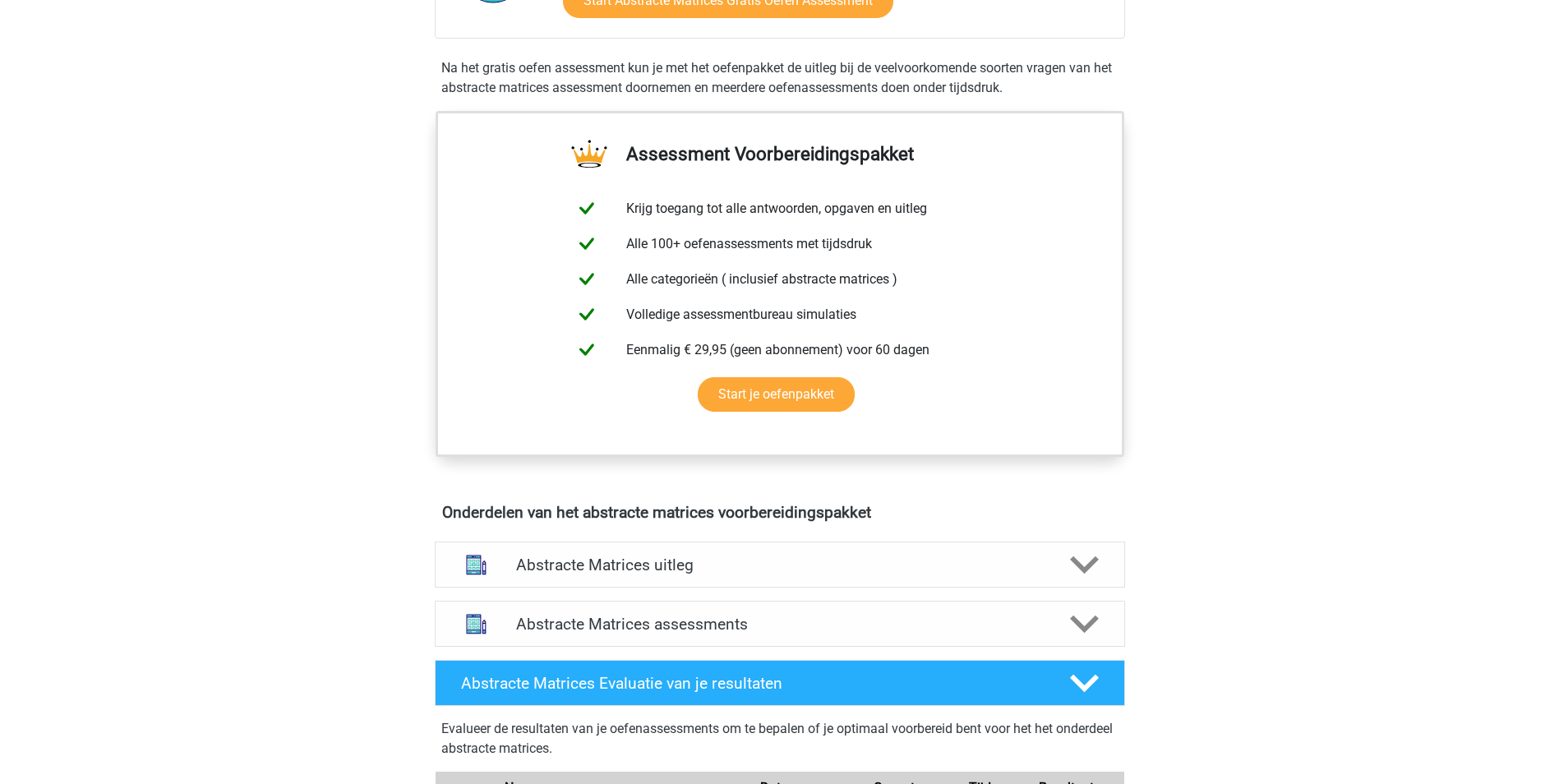
scroll to position [821, 0]
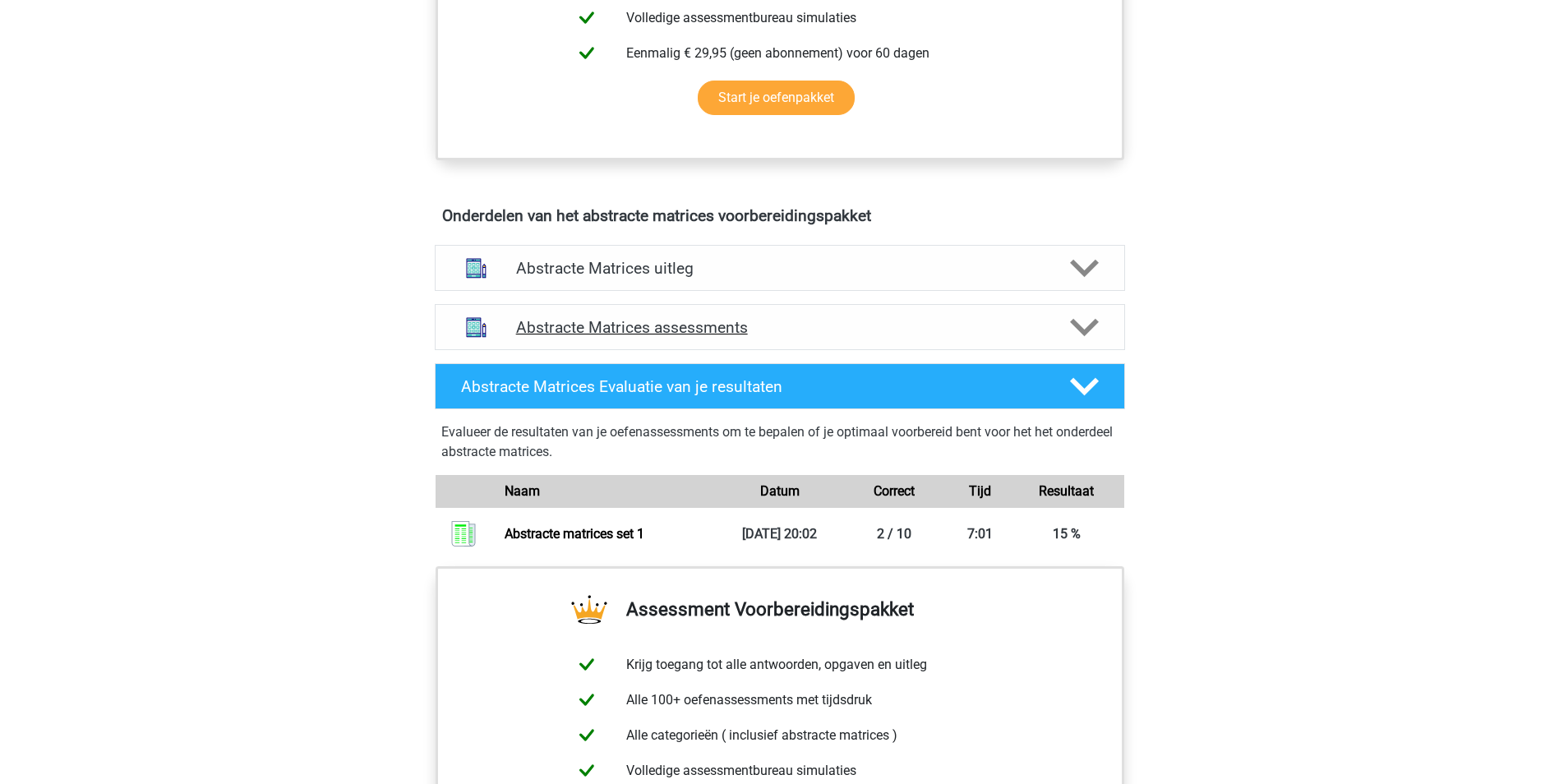
click at [1080, 334] on icon at bounding box center [1085, 327] width 29 height 29
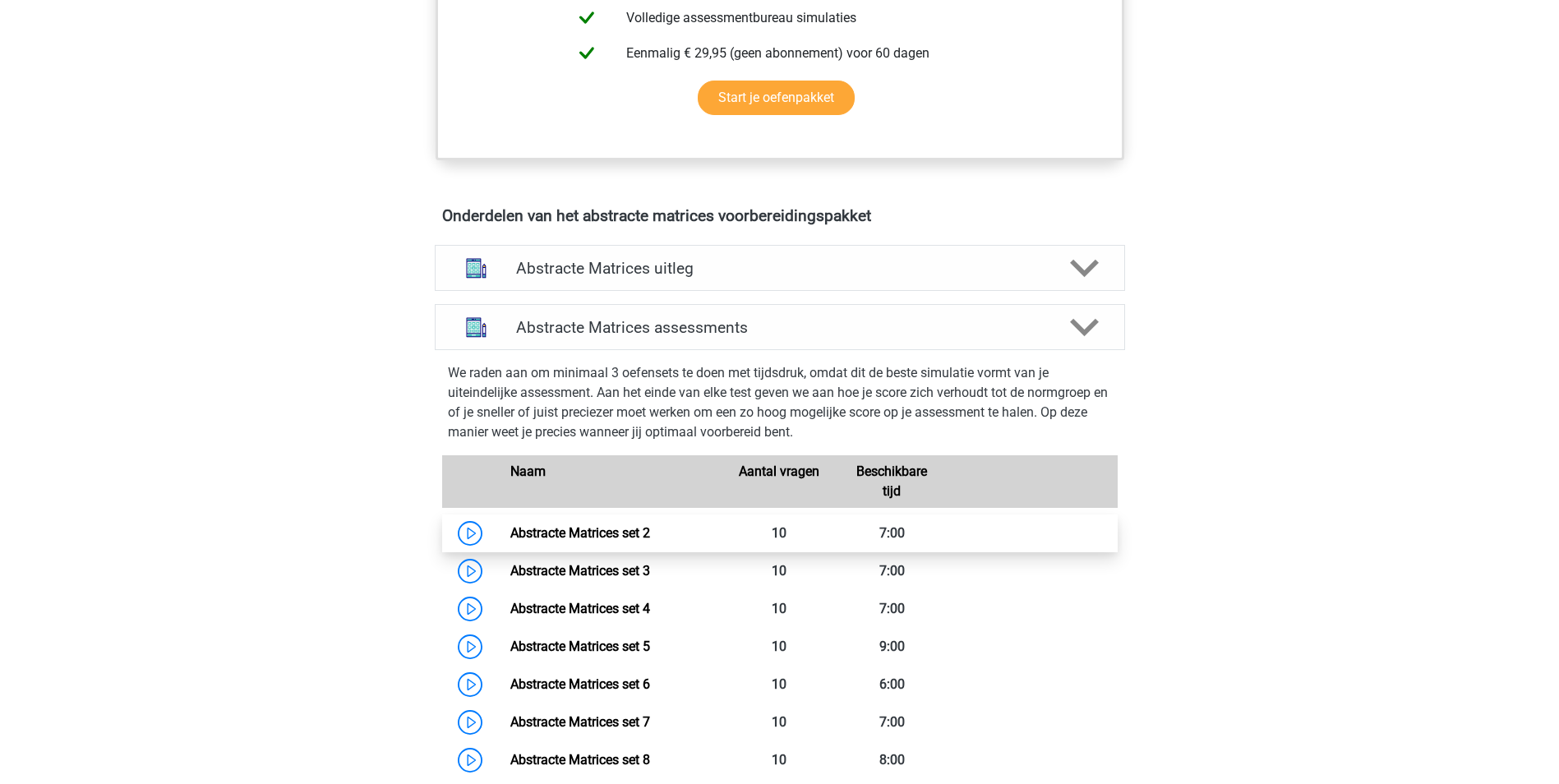
click at [585, 533] on link "Abstracte Matrices set 2" at bounding box center [580, 533] width 140 height 16
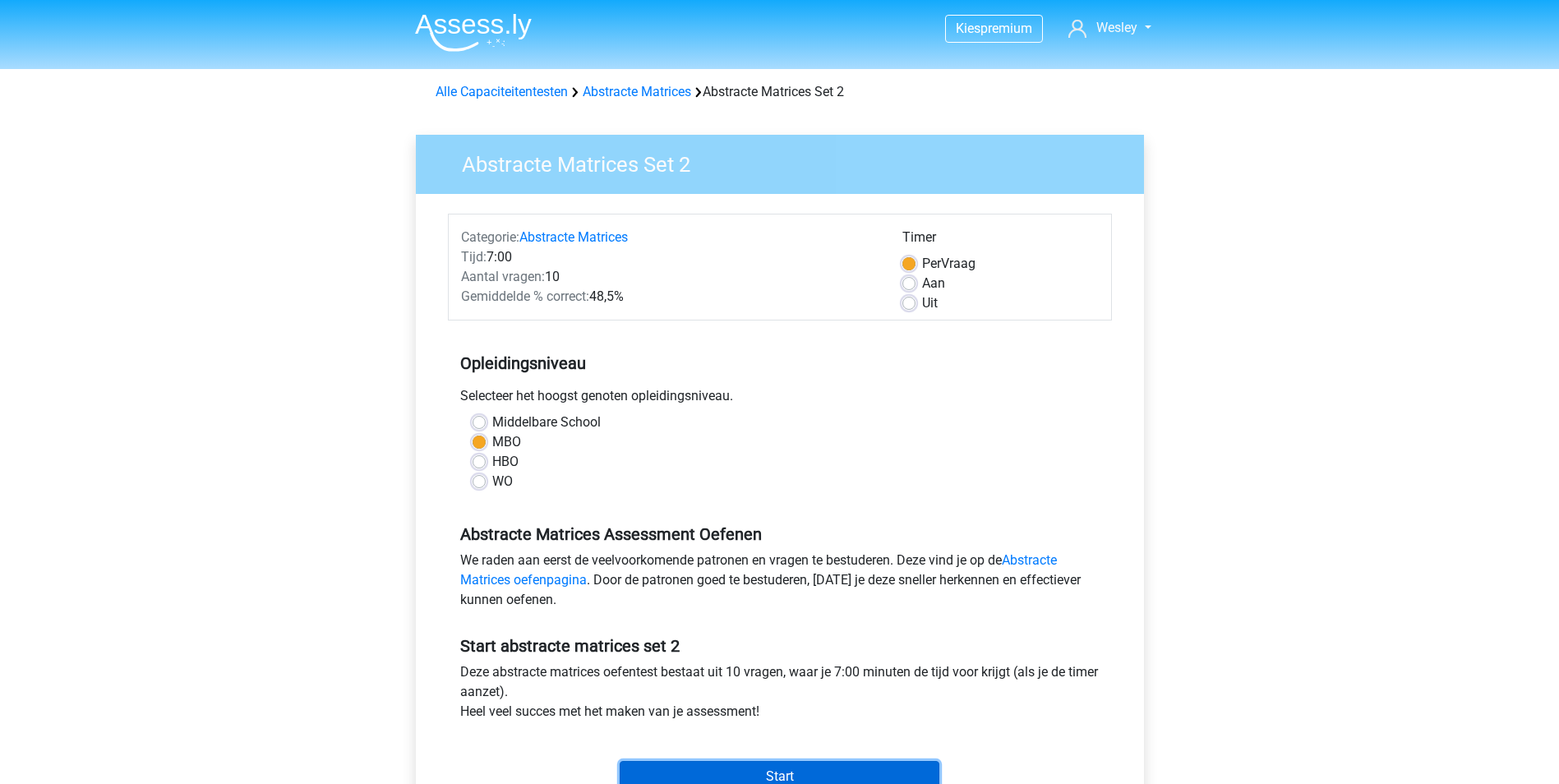
click at [782, 772] on input "Start" at bounding box center [780, 777] width 320 height 32
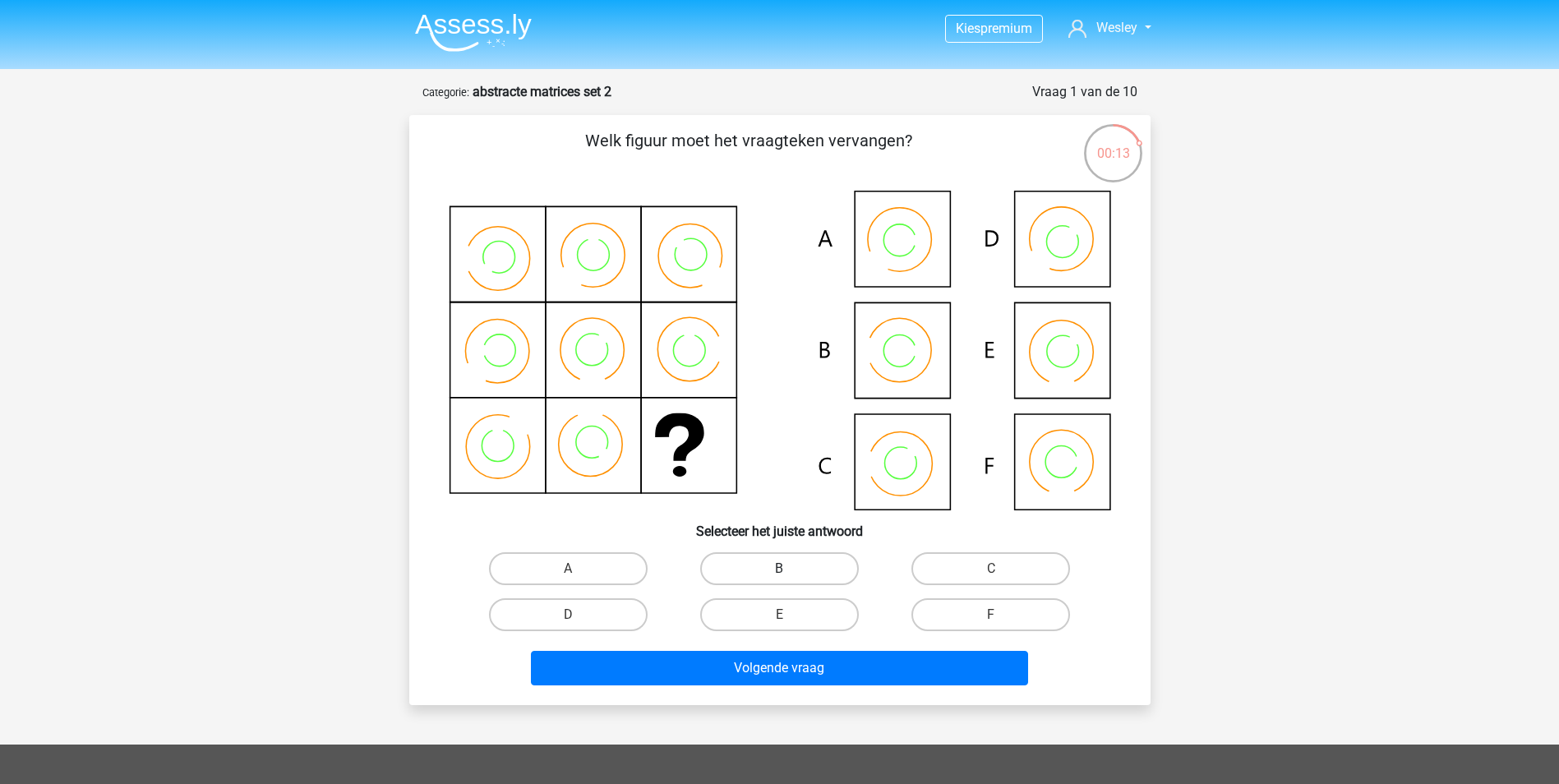
click at [772, 570] on label "B" at bounding box center [779, 568] width 159 height 32
click at [779, 570] on input "B" at bounding box center [784, 573] width 11 height 11
radio input "true"
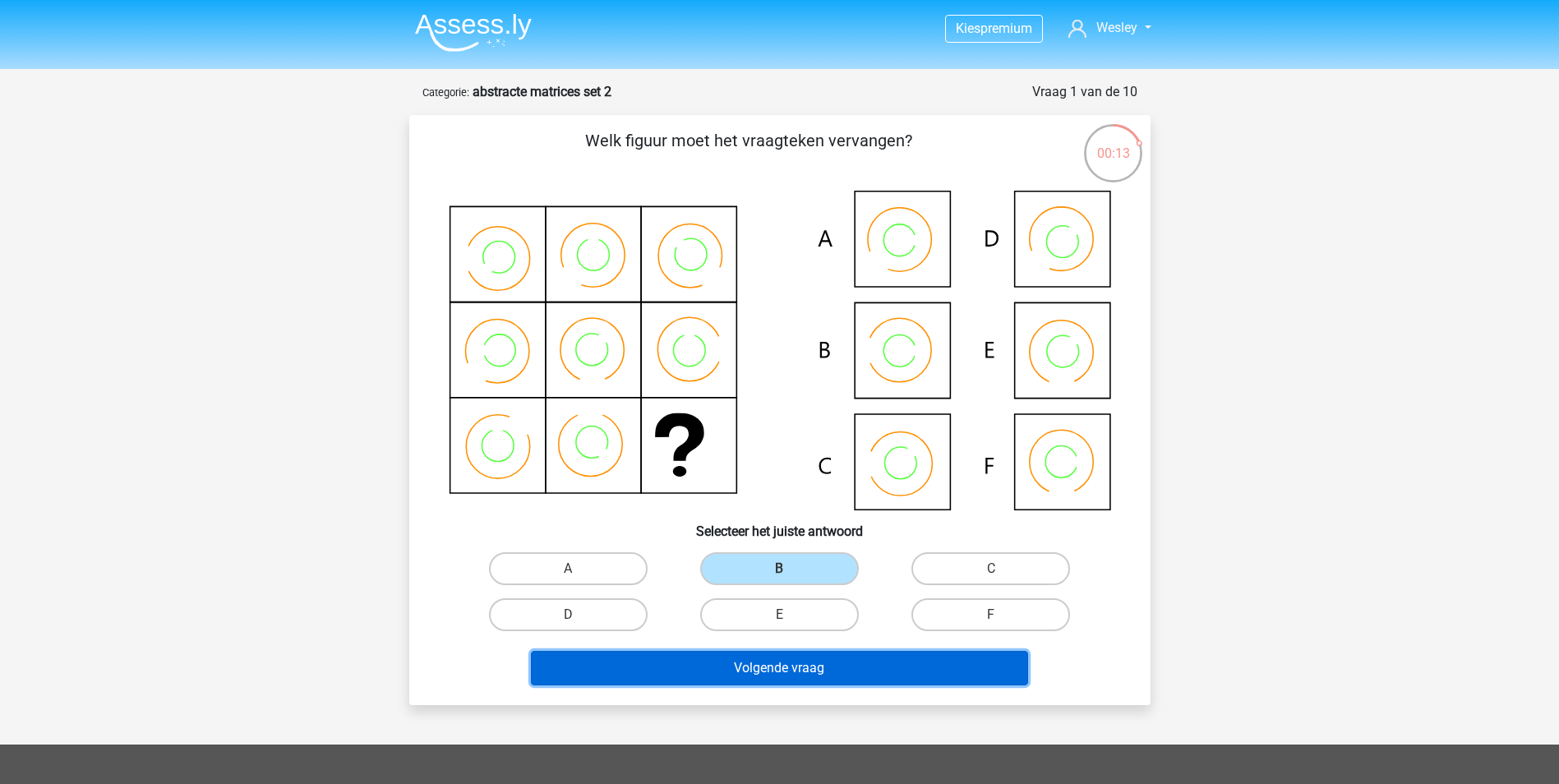
click at [764, 675] on button "Volgende vraag" at bounding box center [779, 667] width 497 height 34
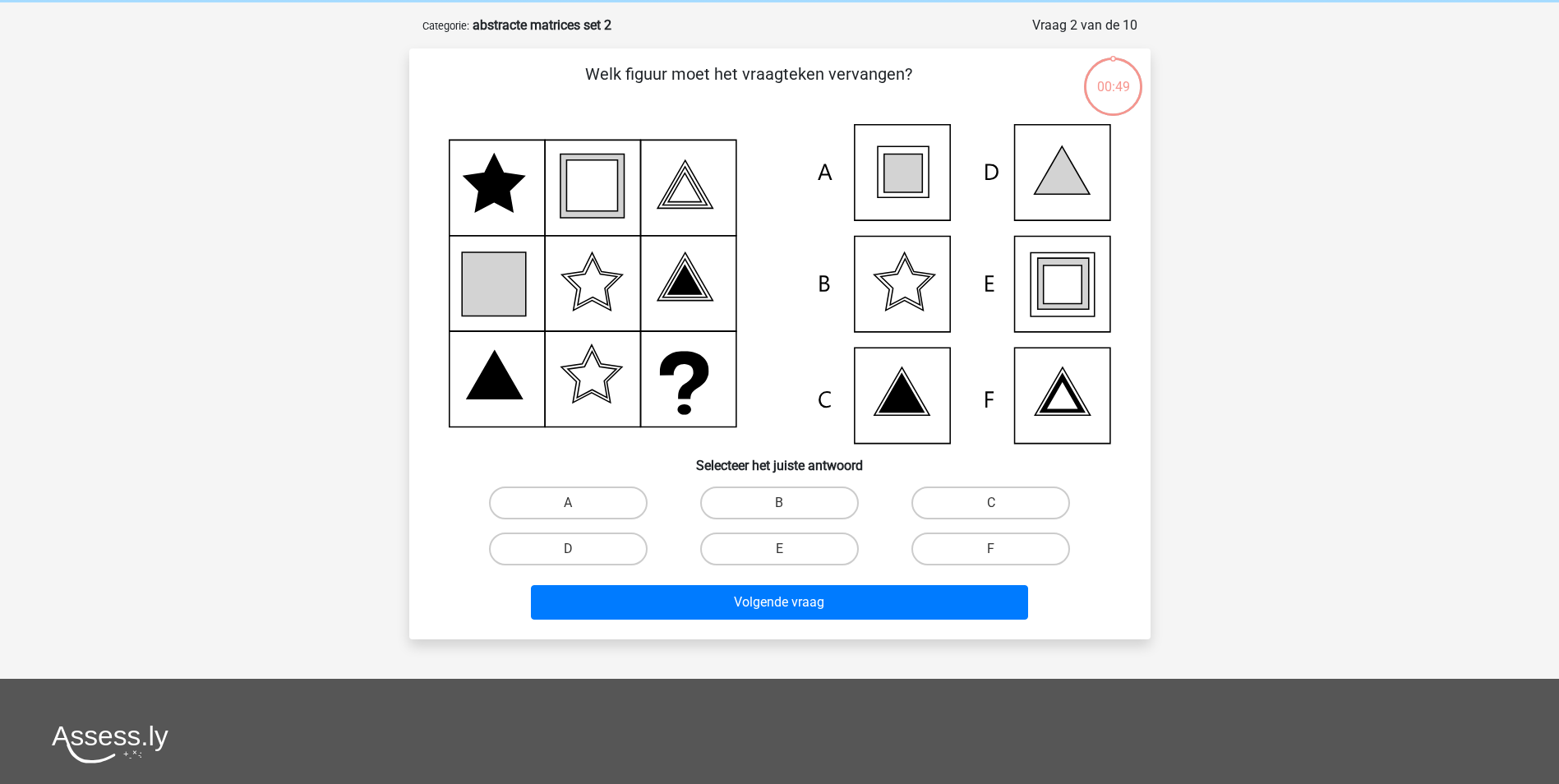
scroll to position [82, 0]
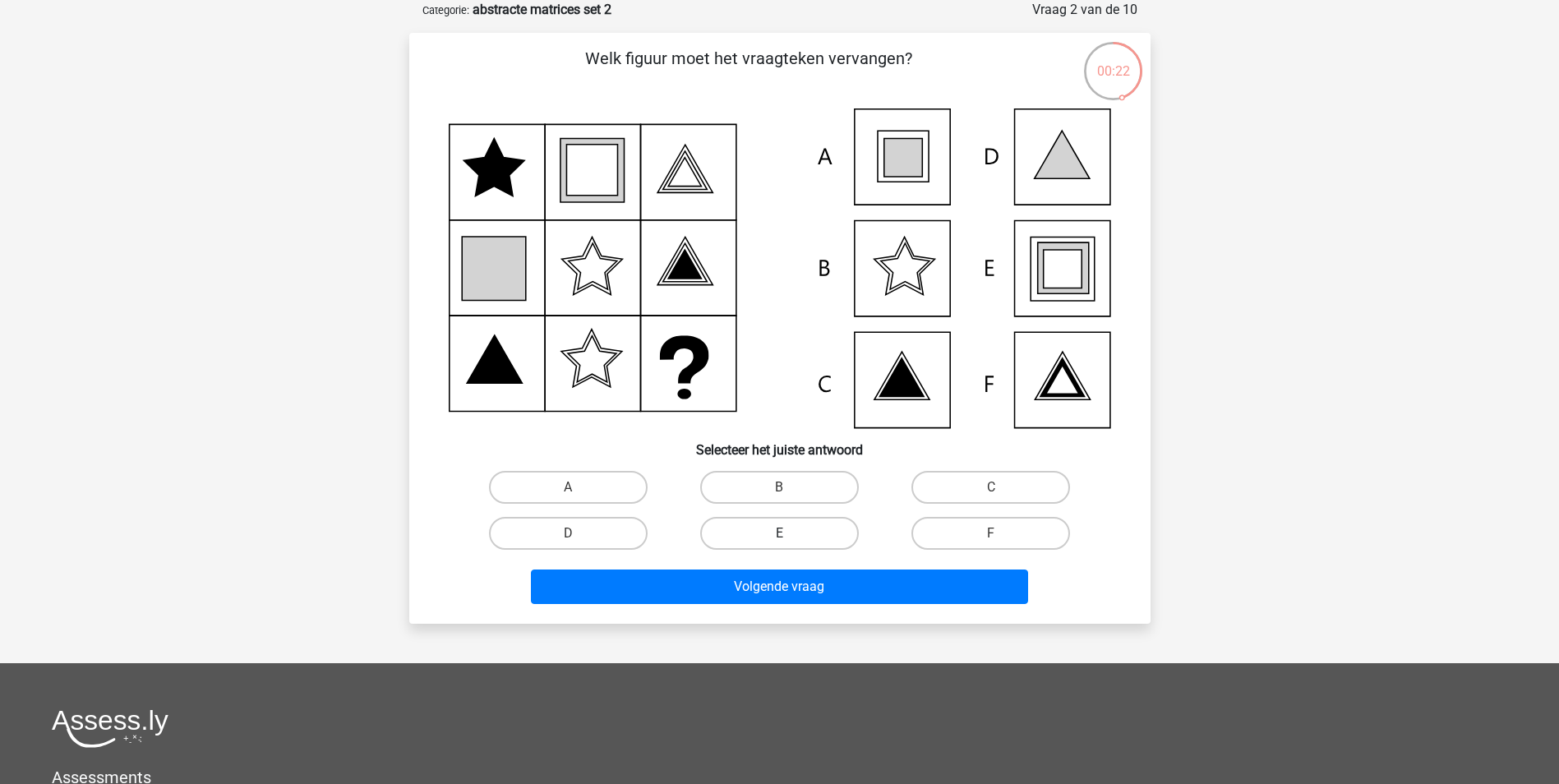
click at [820, 529] on label "E" at bounding box center [779, 533] width 159 height 32
click at [790, 533] on input "E" at bounding box center [784, 538] width 11 height 11
radio input "true"
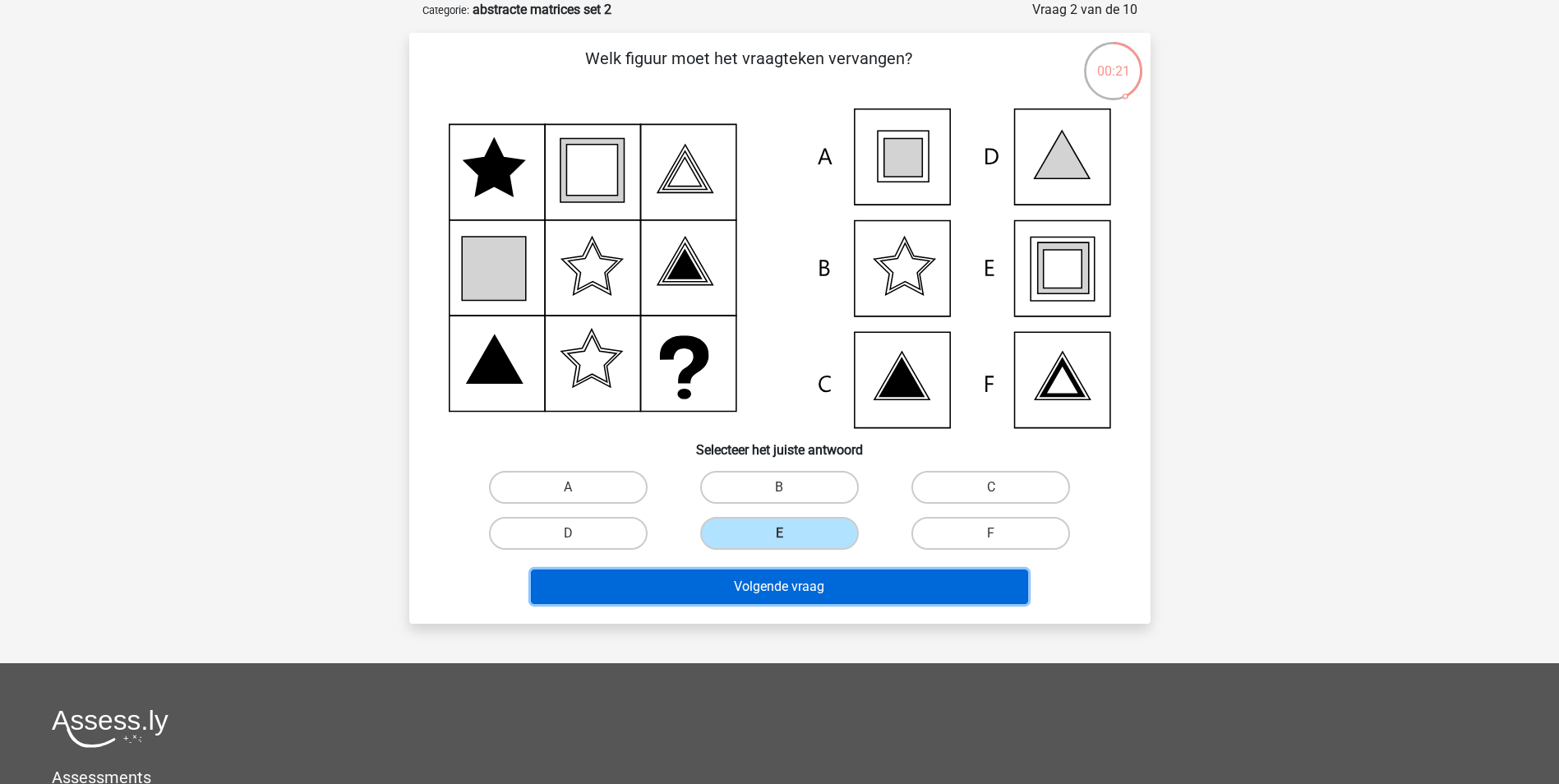
click at [813, 589] on button "Volgende vraag" at bounding box center [779, 586] width 497 height 34
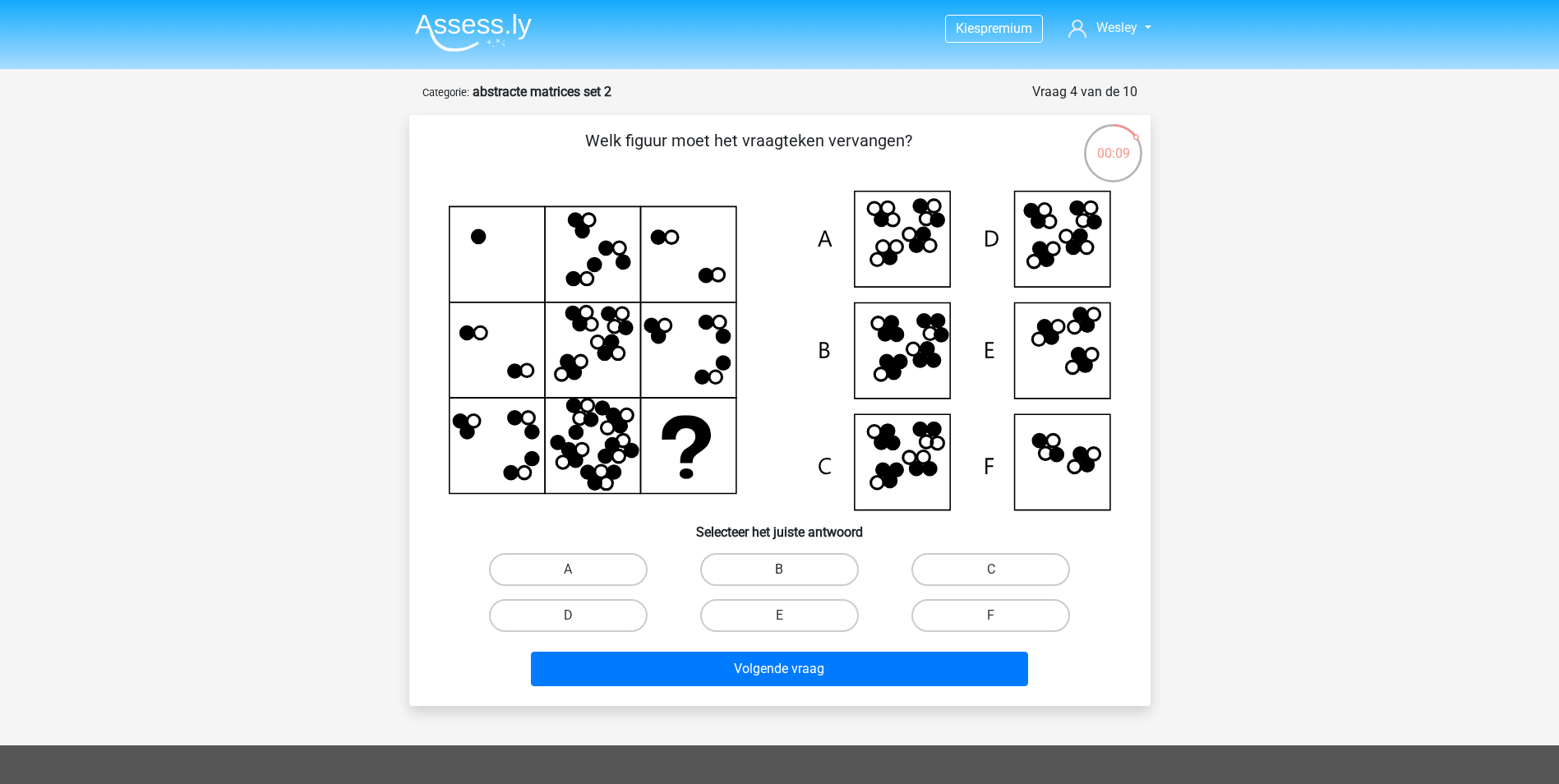
click at [792, 576] on label "B" at bounding box center [779, 569] width 159 height 32
click at [790, 576] on input "B" at bounding box center [784, 574] width 11 height 11
radio input "true"
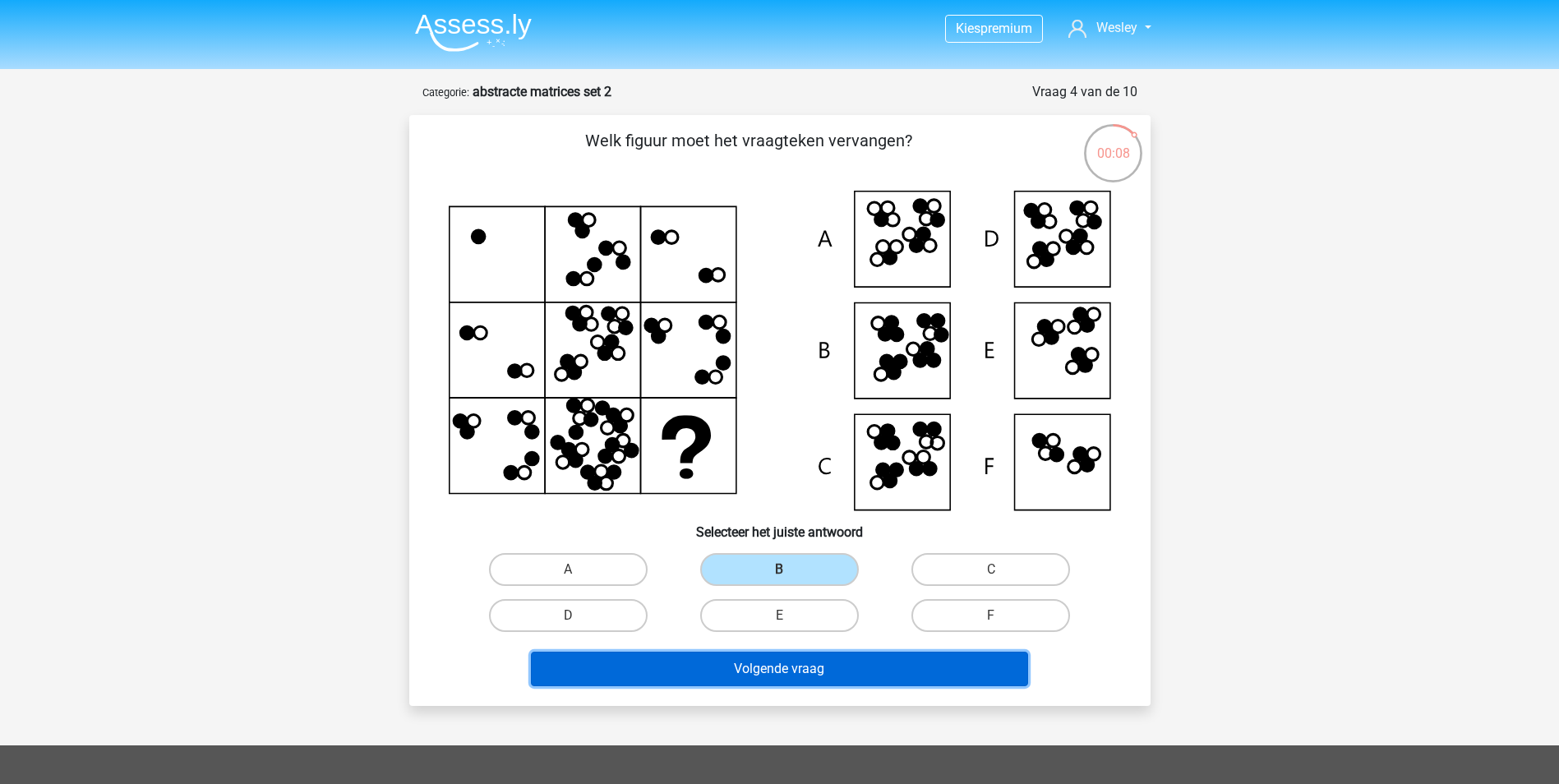
click at [766, 667] on button "Volgende vraag" at bounding box center [779, 668] width 497 height 34
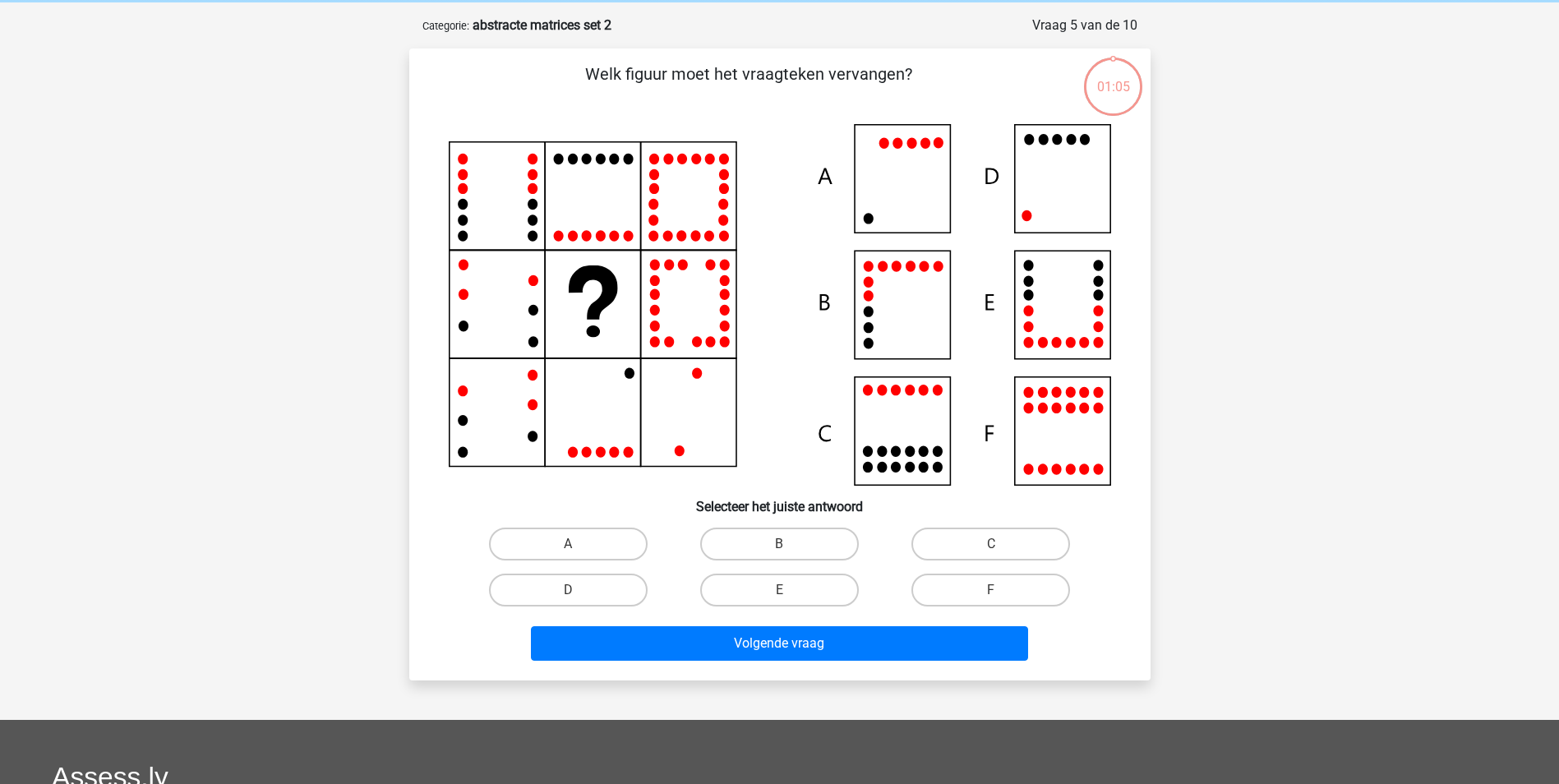
scroll to position [82, 0]
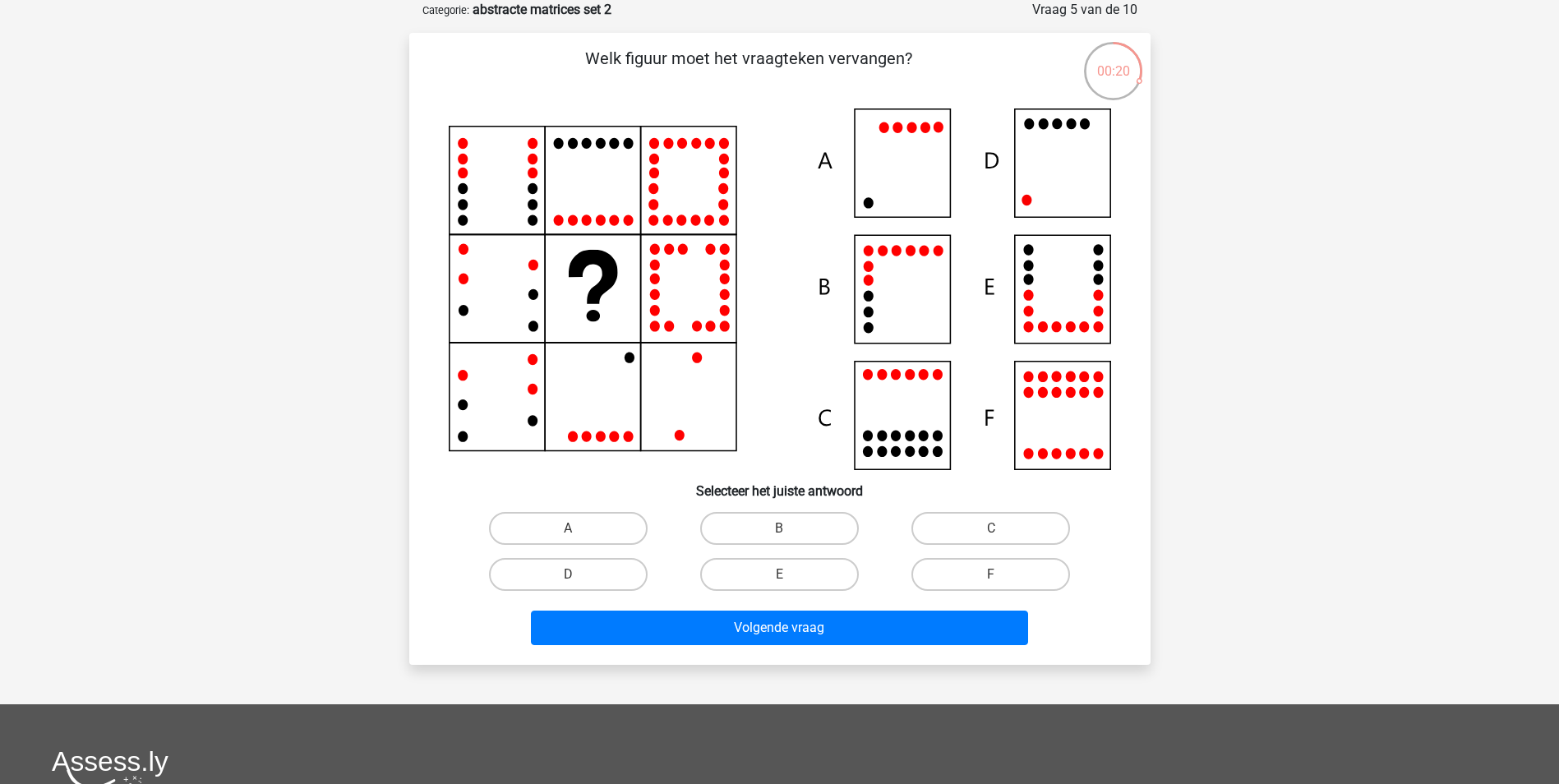
click at [1077, 183] on icon at bounding box center [780, 289] width 663 height 361
click at [598, 565] on label "D" at bounding box center [568, 573] width 159 height 32
click at [578, 574] on input "D" at bounding box center [573, 579] width 11 height 11
radio input "true"
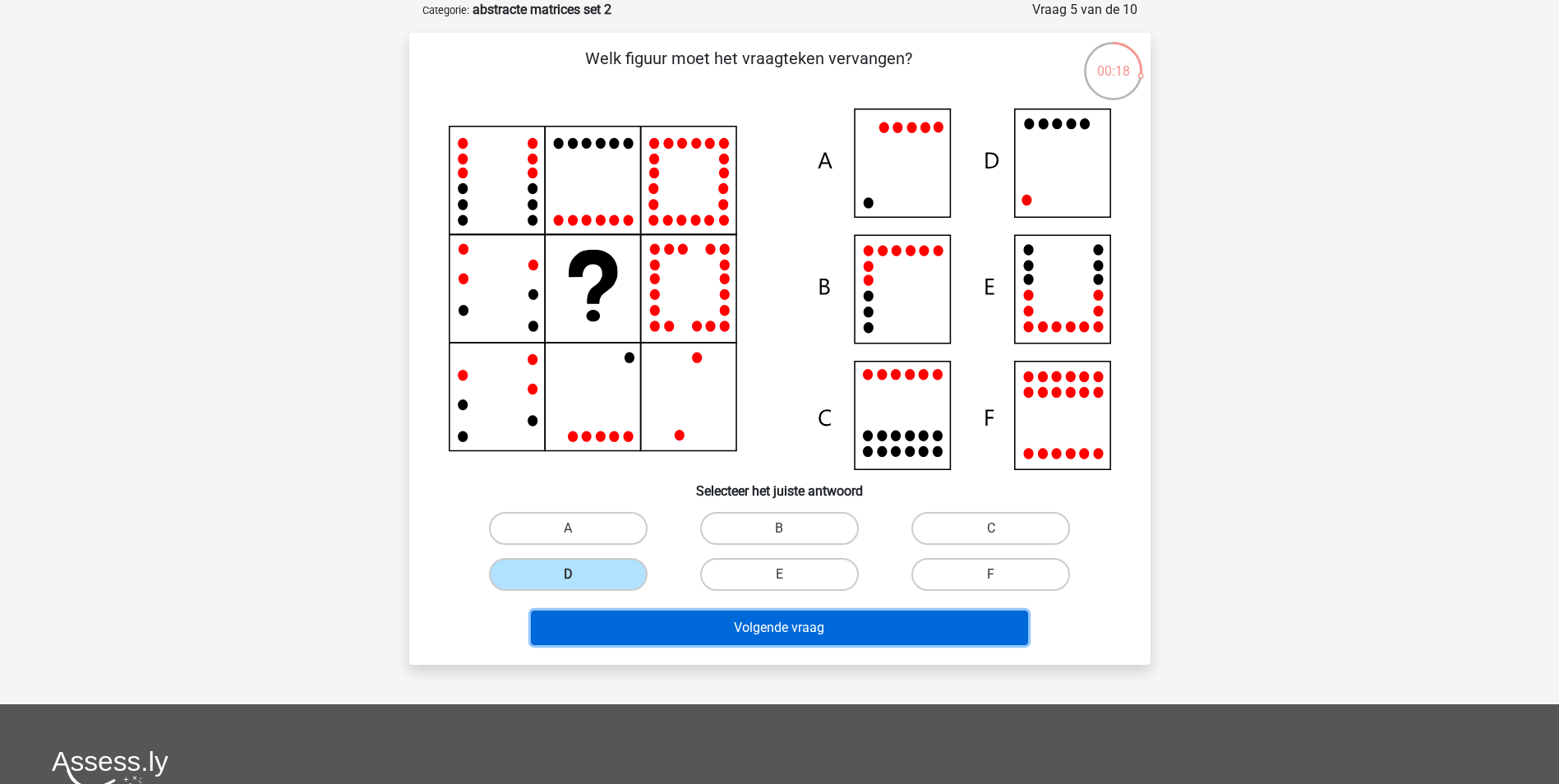
click at [766, 630] on button "Volgende vraag" at bounding box center [779, 628] width 497 height 34
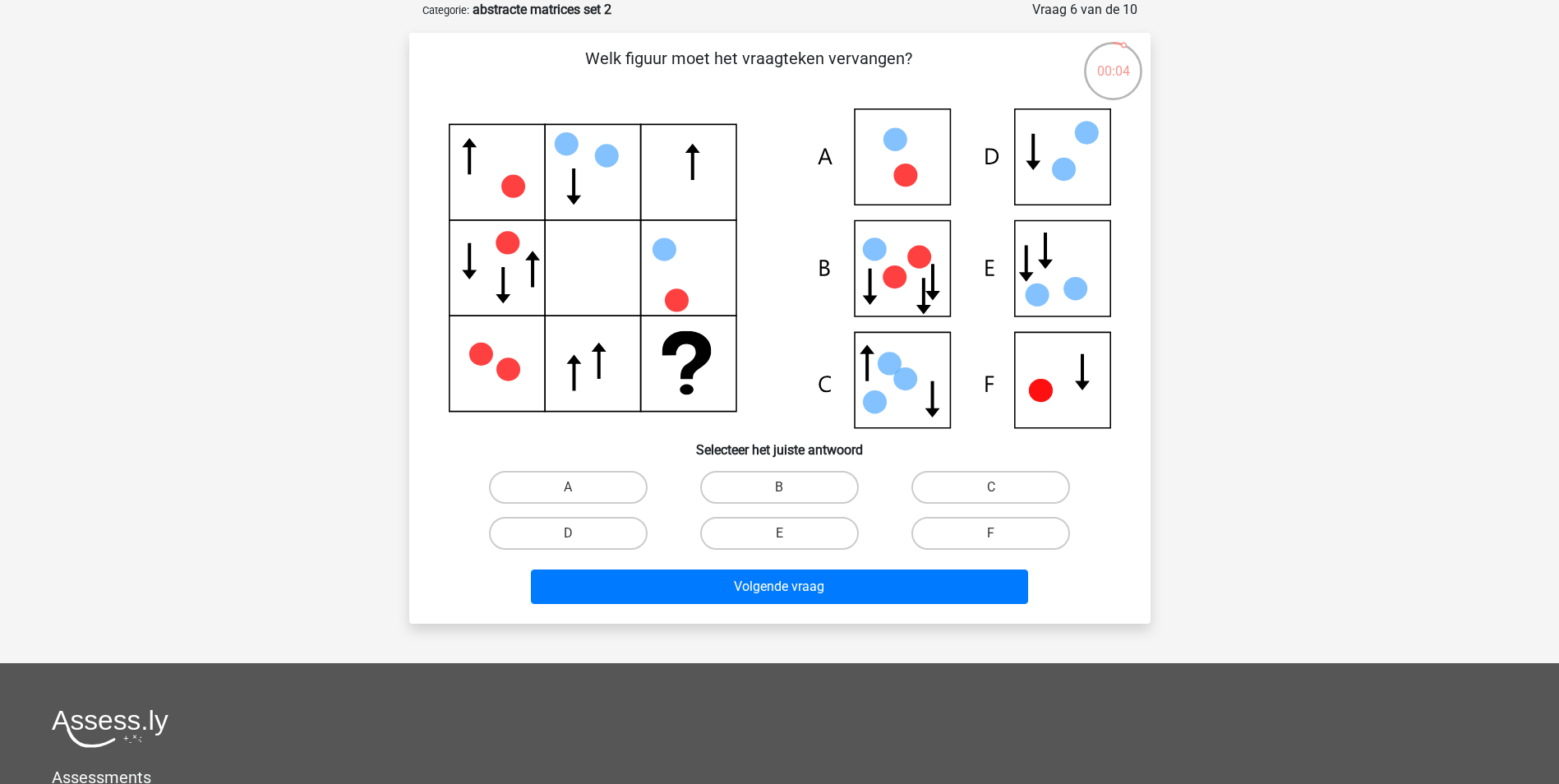
click at [993, 489] on input "C" at bounding box center [996, 493] width 11 height 11
radio input "true"
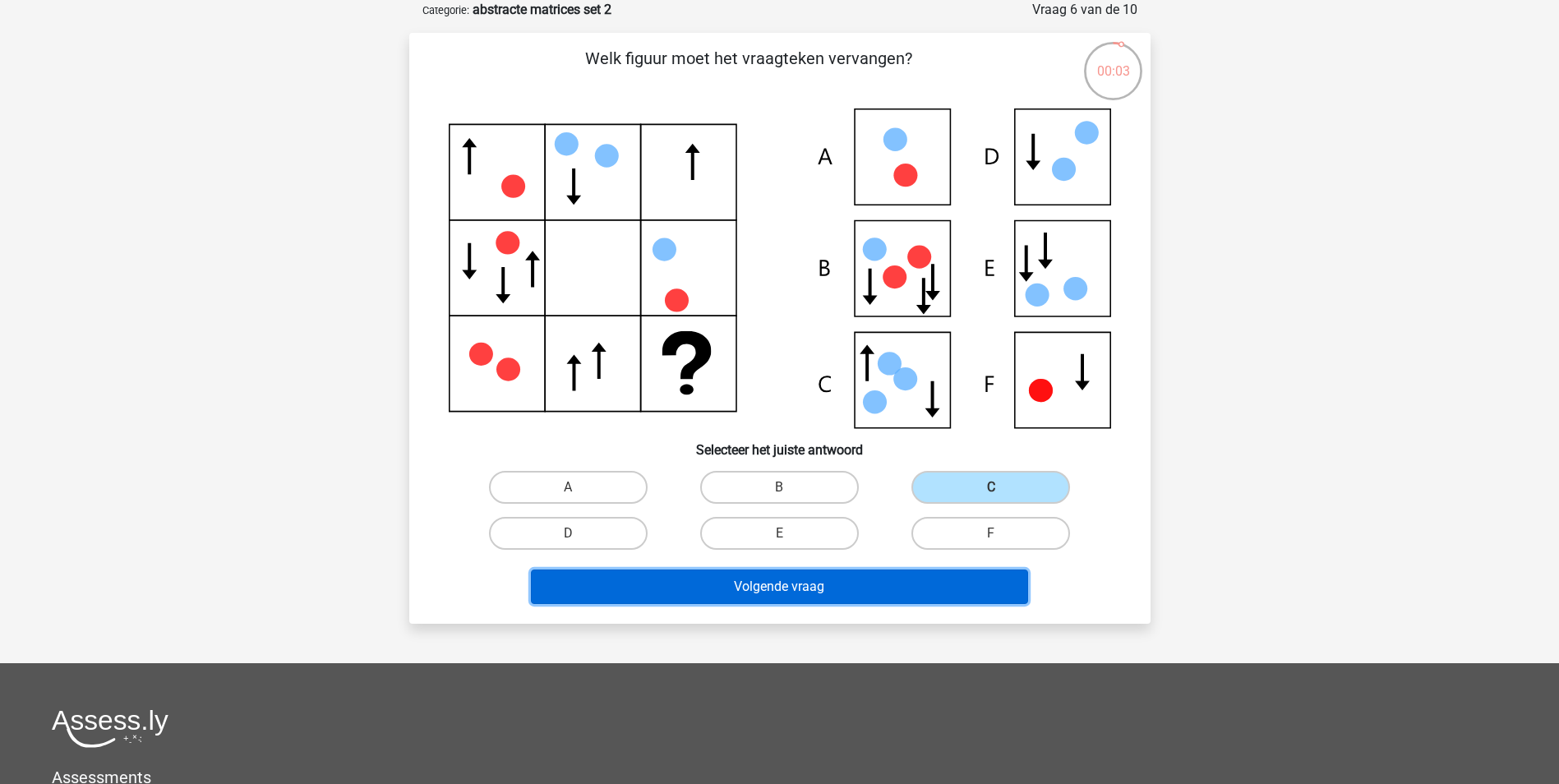
click at [797, 578] on button "Volgende vraag" at bounding box center [779, 586] width 497 height 34
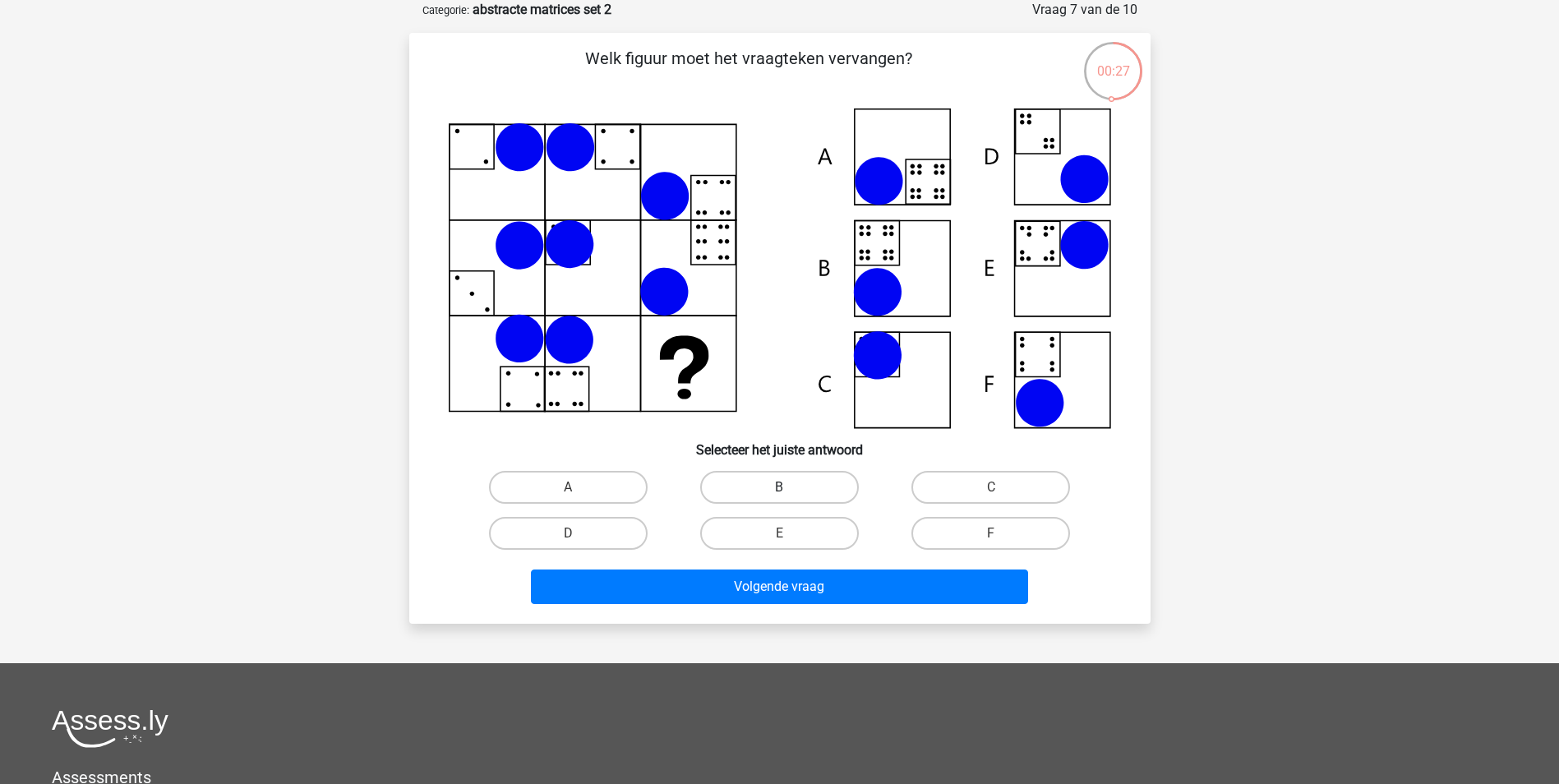
click at [817, 489] on label "B" at bounding box center [779, 487] width 159 height 32
click at [790, 489] on input "B" at bounding box center [784, 493] width 11 height 11
radio input "true"
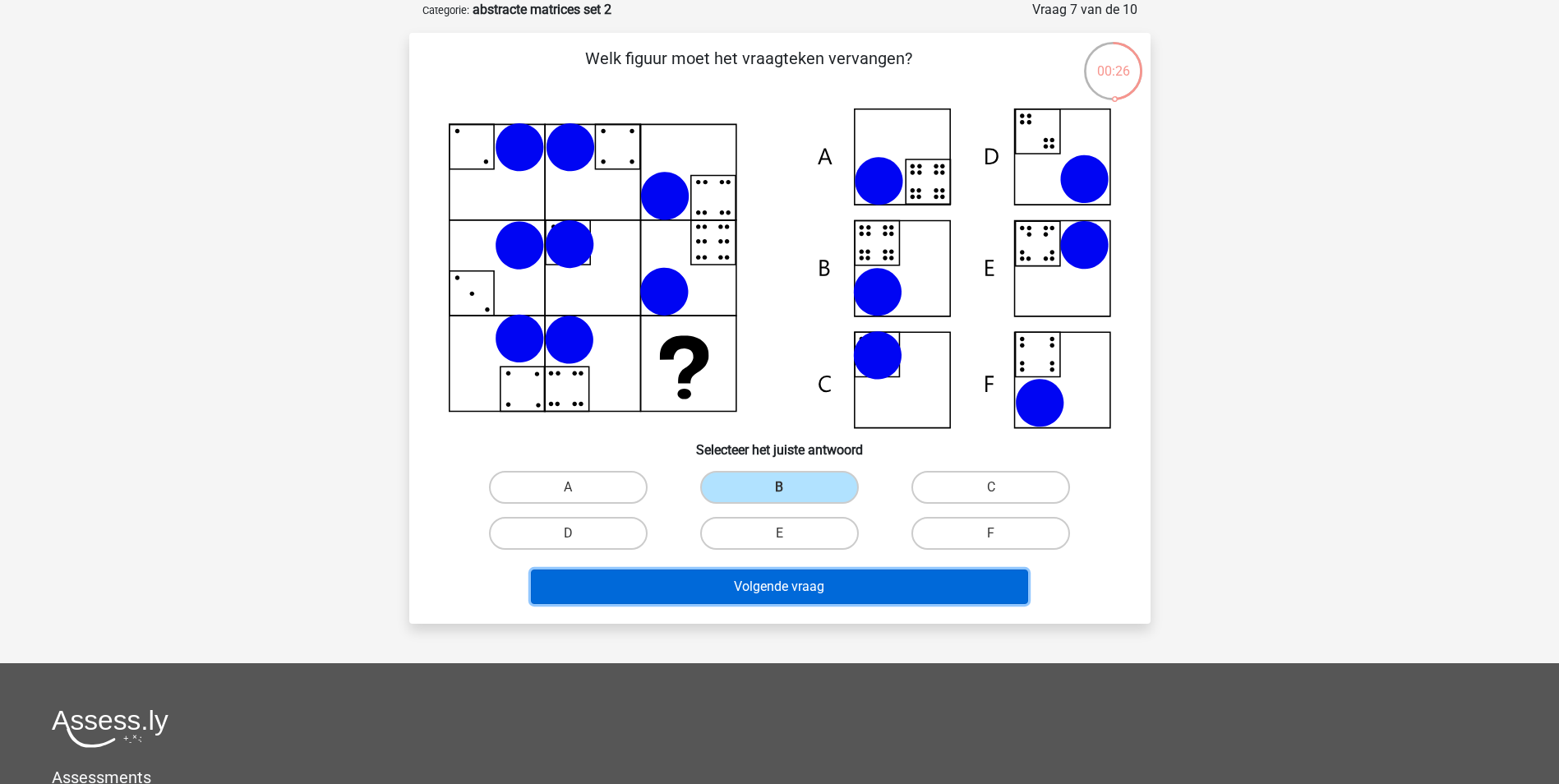
click at [797, 591] on button "Volgende vraag" at bounding box center [779, 586] width 497 height 34
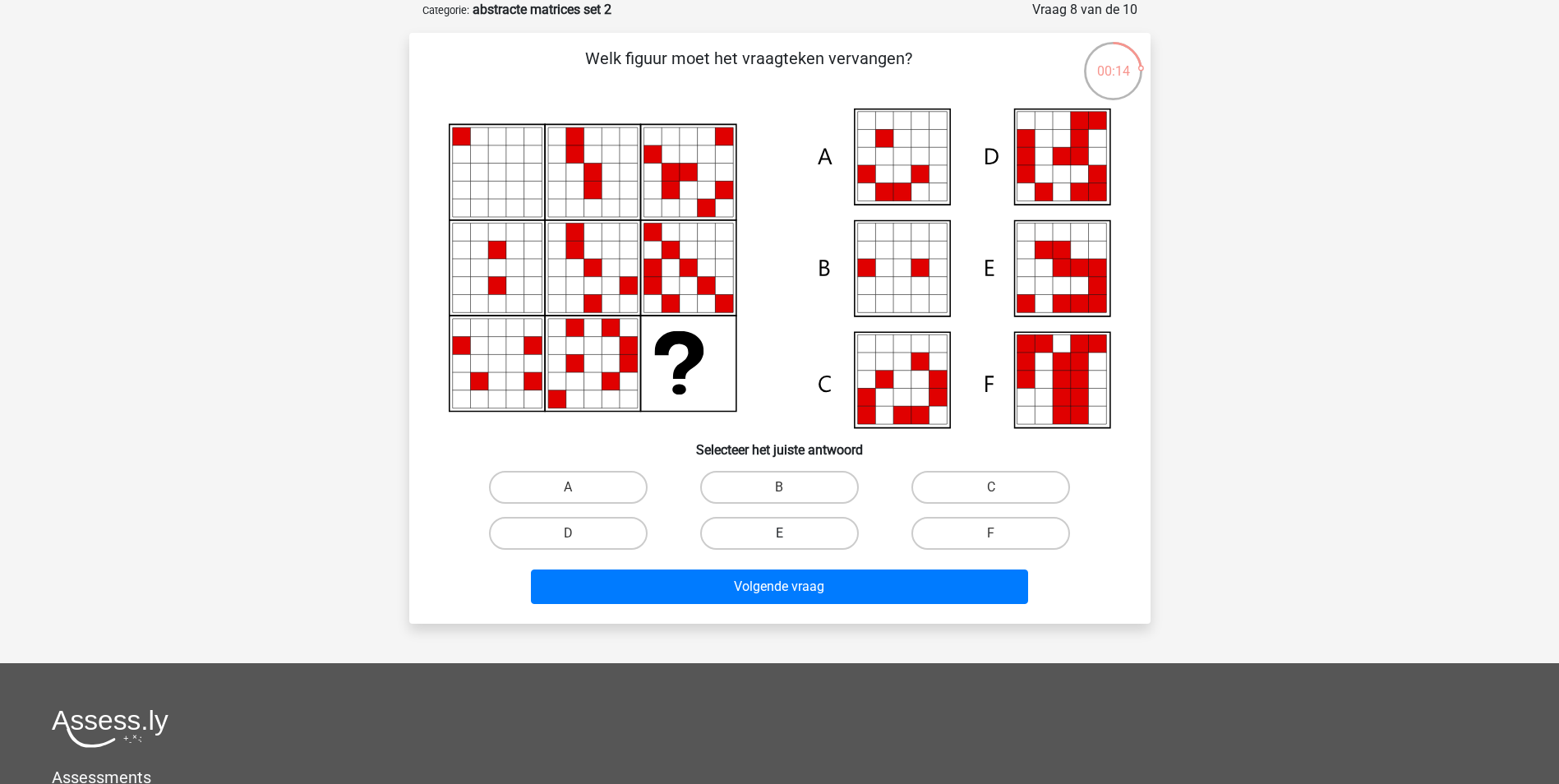
click at [787, 523] on label "E" at bounding box center [779, 533] width 159 height 32
click at [787, 533] on input "E" at bounding box center [784, 538] width 11 height 11
radio input "true"
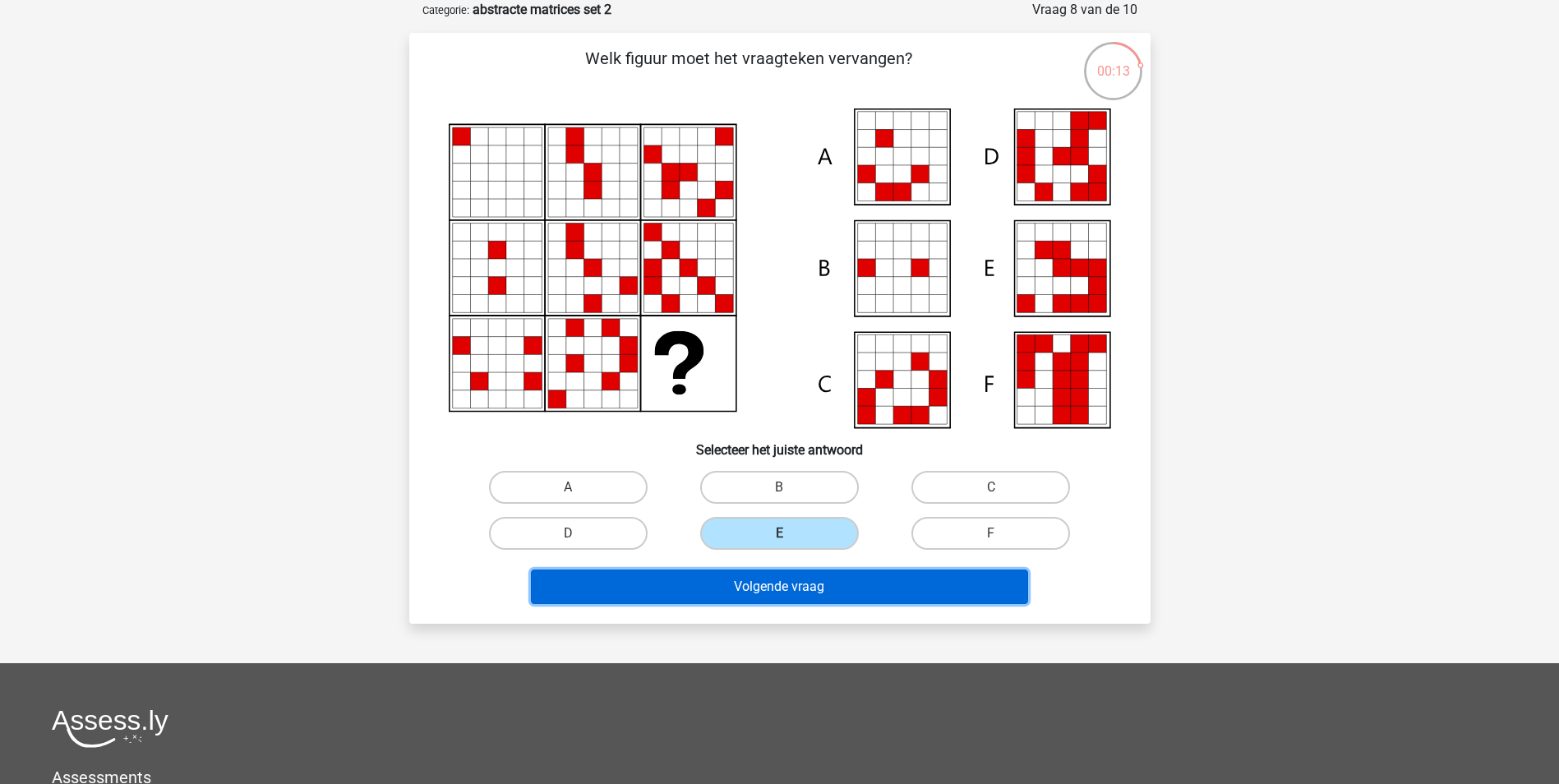
click at [791, 584] on button "Volgende vraag" at bounding box center [779, 586] width 497 height 34
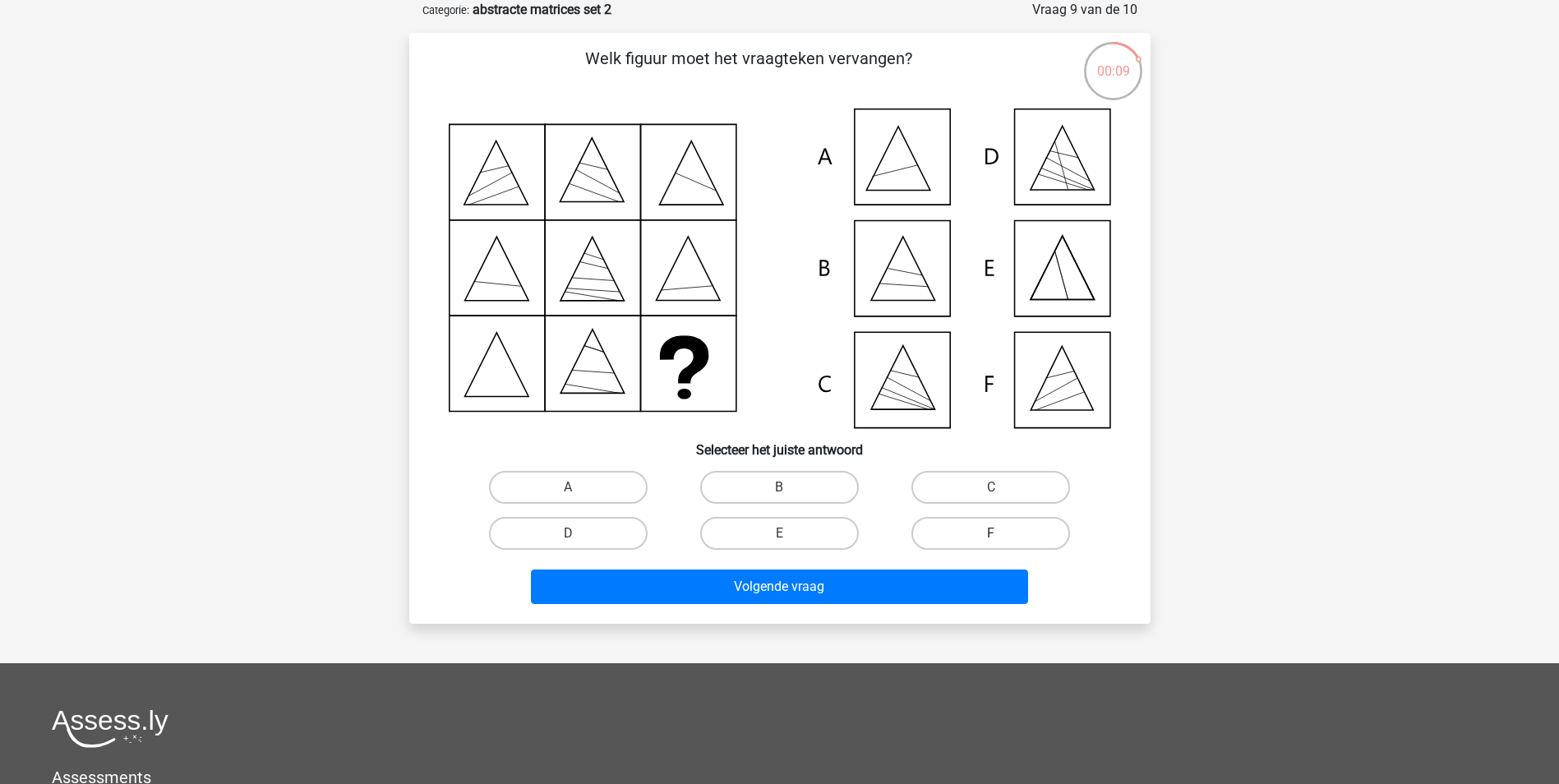
click at [980, 540] on label "F" at bounding box center [991, 533] width 159 height 32
click at [991, 540] on input "F" at bounding box center [996, 538] width 11 height 11
radio input "true"
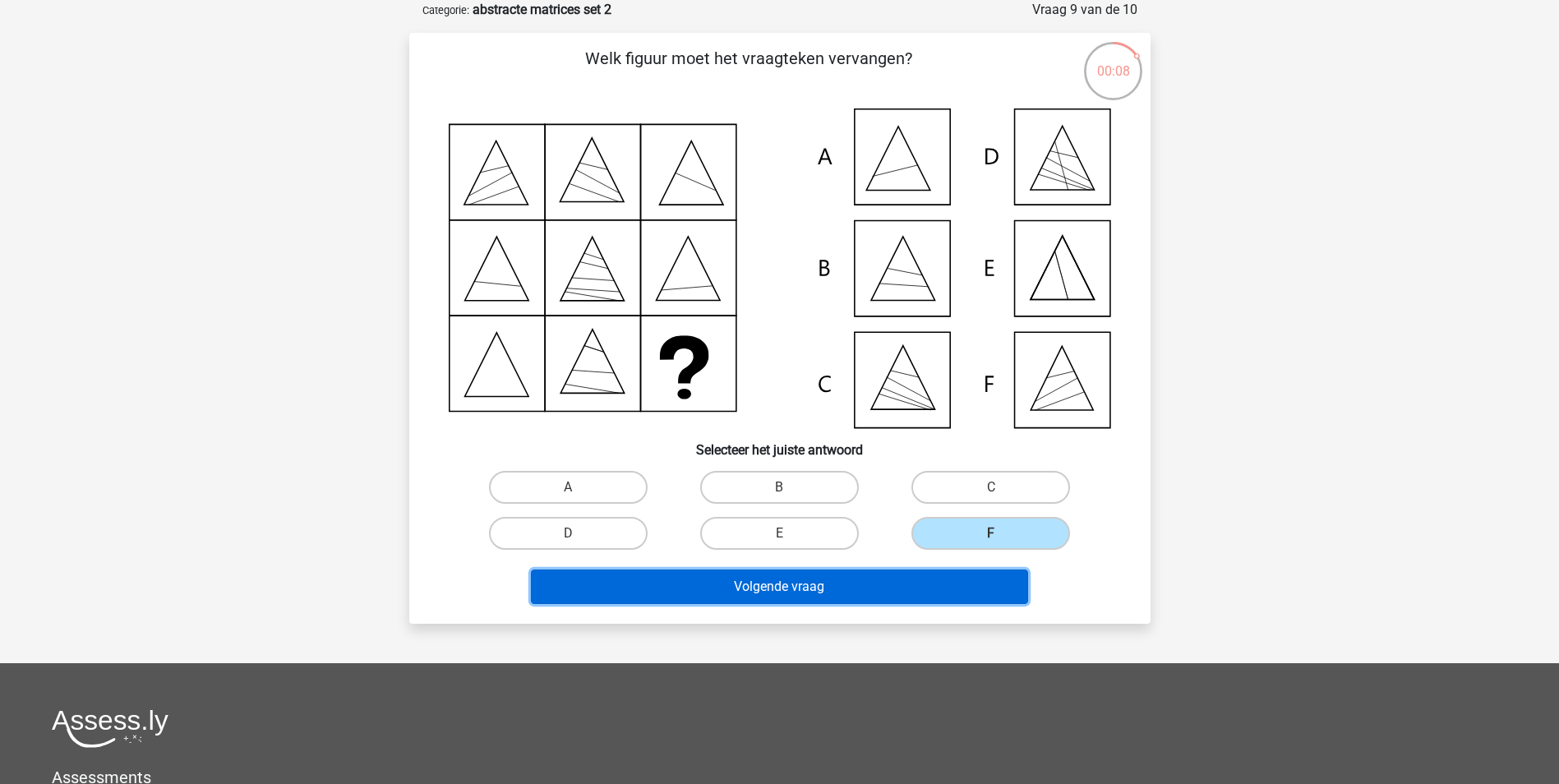
click at [904, 603] on button "Volgende vraag" at bounding box center [779, 586] width 497 height 34
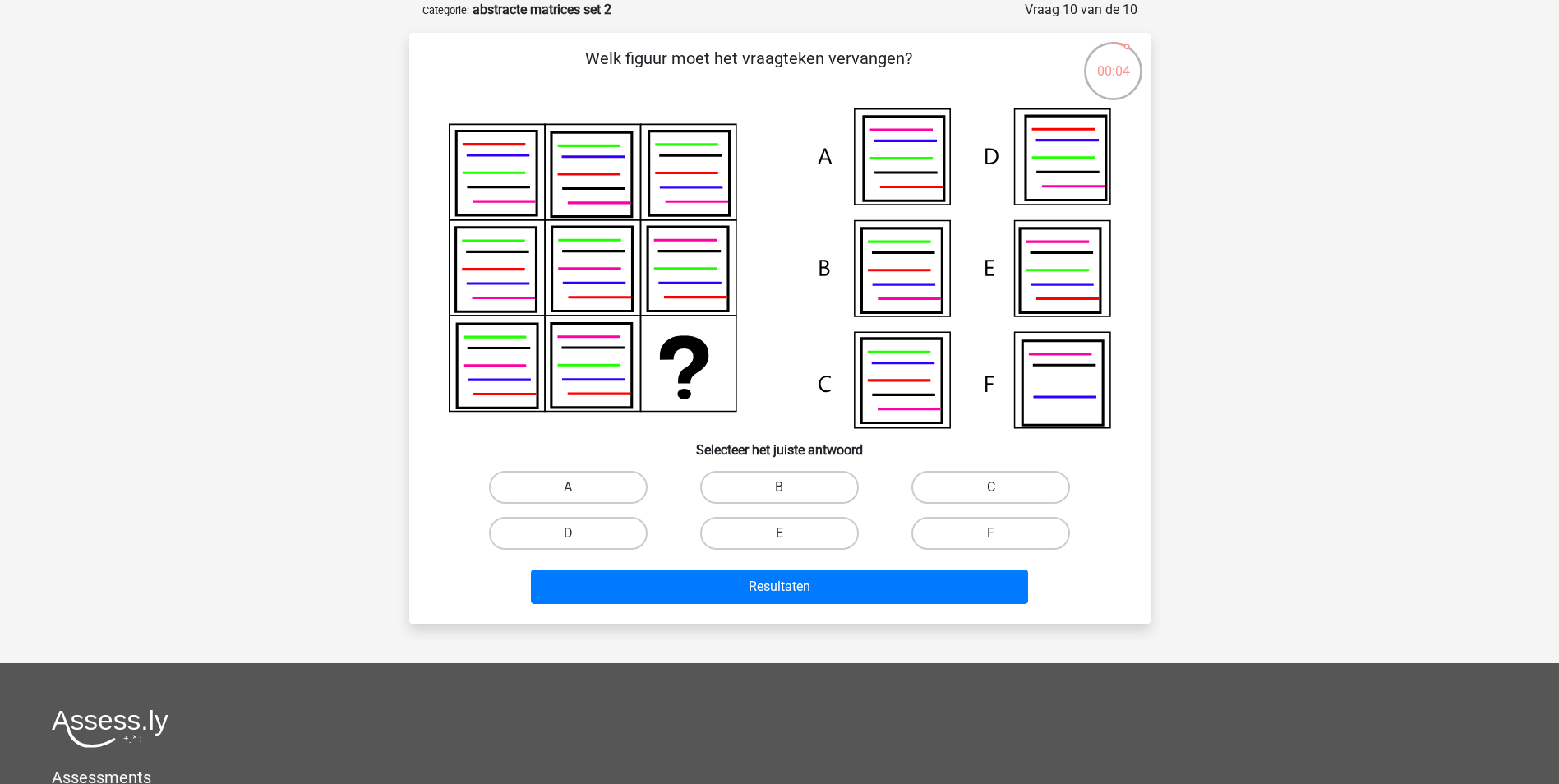
click at [1025, 489] on label "C" at bounding box center [991, 487] width 159 height 32
click at [1002, 489] on input "C" at bounding box center [996, 493] width 11 height 11
radio input "true"
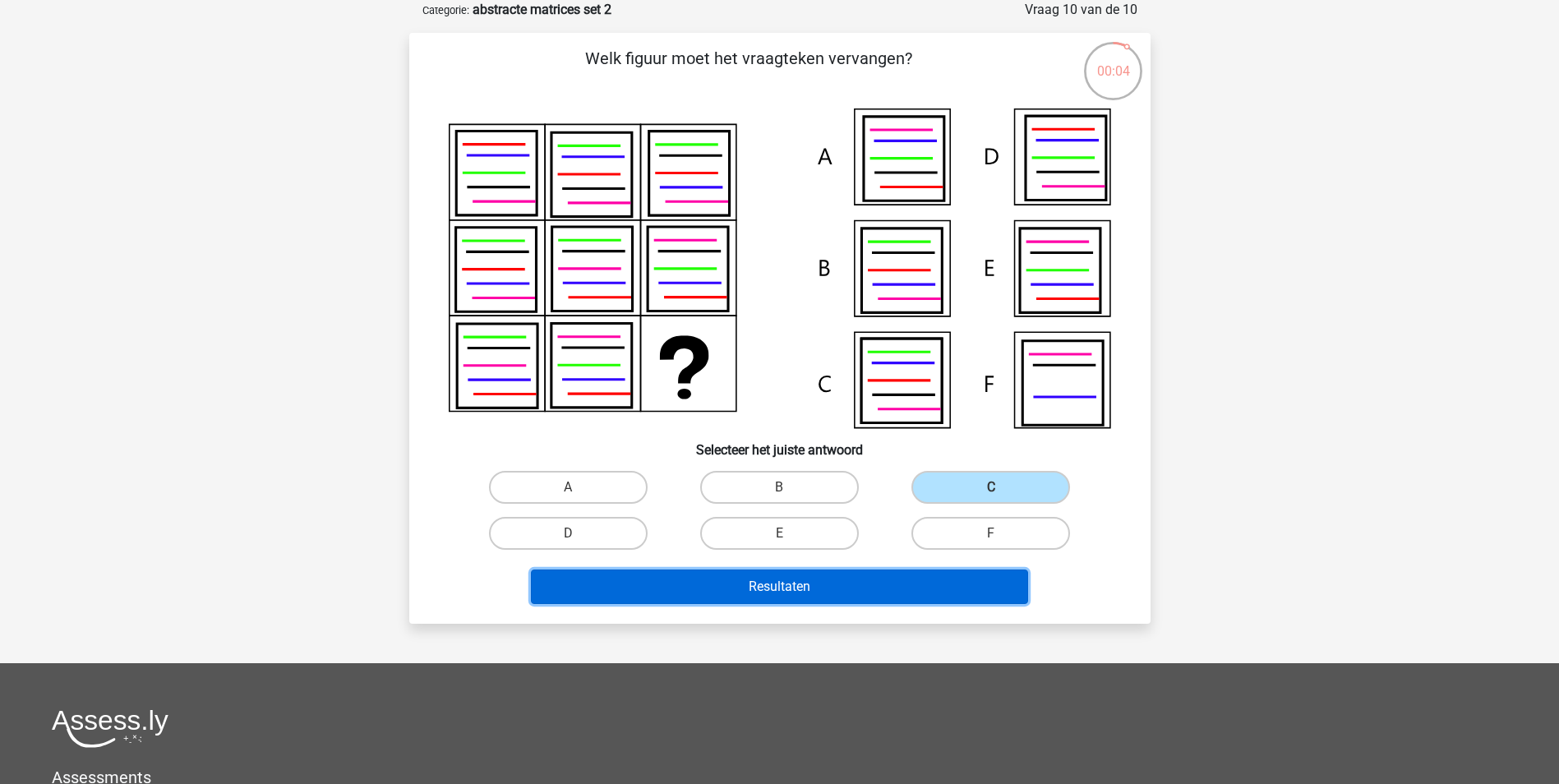
drag, startPoint x: 873, startPoint y: 577, endPoint x: 879, endPoint y: 583, distance: 8.5
click at [873, 577] on button "Resultaten" at bounding box center [779, 586] width 497 height 34
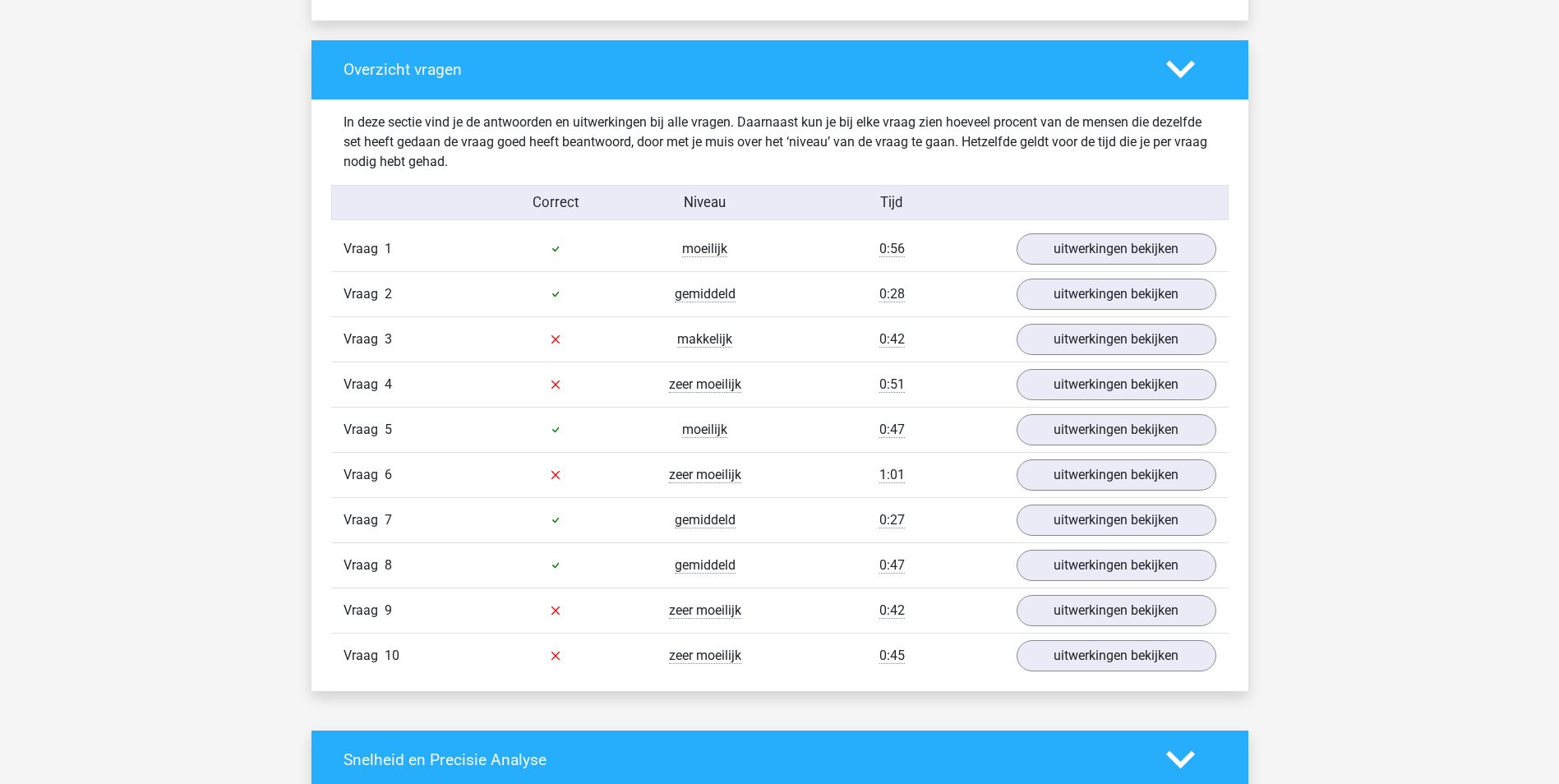
scroll to position [1233, 0]
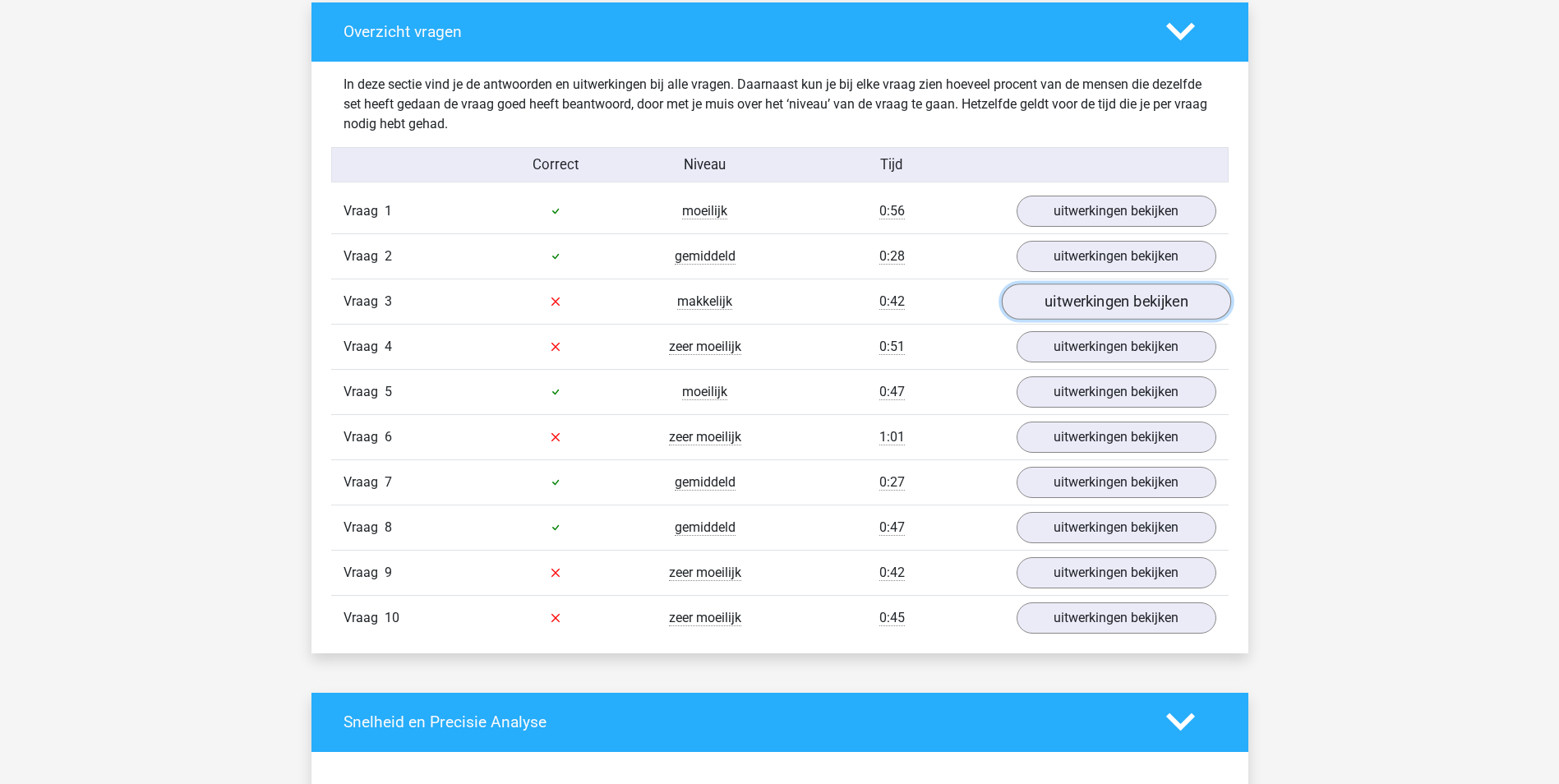
click at [1117, 309] on link "uitwerkingen bekijken" at bounding box center [1115, 301] width 229 height 36
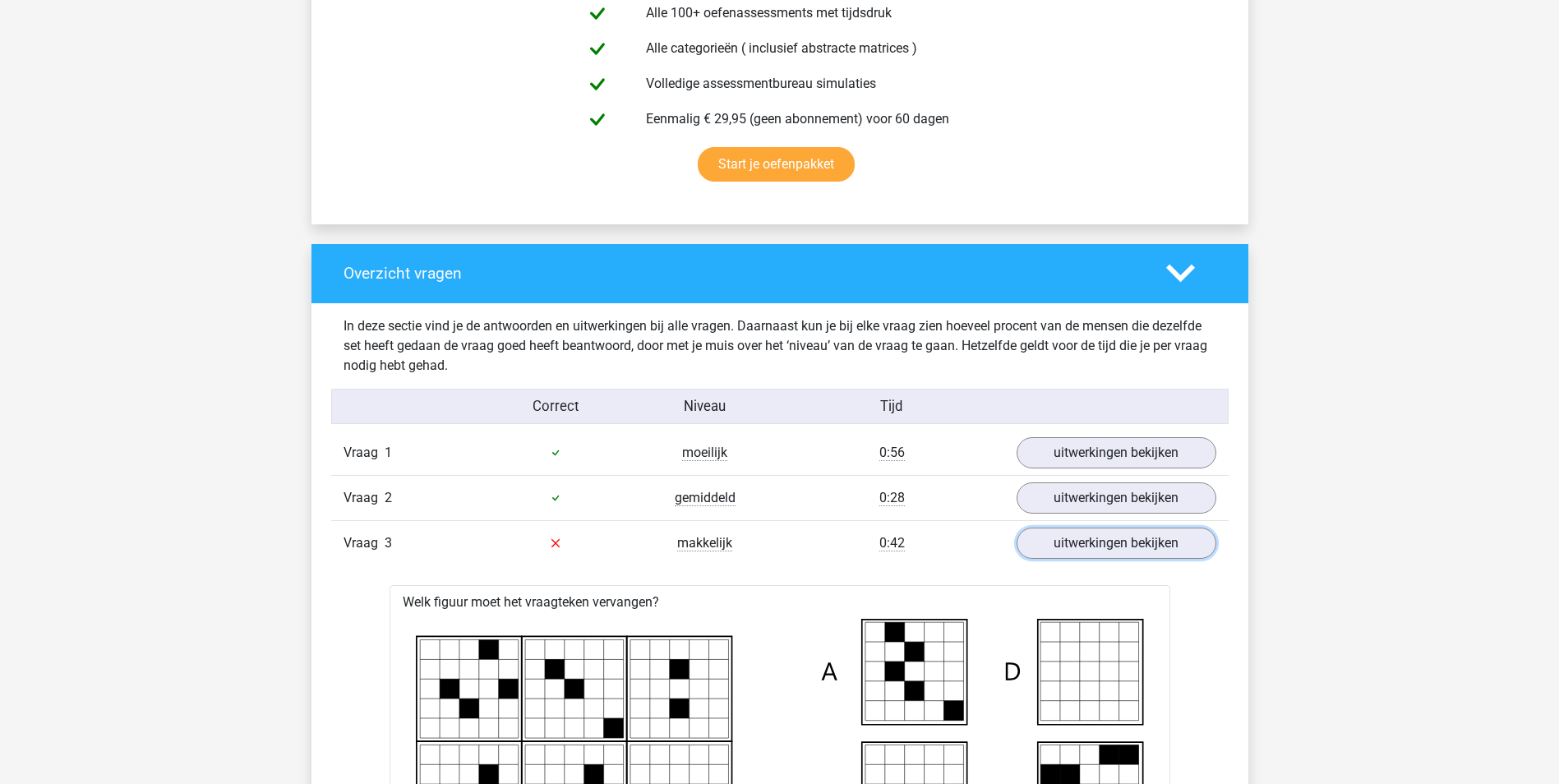
scroll to position [1150, 0]
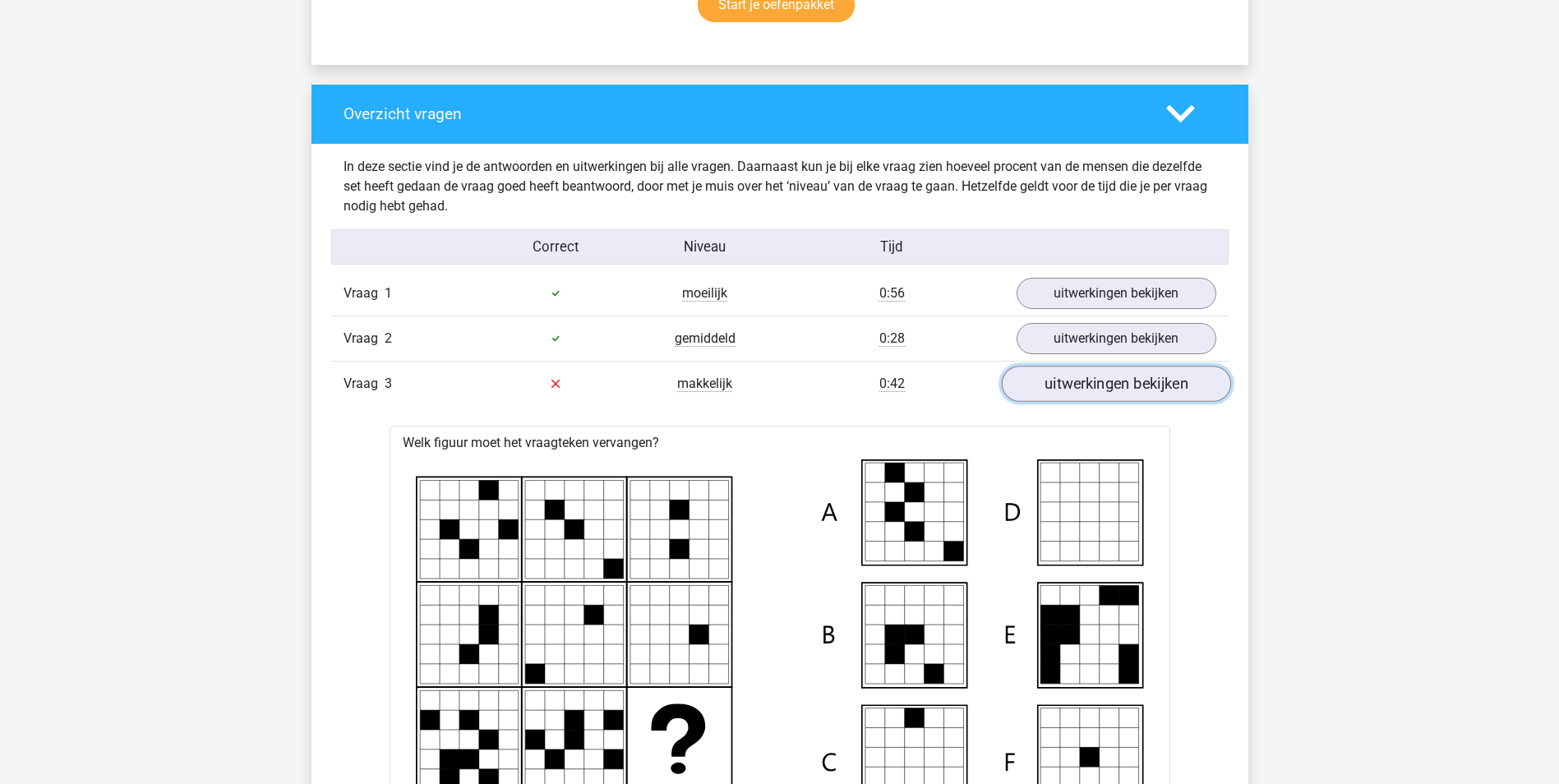
click at [1126, 380] on link "uitwerkingen bekijken" at bounding box center [1115, 383] width 229 height 36
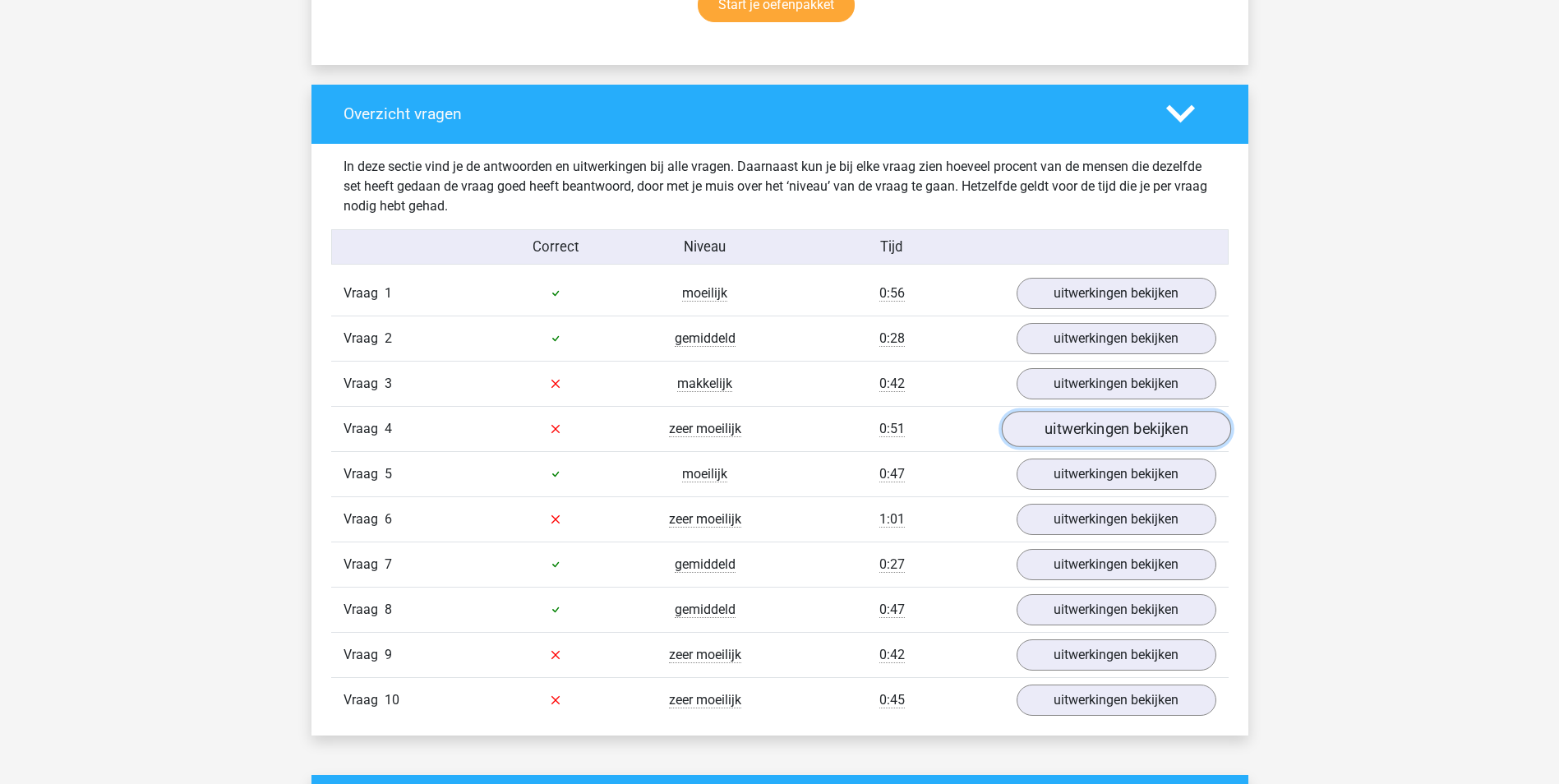
click at [1080, 431] on link "uitwerkingen bekijken" at bounding box center [1115, 429] width 229 height 36
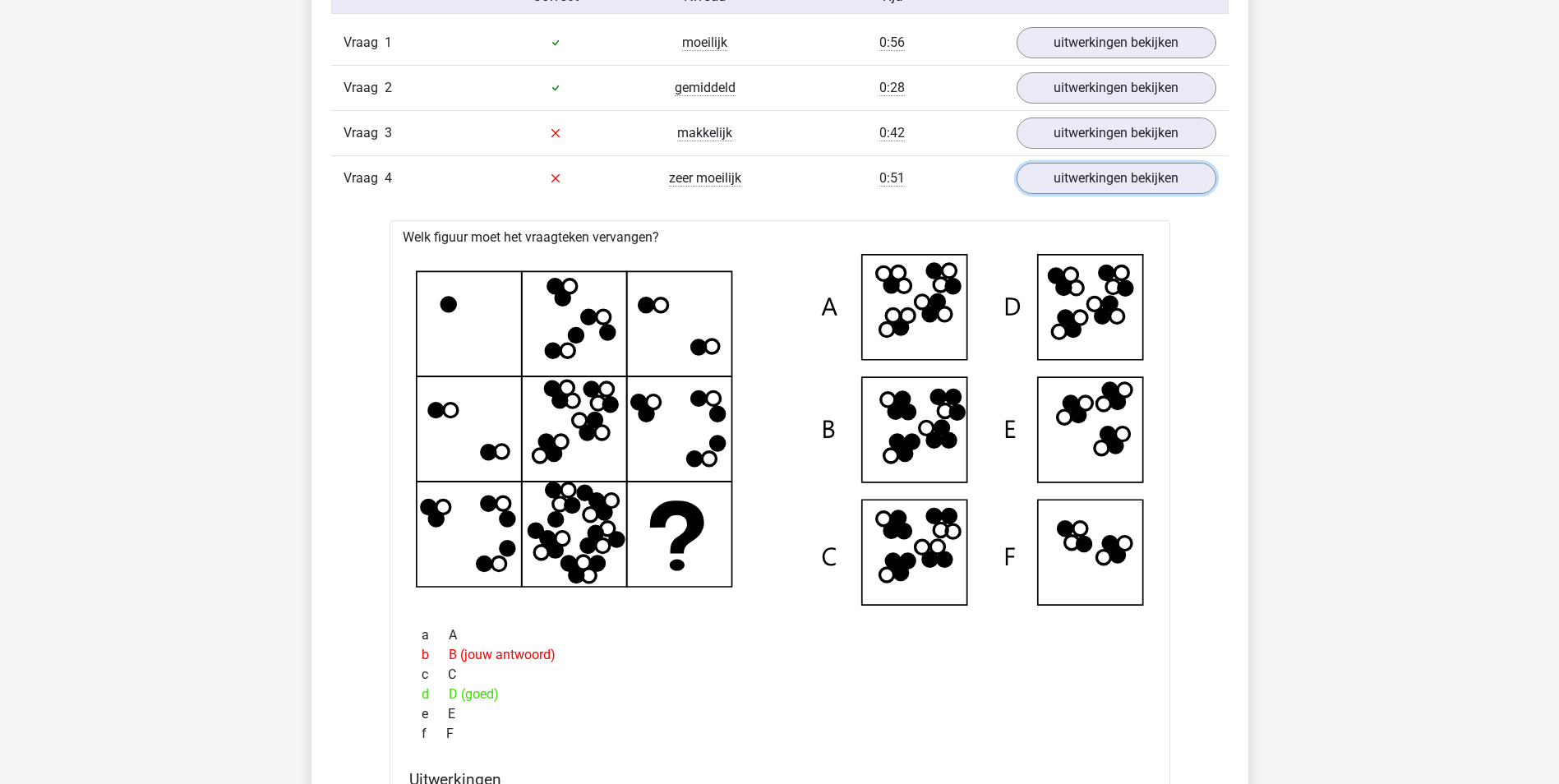
scroll to position [1397, 0]
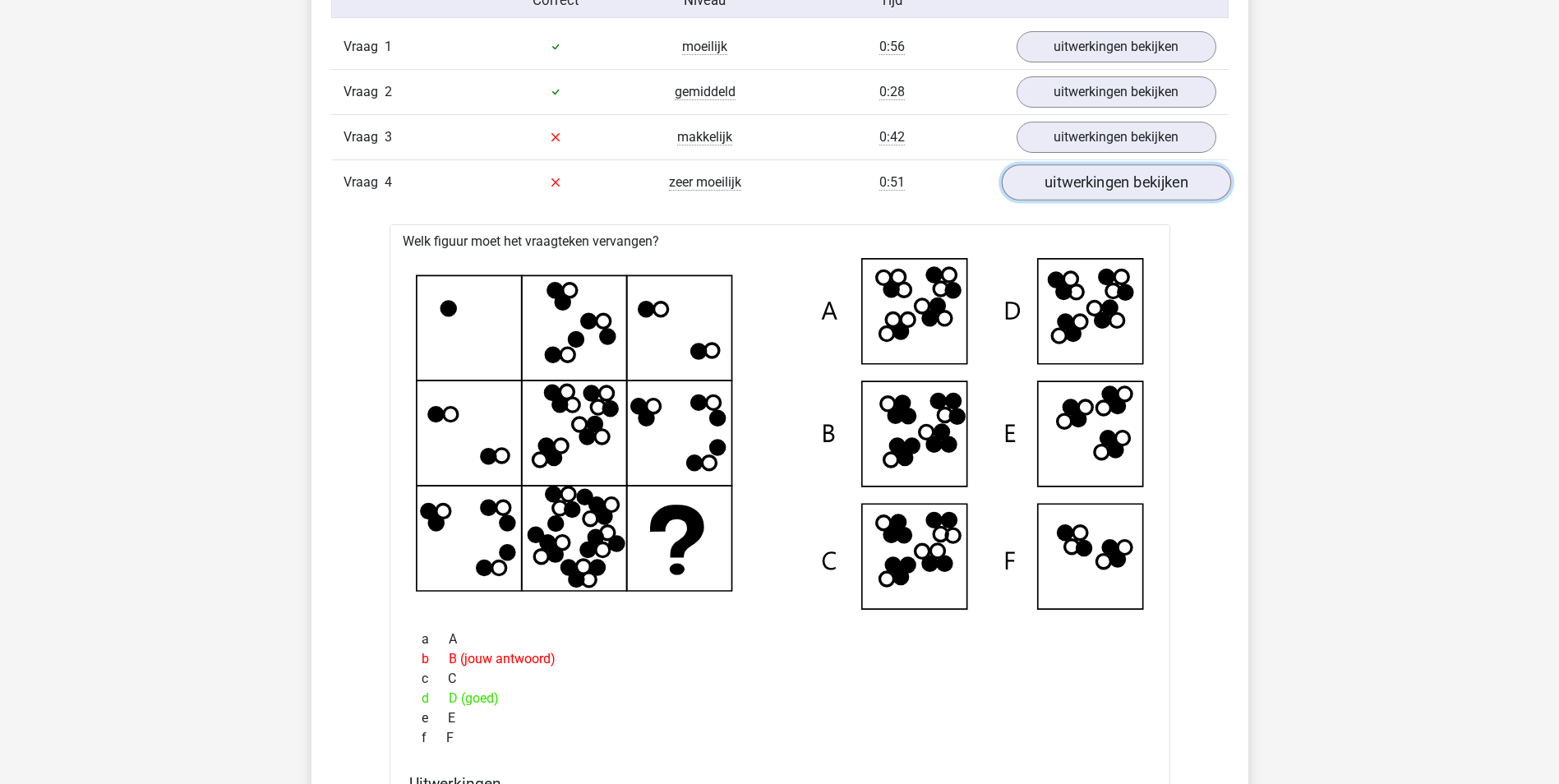
click at [1137, 182] on link "uitwerkingen bekijken" at bounding box center [1115, 181] width 229 height 36
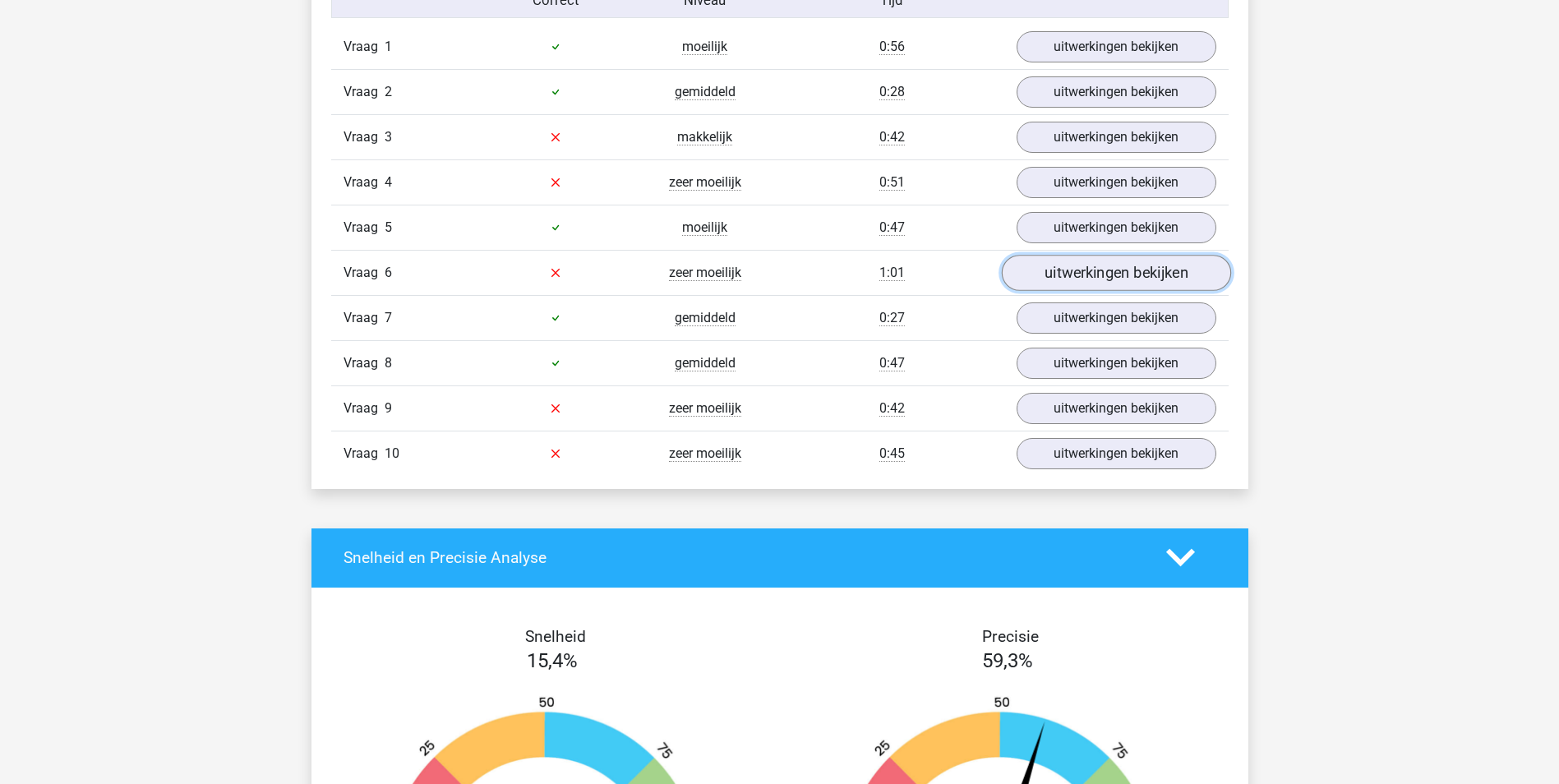
click at [1114, 275] on link "uitwerkingen bekijken" at bounding box center [1115, 272] width 229 height 36
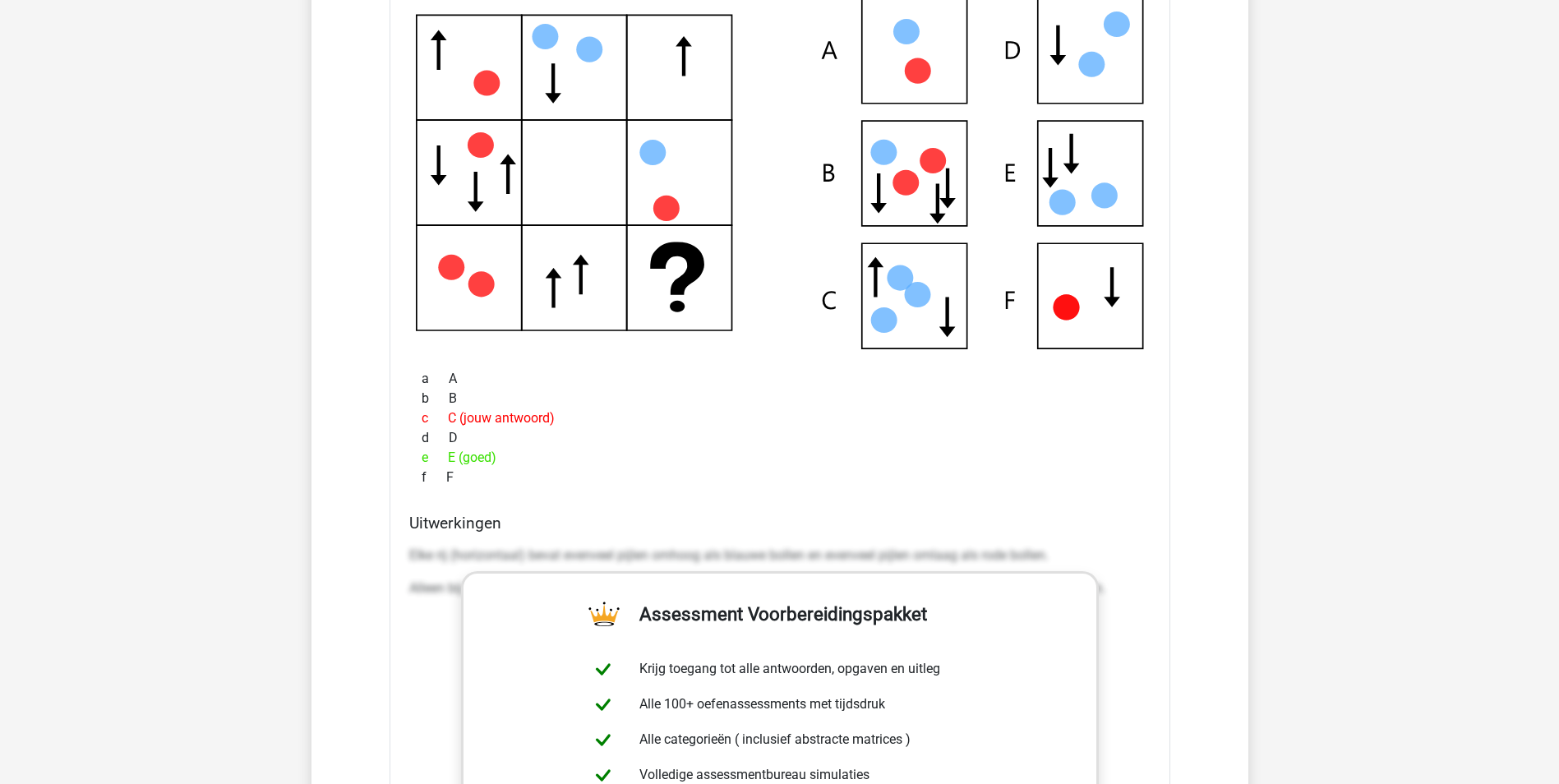
scroll to position [1561, 0]
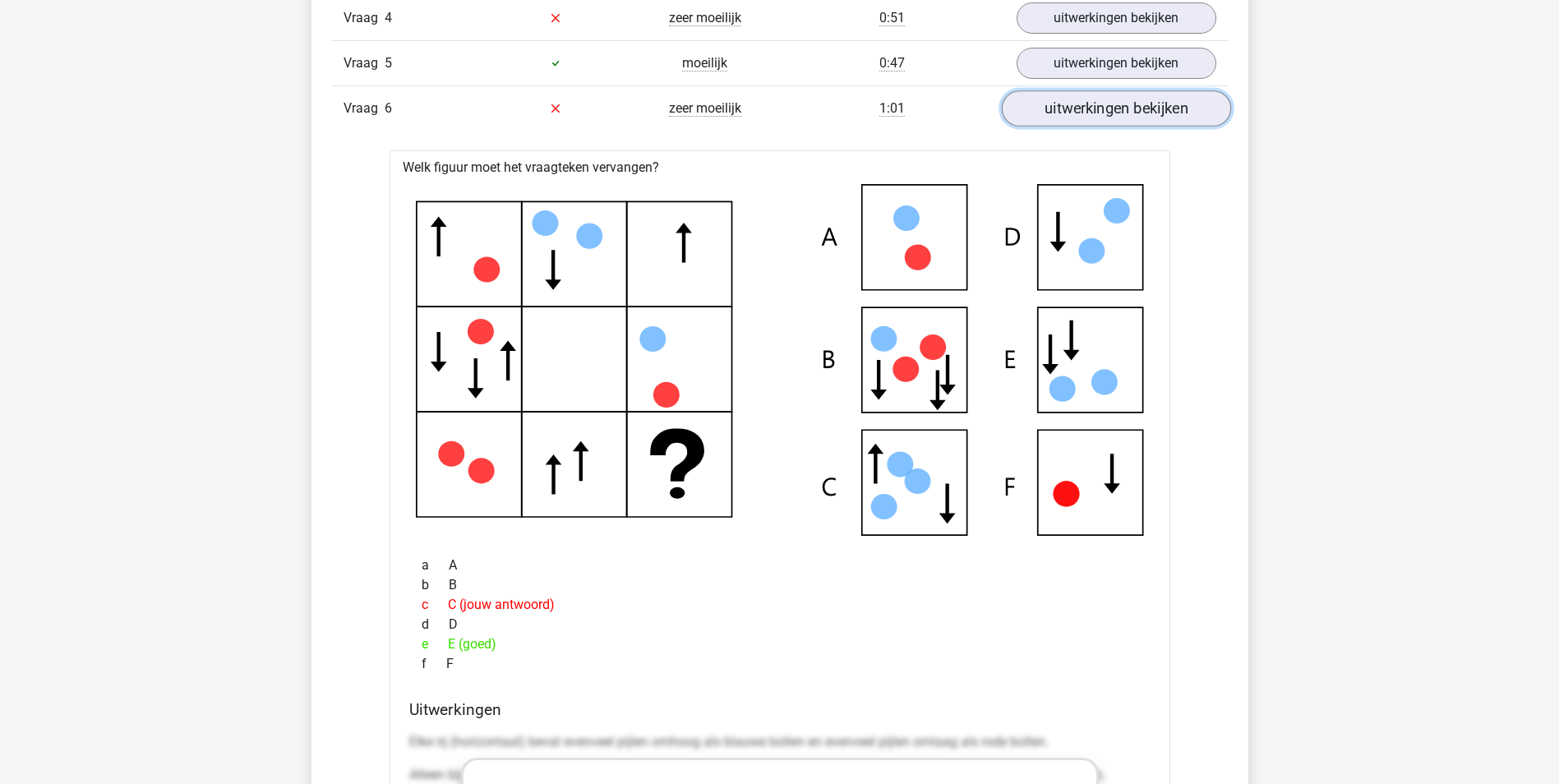
click at [1120, 115] on link "uitwerkingen bekijken" at bounding box center [1115, 108] width 229 height 36
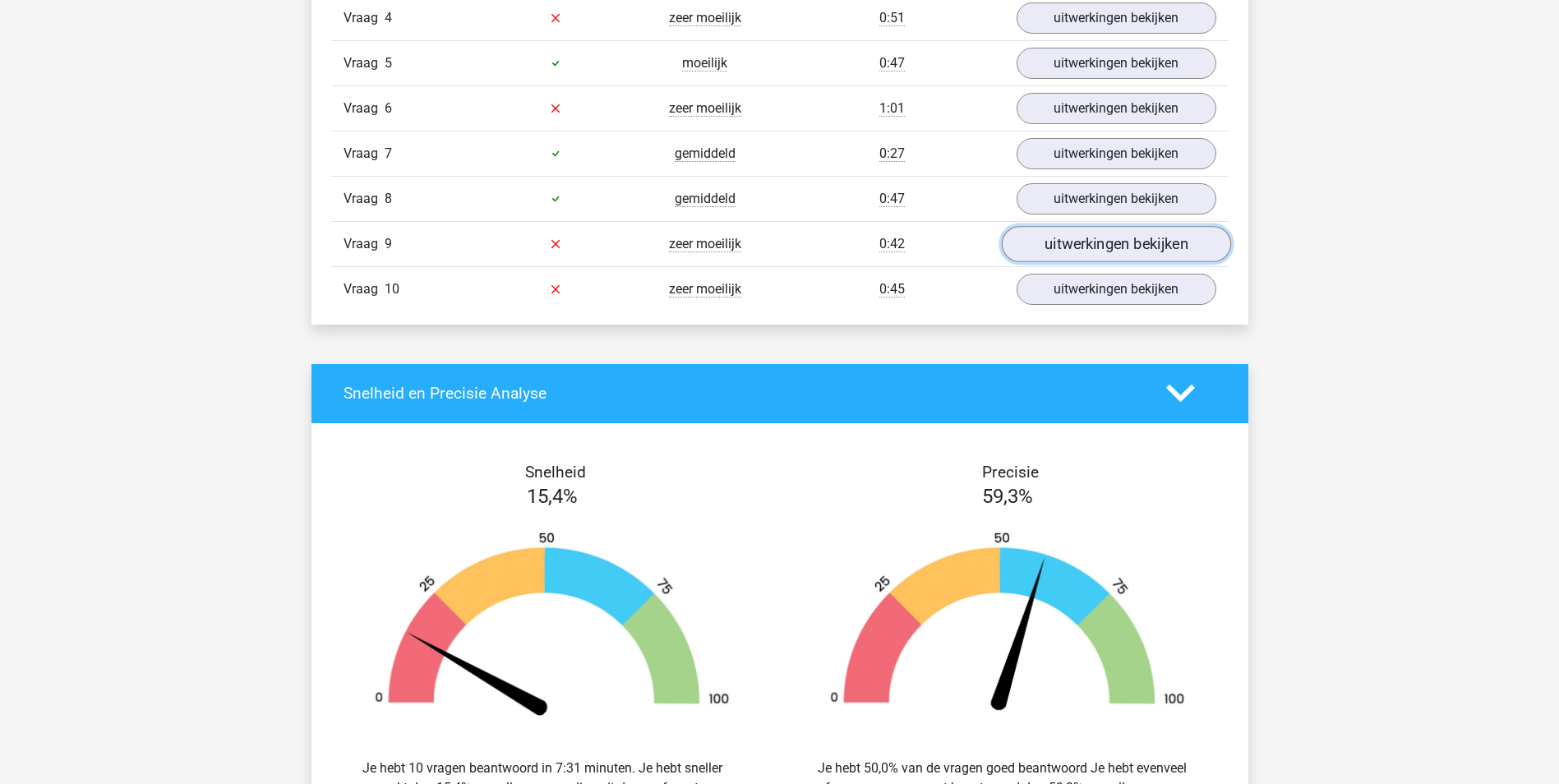
click at [1104, 237] on link "uitwerkingen bekijken" at bounding box center [1115, 244] width 229 height 36
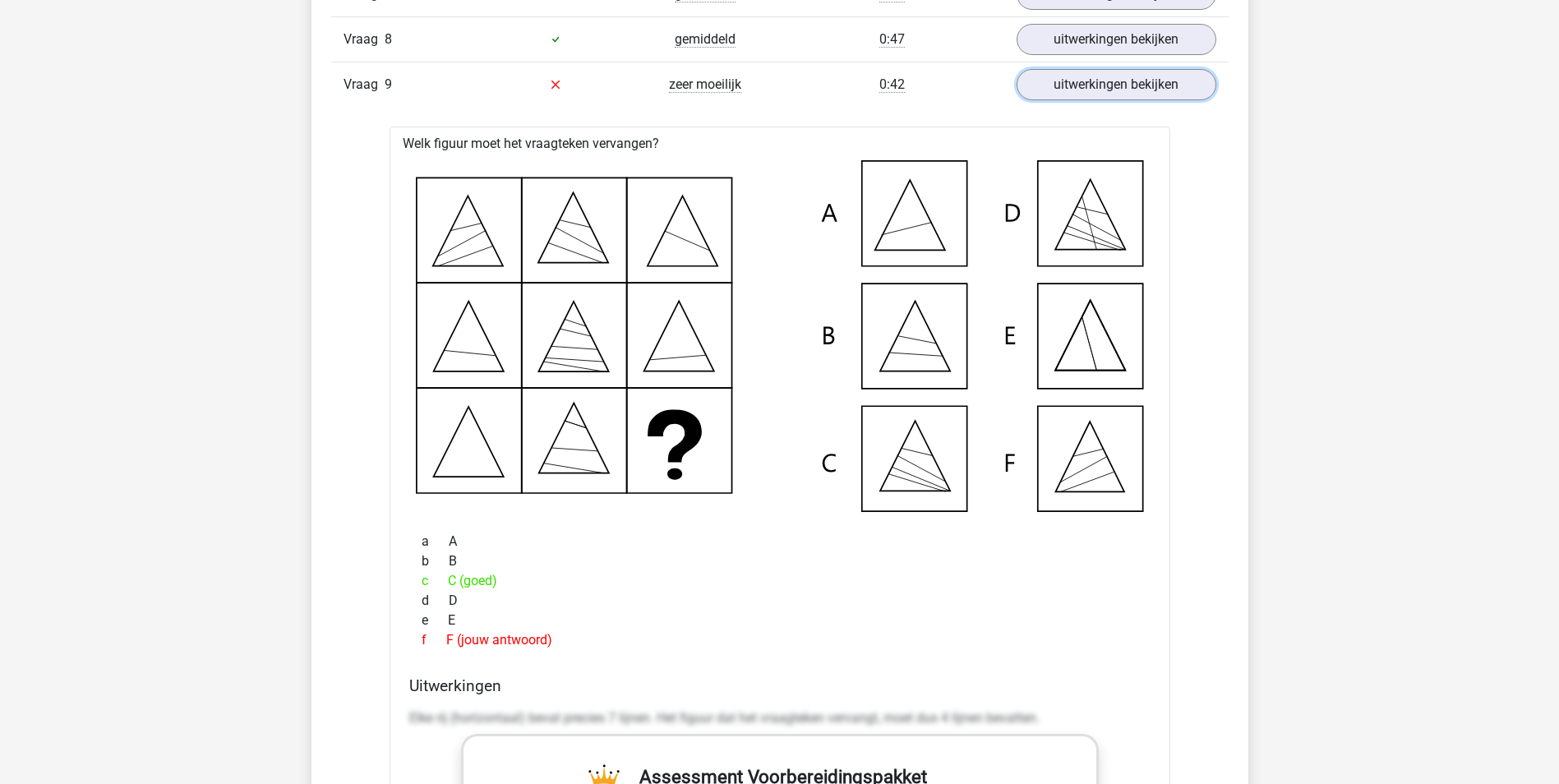
scroll to position [1726, 0]
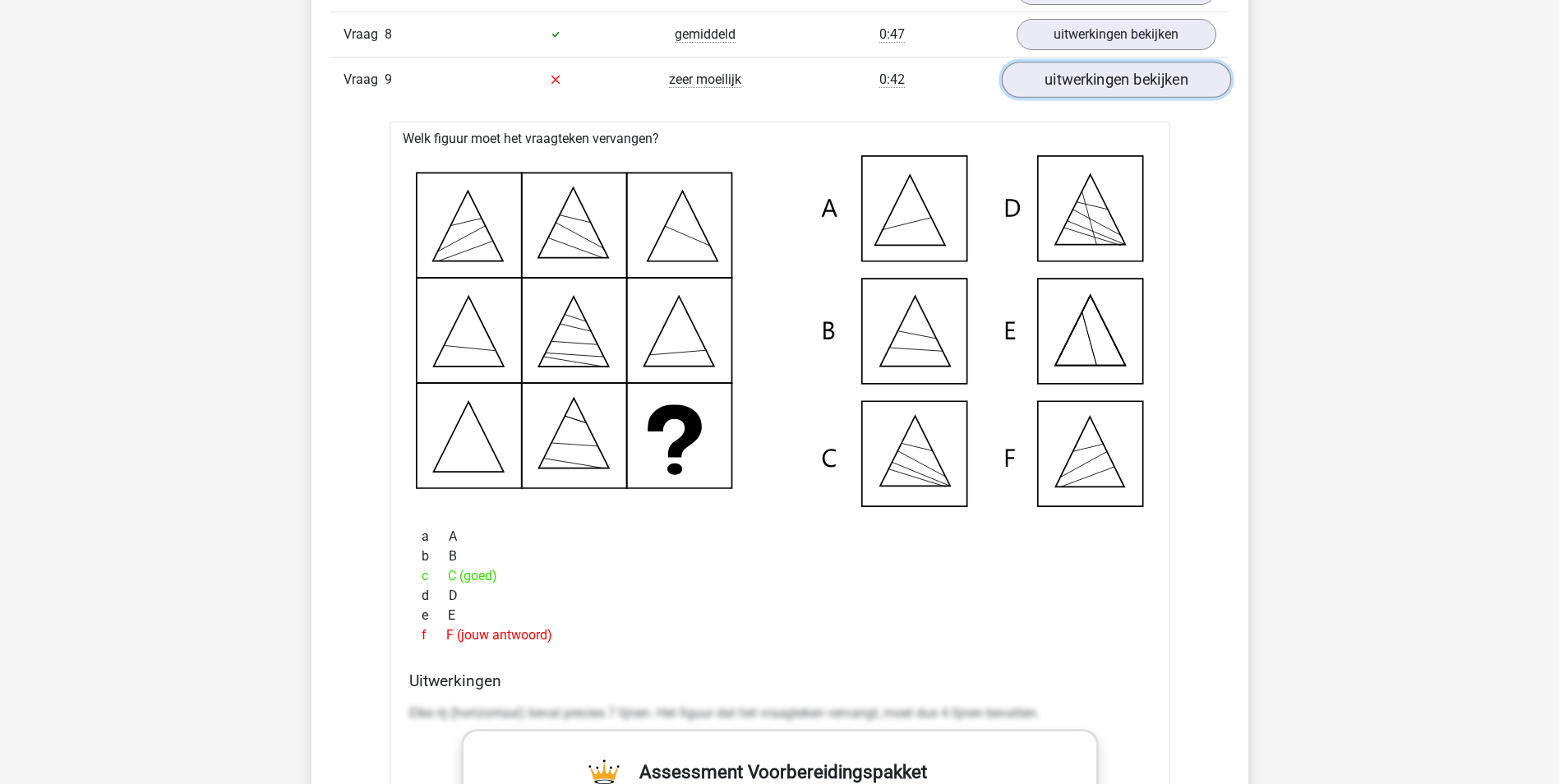
click at [1087, 73] on link "uitwerkingen bekijken" at bounding box center [1115, 79] width 229 height 36
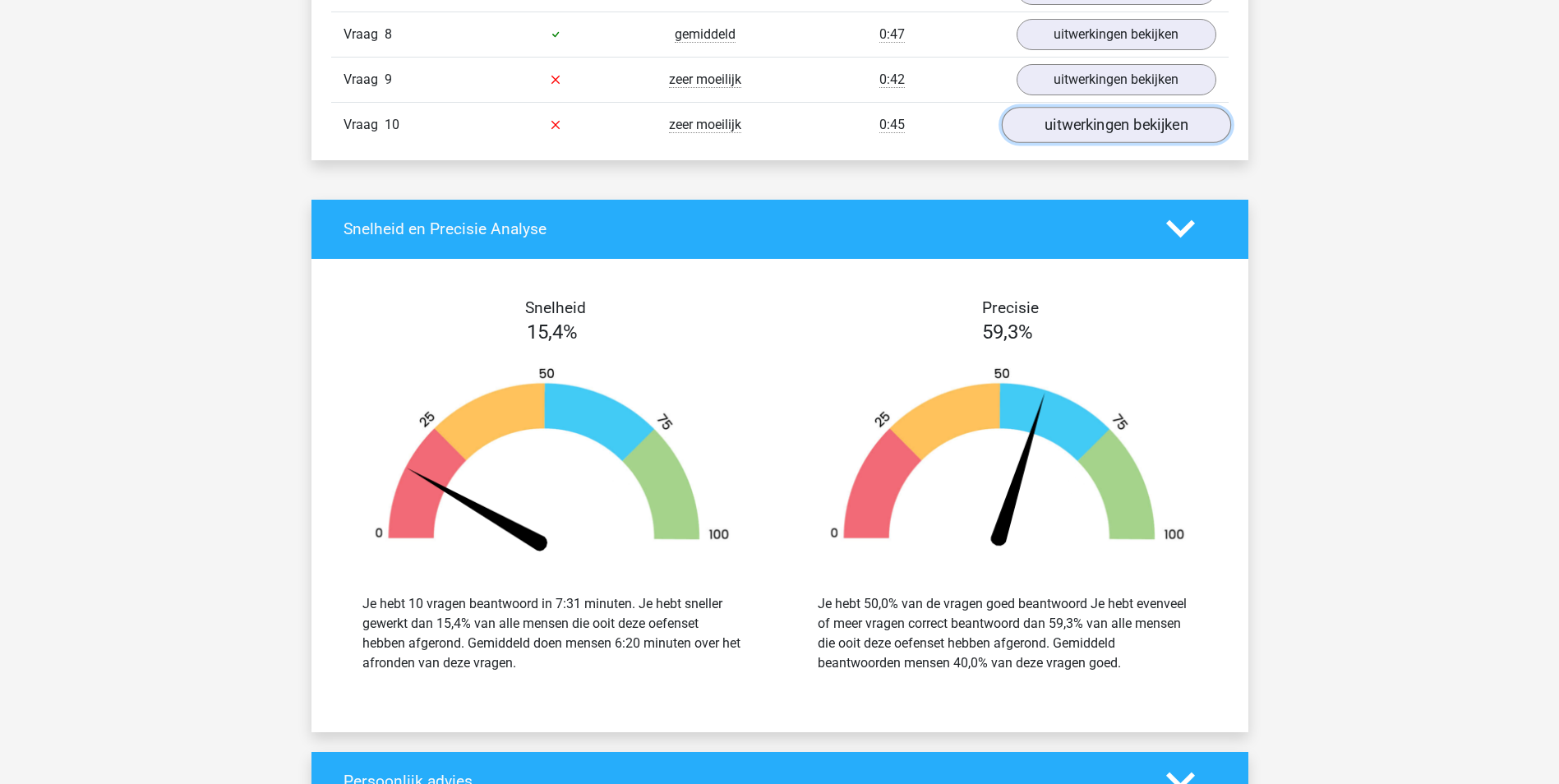
click at [1120, 127] on link "uitwerkingen bekijken" at bounding box center [1115, 124] width 229 height 36
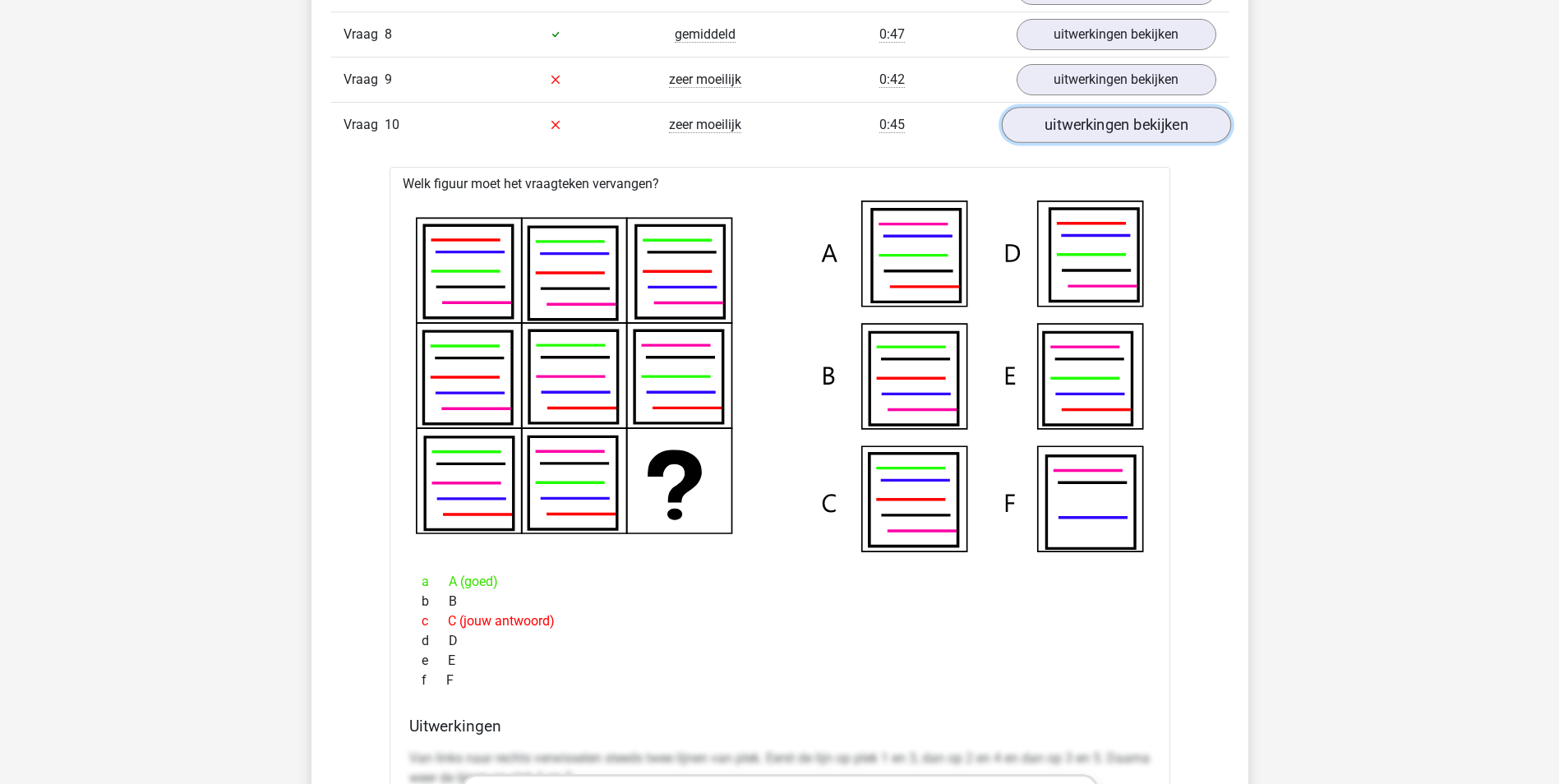
click at [1153, 133] on link "uitwerkingen bekijken" at bounding box center [1115, 124] width 229 height 36
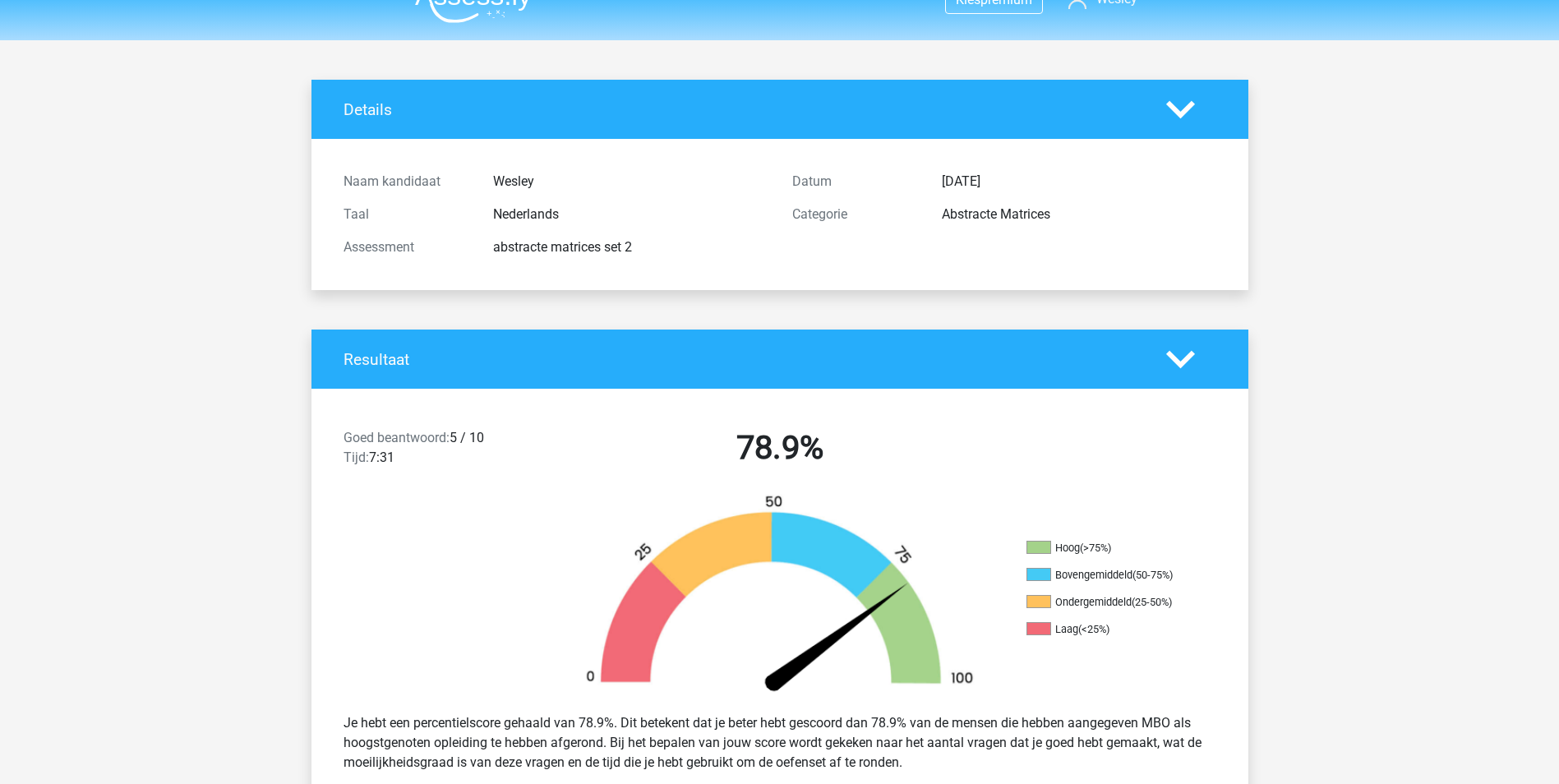
scroll to position [0, 0]
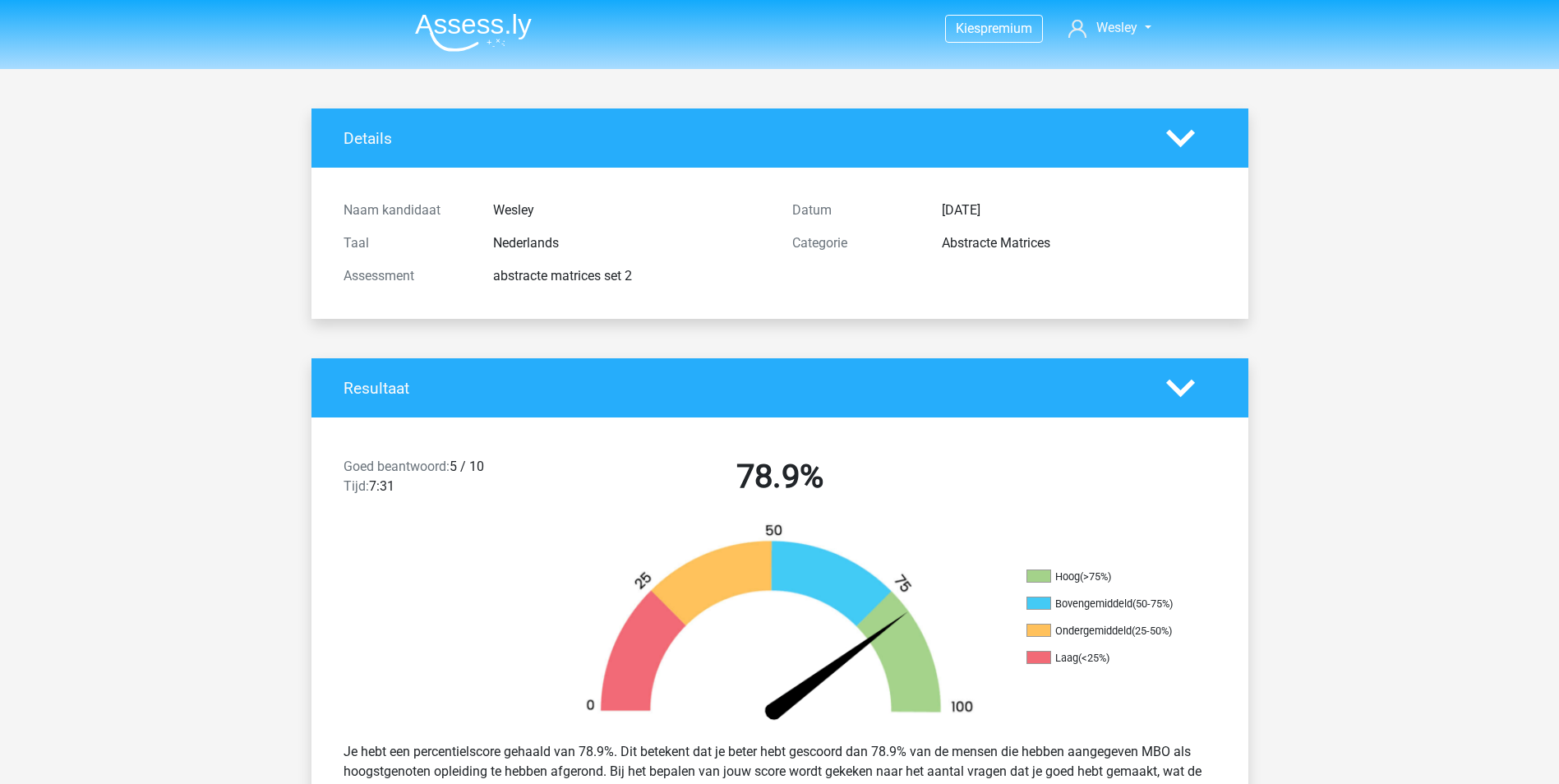
click at [523, 32] on img at bounding box center [474, 32] width 117 height 38
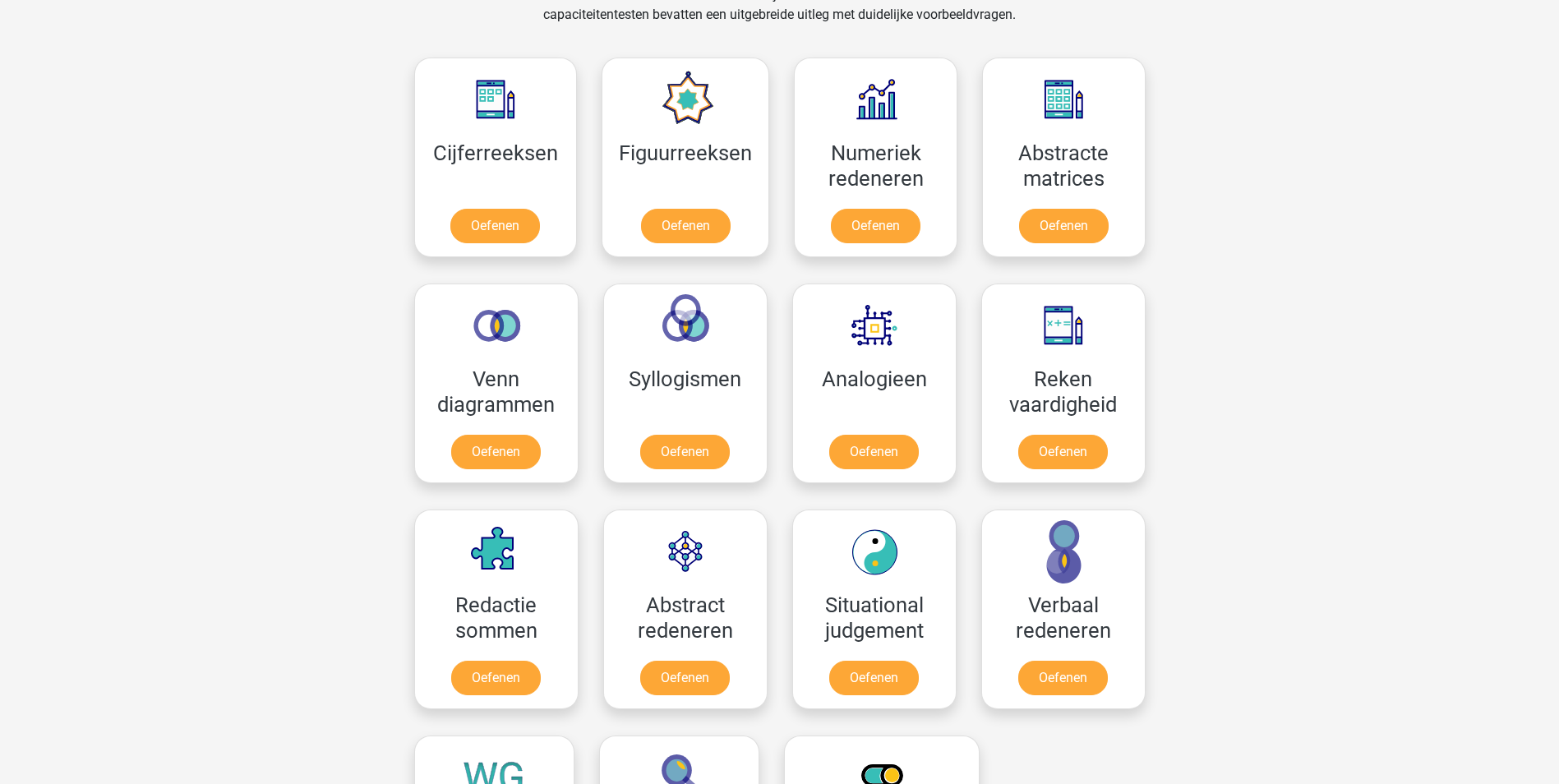
scroll to position [821, 0]
